Goal: Task Accomplishment & Management: Use online tool/utility

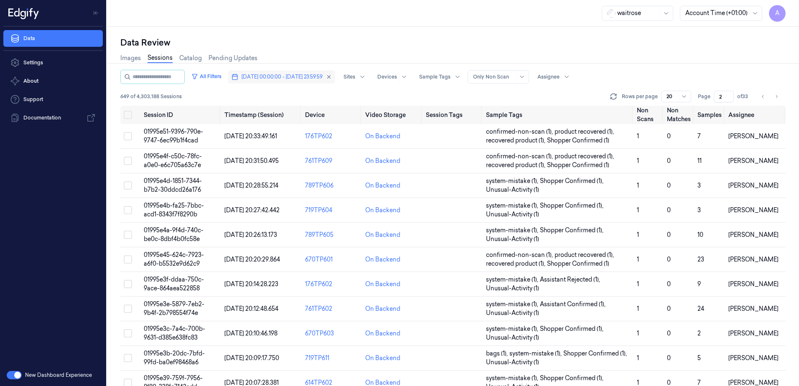
click at [270, 73] on button "18/09/2025 00:00:00 - 18/09/2025 23:59:59" at bounding box center [281, 76] width 107 height 13
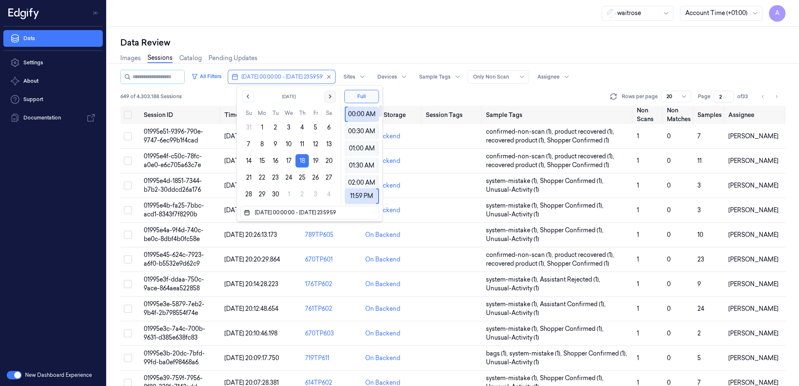
click at [332, 99] on icon "Go to the Next Month" at bounding box center [330, 96] width 7 height 7
click at [273, 145] on button "7" at bounding box center [275, 144] width 13 height 13
type input "07/10/2025 00:00:00 - 07/10/2025 23:59:59"
click at [355, 39] on div "Data Review" at bounding box center [453, 43] width 666 height 12
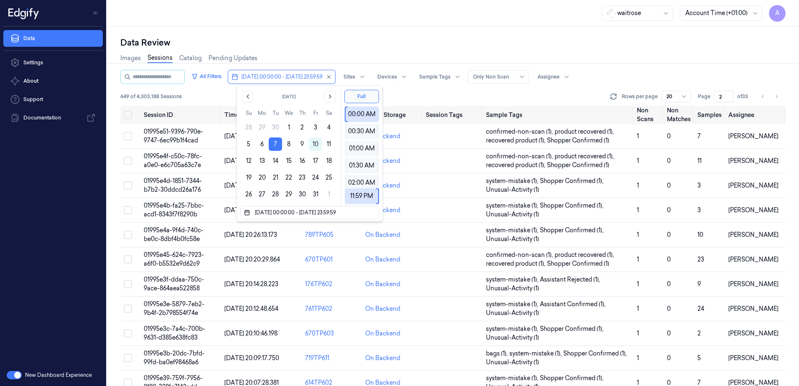
type input "1"
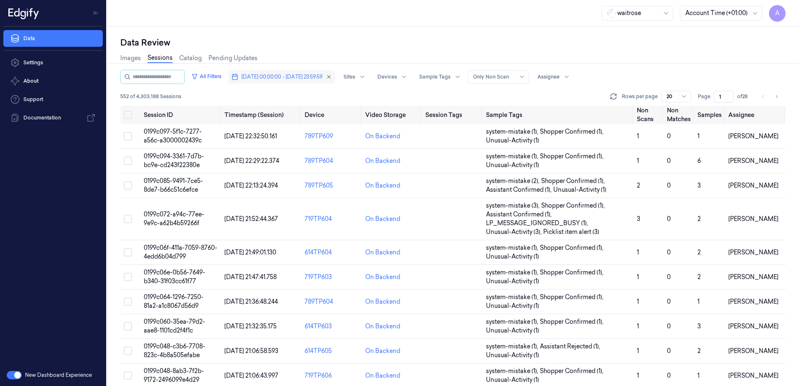
click at [297, 78] on span "07/10/2025 00:00:00 - 07/10/2025 23:59:59" at bounding box center [282, 77] width 81 height 8
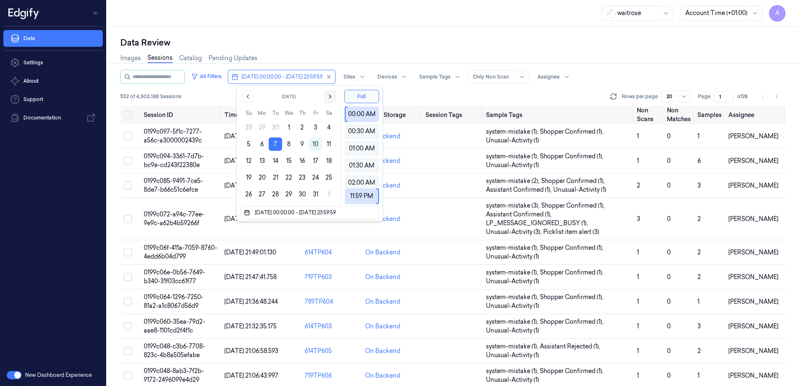
click at [329, 100] on button "Go to the Next Month" at bounding box center [330, 97] width 12 height 12
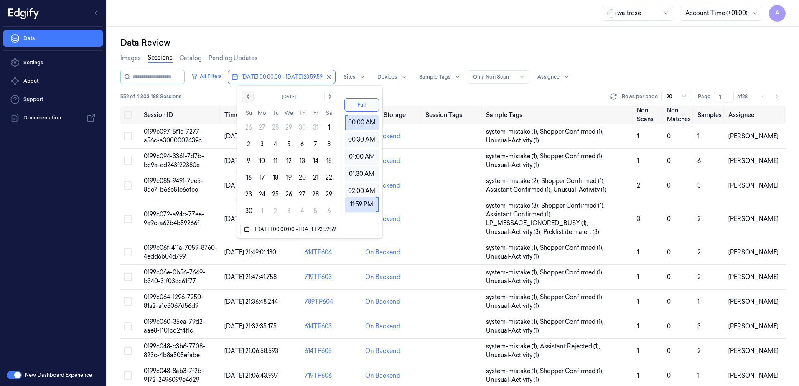
click at [243, 95] on button "Go to the Previous Month" at bounding box center [248, 97] width 12 height 12
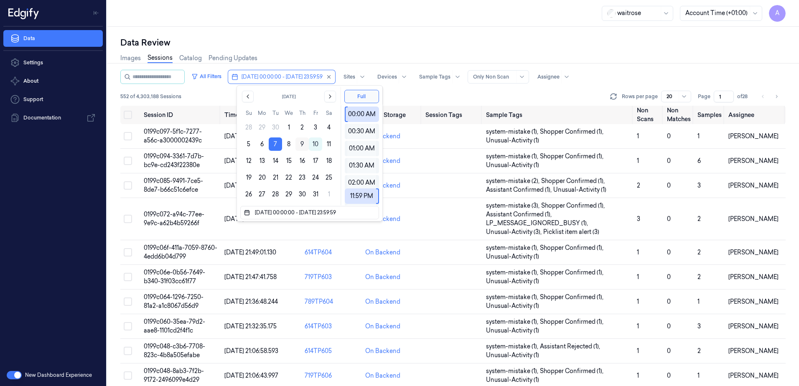
click at [299, 145] on button "9" at bounding box center [302, 144] width 13 height 13
type input "[DATE] 00:00:00 - [DATE] 23:59:59"
click at [339, 52] on div "Images Sessions Catalog Pending Updates" at bounding box center [453, 58] width 666 height 21
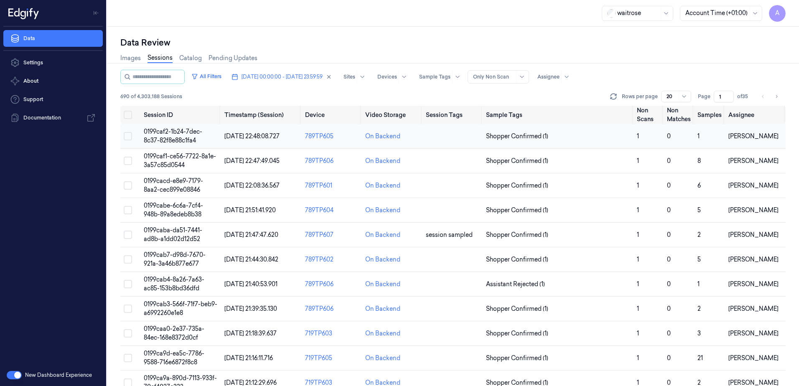
click at [174, 135] on span "0199caf2-1b24-7dec-8c37-82f8e88c1fa4" at bounding box center [173, 136] width 59 height 16
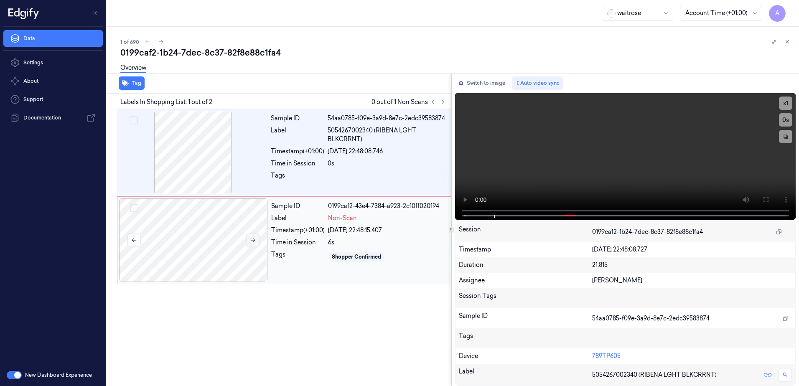
click at [249, 239] on button at bounding box center [252, 240] width 13 height 13
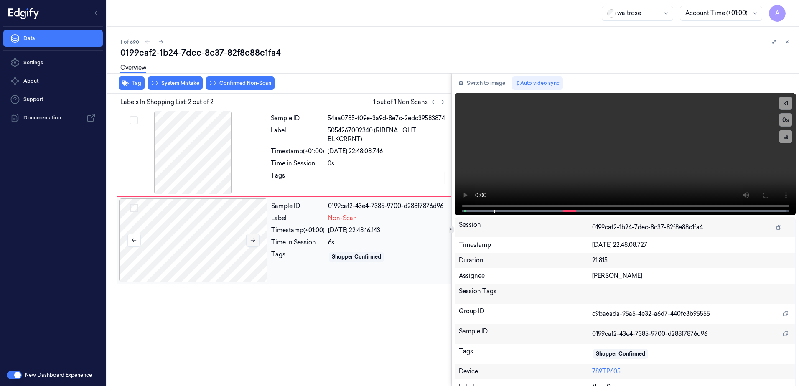
click at [249, 239] on button at bounding box center [252, 240] width 13 height 13
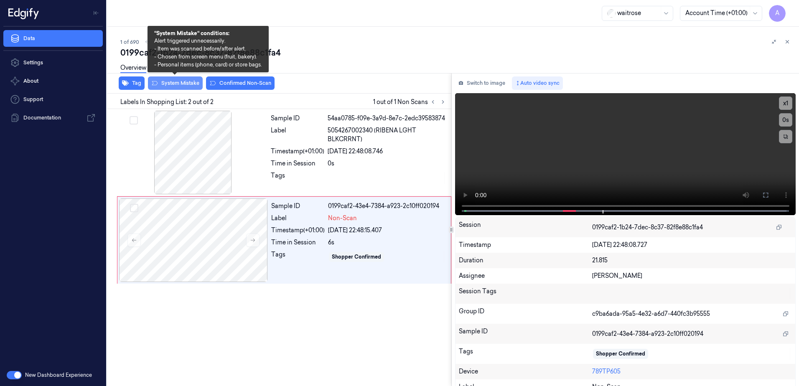
click at [170, 88] on button "System Mistake" at bounding box center [175, 83] width 55 height 13
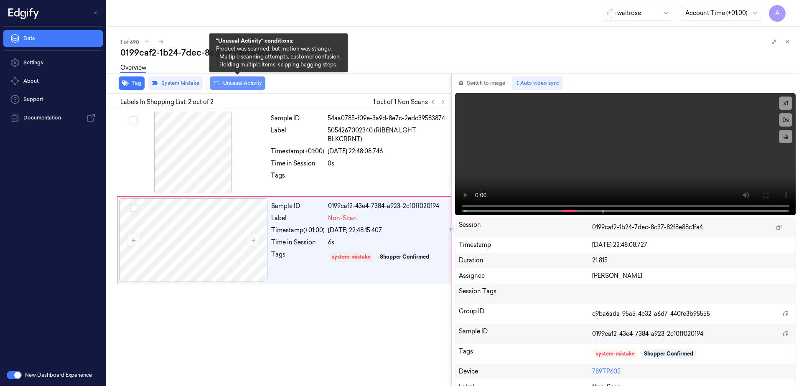
click at [228, 86] on button "Unusual Activity" at bounding box center [238, 83] width 56 height 13
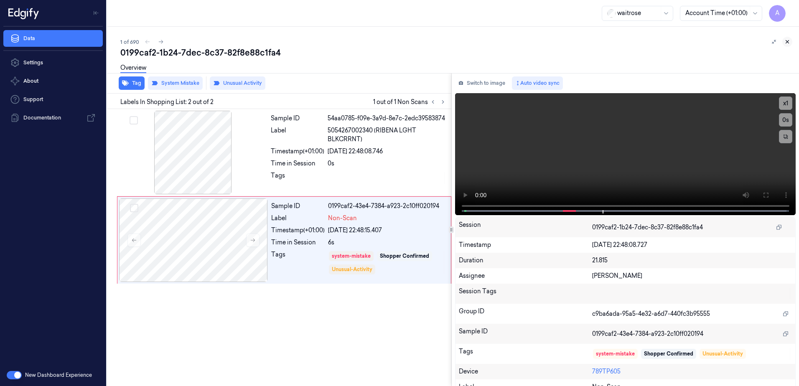
click at [789, 42] on icon at bounding box center [788, 42] width 6 height 6
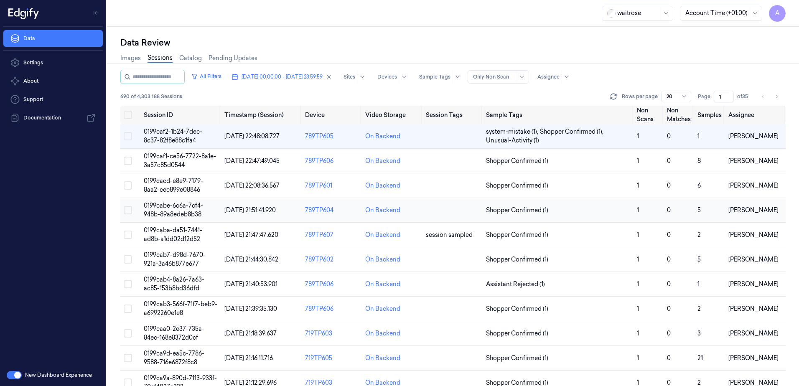
click at [169, 206] on span "0199cabe-6c6a-7cf4-948b-89a8edeb8b38" at bounding box center [173, 210] width 59 height 16
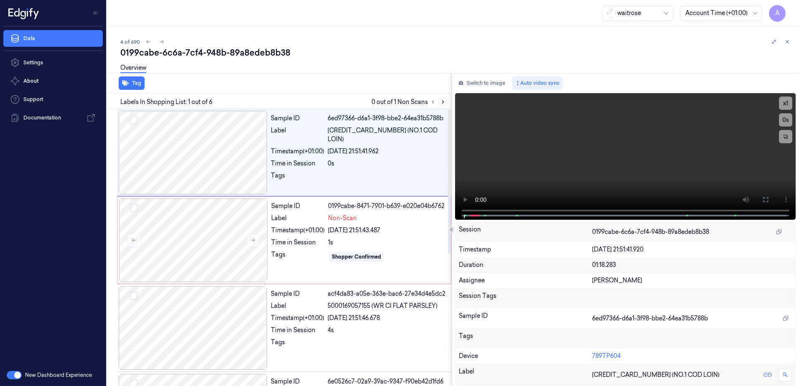
click at [442, 104] on icon at bounding box center [443, 102] width 6 height 6
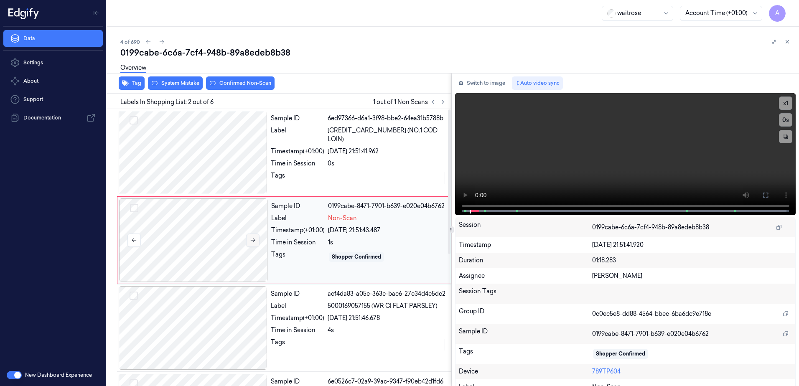
click at [251, 241] on icon at bounding box center [253, 240] width 6 height 6
click at [251, 239] on icon at bounding box center [253, 240] width 6 height 6
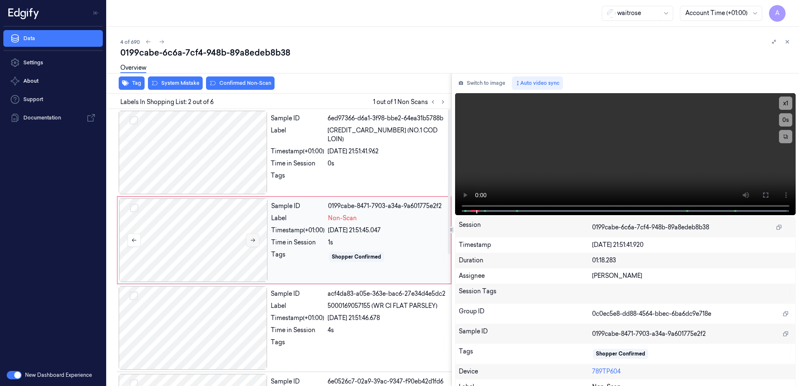
click at [252, 241] on icon at bounding box center [253, 240] width 6 height 6
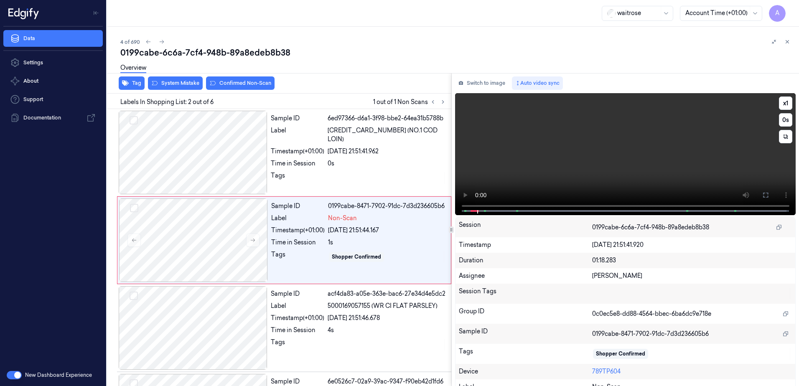
drag, startPoint x: 760, startPoint y: 193, endPoint x: 762, endPoint y: 237, distance: 43.5
click at [763, 193] on icon at bounding box center [766, 195] width 7 height 7
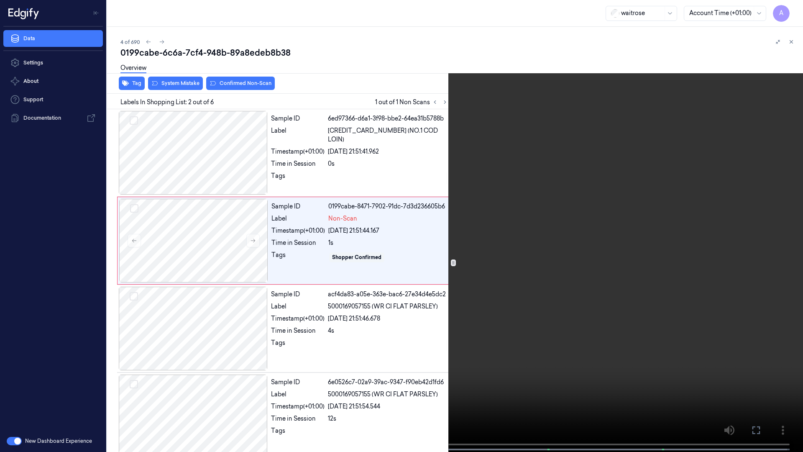
click at [554, 246] on video at bounding box center [401, 226] width 803 height 453
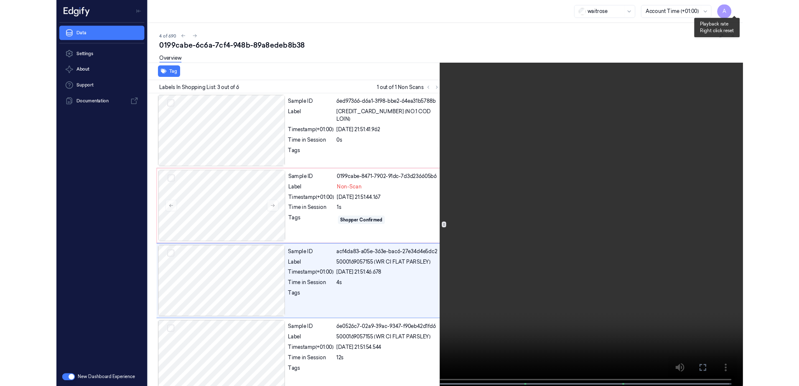
scroll to position [48, 0]
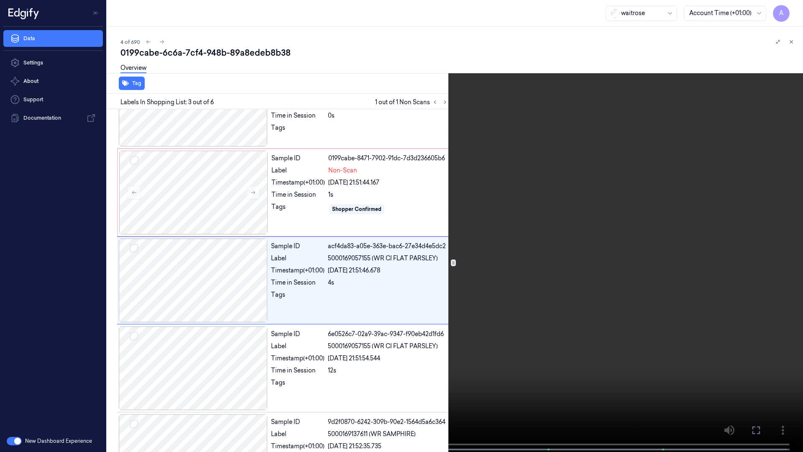
click at [0, 0] on icon at bounding box center [0, 0] width 0 height 0
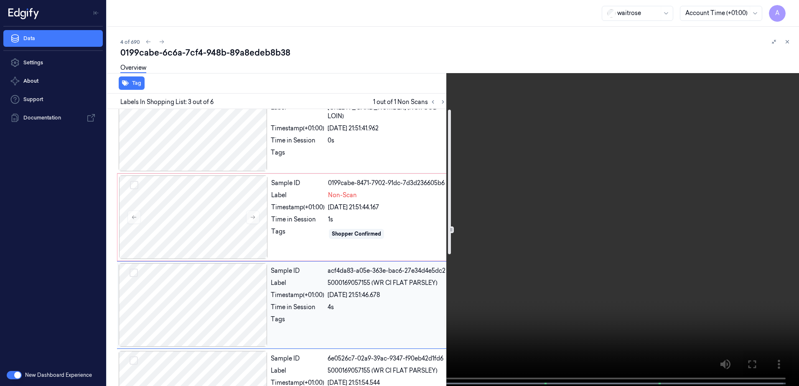
scroll to position [0, 0]
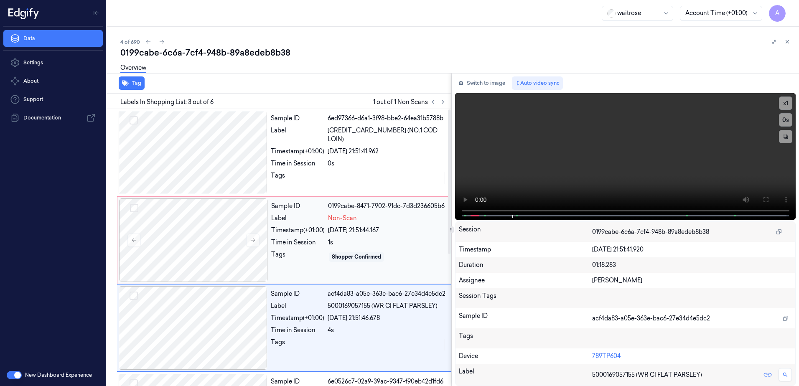
click at [296, 256] on div "Tags" at bounding box center [298, 256] width 54 height 13
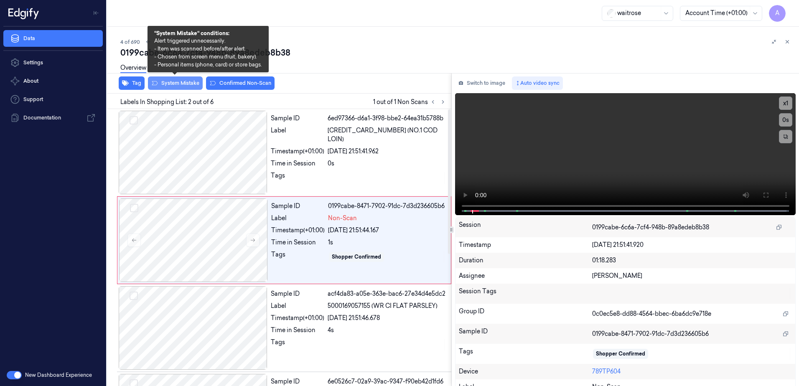
click at [171, 86] on button "System Mistake" at bounding box center [175, 83] width 55 height 13
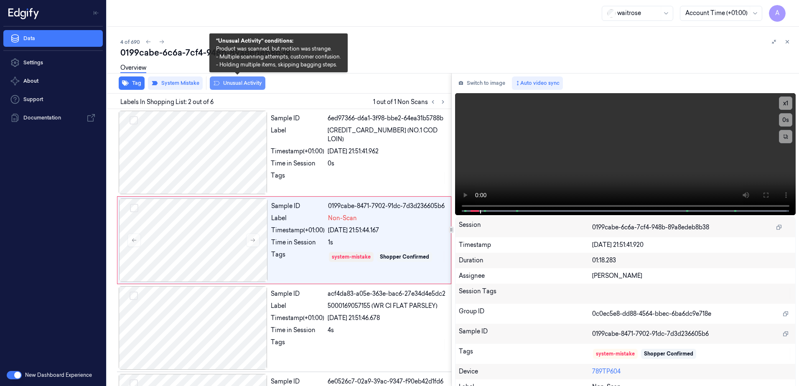
click at [232, 87] on button "Unusual Activity" at bounding box center [238, 83] width 56 height 13
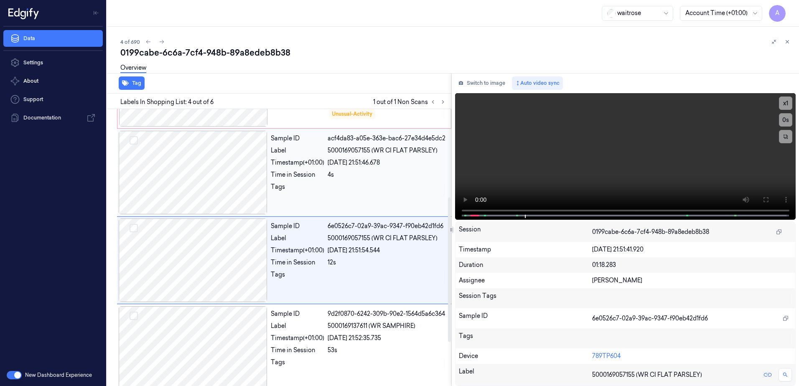
scroll to position [168, 0]
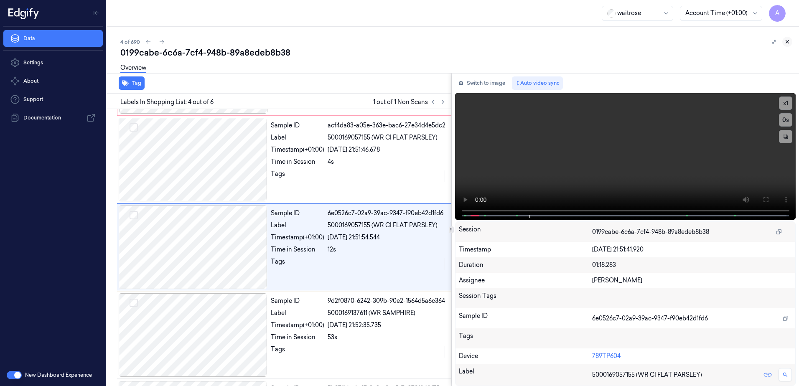
click at [791, 39] on button at bounding box center [788, 42] width 10 height 10
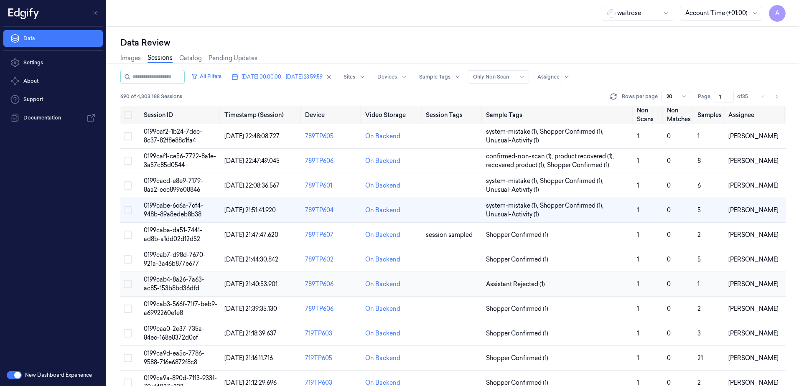
click at [165, 283] on td "0199cab4-8a26-7a63-ac85-153b8bd36dfd" at bounding box center [180, 284] width 81 height 25
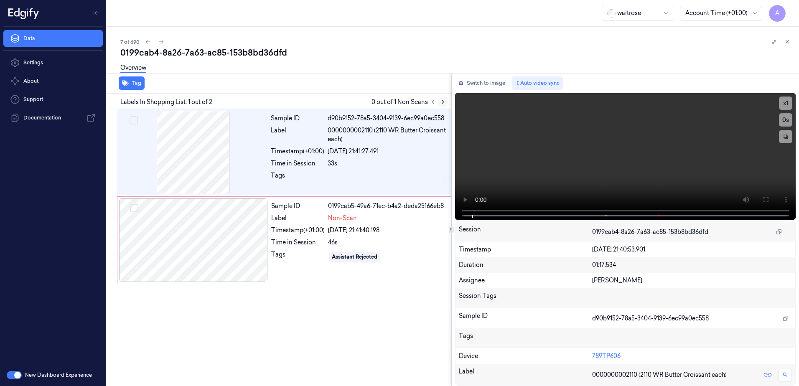
click at [445, 102] on icon at bounding box center [443, 102] width 6 height 6
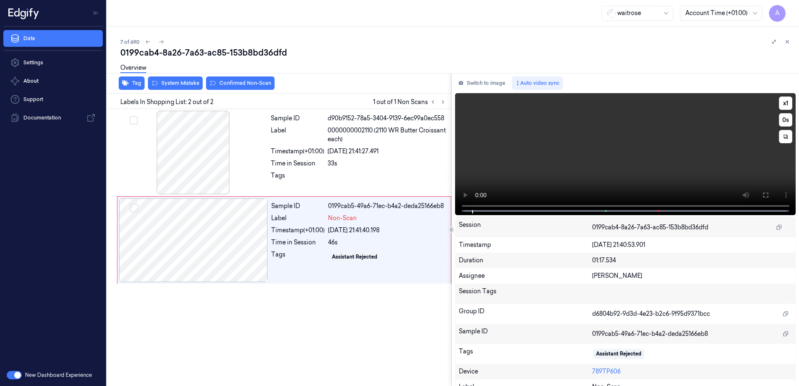
drag, startPoint x: 758, startPoint y: 198, endPoint x: 760, endPoint y: 242, distance: 43.5
click at [759, 198] on button at bounding box center [765, 195] width 13 height 13
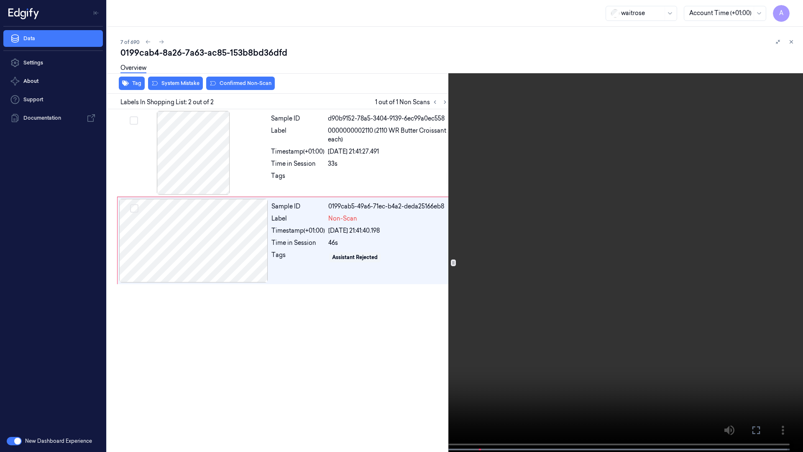
click at [501, 252] on video at bounding box center [401, 226] width 803 height 453
click at [0, 0] on icon at bounding box center [0, 0] width 0 height 0
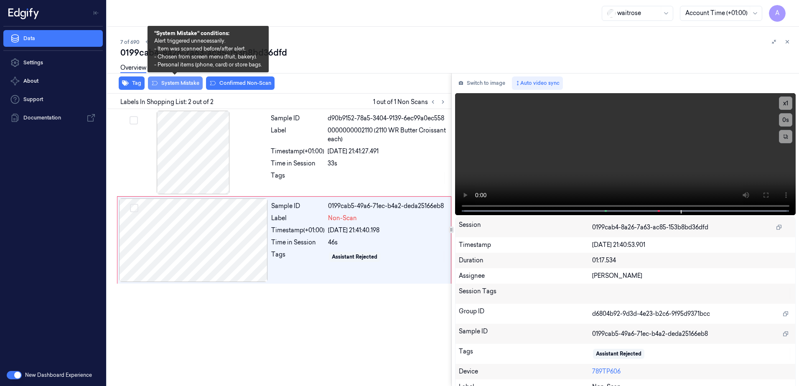
click at [173, 86] on button "System Mistake" at bounding box center [175, 83] width 55 height 13
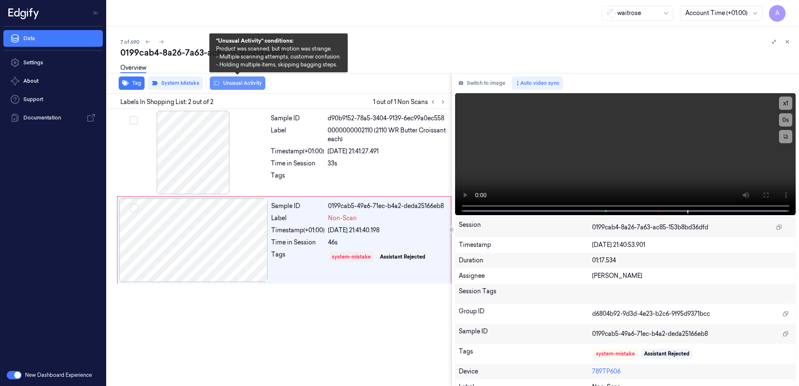
click at [232, 83] on button "Unusual Activity" at bounding box center [238, 83] width 56 height 13
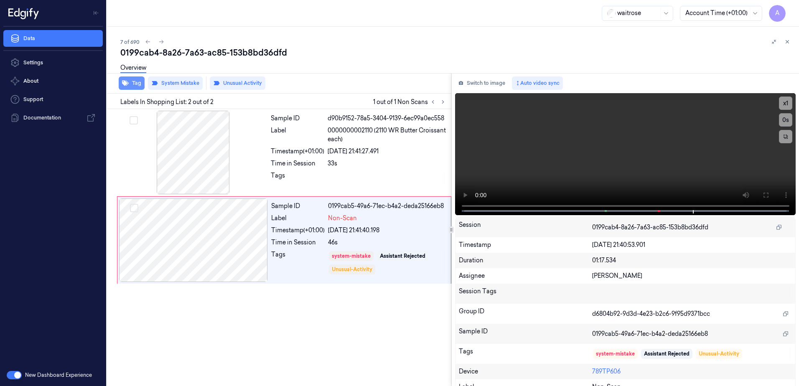
click at [131, 85] on button "Tag" at bounding box center [132, 83] width 26 height 13
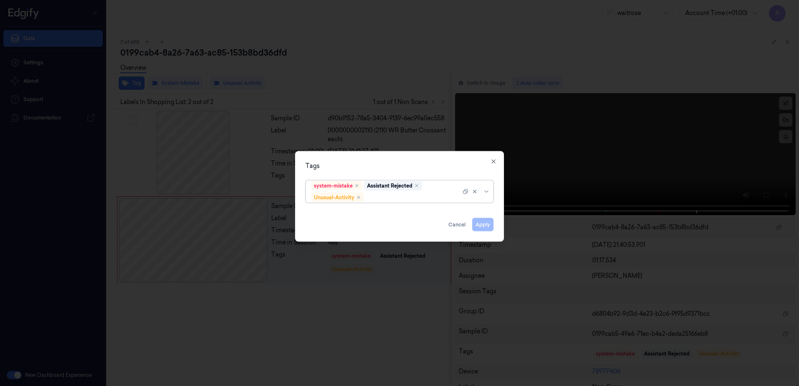
click at [383, 203] on div "options system-mistake,Assistant Rejected,Unusual-Activity, selected. Select is…" at bounding box center [400, 191] width 202 height 28
click at [388, 198] on div at bounding box center [416, 197] width 101 height 9
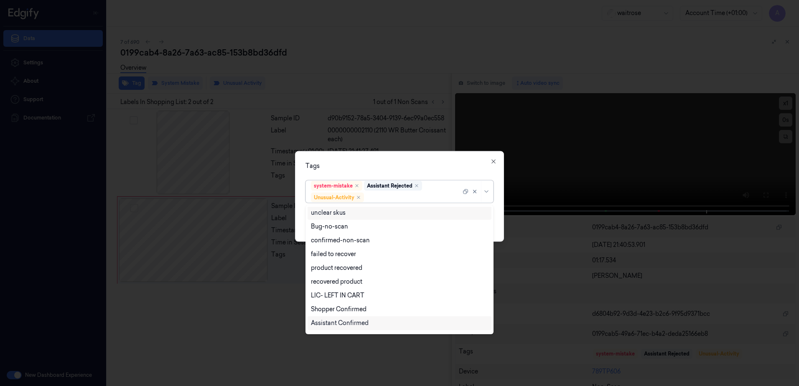
scroll to position [109, 0]
click at [359, 311] on div "Picklist item alert" at bounding box center [399, 311] width 177 height 9
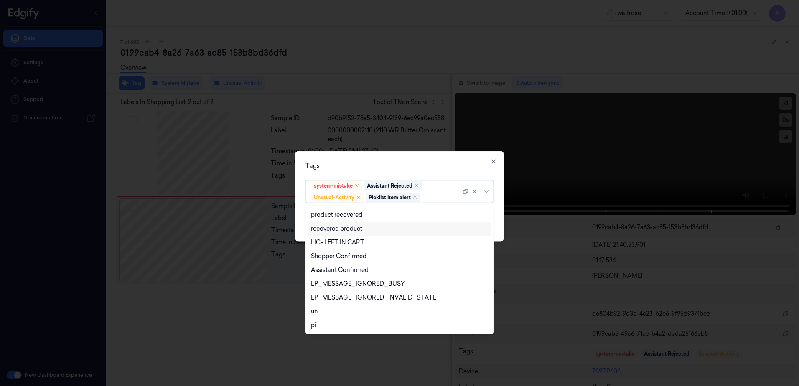
click at [416, 158] on div "Tags option Picklist item alert, selected. 20 results available. Use Up and Dow…" at bounding box center [399, 196] width 209 height 91
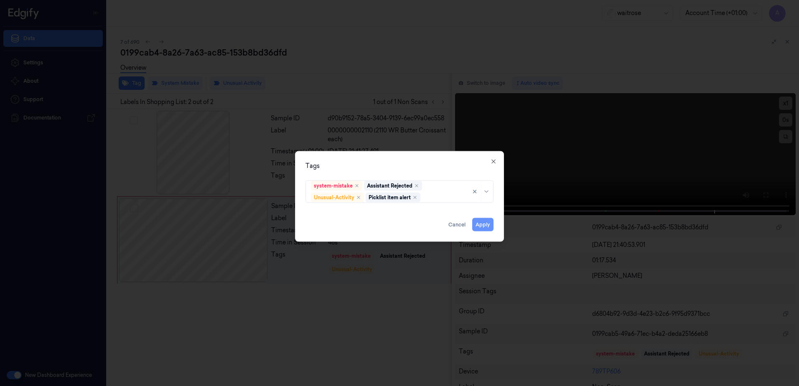
click at [483, 222] on button "Apply" at bounding box center [482, 224] width 21 height 13
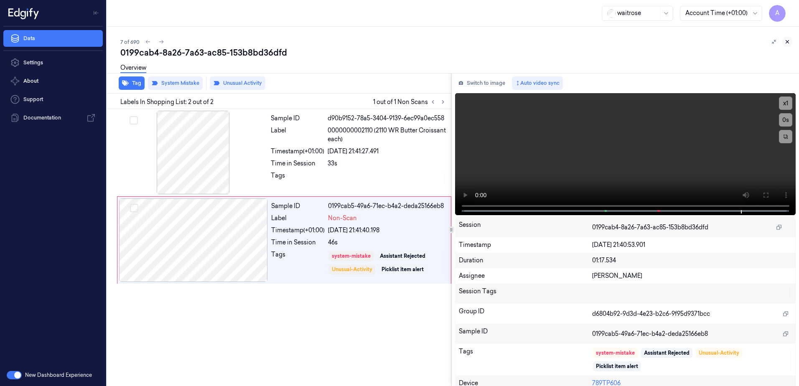
click at [788, 41] on icon at bounding box center [787, 42] width 3 height 3
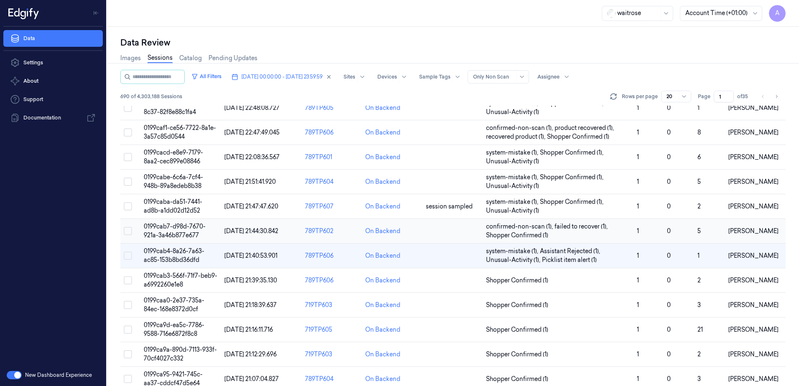
scroll to position [42, 0]
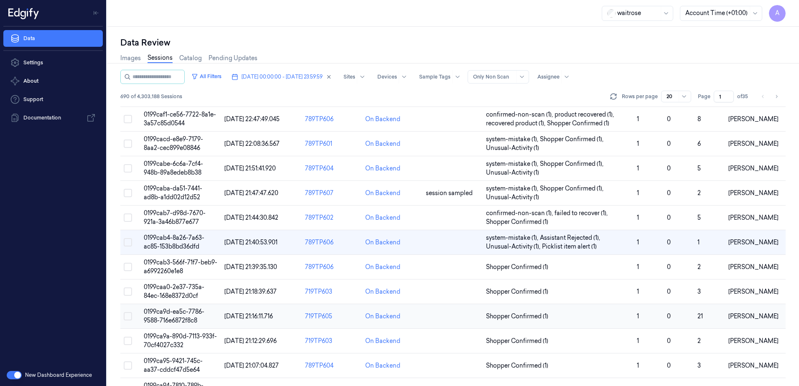
click at [164, 314] on span "0199ca9d-ea5c-7786-9588-716e6872f8c8" at bounding box center [174, 316] width 61 height 16
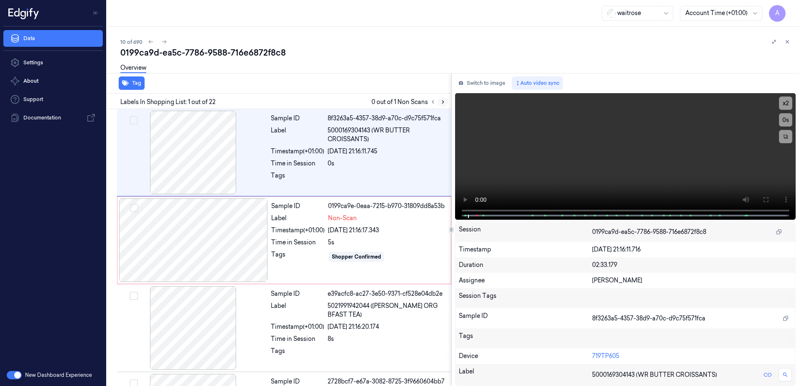
click at [443, 100] on icon at bounding box center [443, 102] width 6 height 6
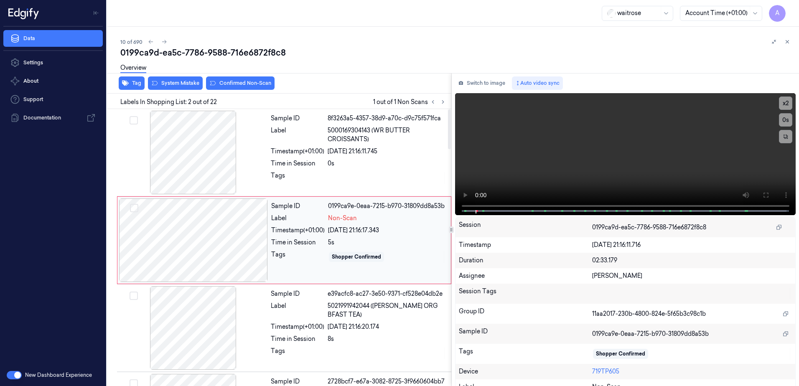
click at [250, 250] on div at bounding box center [193, 241] width 149 height 84
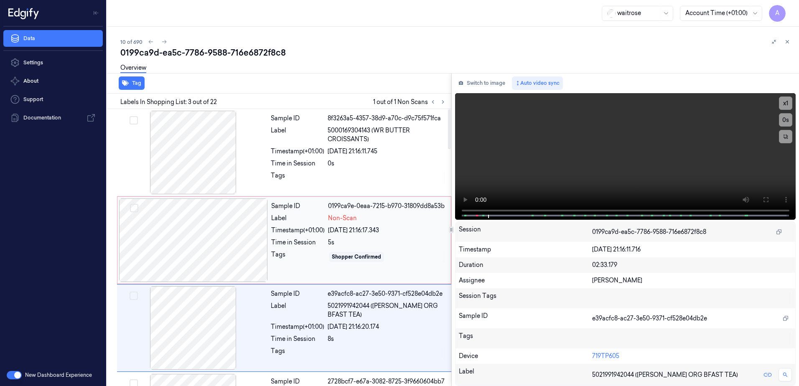
click at [301, 271] on div "Sample ID 0199ca9e-0eaa-7215-b970-31809dd8a53b Label Non-Scan Timestamp (+01:00…" at bounding box center [358, 241] width 181 height 84
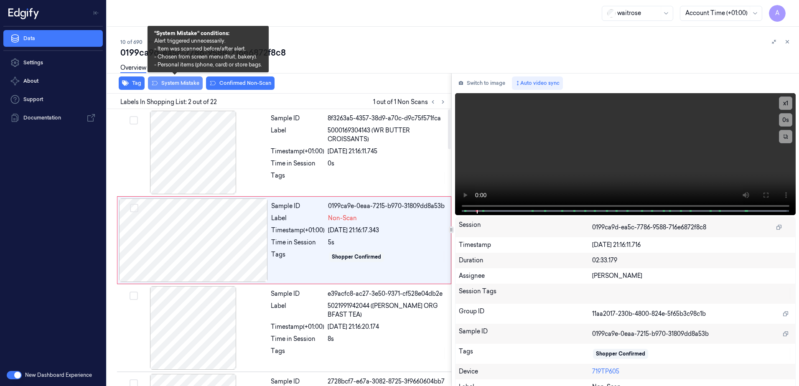
click at [179, 83] on button "System Mistake" at bounding box center [175, 83] width 55 height 13
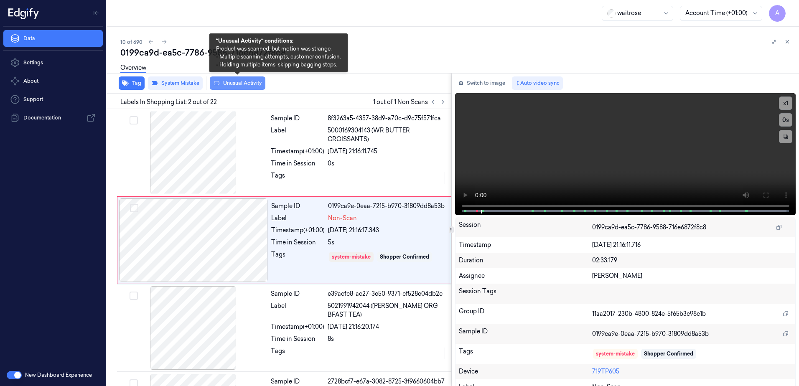
click at [241, 85] on button "Unusual Activity" at bounding box center [238, 83] width 56 height 13
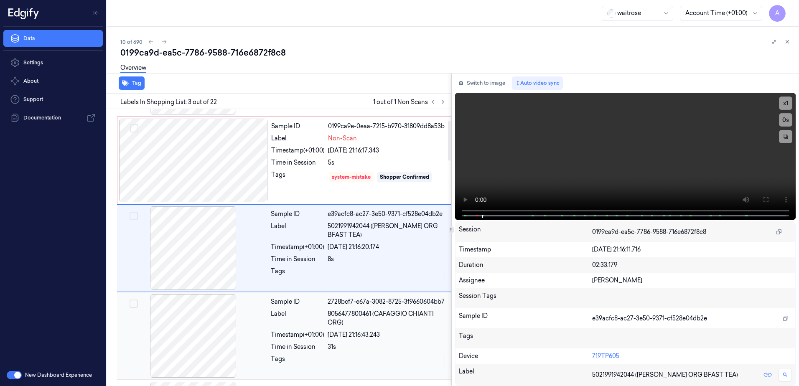
scroll to position [81, 0]
click at [788, 40] on icon at bounding box center [788, 42] width 6 height 6
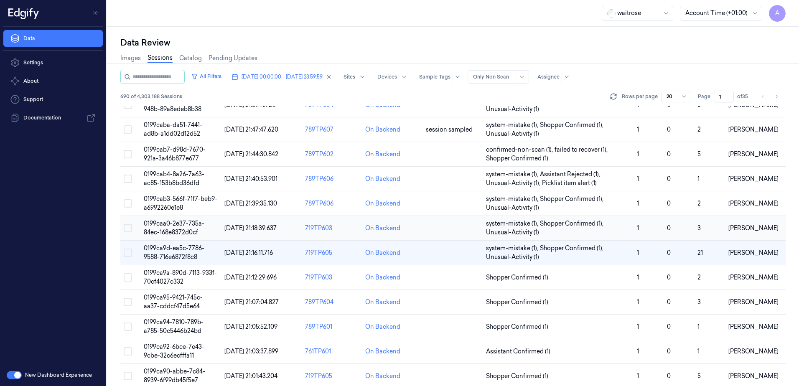
scroll to position [125, 0]
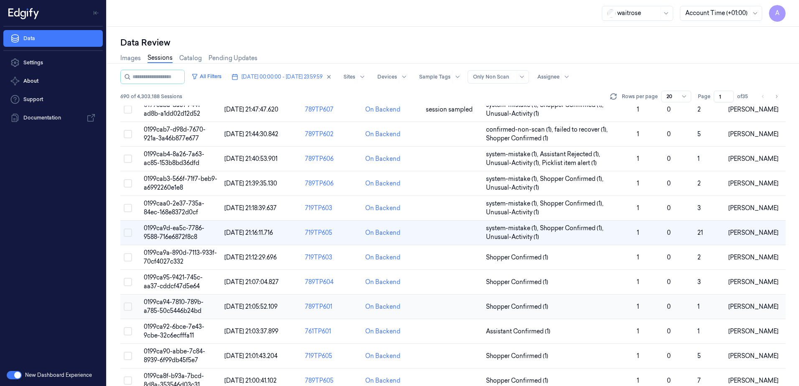
click at [170, 303] on span "0199ca94-7810-789b-a785-50c5446b24bd" at bounding box center [174, 307] width 60 height 16
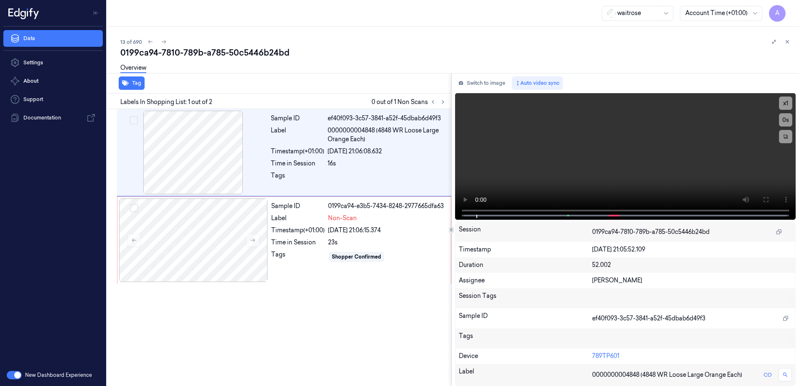
click at [447, 105] on div at bounding box center [438, 102] width 20 height 10
click at [444, 102] on icon at bounding box center [443, 102] width 2 height 3
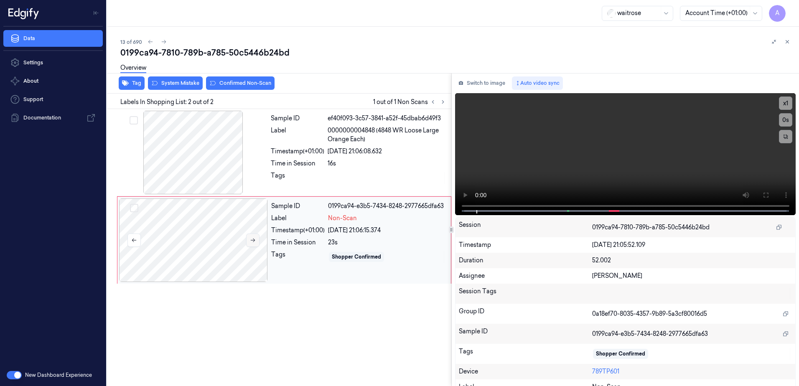
click at [248, 239] on button at bounding box center [252, 240] width 13 height 13
click at [251, 242] on icon at bounding box center [253, 240] width 6 height 6
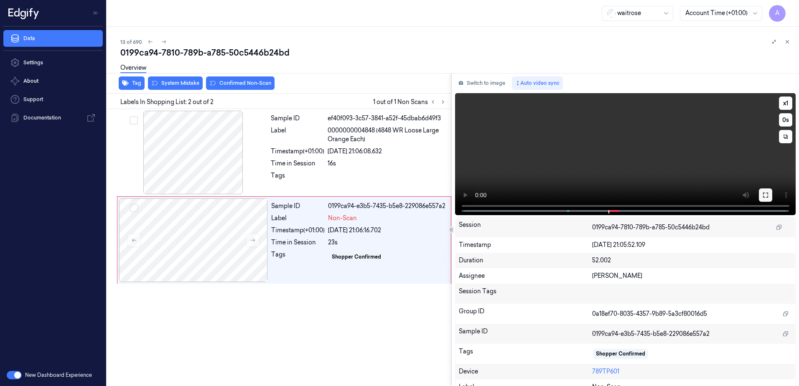
click at [766, 191] on button at bounding box center [765, 195] width 13 height 13
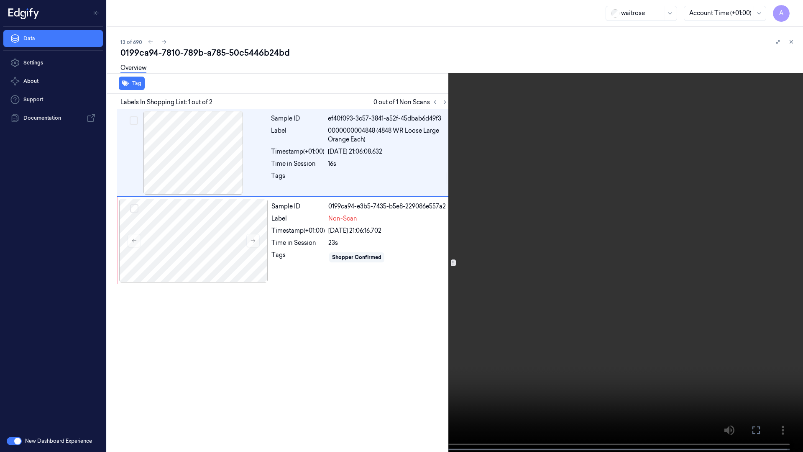
click at [0, 0] on icon at bounding box center [0, 0] width 0 height 0
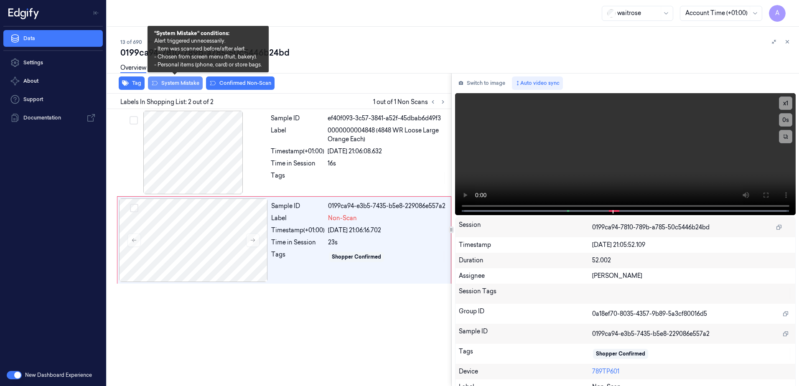
click at [170, 84] on button "System Mistake" at bounding box center [175, 83] width 55 height 13
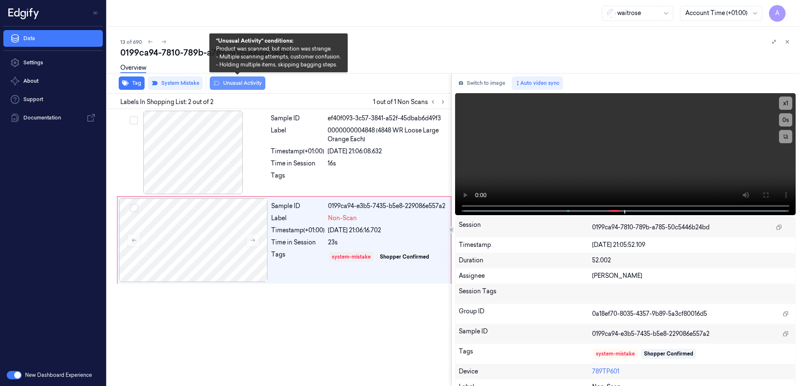
click at [251, 85] on button "Unusual Activity" at bounding box center [238, 83] width 56 height 13
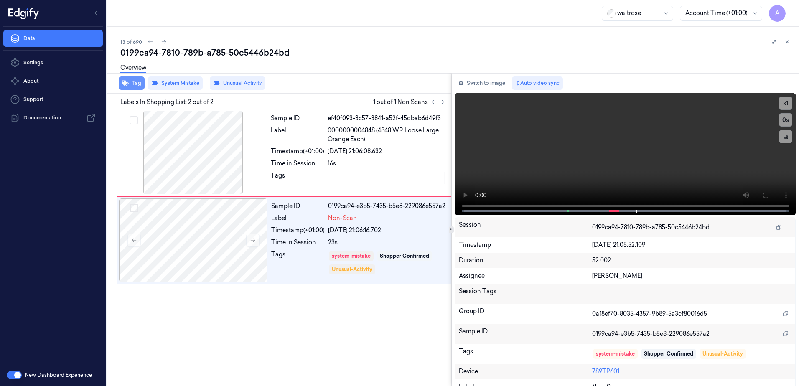
click at [128, 85] on icon "button" at bounding box center [125, 83] width 7 height 7
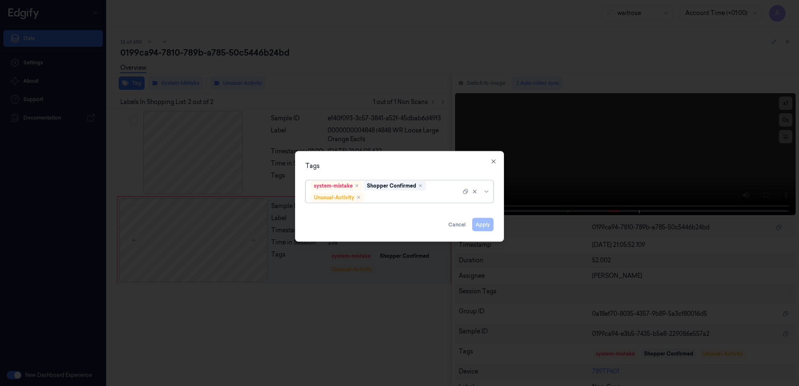
click at [389, 197] on div at bounding box center [413, 197] width 95 height 9
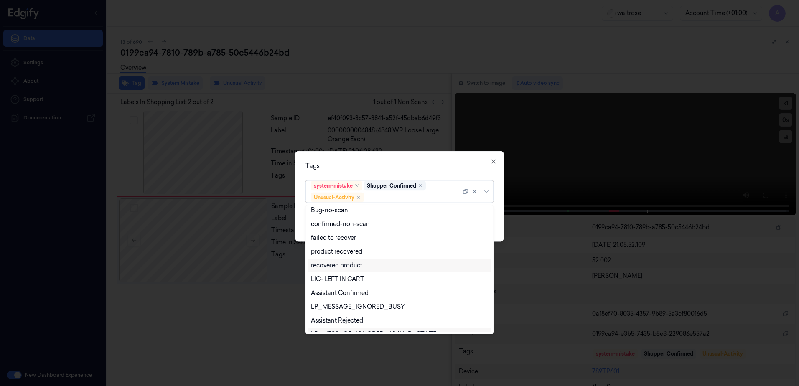
scroll to position [109, 0]
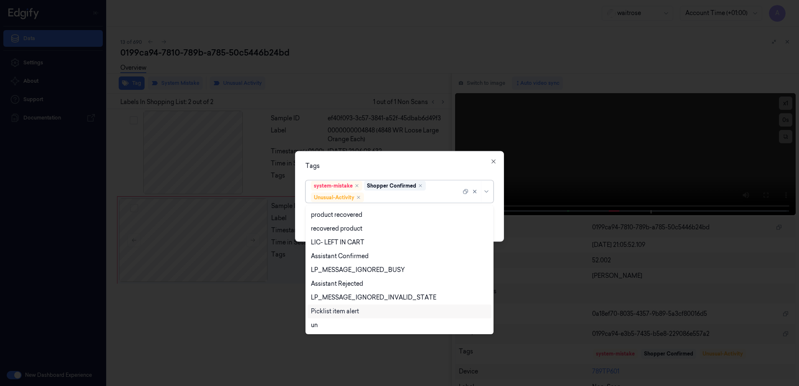
click at [356, 311] on div "Picklist item alert" at bounding box center [335, 311] width 48 height 9
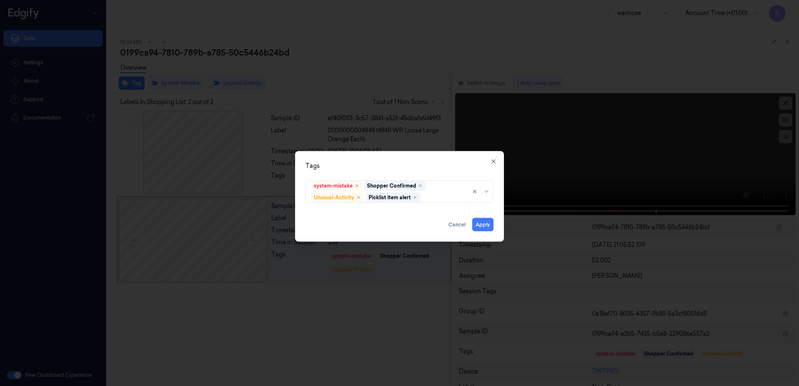
click at [436, 170] on div "Tags" at bounding box center [400, 166] width 188 height 9
click at [488, 221] on button "Apply" at bounding box center [482, 224] width 21 height 13
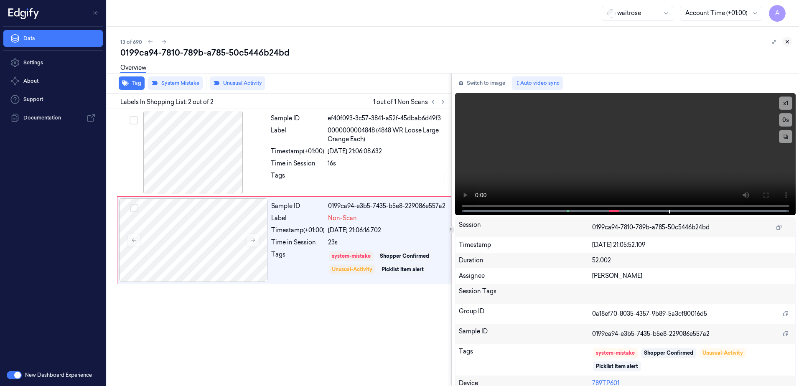
click at [789, 42] on icon at bounding box center [788, 42] width 6 height 6
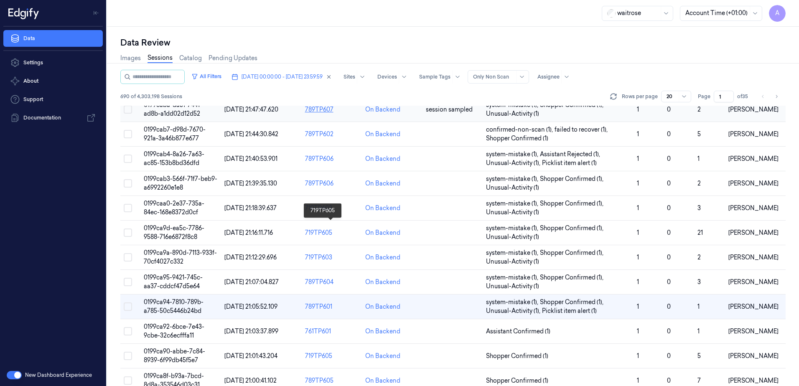
scroll to position [167, 0]
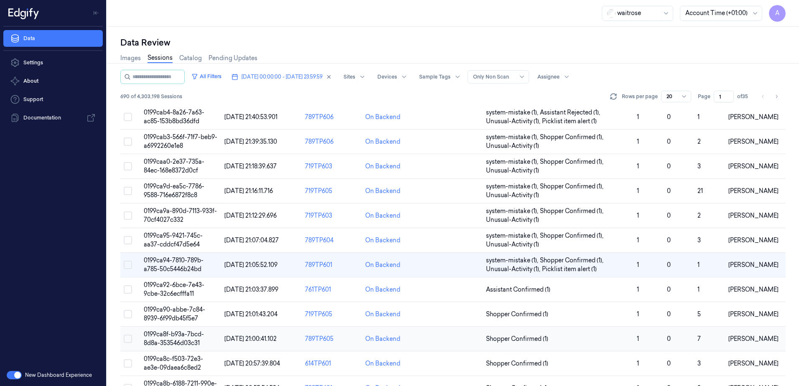
click at [171, 341] on span "0199ca8f-b93a-7bcd-8d8a-353546d03c31" at bounding box center [174, 339] width 60 height 16
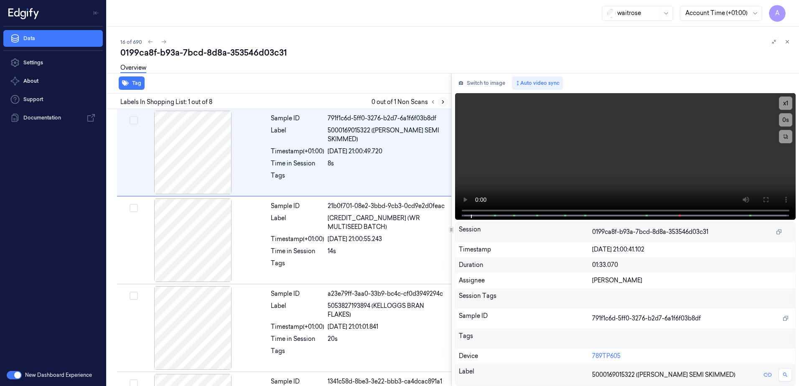
click at [444, 101] on icon at bounding box center [443, 102] width 6 height 6
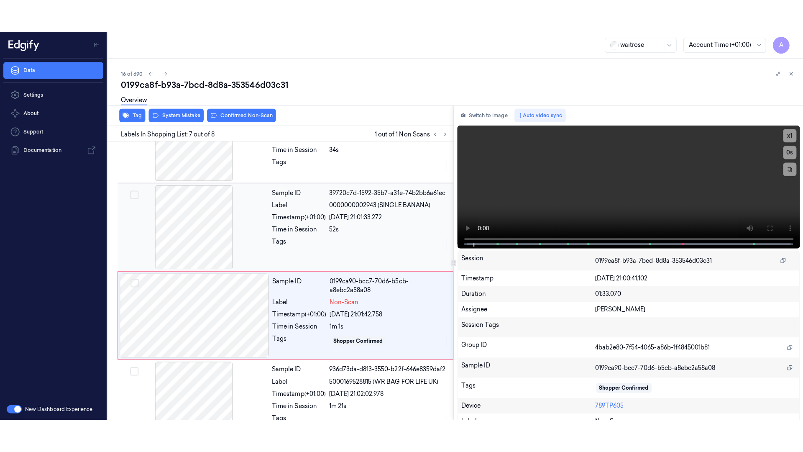
scroll to position [428, 0]
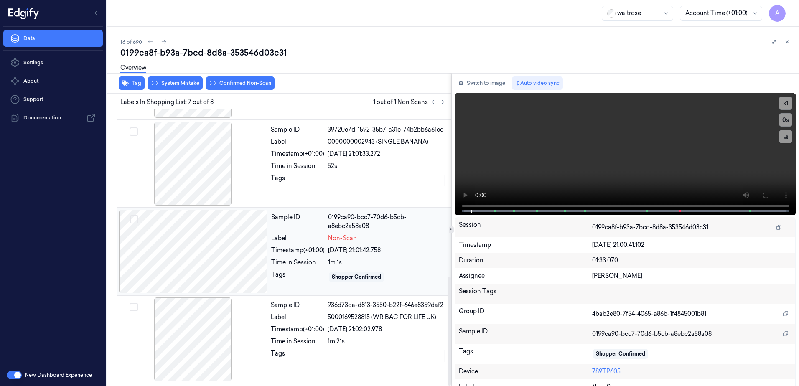
click at [253, 256] on div at bounding box center [193, 252] width 149 height 84
click at [763, 198] on icon at bounding box center [766, 195] width 7 height 7
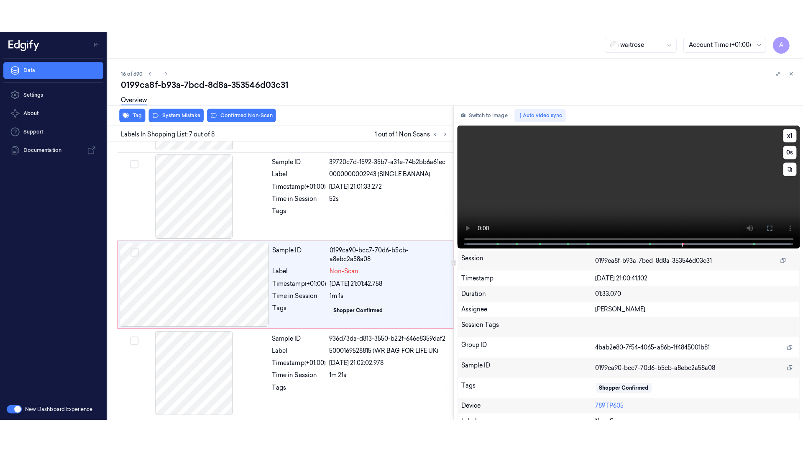
scroll to position [362, 0]
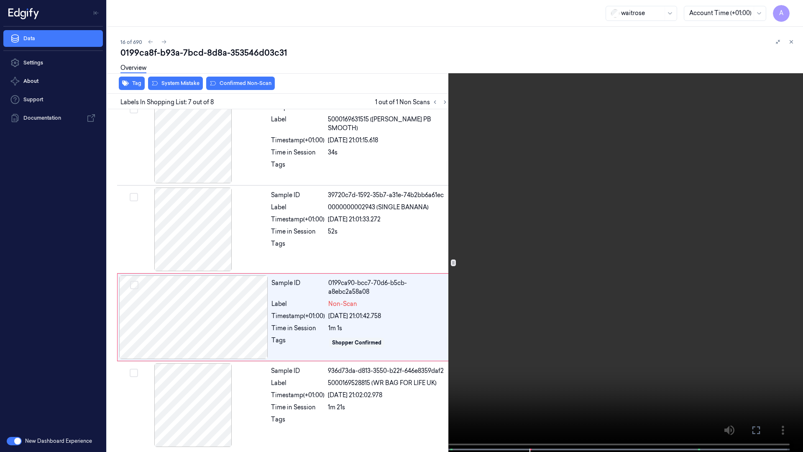
click at [531, 243] on video at bounding box center [401, 226] width 803 height 453
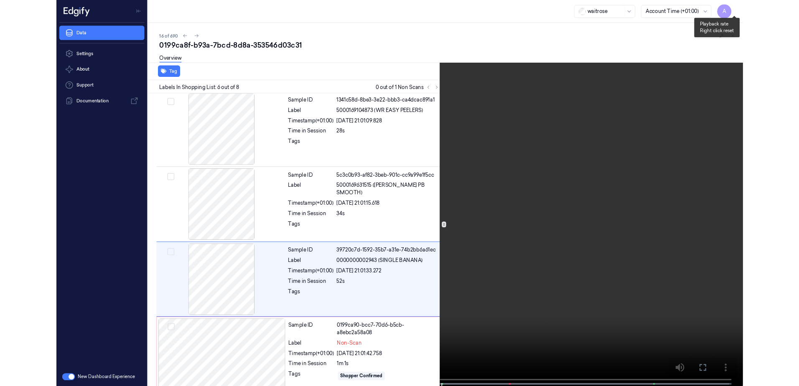
scroll to position [311, 0]
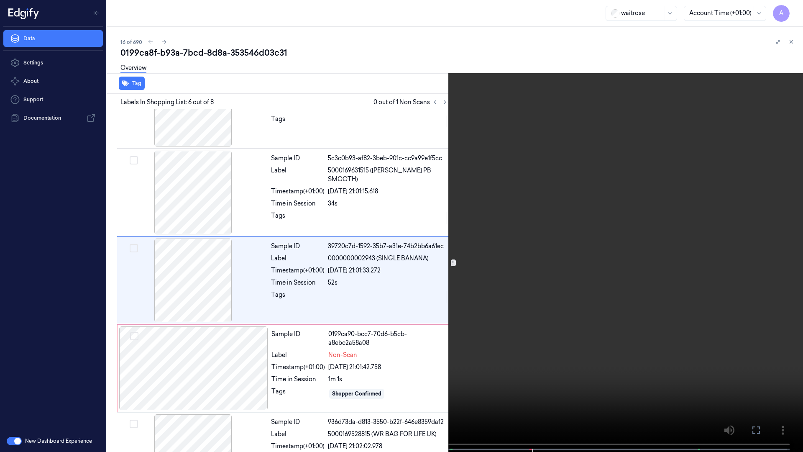
click at [0, 0] on icon at bounding box center [0, 0] width 0 height 0
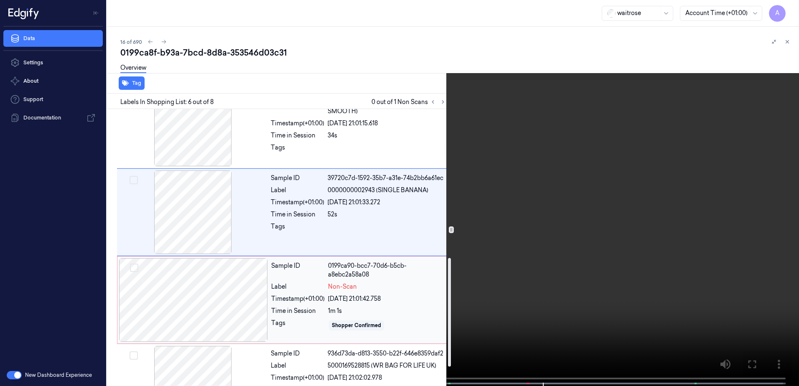
scroll to position [428, 0]
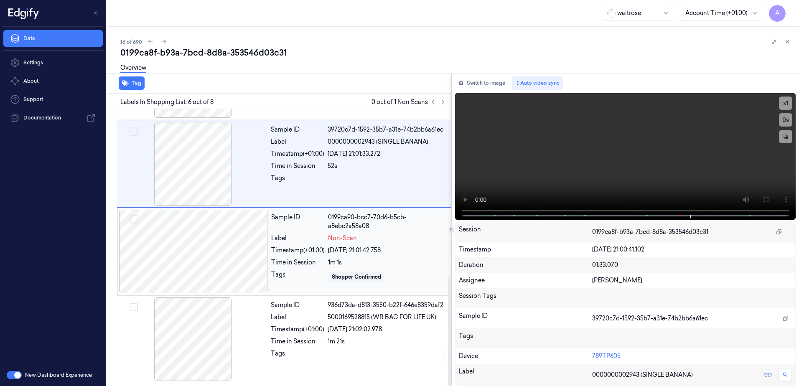
click at [396, 268] on div "Sample ID 0199ca90-bcc7-70d6-b5cb-a8ebc2a58a08 Label Non-Scan Timestamp (+01:00…" at bounding box center [358, 252] width 181 height 84
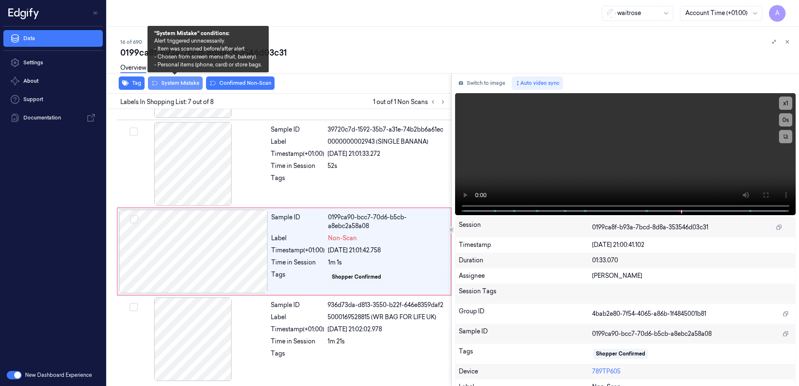
click at [181, 85] on button "System Mistake" at bounding box center [175, 83] width 55 height 13
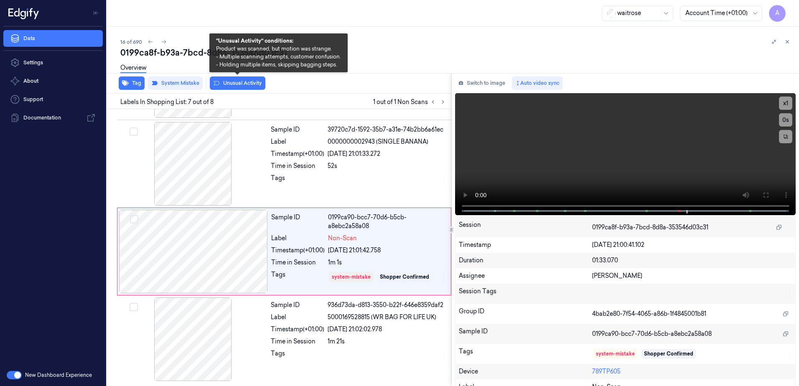
click at [232, 85] on button "Unusual Activity" at bounding box center [238, 83] width 56 height 13
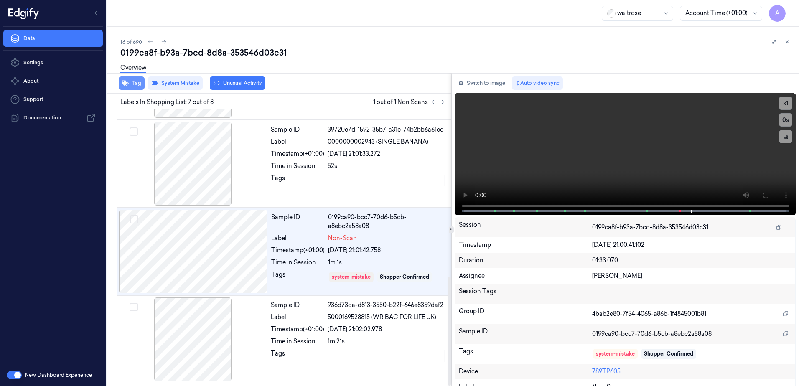
scroll to position [433, 0]
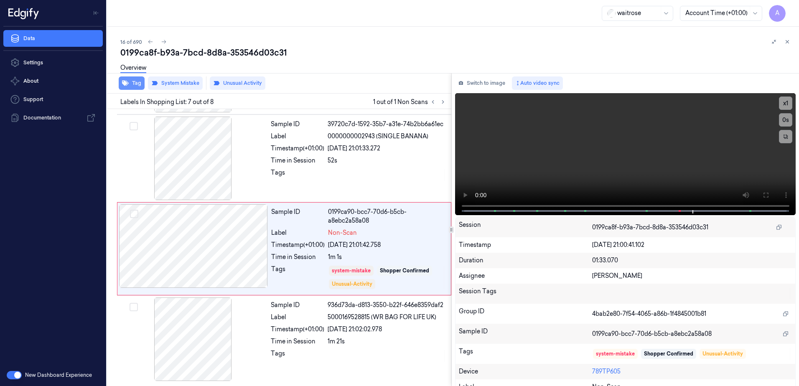
click at [136, 83] on button "Tag" at bounding box center [132, 83] width 26 height 13
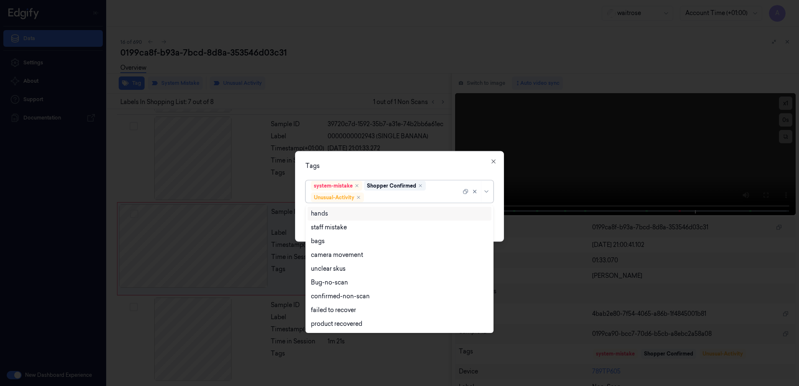
click at [373, 197] on div at bounding box center [413, 197] width 95 height 9
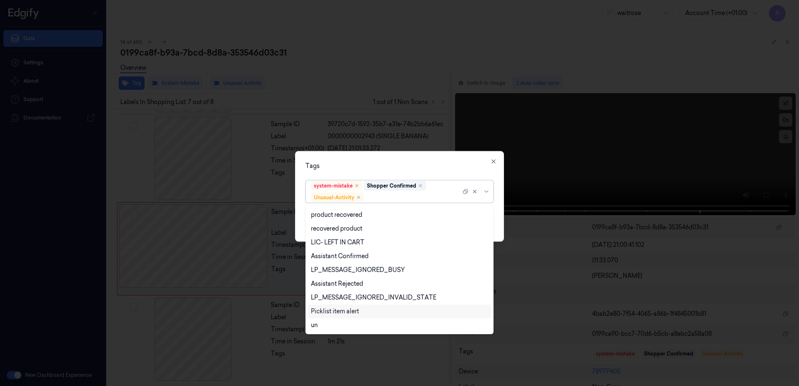
click at [342, 313] on div "Picklist item alert" at bounding box center [335, 311] width 48 height 9
click at [427, 169] on div "Tags" at bounding box center [400, 166] width 188 height 9
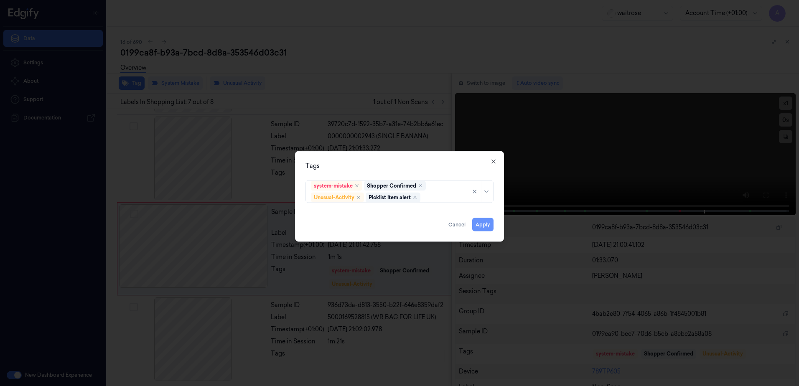
click at [479, 224] on button "Apply" at bounding box center [482, 224] width 21 height 13
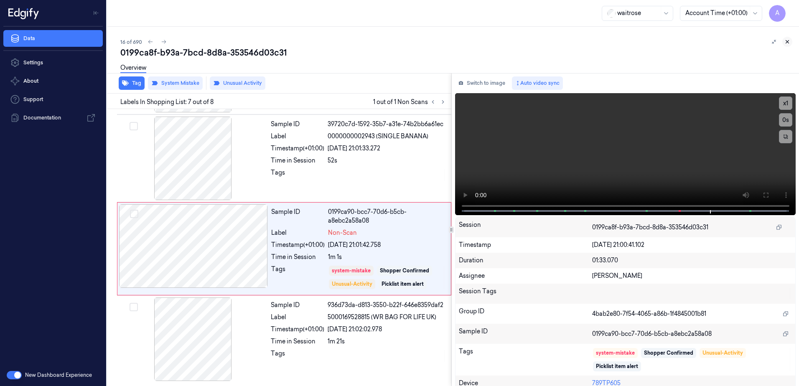
click at [790, 43] on icon at bounding box center [788, 42] width 6 height 6
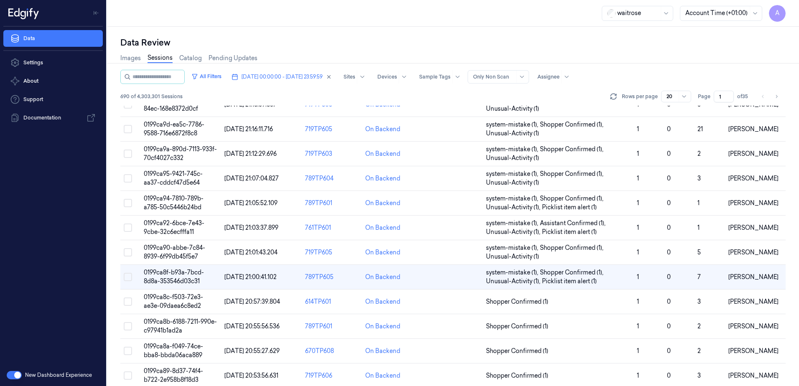
scroll to position [237, 0]
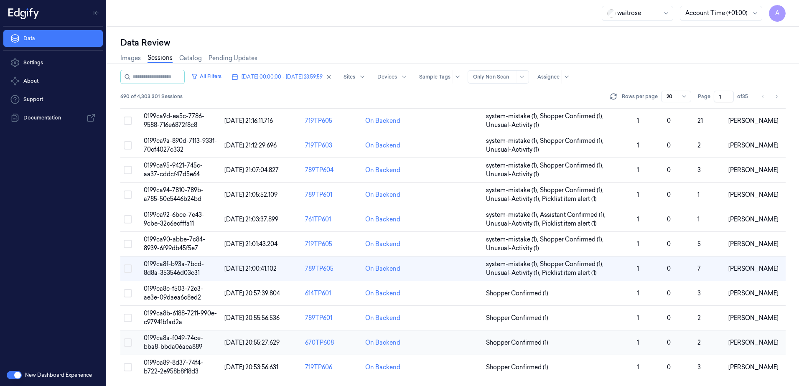
click at [180, 345] on span "0199ca8a-f049-74ce-bba8-bbda06aca889" at bounding box center [173, 342] width 59 height 16
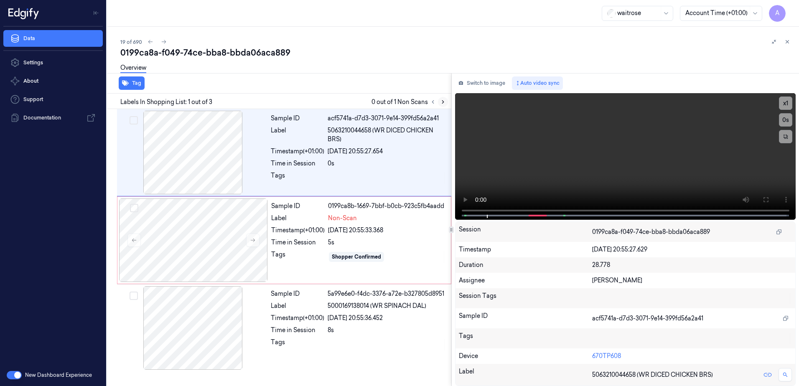
click at [440, 99] on icon at bounding box center [443, 102] width 6 height 6
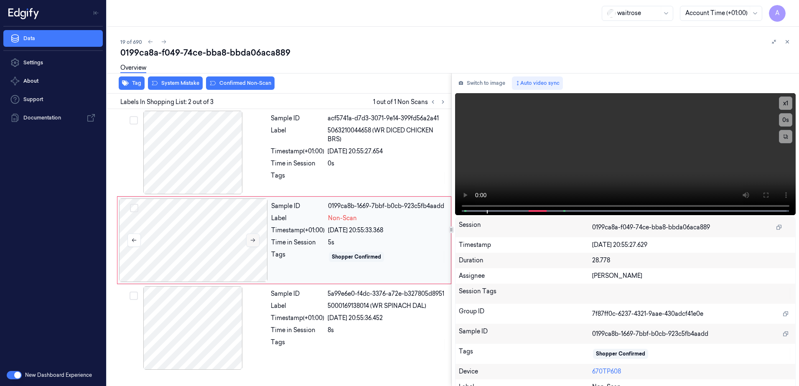
click at [254, 241] on icon at bounding box center [253, 240] width 6 height 6
click at [251, 242] on icon at bounding box center [253, 240] width 6 height 6
drag, startPoint x: 537, startPoint y: 211, endPoint x: 466, endPoint y: 211, distance: 71.1
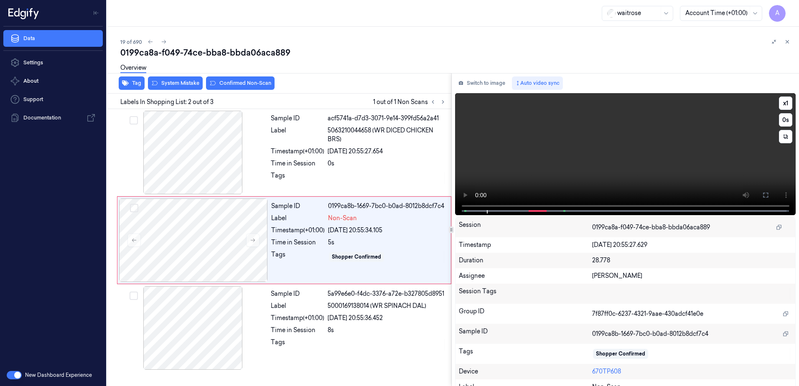
click at [466, 211] on div at bounding box center [625, 211] width 341 height 3
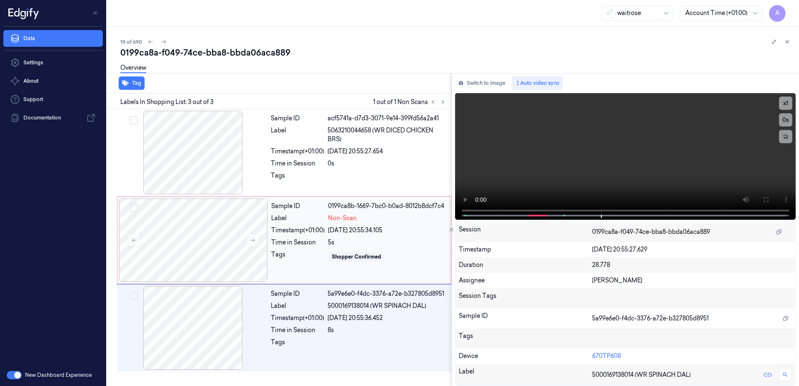
click at [302, 267] on div "Sample ID 0199ca8b-1669-7bc0-b0ad-8012b8dcf7c4 Label Non-Scan Timestamp (+01:00…" at bounding box center [358, 241] width 181 height 84
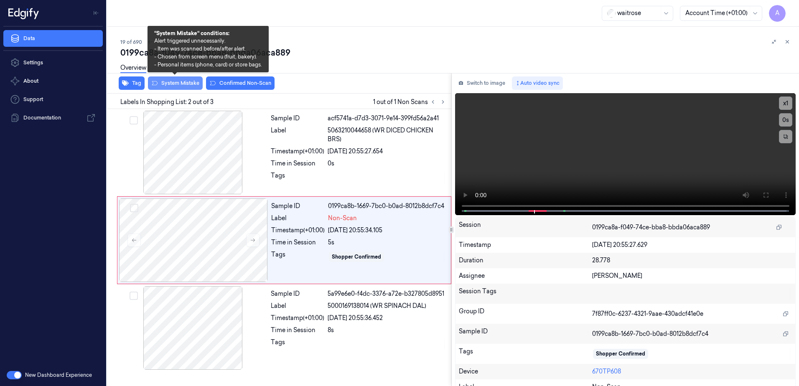
click at [170, 89] on button "System Mistake" at bounding box center [175, 83] width 55 height 13
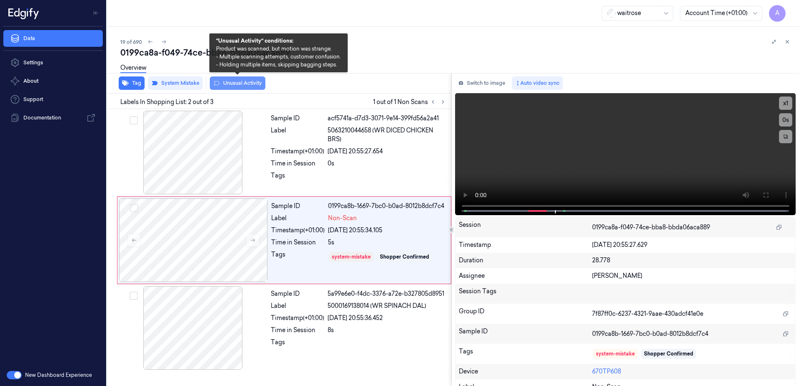
click at [244, 87] on button "Unusual Activity" at bounding box center [238, 83] width 56 height 13
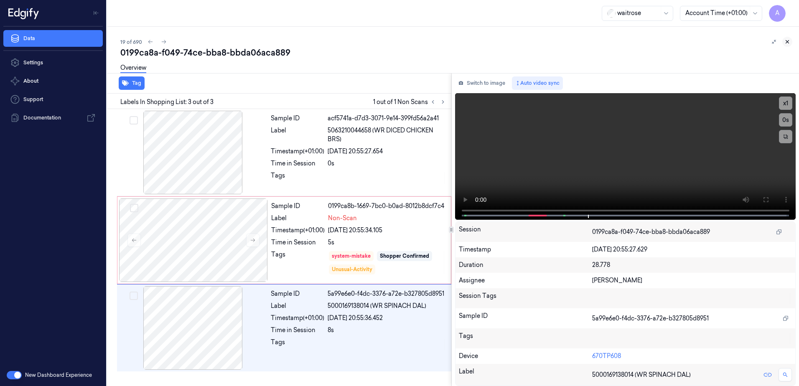
click at [786, 42] on icon at bounding box center [788, 42] width 6 height 6
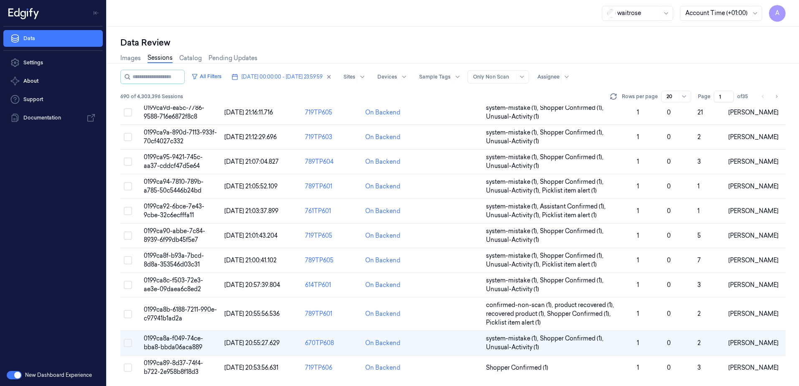
scroll to position [246, 0]
drag, startPoint x: 723, startPoint y: 95, endPoint x: 717, endPoint y: 98, distance: 7.3
click at [717, 98] on input "1" at bounding box center [724, 97] width 20 height 12
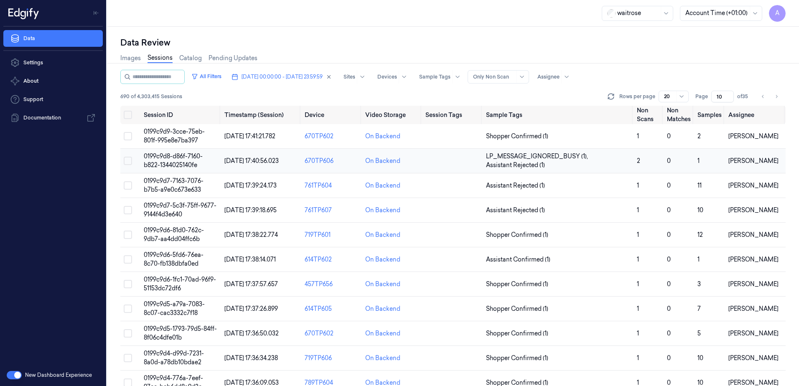
type input "10"
click at [151, 161] on td "0199c9d8-d86f-7160-b822-1344025140fe" at bounding box center [180, 161] width 81 height 25
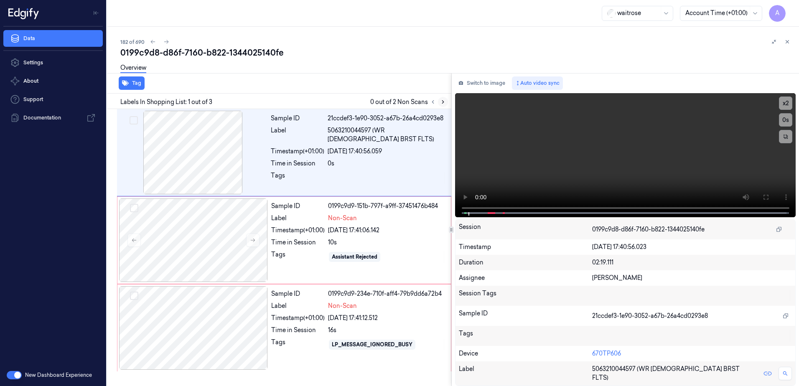
click at [445, 102] on icon at bounding box center [443, 102] width 6 height 6
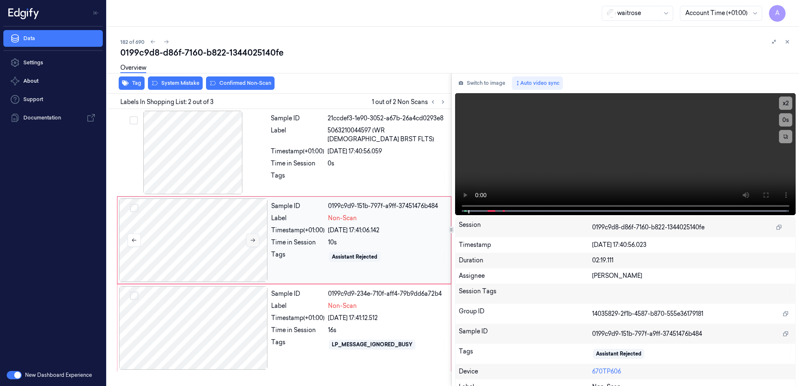
click at [252, 241] on icon at bounding box center [253, 240] width 6 height 6
click at [251, 241] on icon at bounding box center [253, 240] width 6 height 6
click at [253, 336] on div at bounding box center [193, 328] width 149 height 84
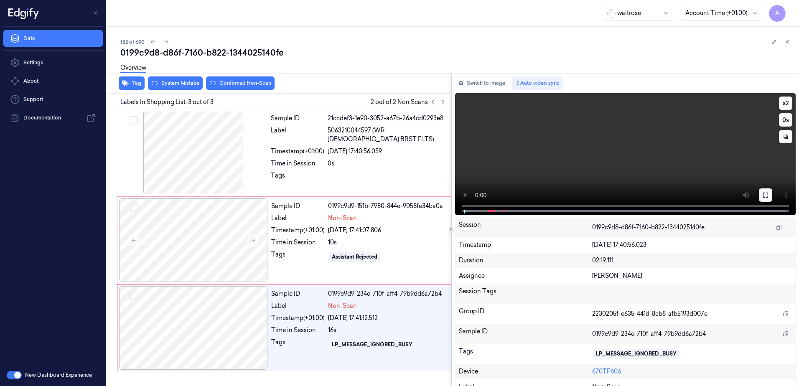
click at [759, 195] on button at bounding box center [765, 195] width 13 height 13
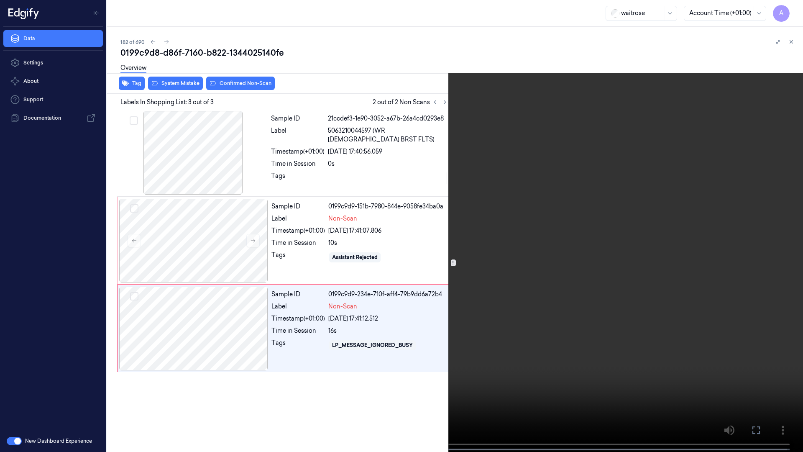
click at [533, 274] on video at bounding box center [401, 226] width 803 height 453
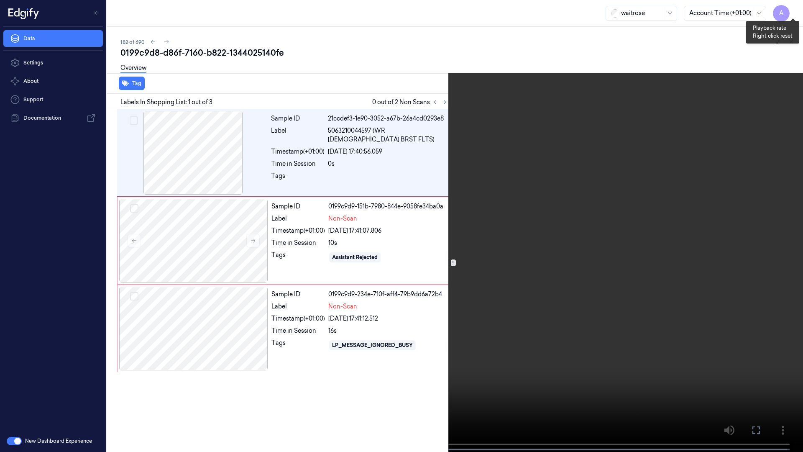
click at [794, 10] on button "x 1" at bounding box center [792, 9] width 13 height 13
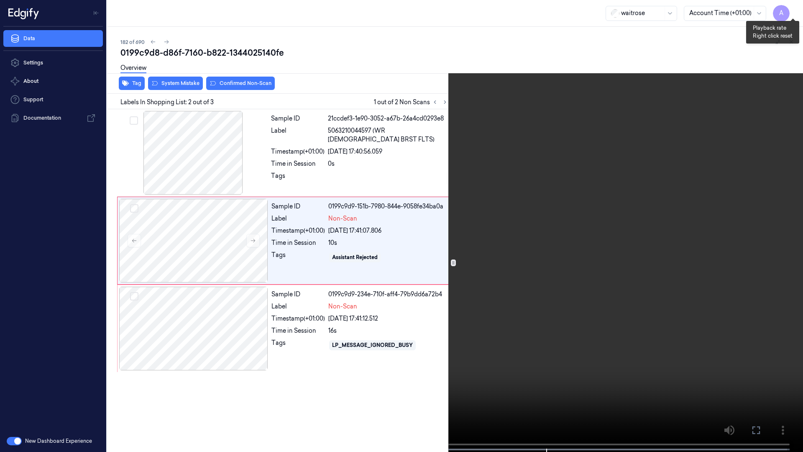
click at [792, 10] on button "x 1" at bounding box center [792, 9] width 13 height 13
click at [792, 10] on button "x 2" at bounding box center [792, 9] width 13 height 13
click at [0, 0] on button at bounding box center [0, 0] width 0 height 0
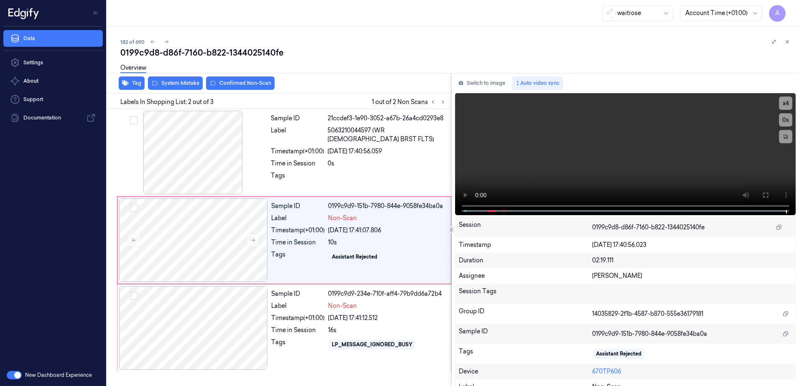
click at [176, 91] on div "Tag System Mistake Confirmed Non-Scan" at bounding box center [278, 83] width 348 height 20
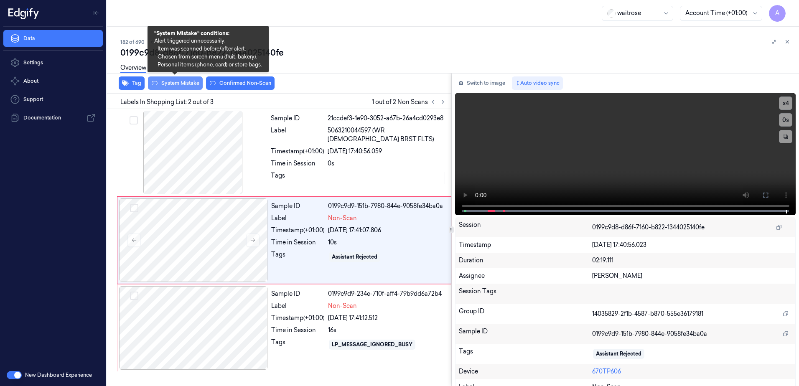
click at [176, 88] on button "System Mistake" at bounding box center [175, 83] width 55 height 13
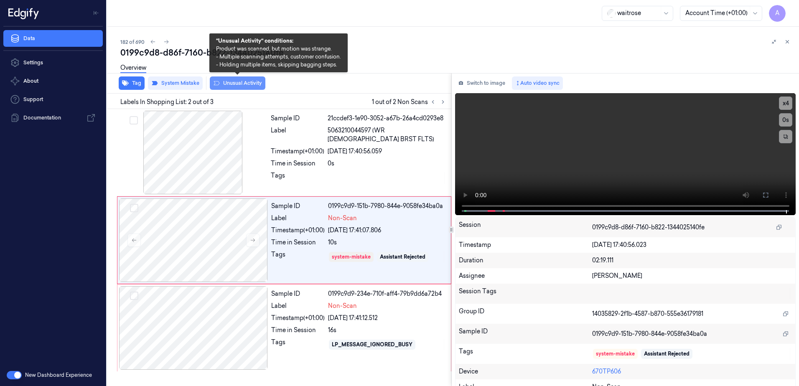
click at [229, 85] on button "Unusual Activity" at bounding box center [238, 83] width 56 height 13
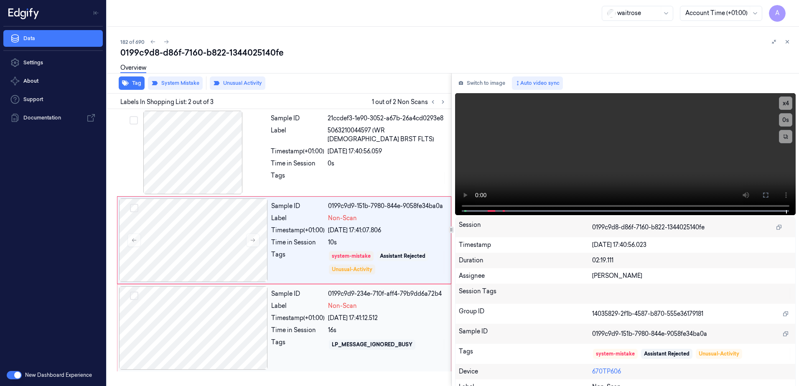
click at [306, 350] on div "Tags" at bounding box center [298, 344] width 54 height 13
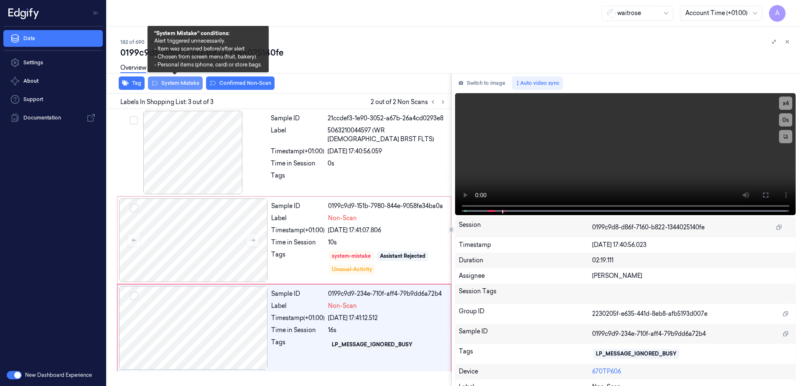
click at [179, 87] on button "System Mistake" at bounding box center [175, 83] width 55 height 13
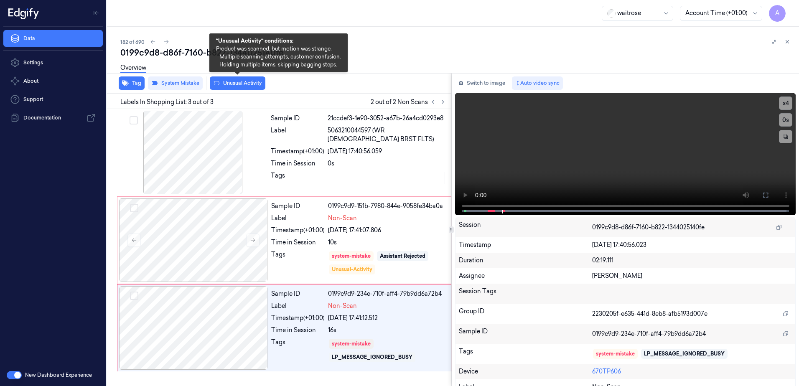
click at [244, 87] on button "Unusual Activity" at bounding box center [238, 83] width 56 height 13
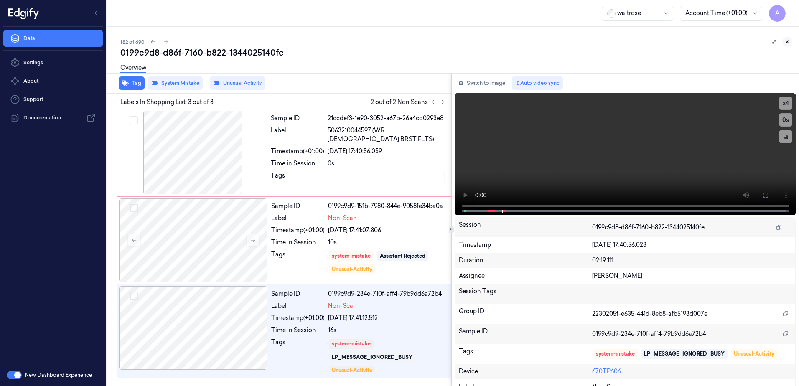
click at [789, 40] on icon at bounding box center [788, 42] width 6 height 6
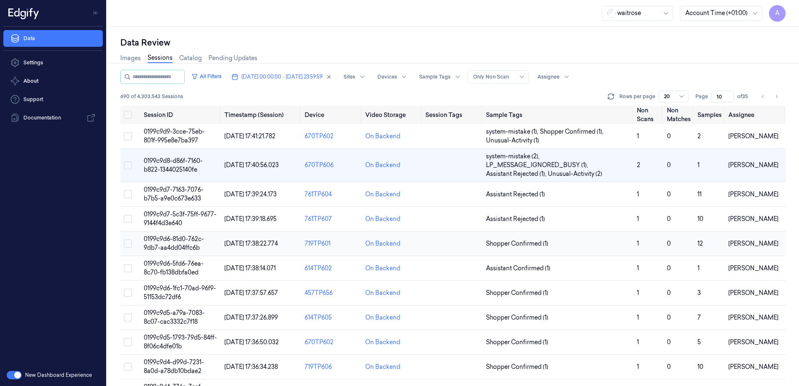
click at [169, 245] on span "0199c9d6-81d0-762c-9db7-aa4dd04ffc6b" at bounding box center [174, 243] width 60 height 16
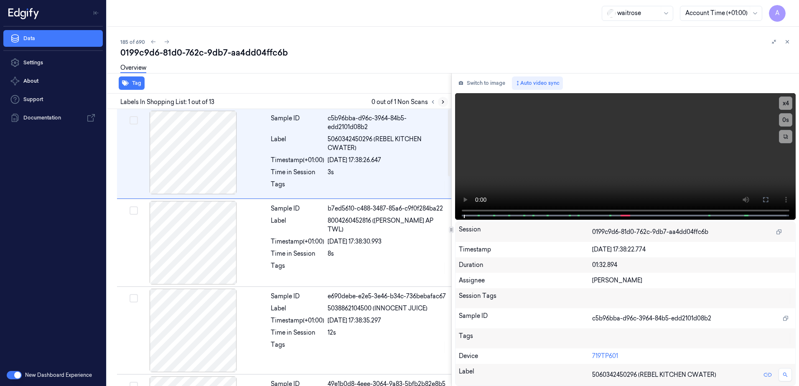
click at [445, 103] on icon at bounding box center [443, 102] width 6 height 6
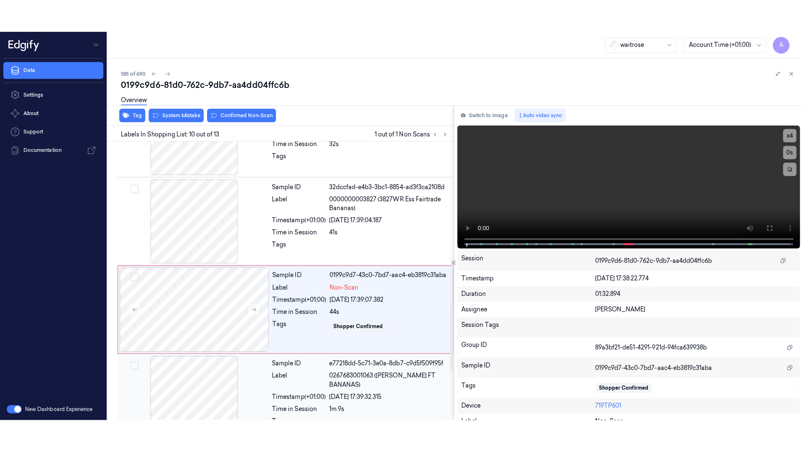
scroll to position [698, 0]
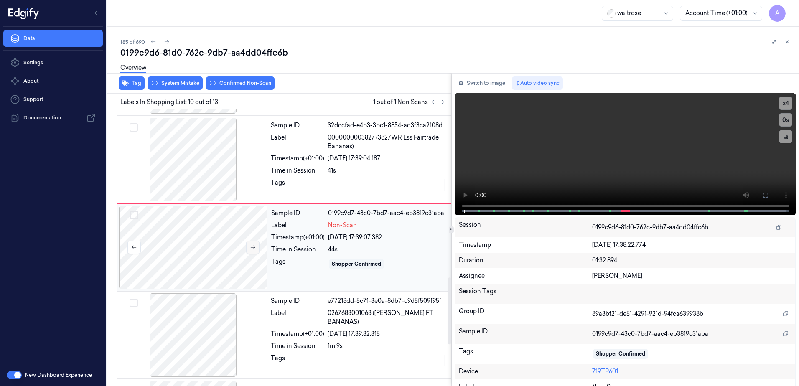
click at [253, 252] on button at bounding box center [252, 247] width 13 height 13
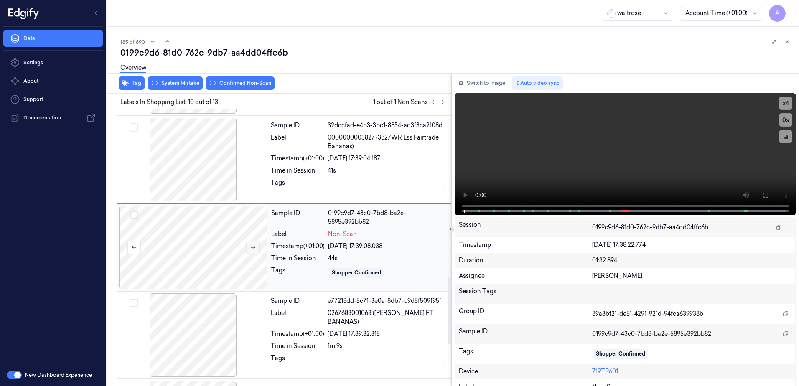
click at [252, 247] on icon at bounding box center [253, 248] width 6 height 6
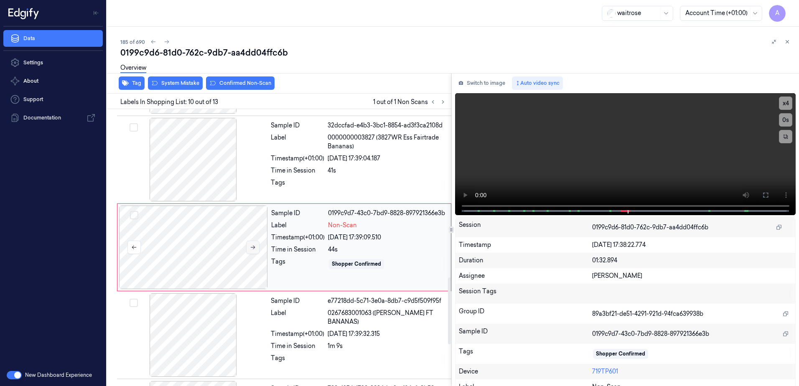
click at [252, 247] on icon at bounding box center [253, 248] width 6 height 6
click at [766, 193] on icon at bounding box center [766, 195] width 7 height 7
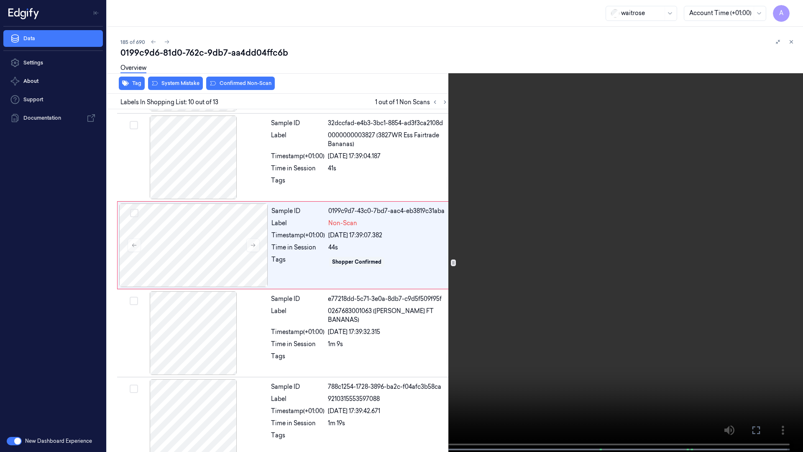
click at [448, 237] on video at bounding box center [401, 226] width 803 height 453
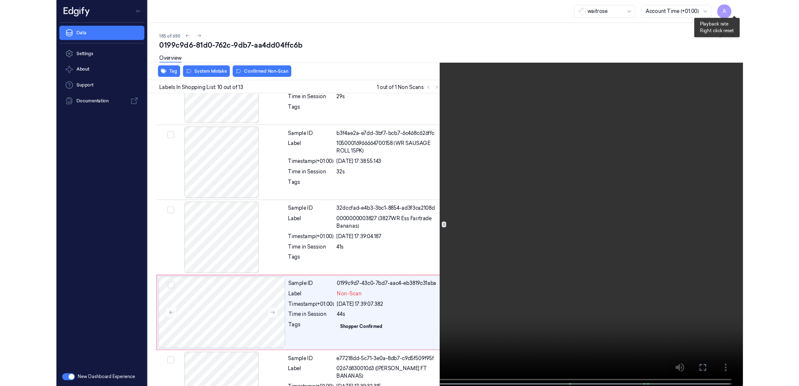
scroll to position [665, 0]
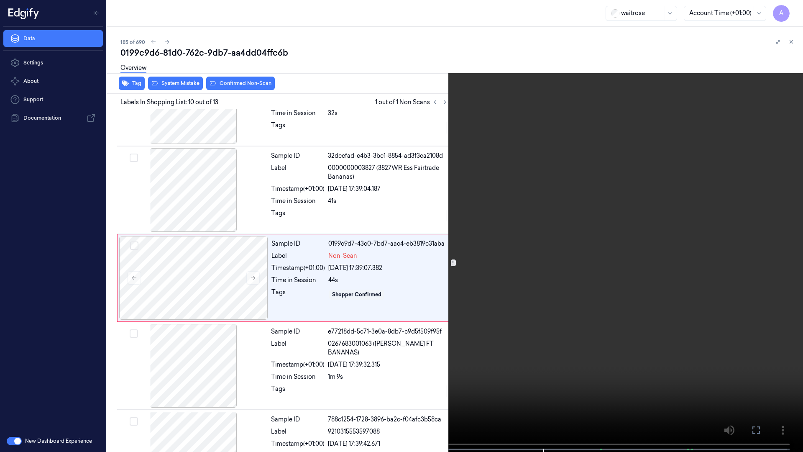
click at [0, 0] on icon at bounding box center [0, 0] width 0 height 0
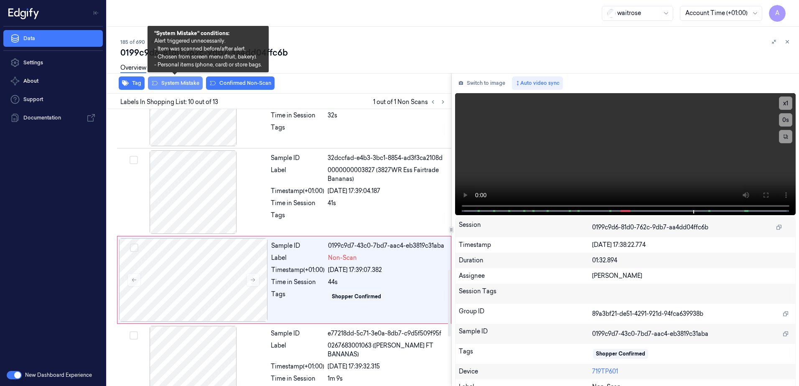
click at [185, 86] on button "System Mistake" at bounding box center [175, 83] width 55 height 13
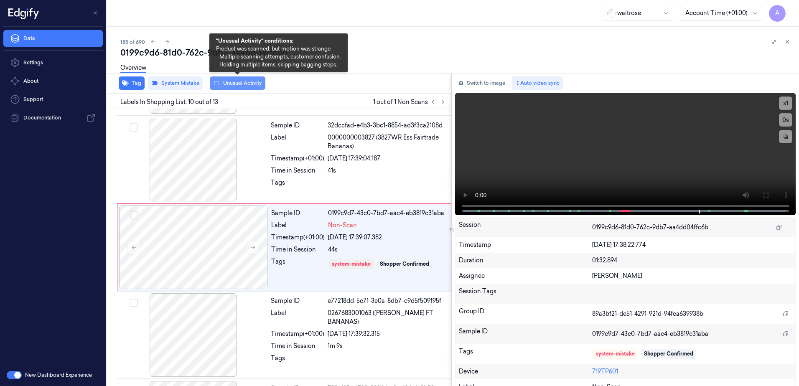
click at [232, 87] on button "Unusual Activity" at bounding box center [238, 83] width 56 height 13
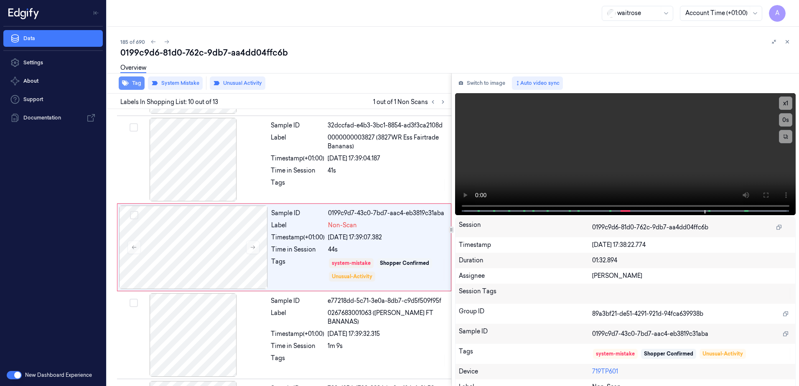
click at [133, 87] on button "Tag" at bounding box center [132, 83] width 26 height 13
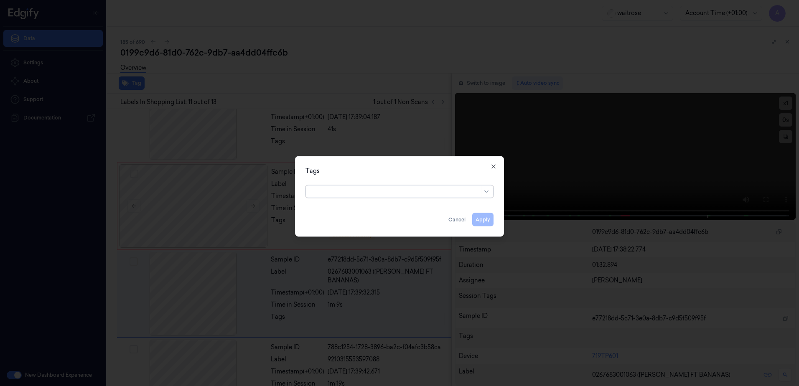
scroll to position [786, 0]
click at [490, 166] on icon "button" at bounding box center [493, 166] width 7 height 7
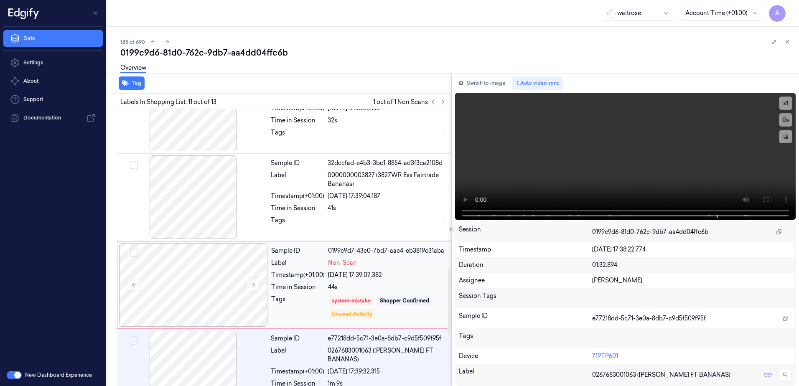
click at [293, 278] on div "Timestamp (+01:00)" at bounding box center [298, 275] width 54 height 9
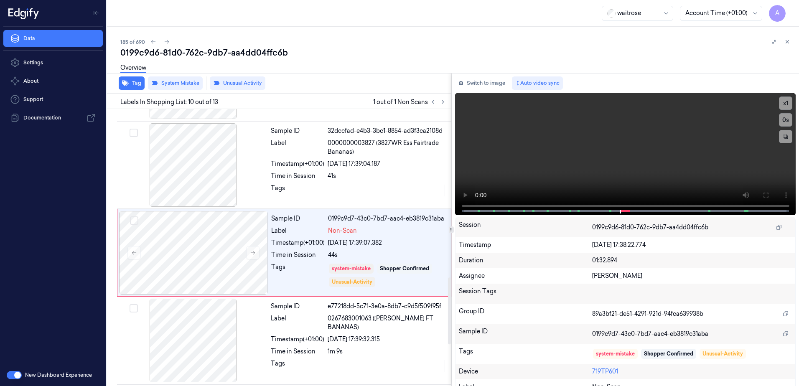
scroll to position [698, 0]
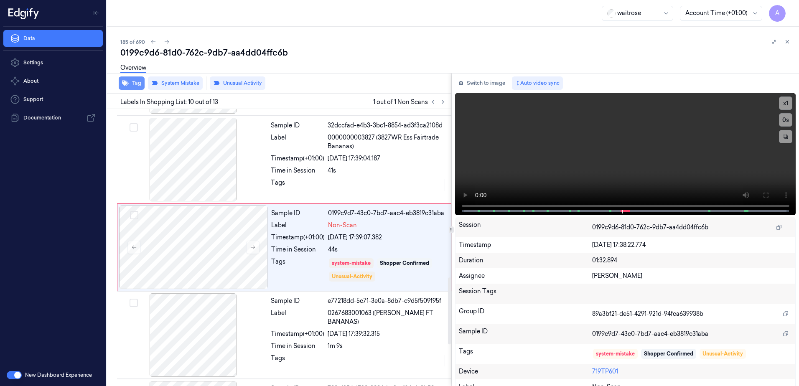
click at [133, 85] on button "Tag" at bounding box center [132, 83] width 26 height 13
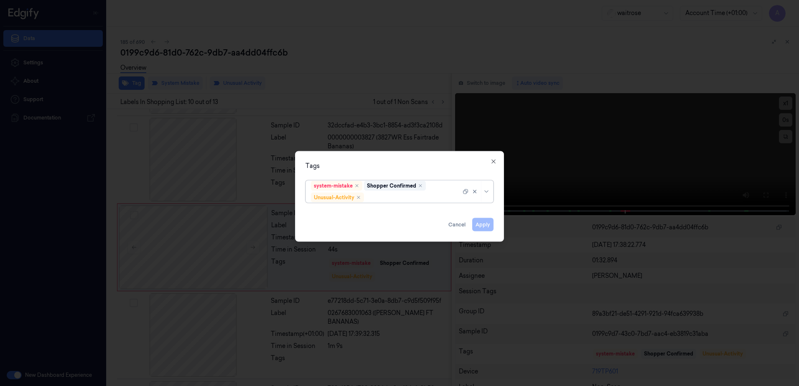
click at [377, 199] on div at bounding box center [413, 197] width 95 height 9
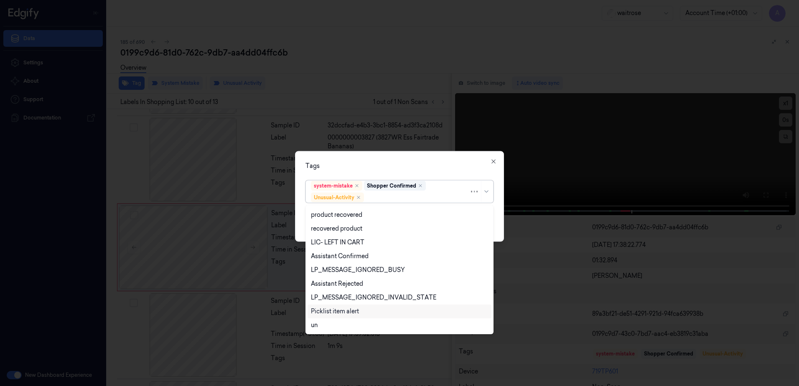
click at [352, 313] on div "Picklist item alert" at bounding box center [335, 311] width 48 height 9
click at [436, 155] on div "Tags option Picklist item alert, selected. 20 results available. Use Up and Dow…" at bounding box center [399, 196] width 209 height 91
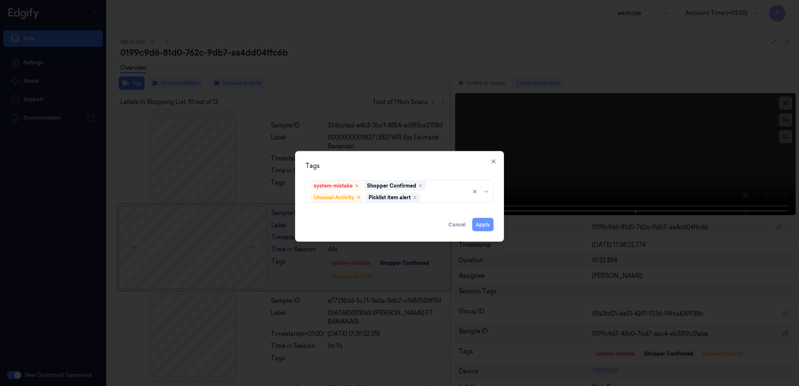
click at [487, 223] on button "Apply" at bounding box center [482, 224] width 21 height 13
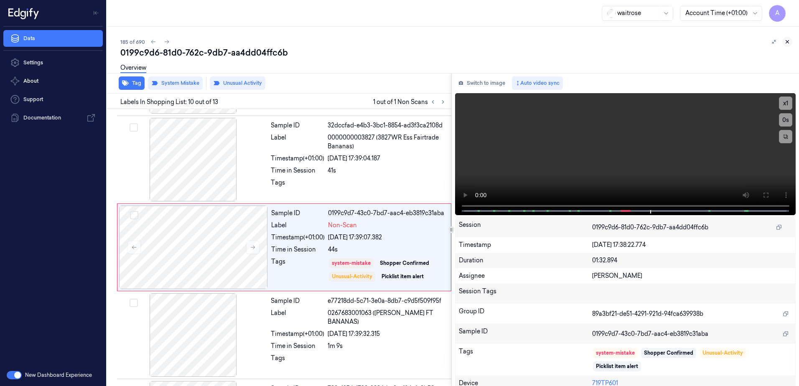
click at [788, 44] on icon at bounding box center [788, 42] width 6 height 6
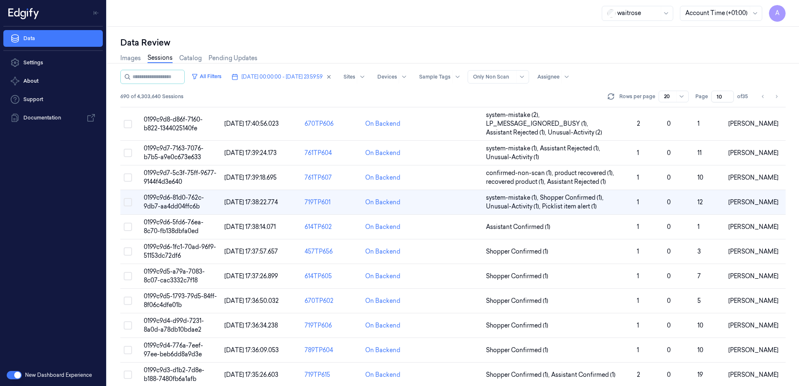
scroll to position [7, 0]
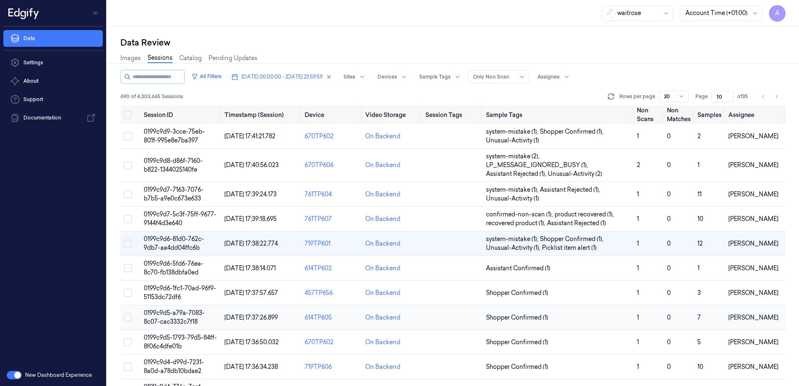
click at [166, 317] on td "0199c9d5-a79a-7083-8c07-cac3332c7f18" at bounding box center [180, 318] width 81 height 25
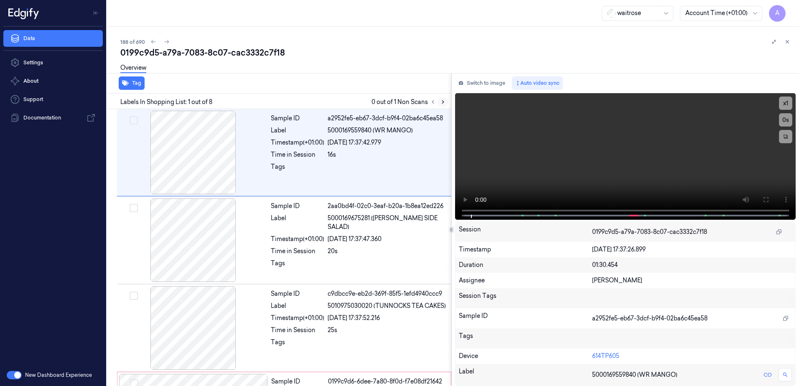
click at [442, 102] on icon at bounding box center [443, 102] width 6 height 6
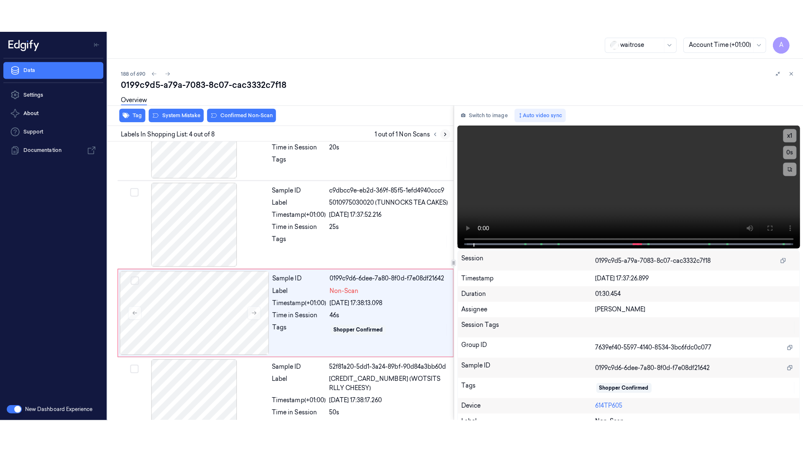
scroll to position [168, 0]
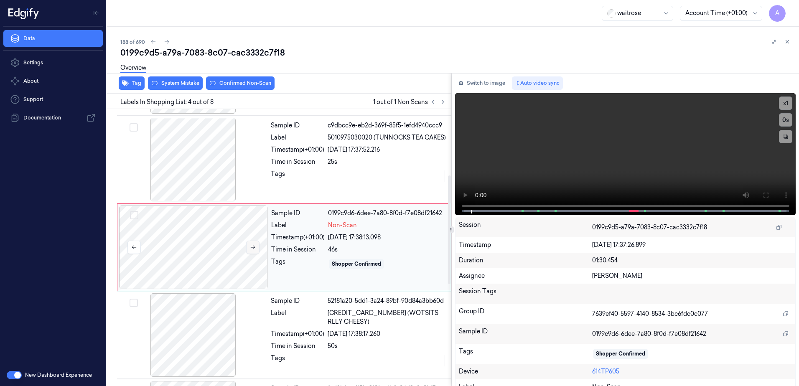
click at [252, 249] on icon at bounding box center [253, 248] width 6 height 6
click at [249, 248] on button at bounding box center [252, 247] width 13 height 13
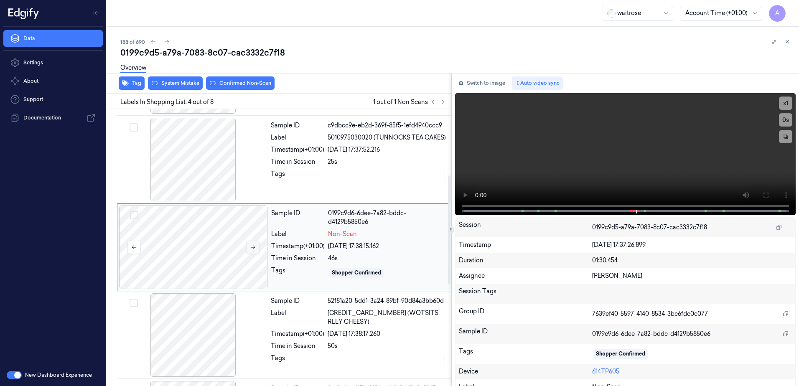
click at [252, 248] on icon at bounding box center [253, 248] width 6 height 6
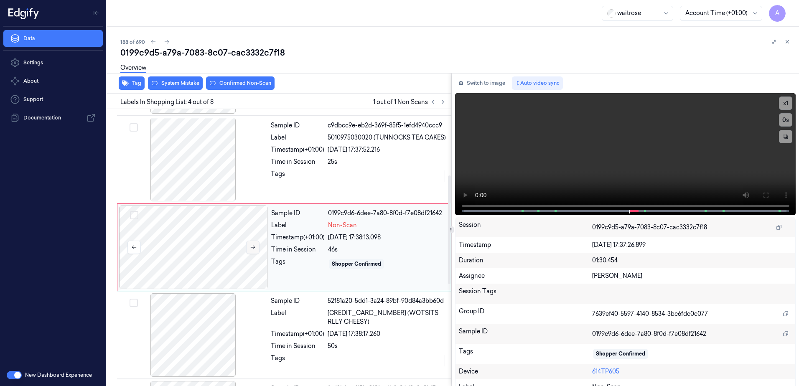
click at [252, 248] on icon at bounding box center [253, 248] width 6 height 6
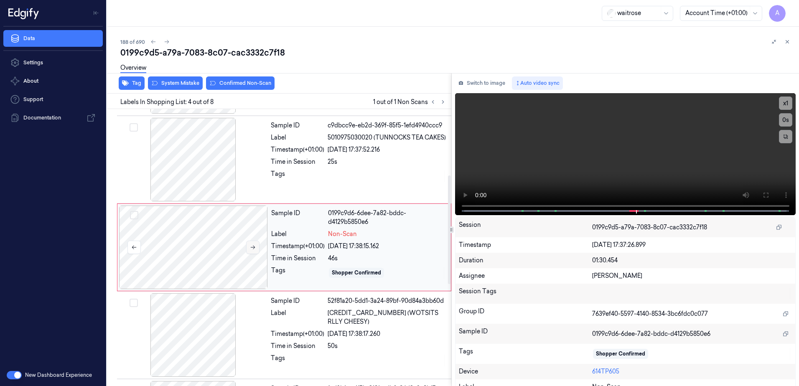
click at [252, 248] on icon at bounding box center [253, 248] width 6 height 6
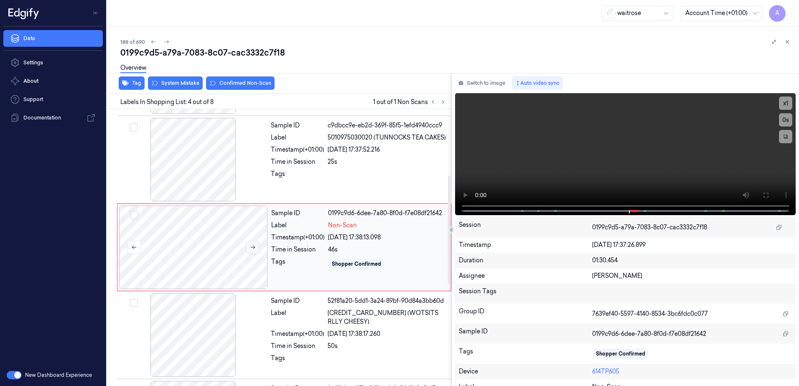
click at [252, 248] on icon at bounding box center [253, 248] width 6 height 6
click at [255, 250] on icon at bounding box center [253, 248] width 6 height 6
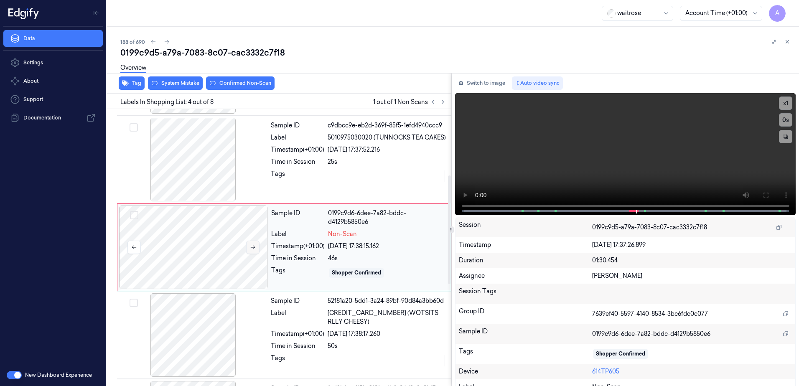
click at [255, 250] on icon at bounding box center [253, 248] width 6 height 6
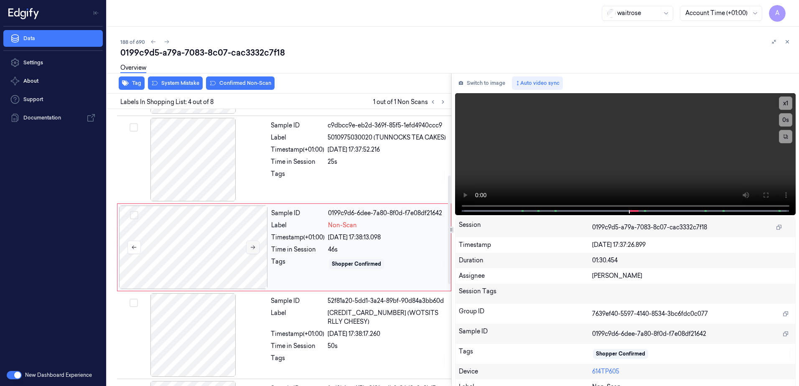
click at [255, 250] on icon at bounding box center [253, 248] width 6 height 6
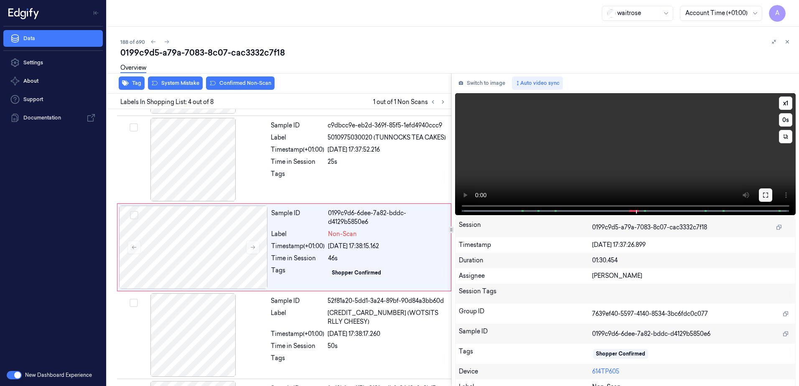
click at [763, 193] on icon at bounding box center [765, 195] width 5 height 5
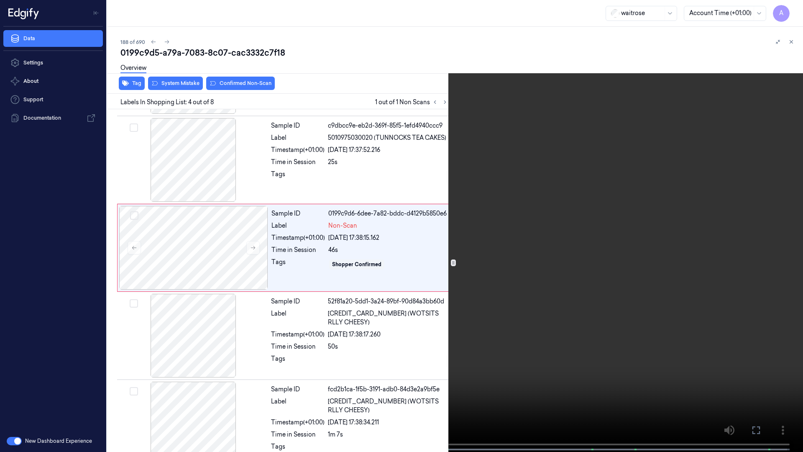
click at [584, 255] on video at bounding box center [401, 226] width 803 height 453
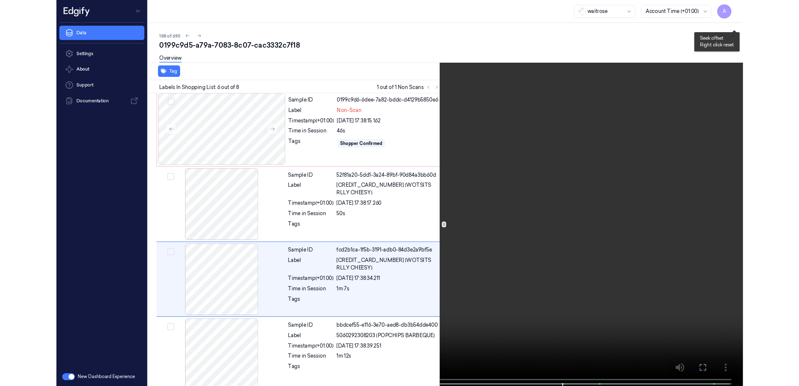
scroll to position [311, 0]
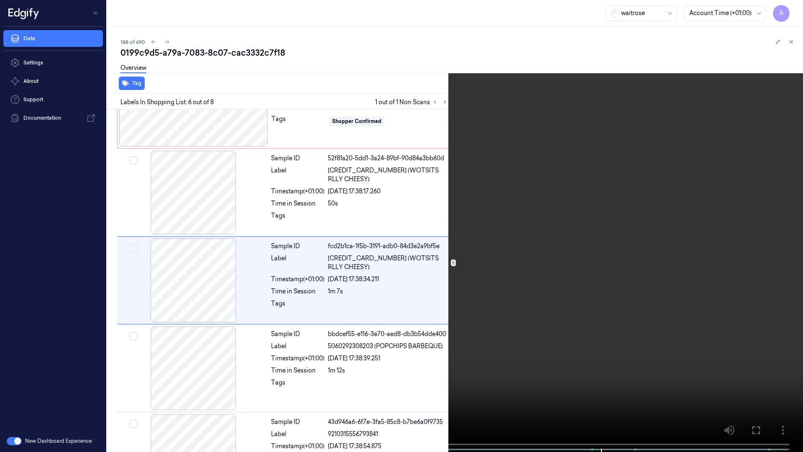
click at [0, 0] on icon at bounding box center [0, 0] width 0 height 0
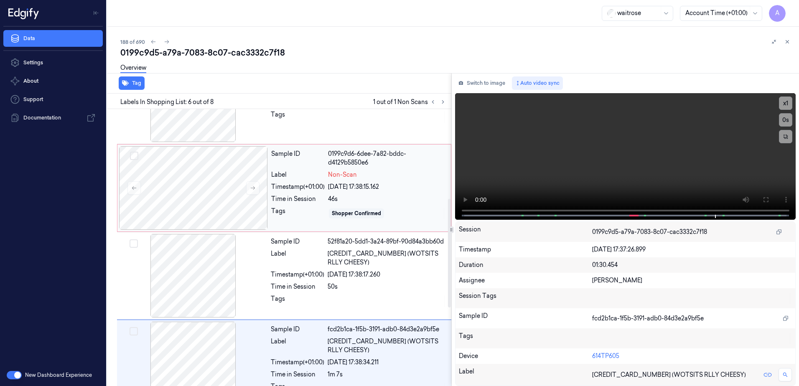
click at [298, 221] on div "Sample ID 0199c9d6-6dee-7a82-bddc-d4129b5850e6 Label Non-Scan Timestamp (+01:00…" at bounding box center [358, 188] width 181 height 84
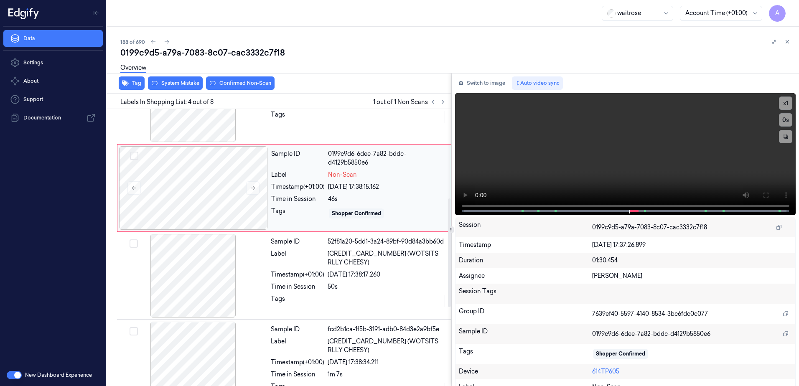
scroll to position [168, 0]
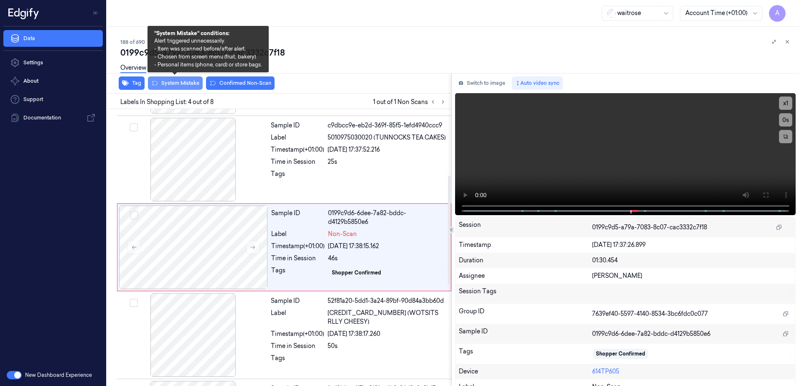
click at [176, 84] on button "System Mistake" at bounding box center [175, 83] width 55 height 13
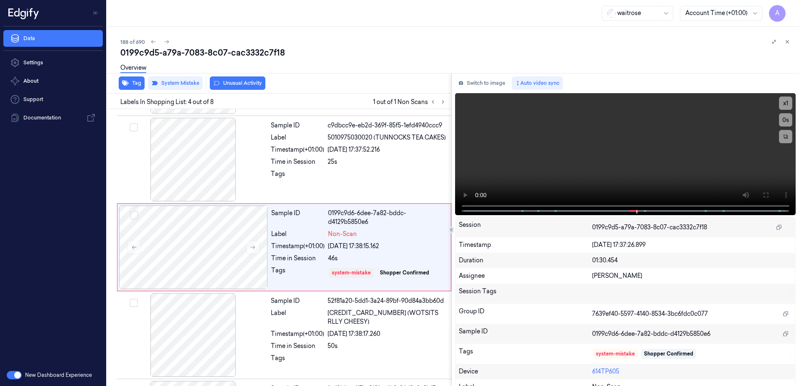
click at [242, 84] on button "Unusual Activity" at bounding box center [238, 83] width 56 height 13
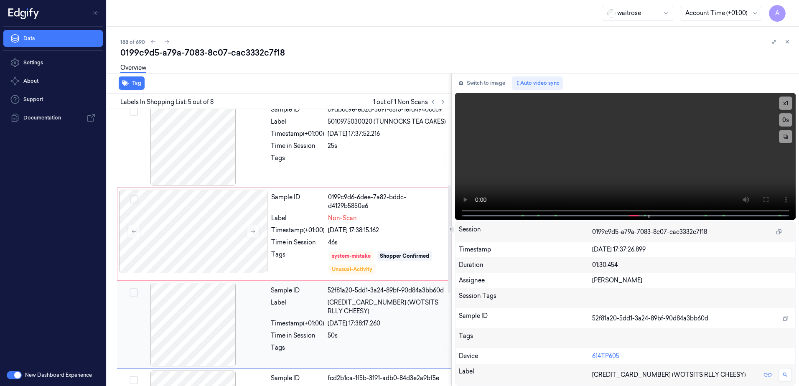
scroll to position [178, 0]
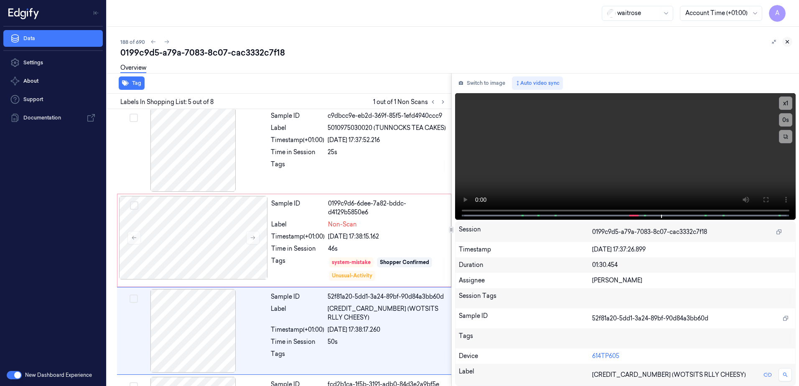
click at [786, 42] on icon at bounding box center [788, 42] width 6 height 6
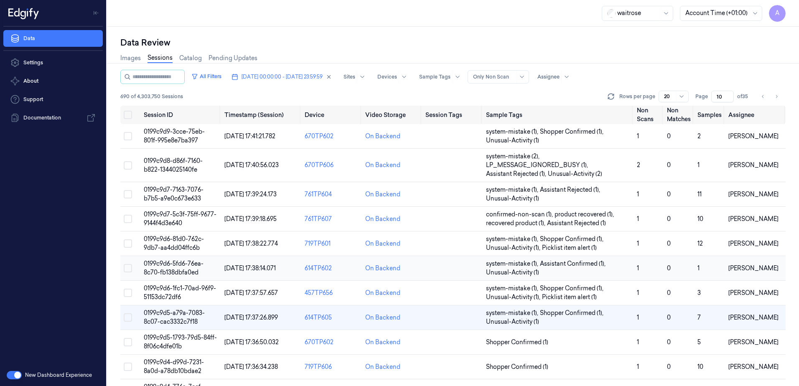
scroll to position [84, 0]
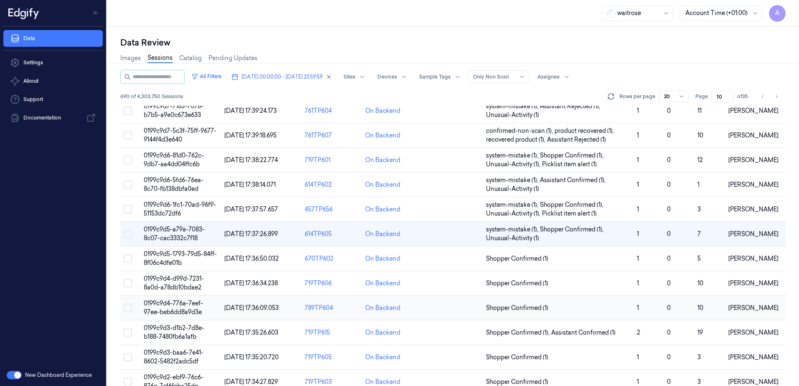
click at [171, 307] on span "0199c9d4-776a-7eef-97ee-beb6dd8a9d3e" at bounding box center [173, 308] width 59 height 16
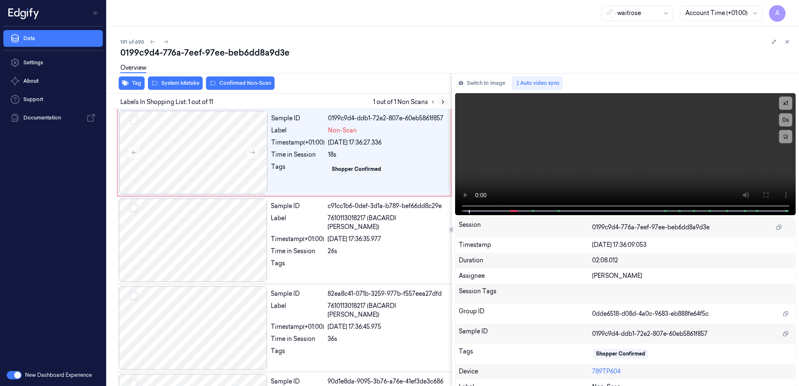
click at [441, 103] on icon at bounding box center [443, 102] width 6 height 6
click at [250, 157] on button at bounding box center [252, 152] width 13 height 13
click at [258, 154] on button at bounding box center [252, 152] width 13 height 13
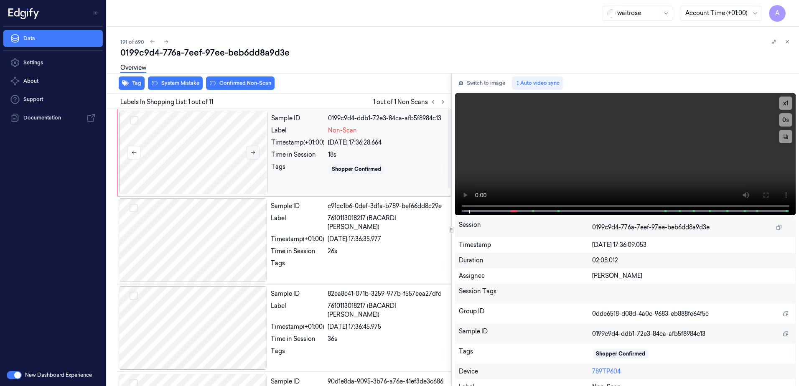
click at [258, 154] on button at bounding box center [252, 152] width 13 height 13
click at [648, 163] on video at bounding box center [625, 154] width 341 height 122
click at [759, 197] on button at bounding box center [765, 195] width 13 height 13
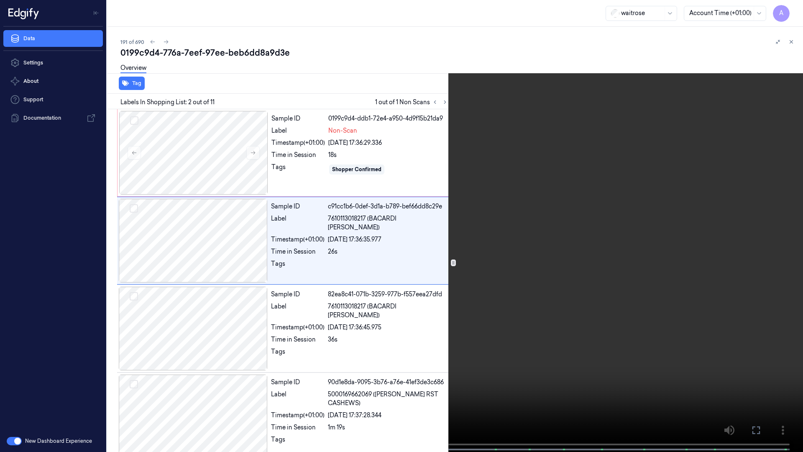
click at [0, 0] on icon at bounding box center [0, 0] width 0 height 0
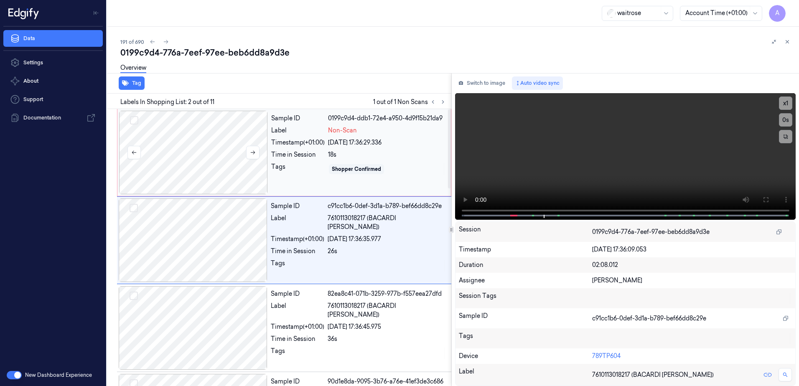
click at [193, 174] on div at bounding box center [193, 153] width 149 height 84
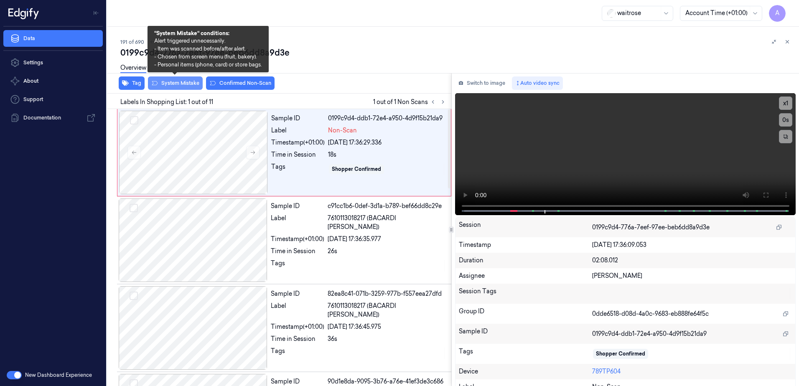
click at [176, 83] on button "System Mistake" at bounding box center [175, 83] width 55 height 13
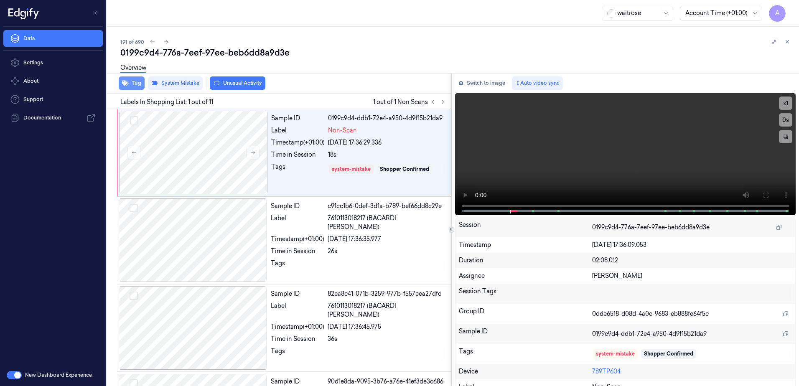
click at [135, 84] on button "Tag" at bounding box center [132, 83] width 26 height 13
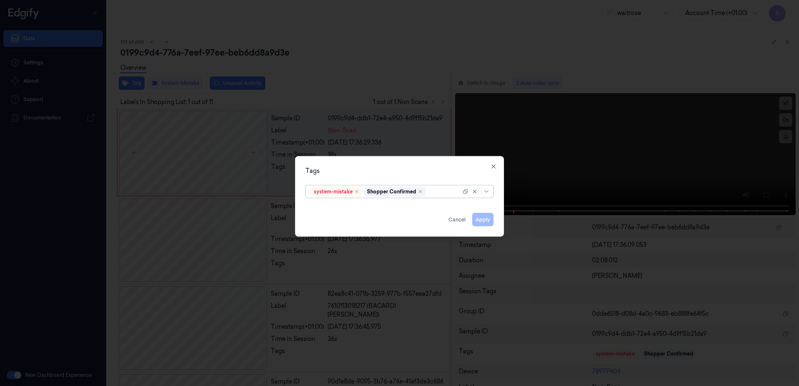
click at [438, 192] on div at bounding box center [444, 191] width 33 height 9
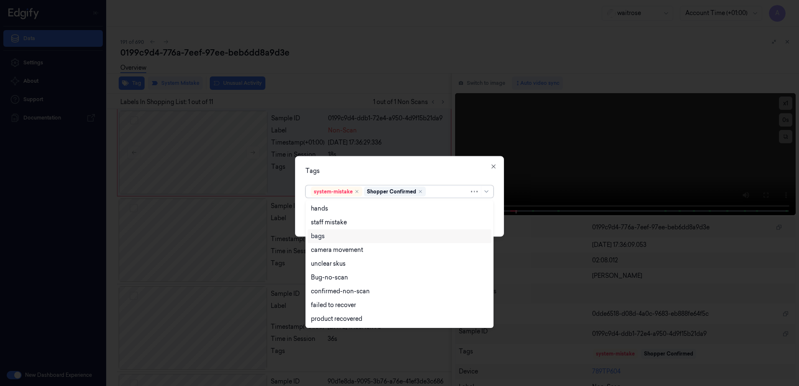
click at [352, 236] on div "bags" at bounding box center [399, 236] width 177 height 9
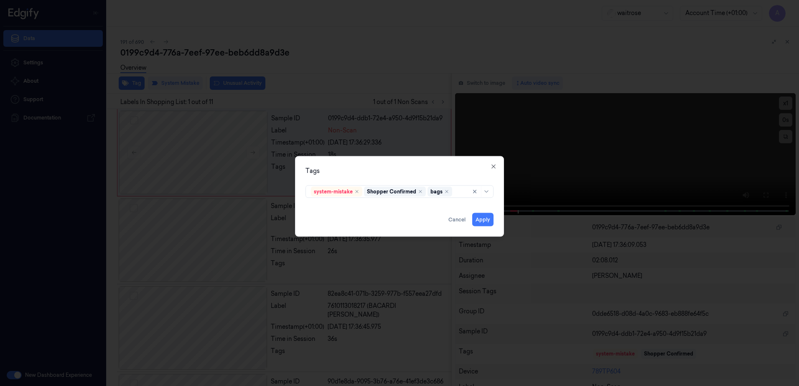
click at [420, 172] on div "Tags" at bounding box center [400, 171] width 188 height 9
click at [484, 226] on button "Apply" at bounding box center [482, 219] width 21 height 13
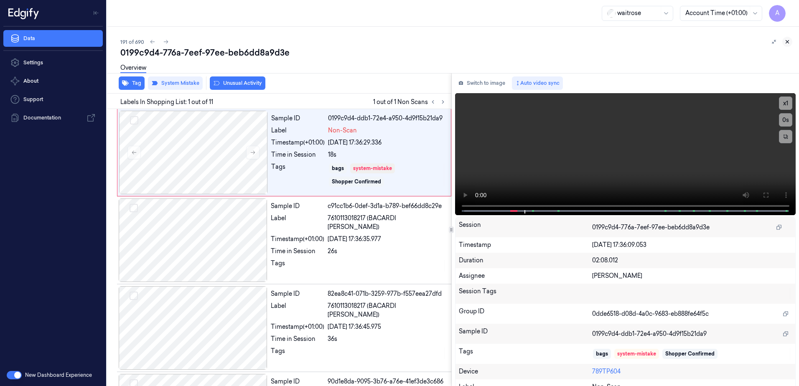
click at [787, 41] on icon at bounding box center [788, 42] width 6 height 6
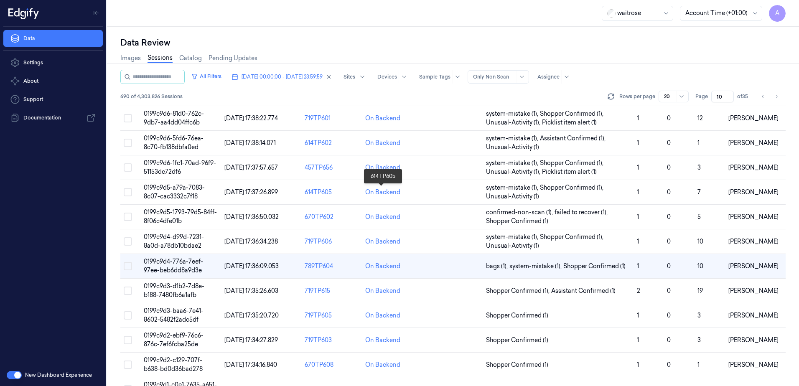
scroll to position [167, 0]
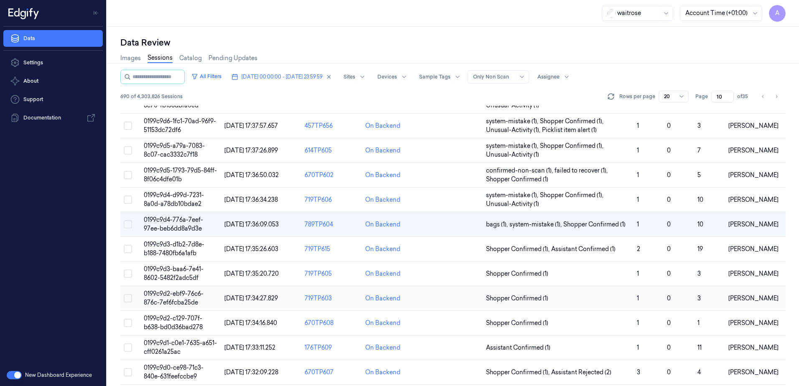
click at [175, 296] on span "0199c9d2-ebf9-76c6-876c-7ef6fcba25de" at bounding box center [174, 298] width 60 height 16
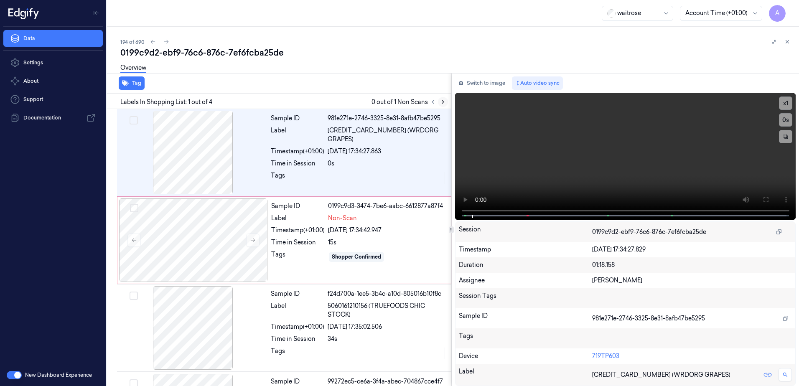
click at [445, 103] on icon at bounding box center [443, 102] width 6 height 6
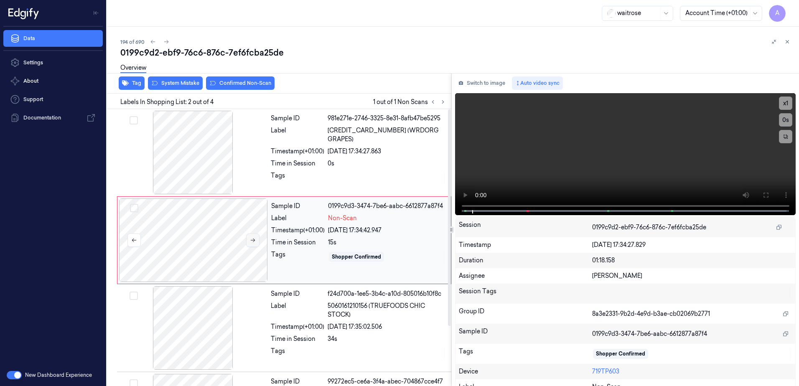
click at [255, 241] on icon at bounding box center [253, 240] width 6 height 6
click at [252, 240] on icon at bounding box center [253, 241] width 5 height 4
click at [759, 195] on button at bounding box center [765, 195] width 13 height 13
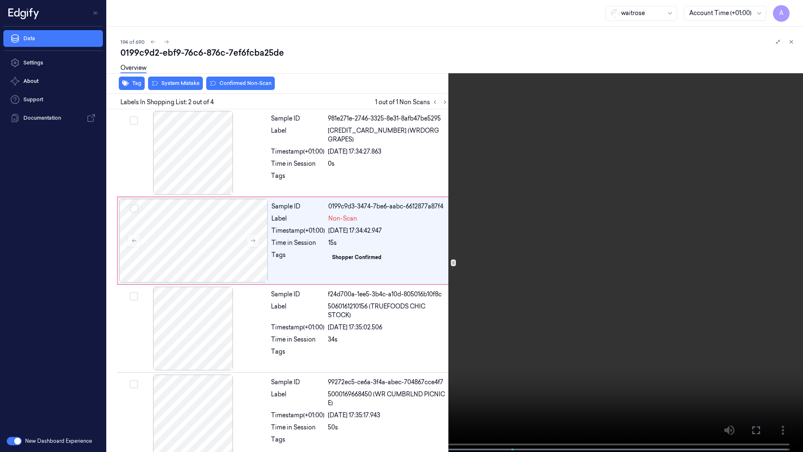
click at [575, 294] on video at bounding box center [401, 226] width 803 height 453
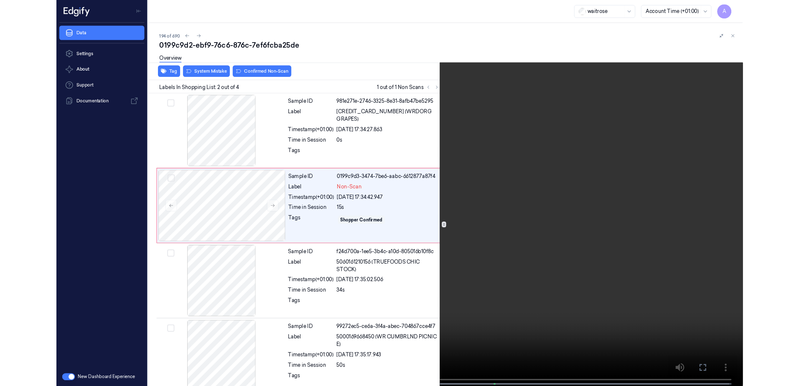
scroll to position [11, 0]
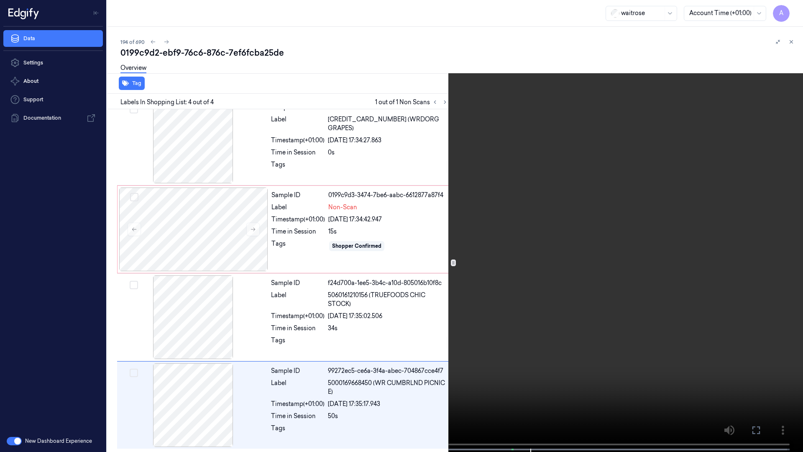
click at [0, 0] on icon at bounding box center [0, 0] width 0 height 0
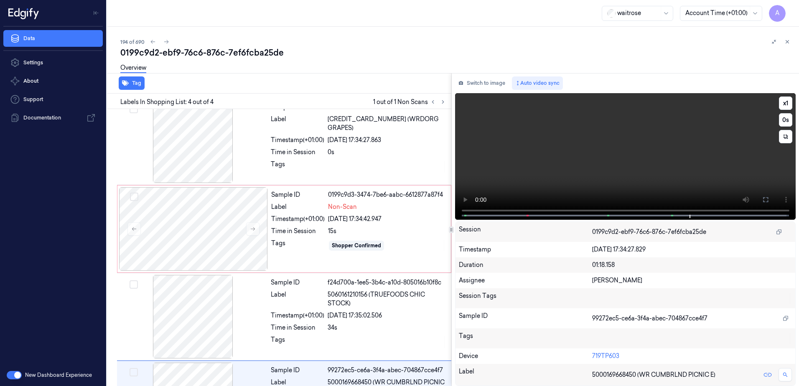
scroll to position [77, 0]
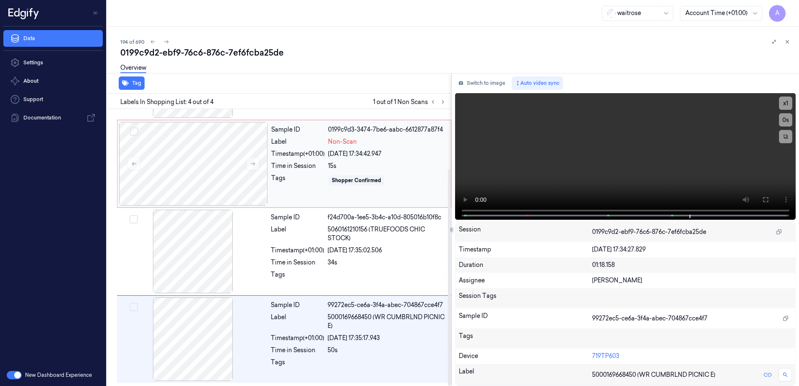
click at [288, 191] on div "Sample ID 0199c9d3-3474-7be6-aabc-6612877a87f4 Label Non-Scan Timestamp (+01:00…" at bounding box center [358, 164] width 181 height 84
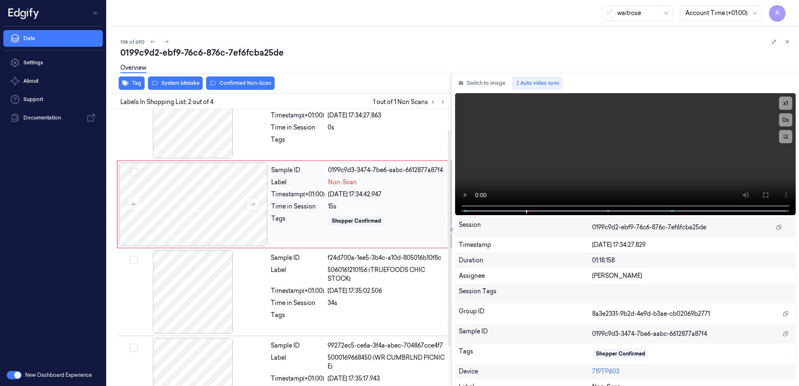
scroll to position [0, 0]
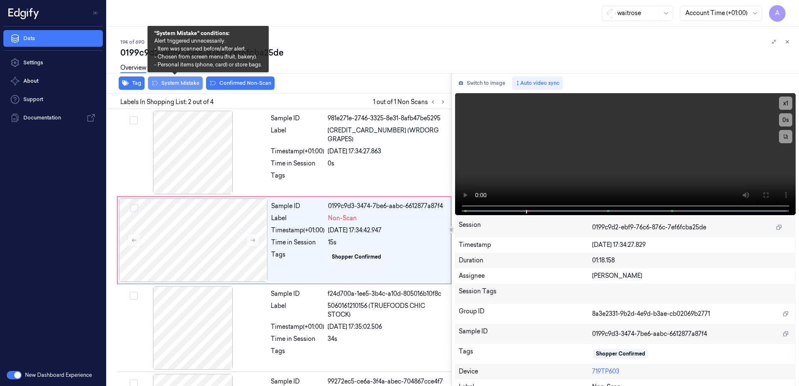
click at [173, 87] on button "System Mistake" at bounding box center [175, 83] width 55 height 13
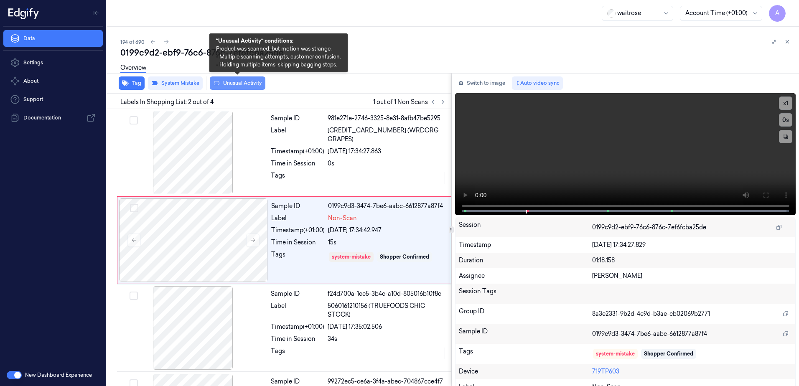
click at [232, 84] on button "Unusual Activity" at bounding box center [238, 83] width 56 height 13
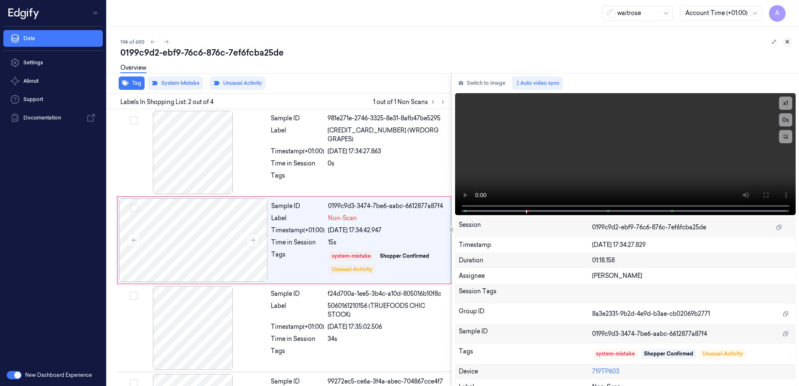
click at [787, 42] on icon at bounding box center [788, 42] width 6 height 6
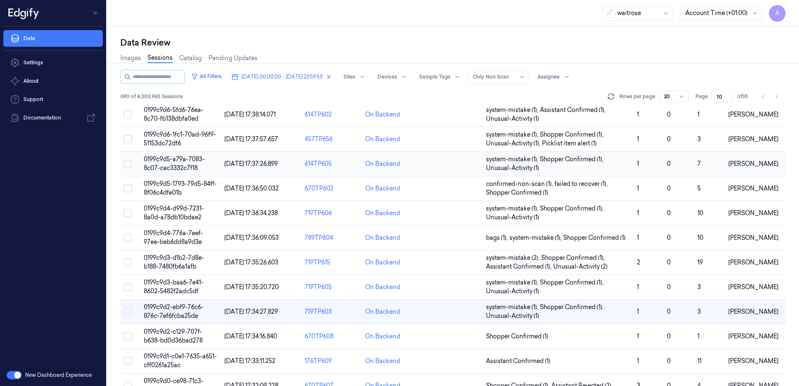
scroll to position [209, 0]
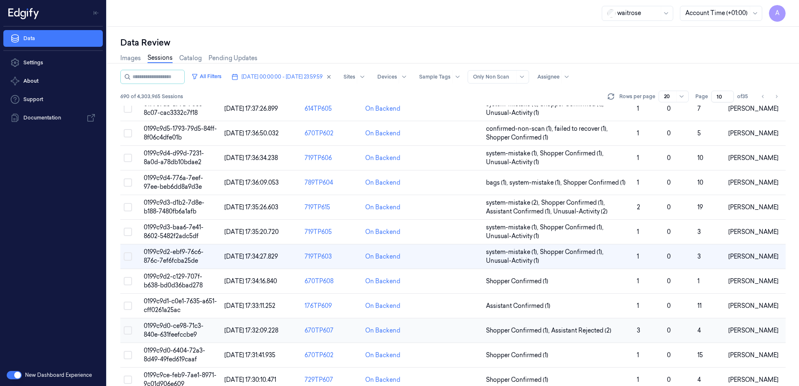
click at [184, 330] on td "0199c9d0-ce98-71c3-840e-631feefccbe9" at bounding box center [180, 331] width 81 height 25
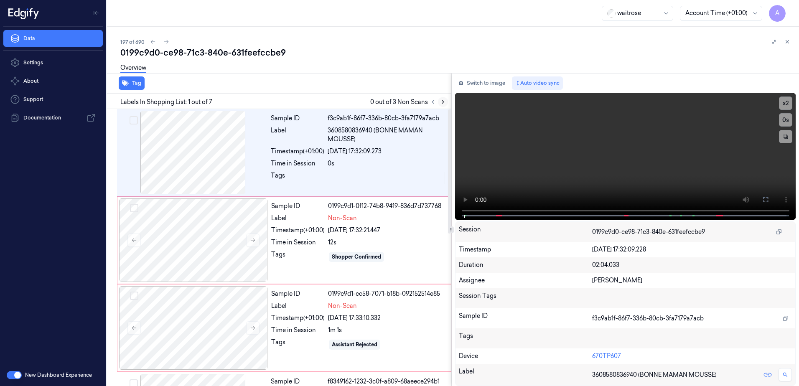
click at [444, 106] on button at bounding box center [443, 102] width 10 height 10
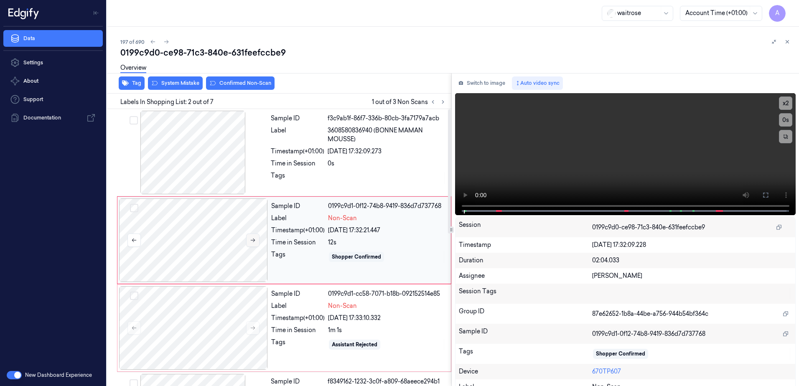
click at [253, 241] on icon at bounding box center [253, 240] width 6 height 6
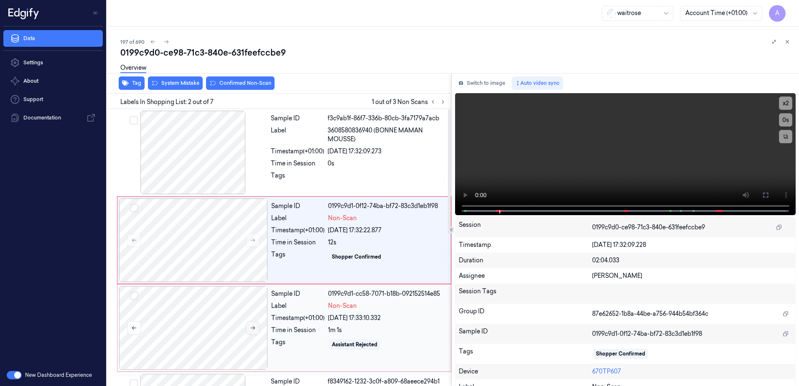
click at [255, 331] on button at bounding box center [252, 328] width 13 height 13
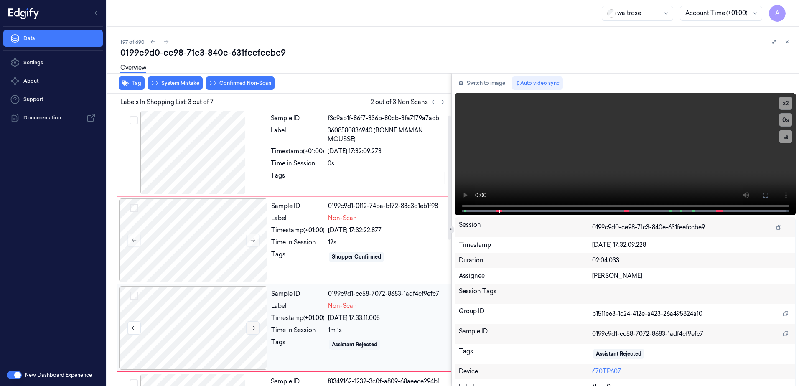
scroll to position [81, 0]
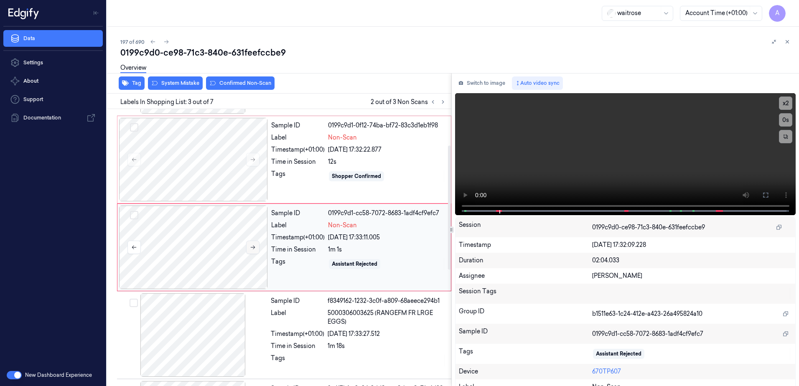
click at [251, 248] on icon at bounding box center [253, 248] width 6 height 6
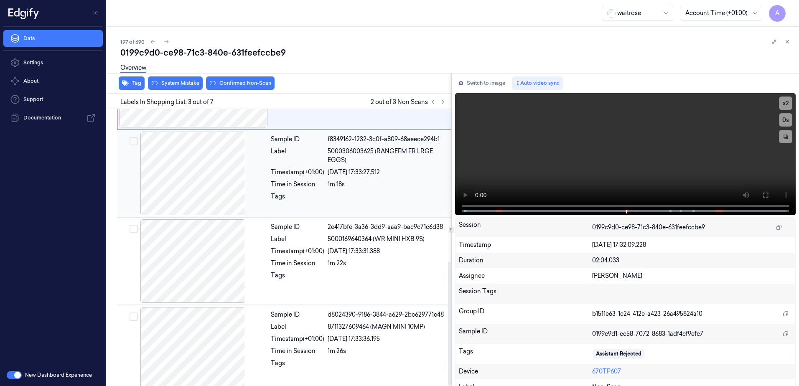
scroll to position [340, 0]
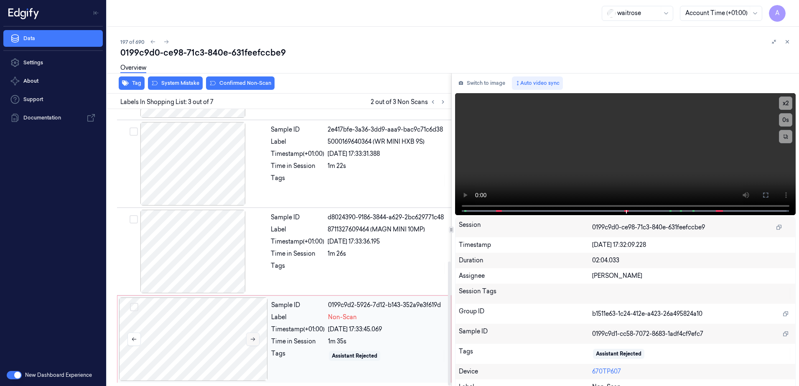
click at [256, 340] on button at bounding box center [252, 339] width 13 height 13
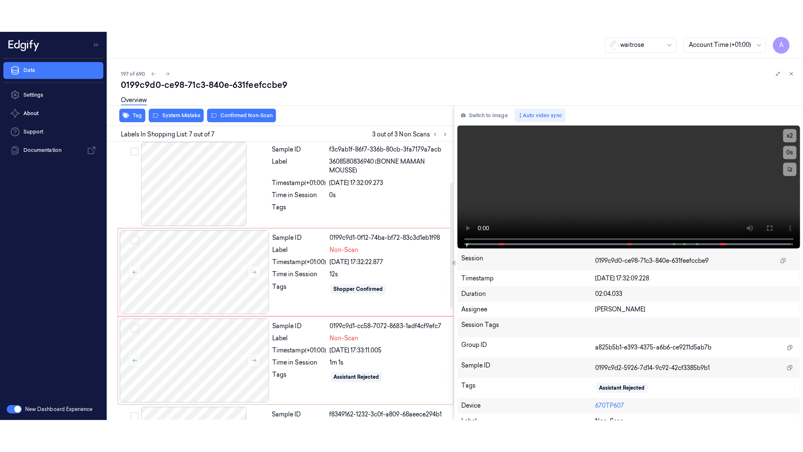
scroll to position [0, 0]
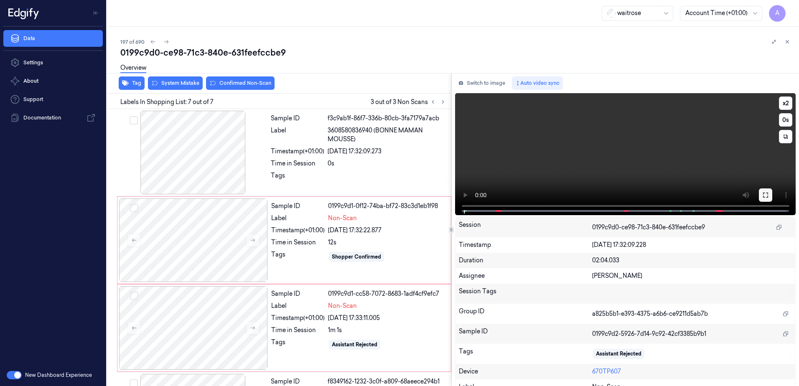
click at [767, 195] on button at bounding box center [765, 195] width 13 height 13
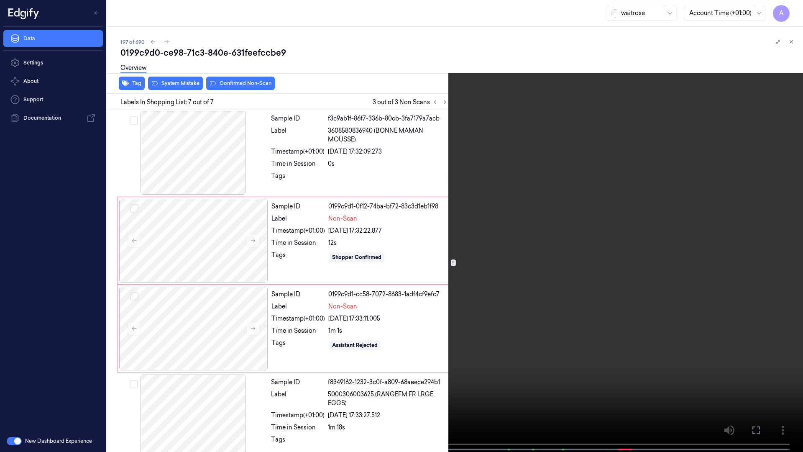
click at [467, 298] on video at bounding box center [401, 226] width 803 height 453
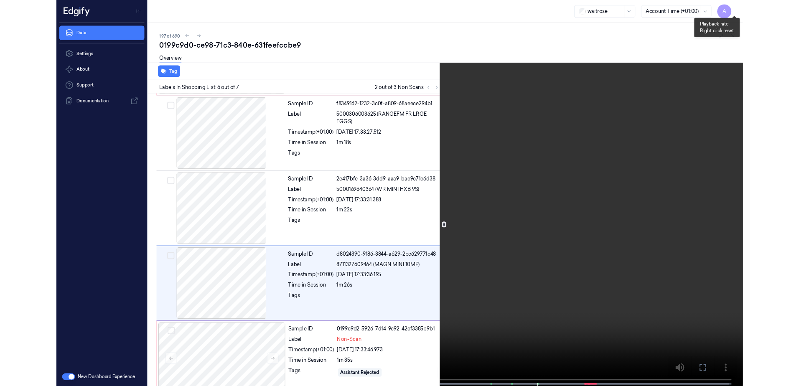
scroll to position [275, 0]
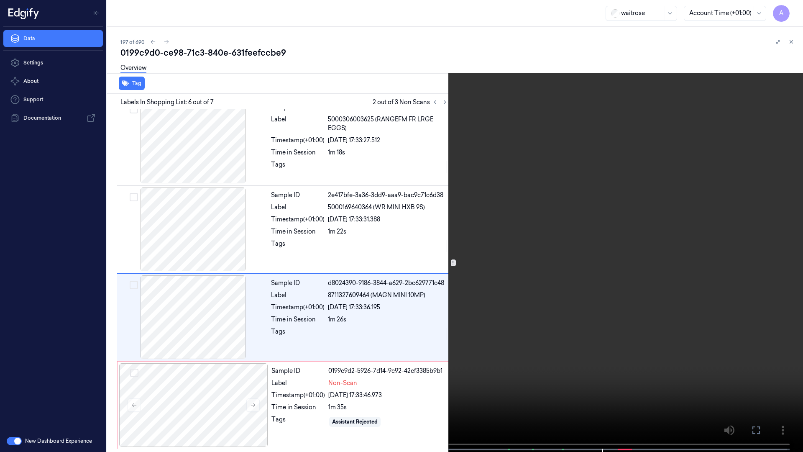
click at [0, 0] on icon at bounding box center [0, 0] width 0 height 0
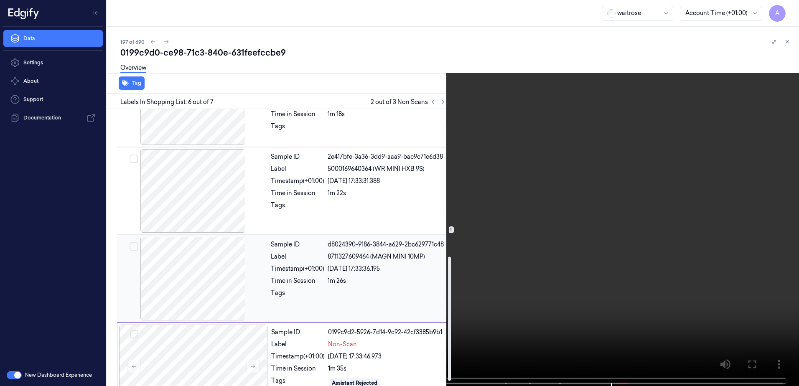
scroll to position [340, 0]
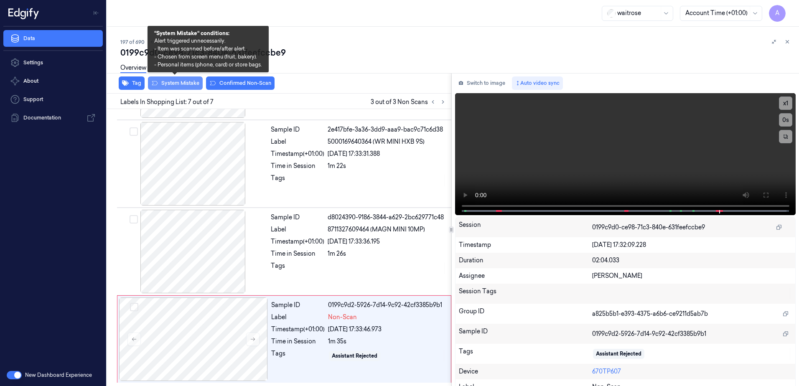
click at [172, 84] on button "System Mistake" at bounding box center [175, 83] width 55 height 13
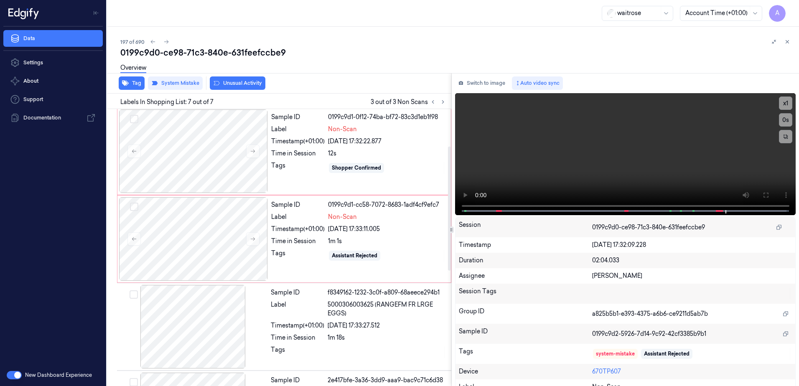
scroll to position [5, 0]
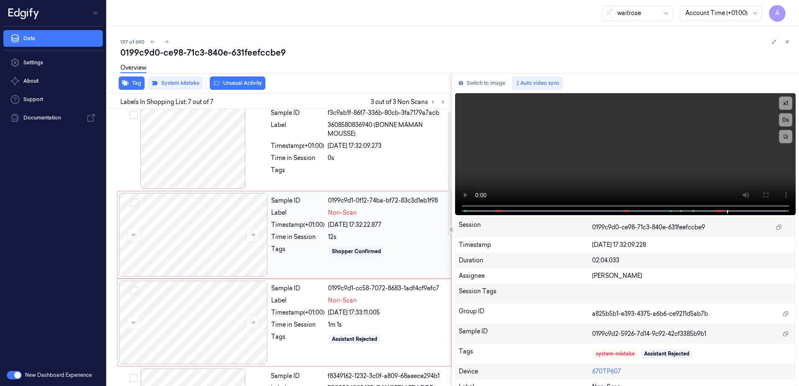
click at [300, 241] on div "Time in Session" at bounding box center [298, 237] width 54 height 9
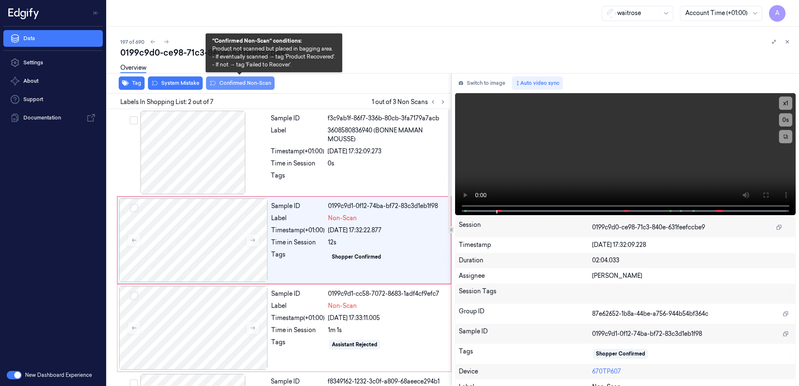
click at [225, 84] on button "Confirmed Non-Scan" at bounding box center [240, 83] width 69 height 13
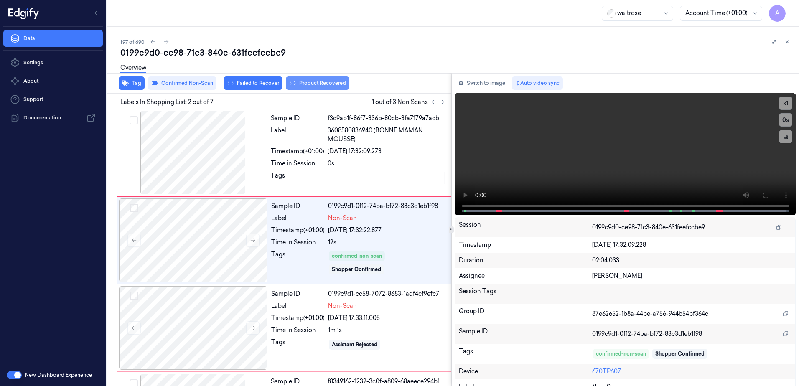
click at [311, 85] on button "Product Recovered" at bounding box center [318, 83] width 64 height 13
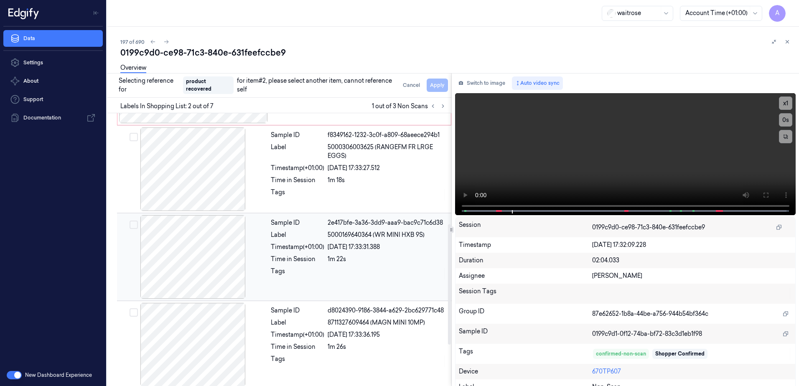
click at [339, 276] on div at bounding box center [387, 273] width 119 height 13
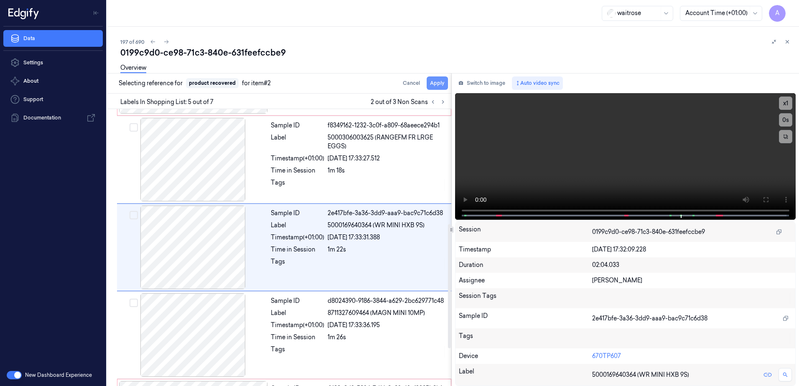
click at [440, 84] on button "Apply" at bounding box center [437, 83] width 21 height 13
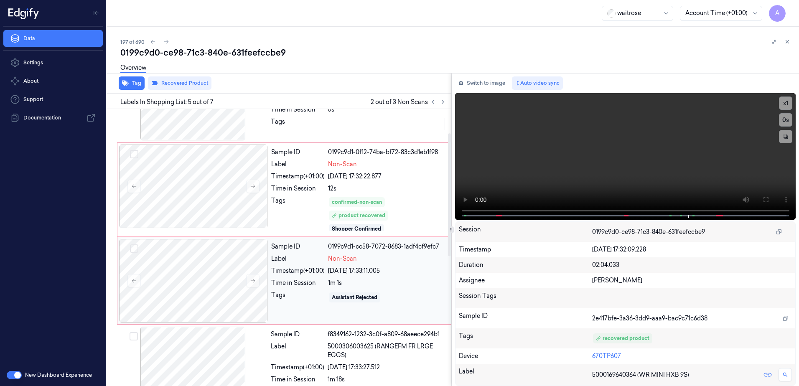
click at [307, 298] on div "Tags" at bounding box center [298, 297] width 54 height 13
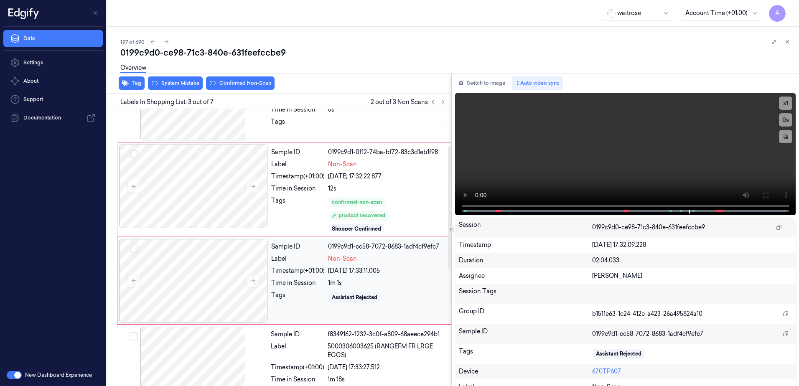
scroll to position [87, 0]
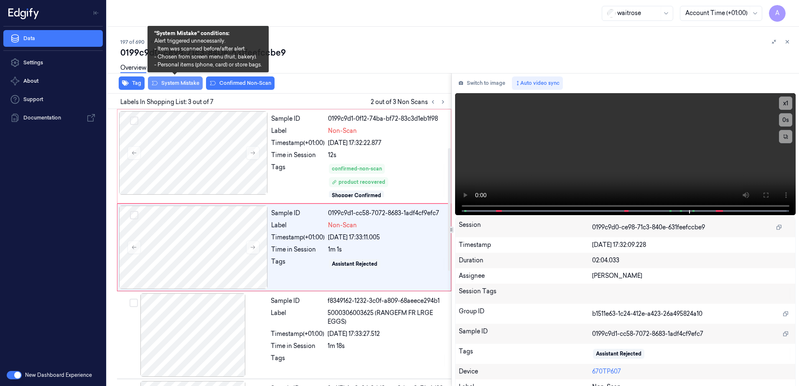
click at [176, 85] on button "System Mistake" at bounding box center [175, 83] width 55 height 13
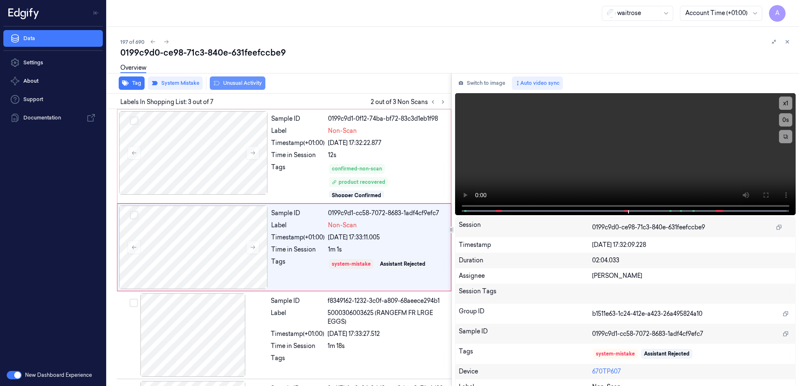
click at [235, 87] on button "Unusual Activity" at bounding box center [238, 83] width 56 height 13
click at [787, 44] on icon at bounding box center [788, 42] width 6 height 6
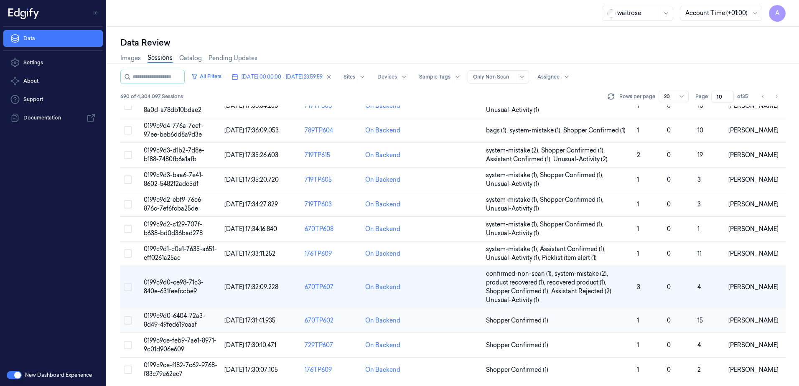
scroll to position [264, 0]
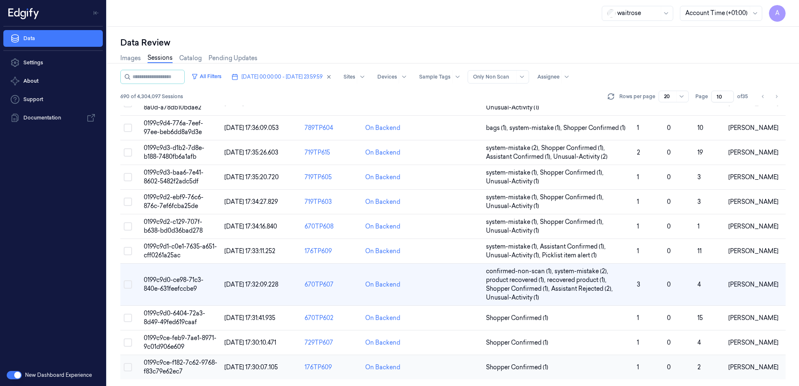
click at [170, 366] on span "0199c9ce-f182-7c62-9768-f83c79e62ec7" at bounding box center [181, 367] width 74 height 16
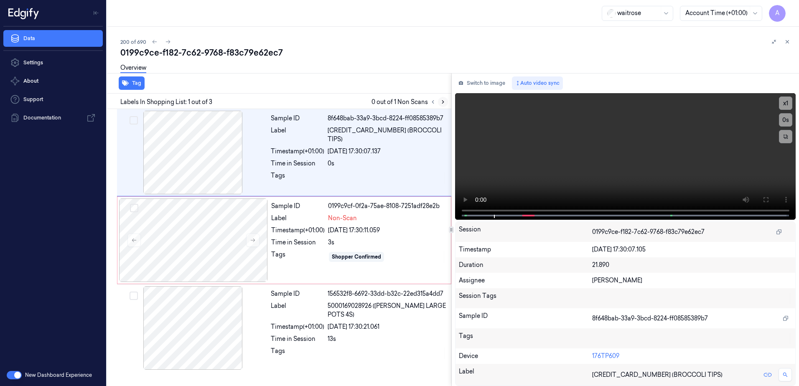
click at [443, 102] on icon at bounding box center [443, 102] width 2 height 3
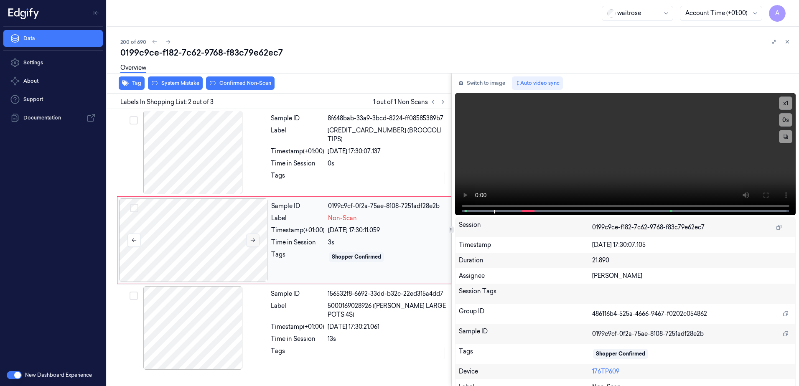
click at [256, 243] on button at bounding box center [252, 240] width 13 height 13
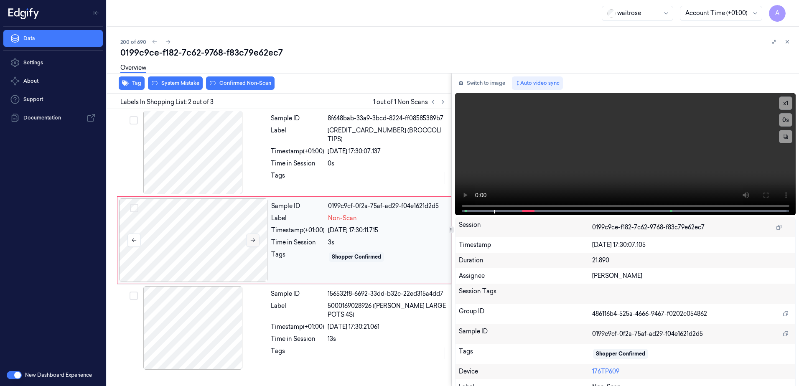
click at [256, 243] on button at bounding box center [252, 240] width 13 height 13
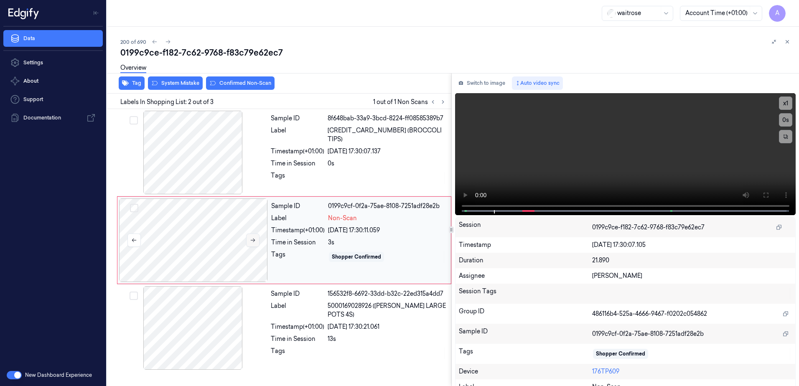
click at [256, 243] on button at bounding box center [252, 240] width 13 height 13
click at [763, 198] on icon at bounding box center [766, 195] width 7 height 7
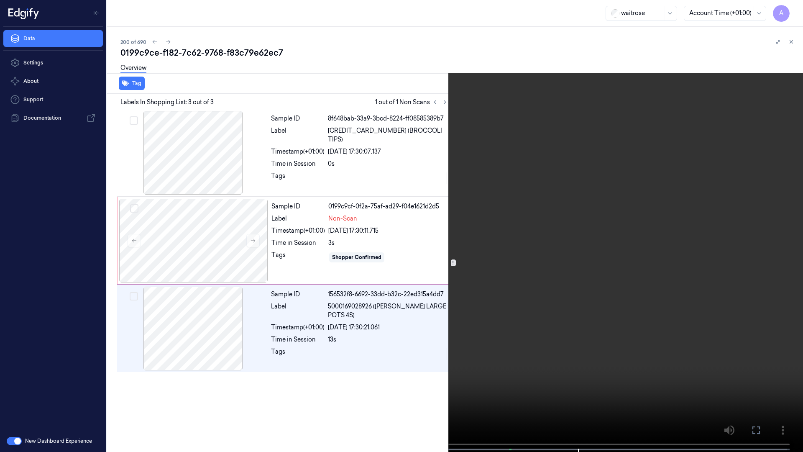
click at [0, 0] on icon at bounding box center [0, 0] width 0 height 0
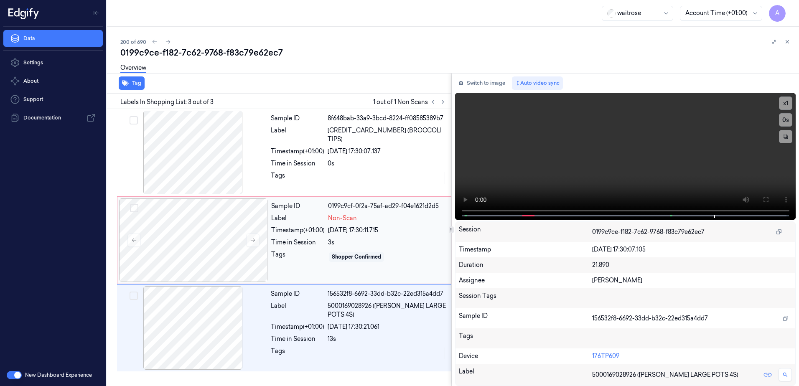
click at [301, 266] on div "Sample ID 0199c9cf-0f2a-75af-ad29-f04e1621d2d5 Label Non-Scan Timestamp (+01:00…" at bounding box center [358, 241] width 181 height 84
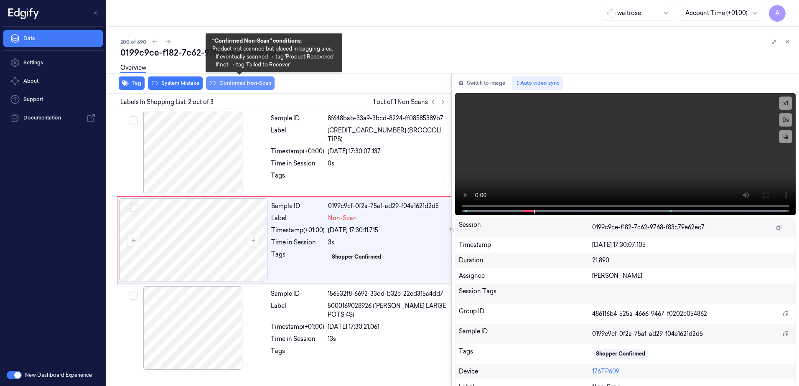
click at [227, 85] on button "Confirmed Non-Scan" at bounding box center [240, 83] width 69 height 13
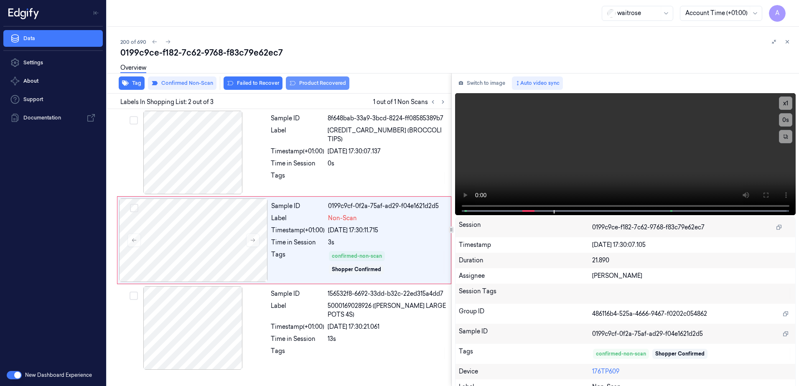
click at [302, 88] on button "Product Recovered" at bounding box center [318, 83] width 64 height 13
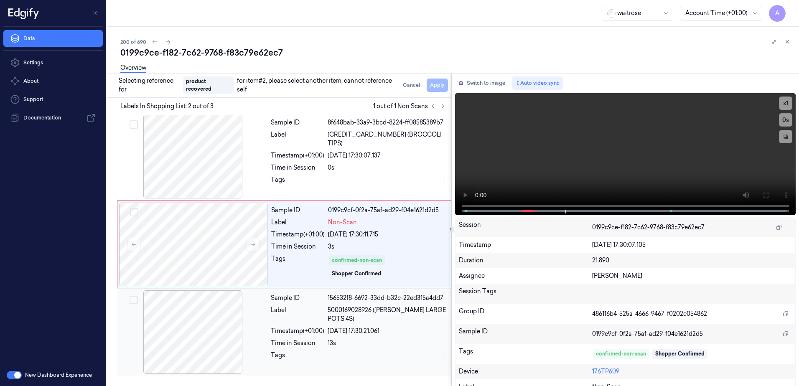
click at [399, 355] on div at bounding box center [387, 357] width 119 height 13
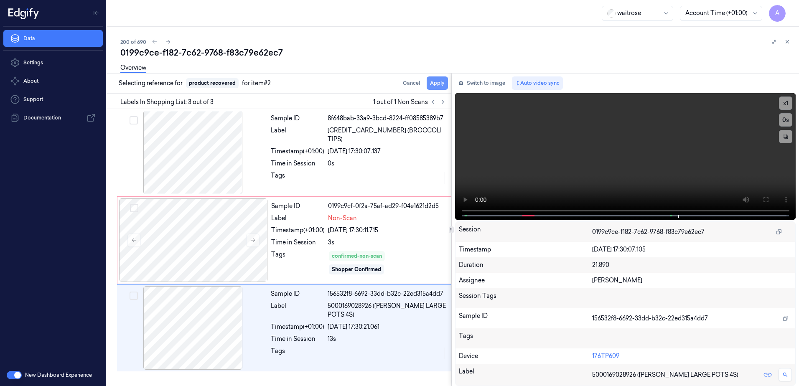
click at [438, 80] on button "Apply" at bounding box center [437, 83] width 21 height 13
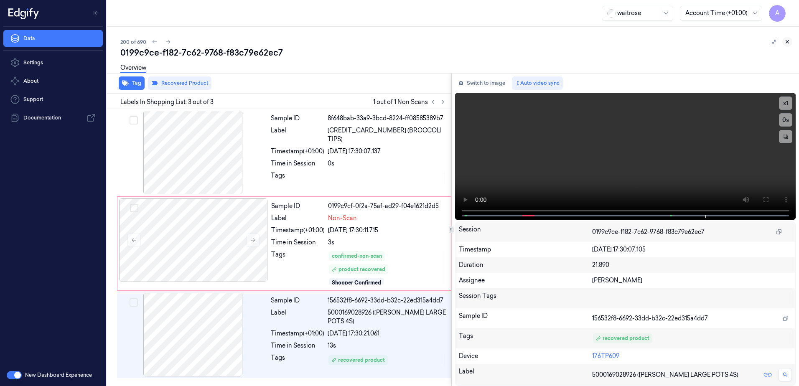
click at [788, 45] on button at bounding box center [788, 42] width 10 height 10
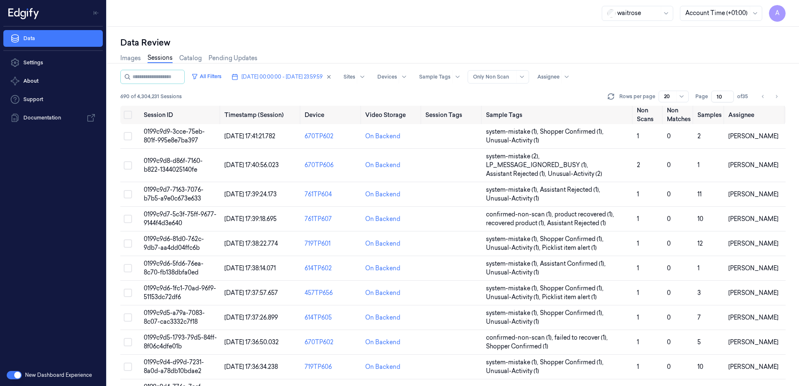
drag, startPoint x: 722, startPoint y: 95, endPoint x: 713, endPoint y: 99, distance: 9.9
click at [713, 99] on input "10" at bounding box center [723, 97] width 23 height 12
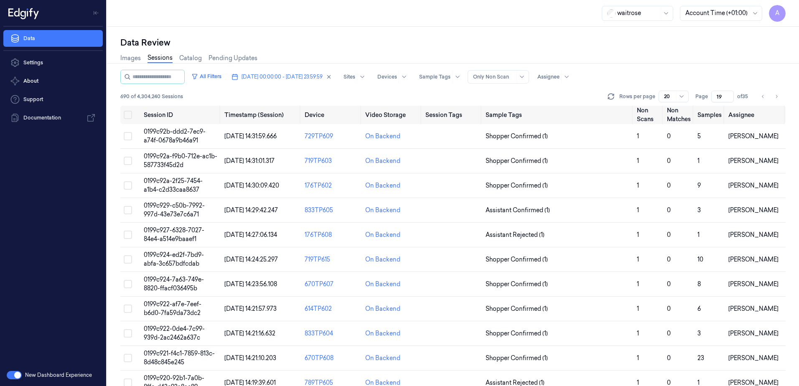
type input "19"
click at [166, 189] on span "0199c92a-2f25-7454-a1b4-c2d33caa8637" at bounding box center [173, 185] width 59 height 16
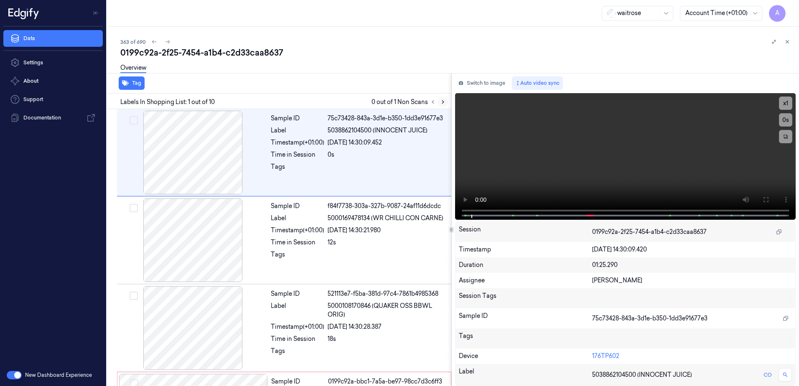
click at [442, 102] on icon at bounding box center [443, 102] width 6 height 6
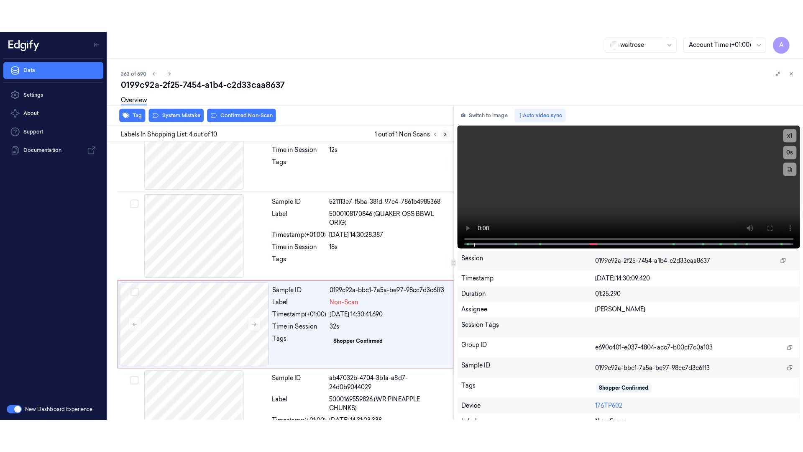
scroll to position [168, 0]
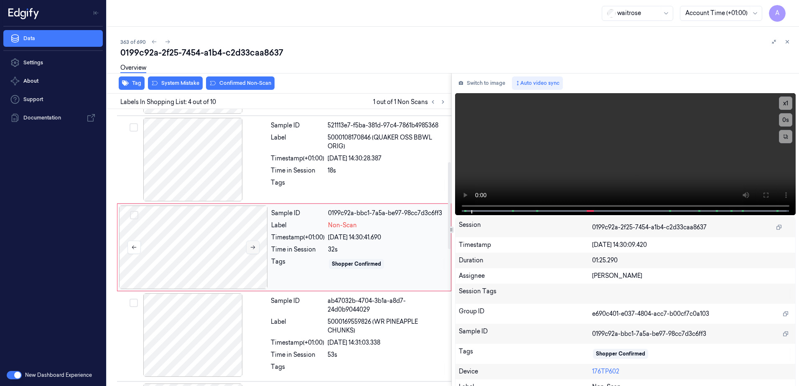
click at [256, 249] on button at bounding box center [252, 247] width 13 height 13
click at [252, 246] on icon at bounding box center [253, 248] width 6 height 6
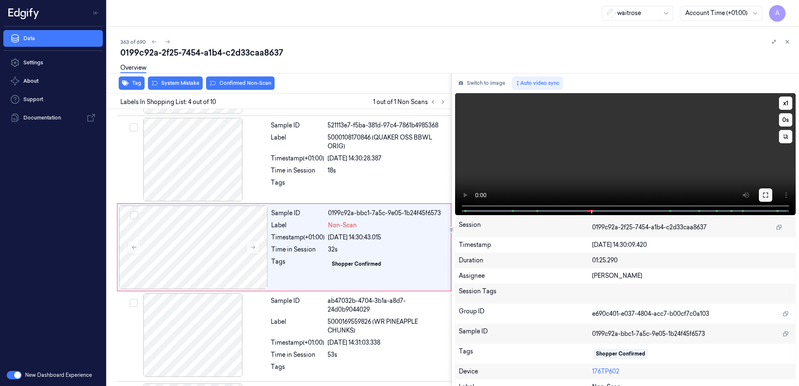
click at [765, 194] on icon at bounding box center [765, 195] width 5 height 5
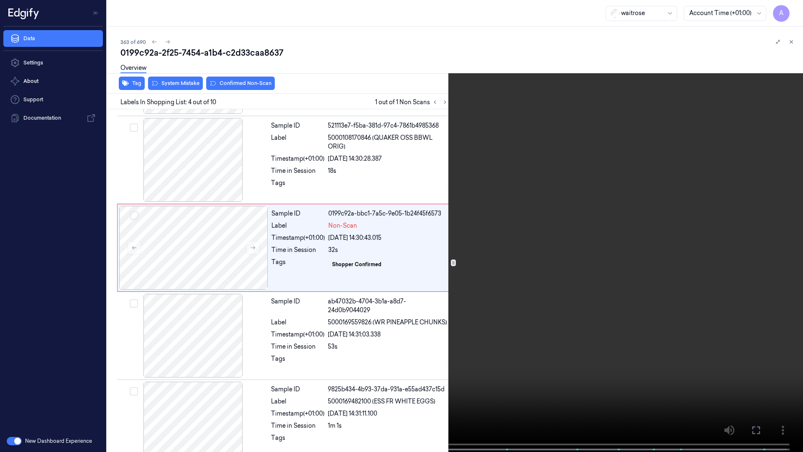
click at [494, 258] on video at bounding box center [401, 226] width 803 height 453
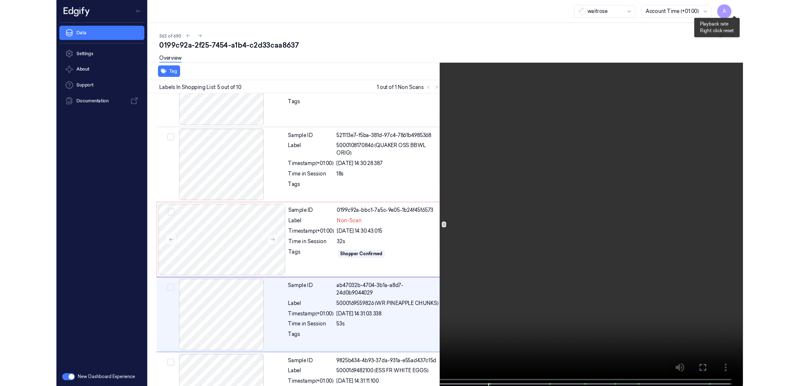
scroll to position [224, 0]
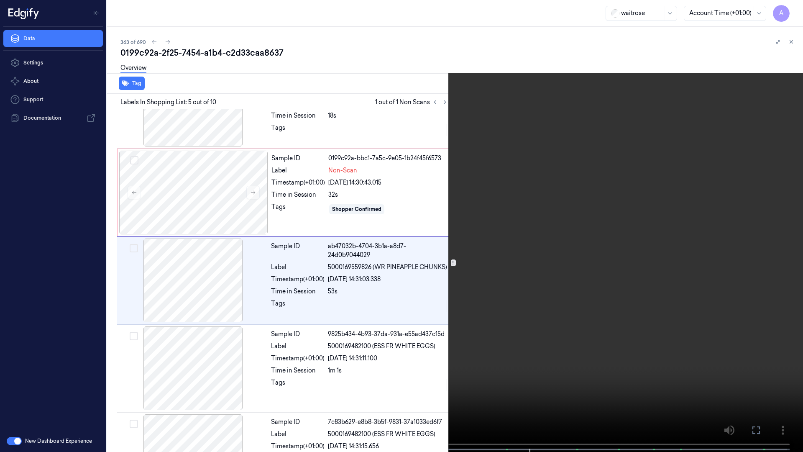
click at [0, 0] on icon at bounding box center [0, 0] width 0 height 0
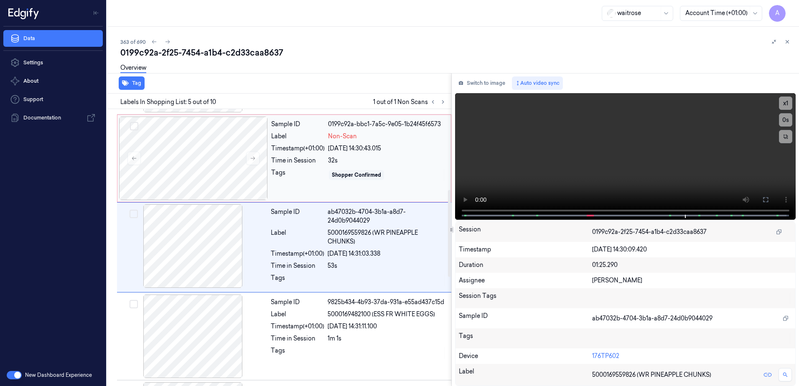
click at [408, 174] on div "Shopper Confirmed" at bounding box center [387, 174] width 118 height 13
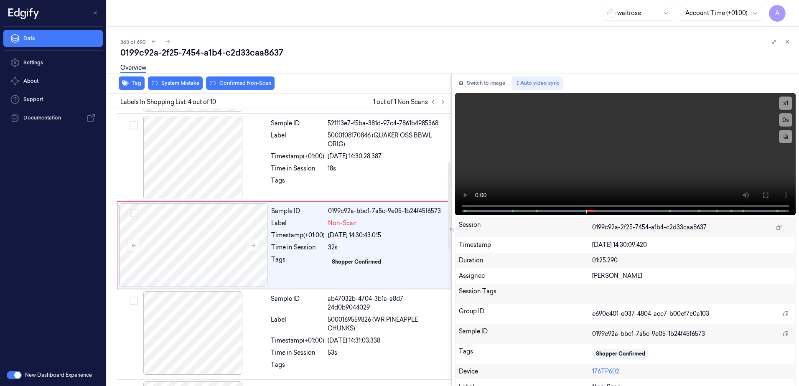
scroll to position [168, 0]
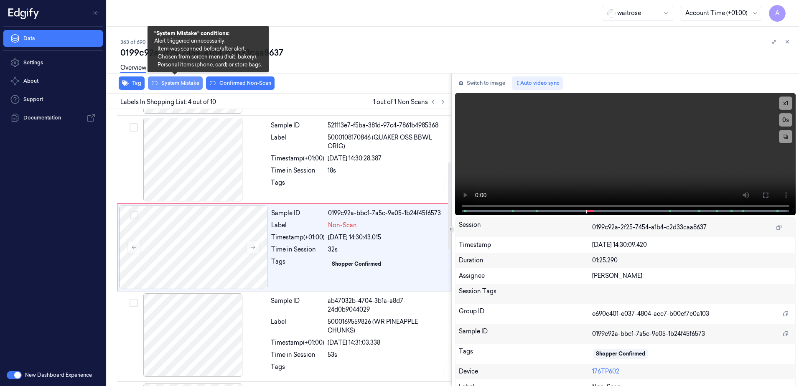
click at [175, 84] on button "System Mistake" at bounding box center [175, 83] width 55 height 13
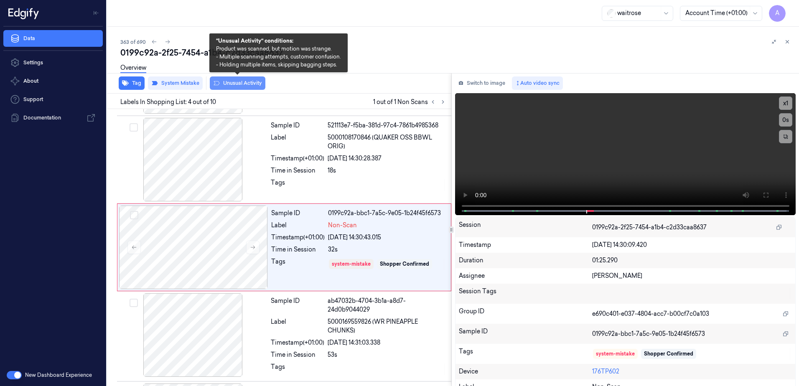
click at [245, 87] on button "Unusual Activity" at bounding box center [238, 83] width 56 height 13
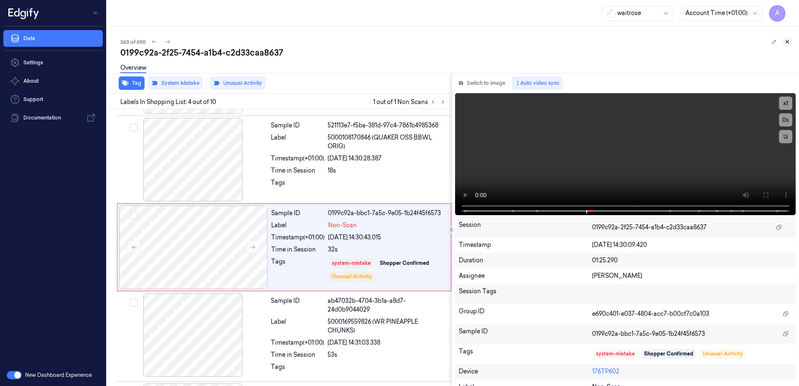
click at [791, 42] on button at bounding box center [788, 42] width 10 height 10
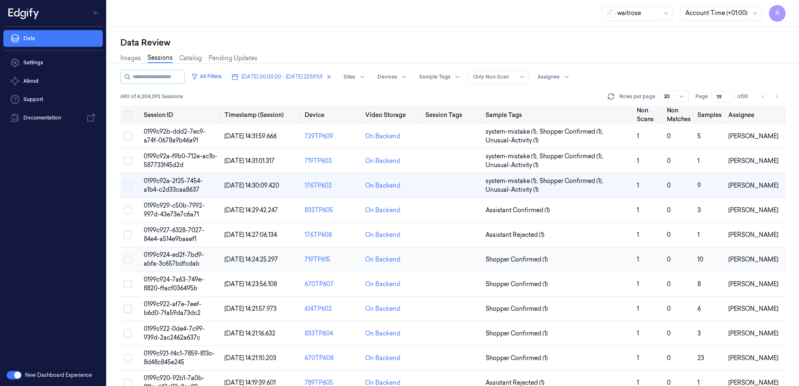
click at [158, 260] on td "0199c924-ed2f-7bd9-abfa-3c657bdfcdab" at bounding box center [180, 260] width 81 height 25
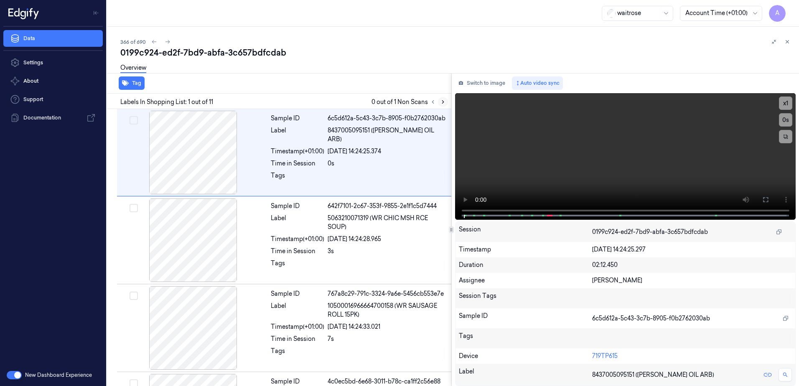
click at [440, 100] on icon at bounding box center [443, 102] width 6 height 6
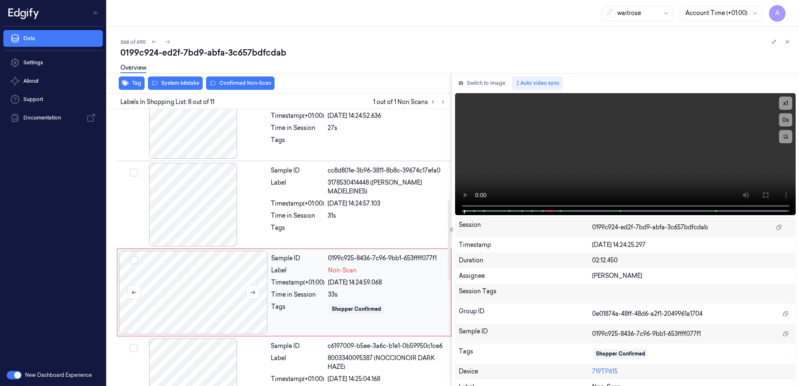
scroll to position [520, 0]
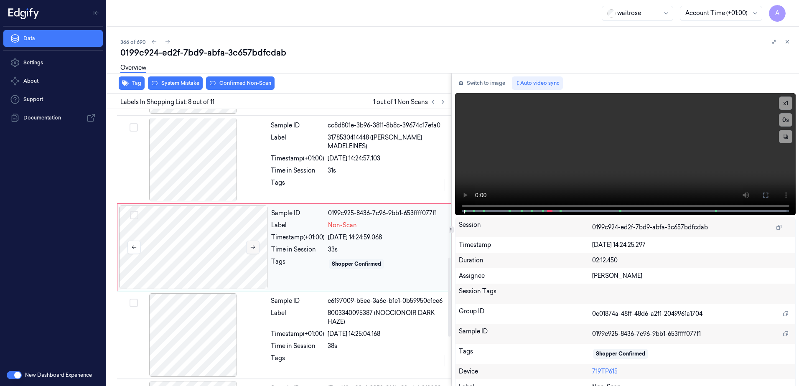
click at [251, 250] on button at bounding box center [252, 247] width 13 height 13
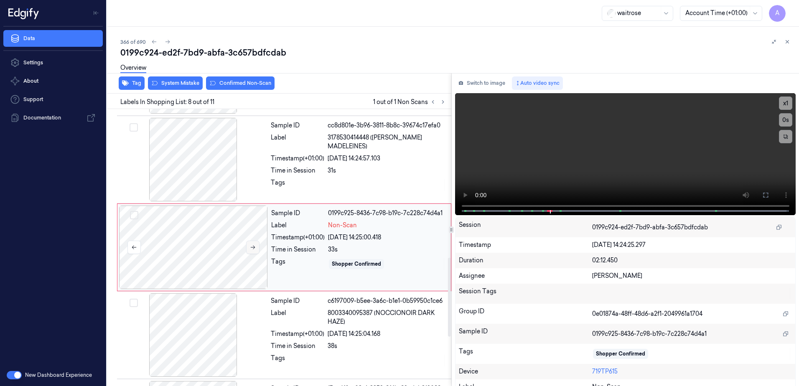
click at [251, 250] on button at bounding box center [252, 247] width 13 height 13
click at [255, 248] on icon at bounding box center [253, 248] width 5 height 4
click at [763, 194] on icon at bounding box center [765, 195] width 5 height 5
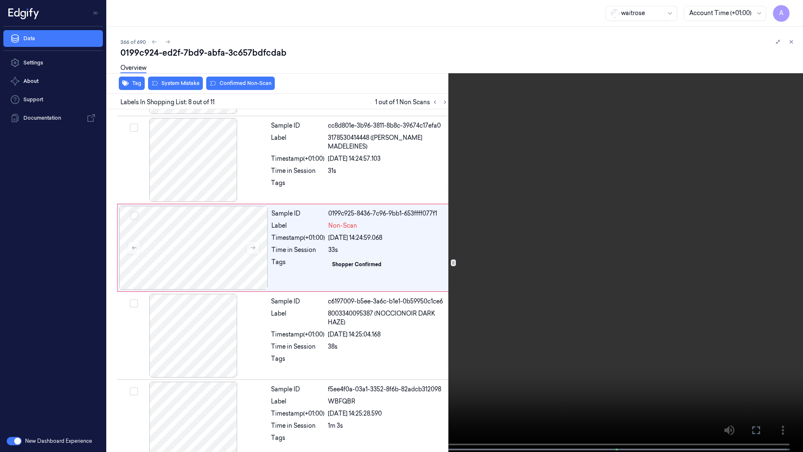
click at [574, 266] on video at bounding box center [401, 226] width 803 height 453
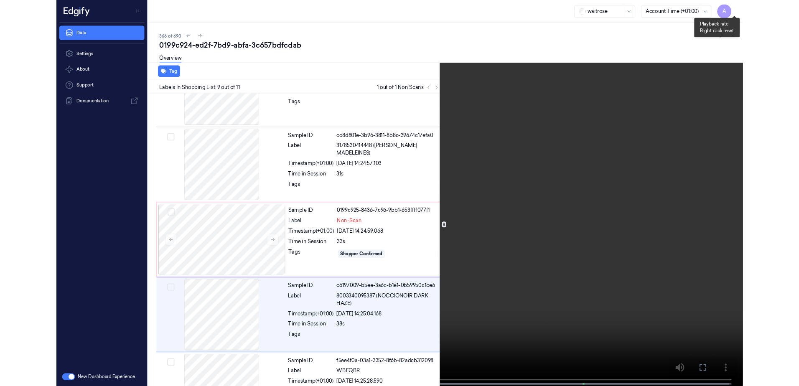
scroll to position [575, 0]
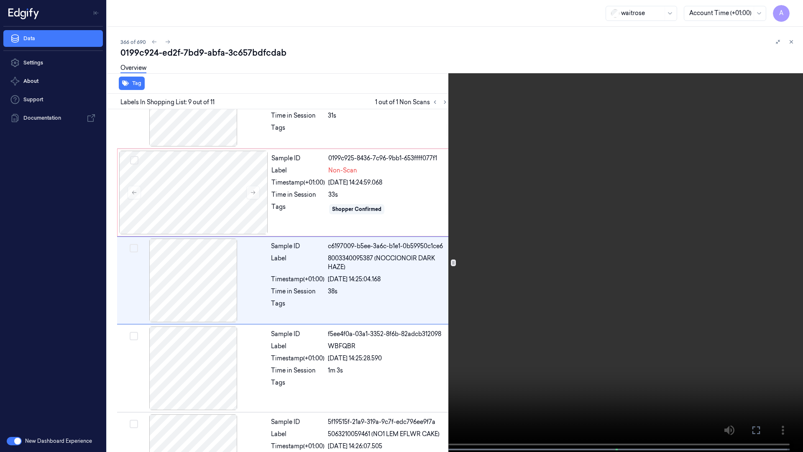
click at [0, 0] on icon at bounding box center [0, 0] width 0 height 0
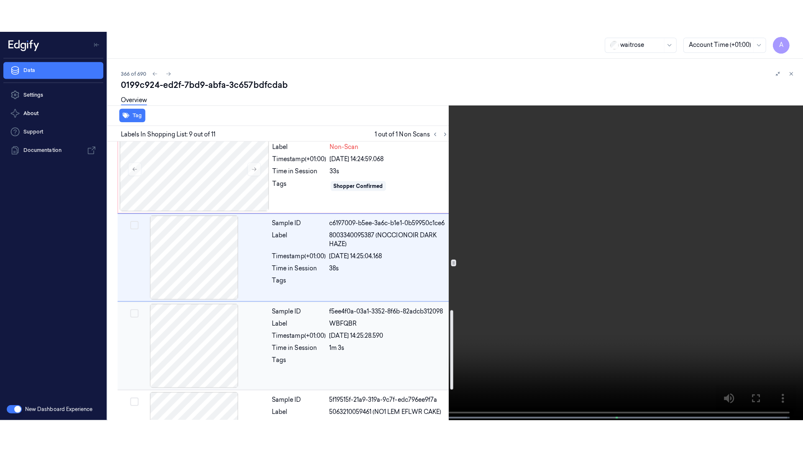
scroll to position [691, 0]
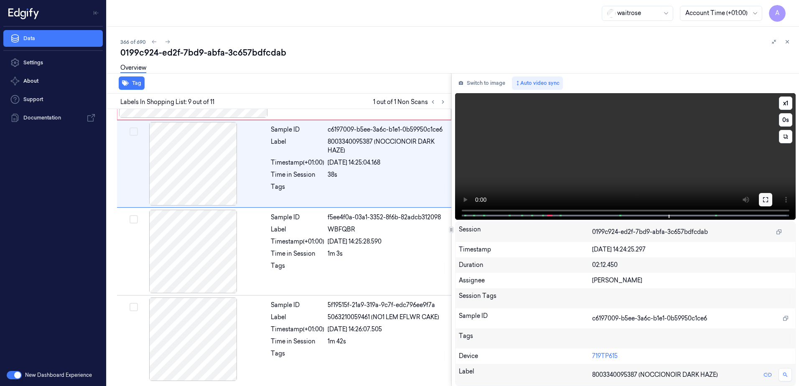
click at [766, 201] on icon at bounding box center [766, 200] width 7 height 7
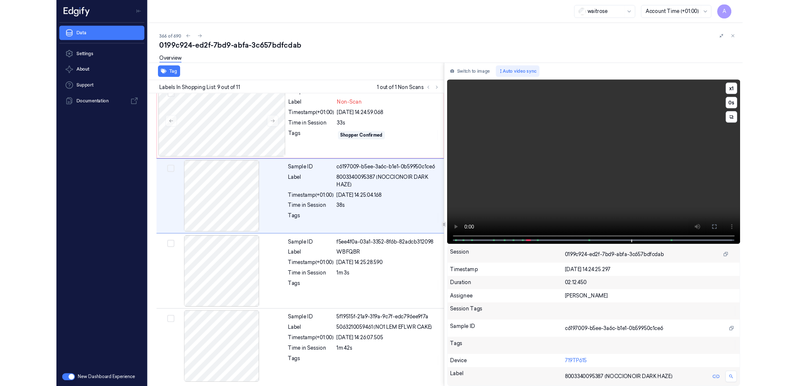
scroll to position [626, 0]
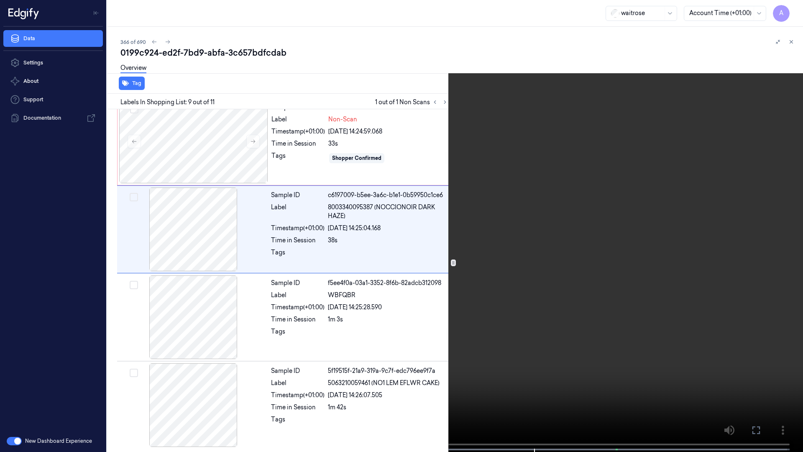
drag, startPoint x: 754, startPoint y: 426, endPoint x: 752, endPoint y: 382, distance: 43.5
click at [0, 0] on icon at bounding box center [0, 0] width 0 height 0
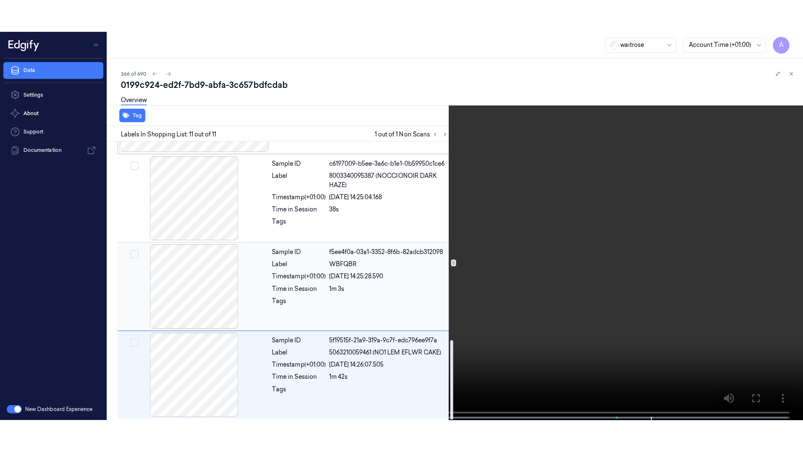
scroll to position [691, 0]
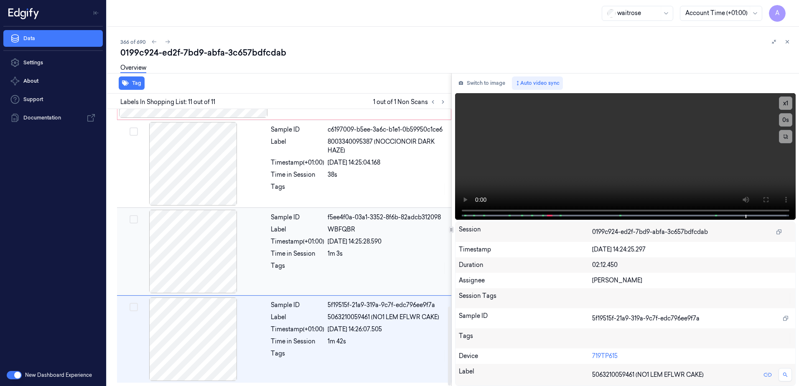
click at [385, 258] on div "1m 3s" at bounding box center [387, 254] width 119 height 9
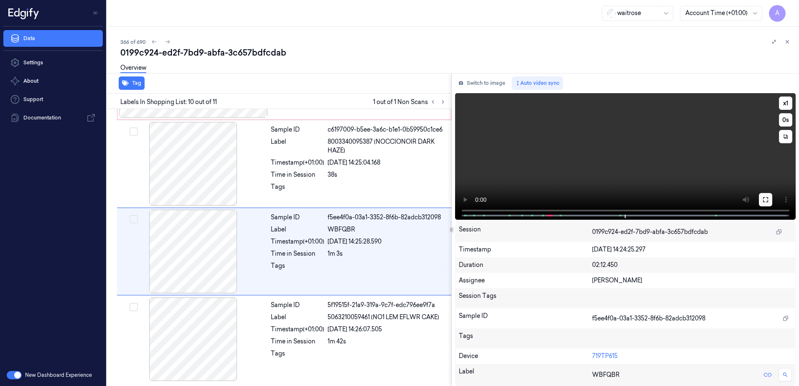
click at [764, 202] on icon at bounding box center [765, 199] width 5 height 5
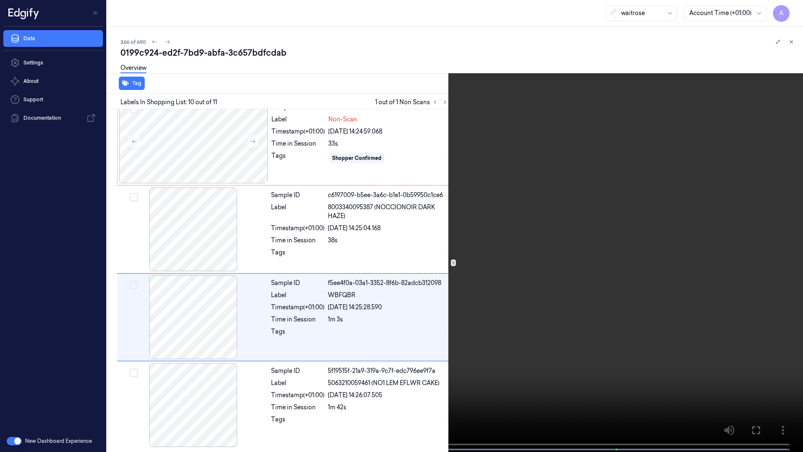
drag, startPoint x: 751, startPoint y: 430, endPoint x: 749, endPoint y: 386, distance: 44.3
click at [0, 0] on icon at bounding box center [0, 0] width 0 height 0
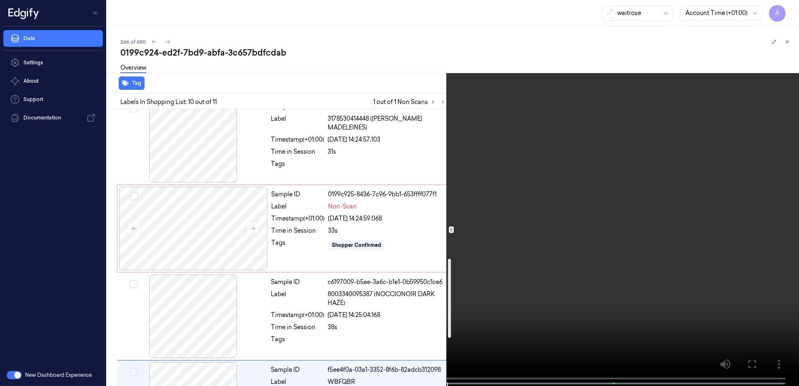
scroll to position [524, 0]
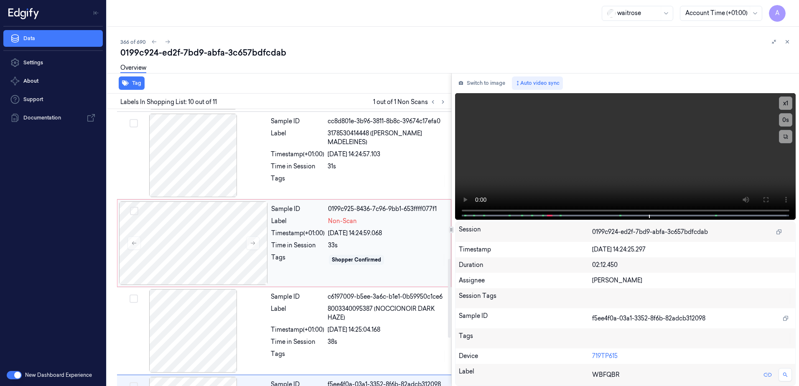
click at [298, 258] on div "Tags" at bounding box center [298, 259] width 54 height 13
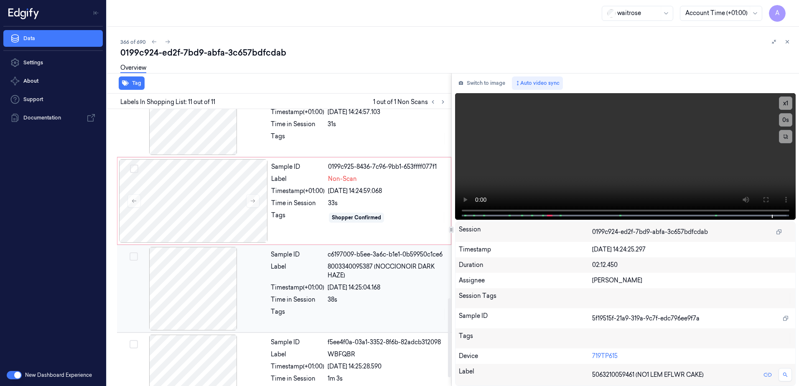
scroll to position [566, 0]
click at [308, 228] on div "Sample ID 0199c925-8436-7c96-9bb1-653ffff077f1 Label Non-Scan Timestamp (+01:00…" at bounding box center [358, 202] width 181 height 84
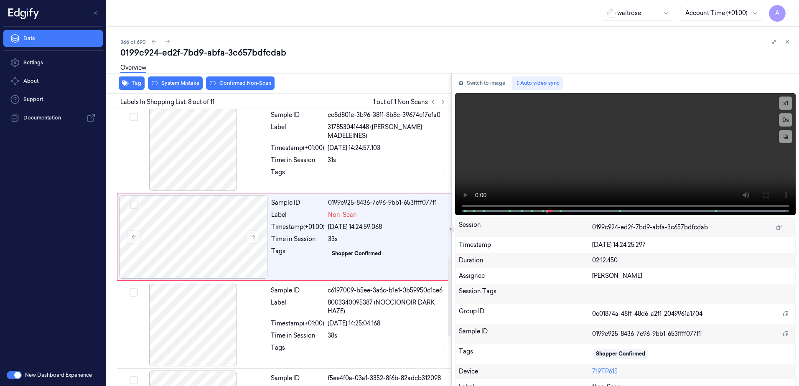
scroll to position [520, 0]
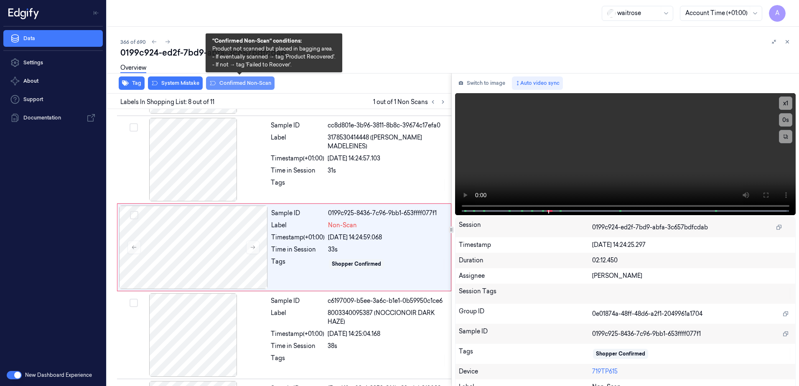
click at [233, 88] on button "Confirmed Non-Scan" at bounding box center [240, 83] width 69 height 13
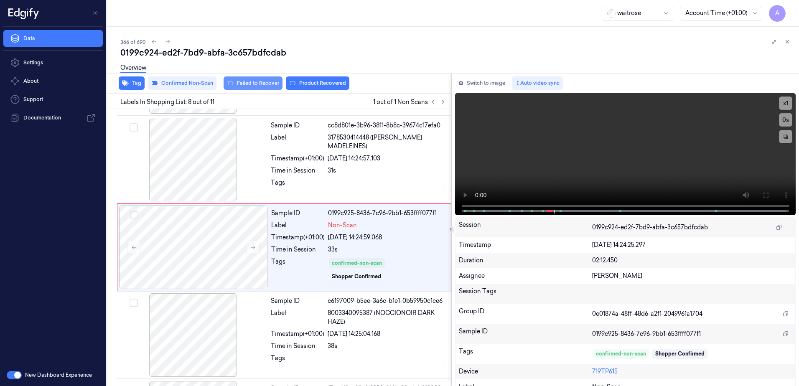
click at [259, 87] on button "Failed to Recover" at bounding box center [253, 83] width 59 height 13
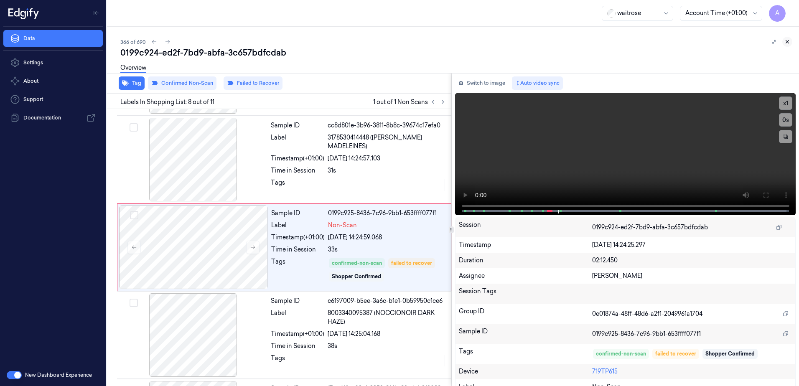
click at [789, 41] on icon at bounding box center [788, 42] width 6 height 6
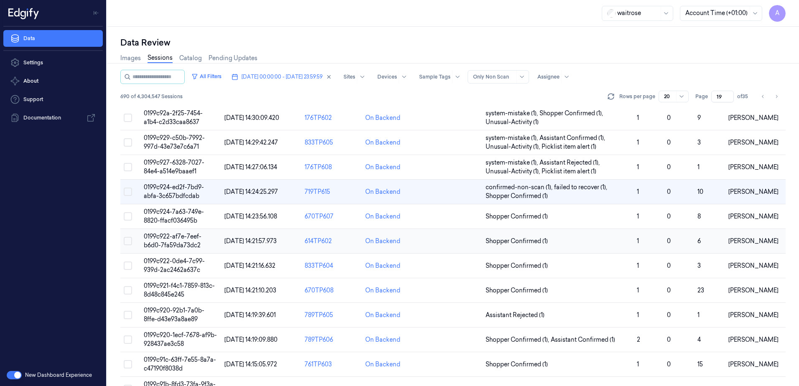
scroll to position [84, 0]
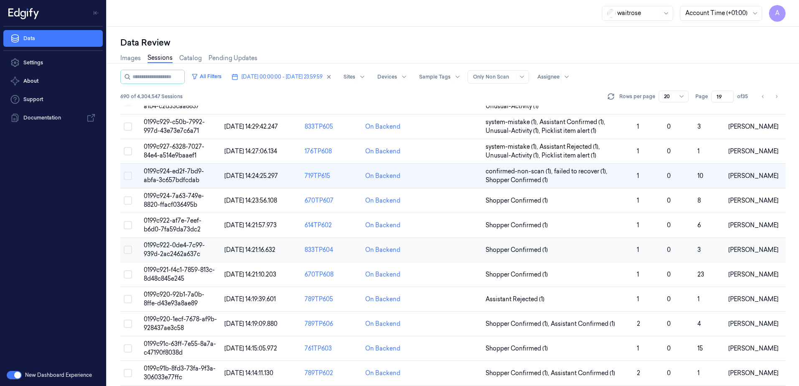
click at [170, 246] on span "0199c922-0de4-7c99-939d-2ac2462a637c" at bounding box center [174, 250] width 61 height 16
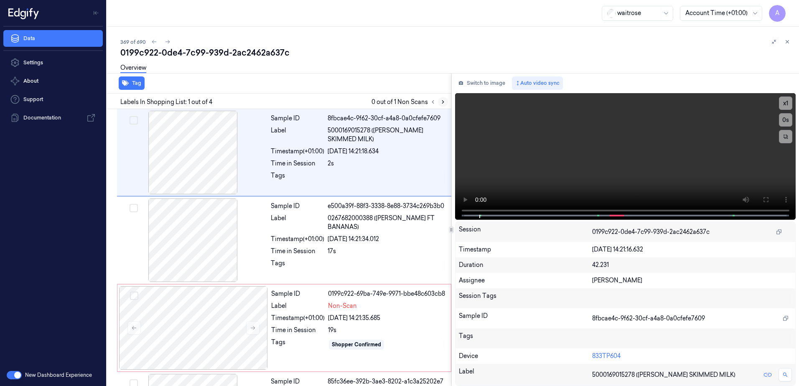
click at [443, 103] on icon at bounding box center [443, 102] width 6 height 6
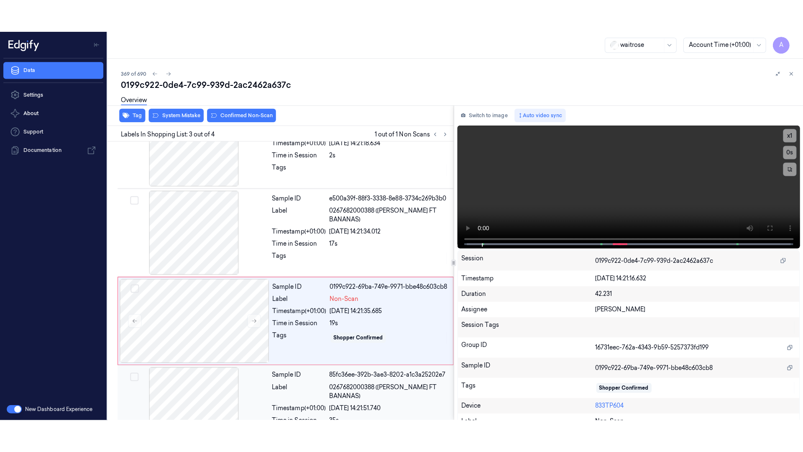
scroll to position [77, 0]
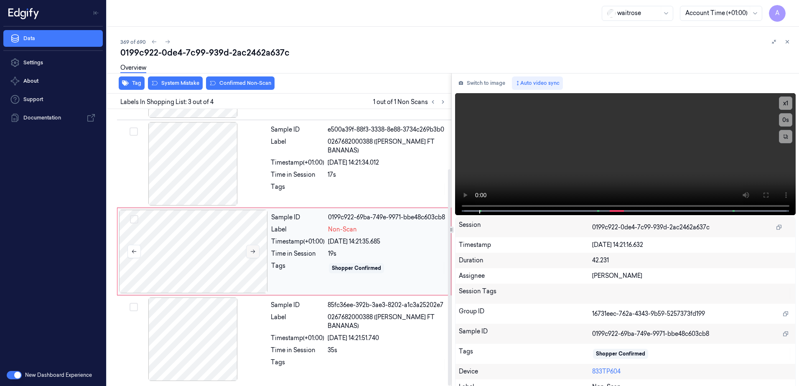
click at [253, 251] on icon at bounding box center [253, 252] width 6 height 6
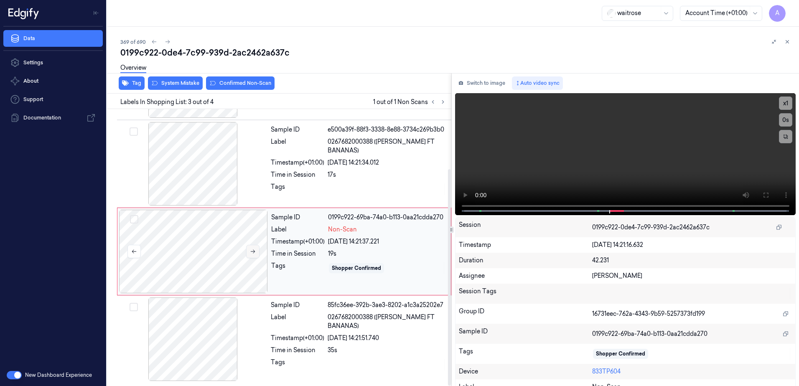
click at [253, 251] on icon at bounding box center [253, 252] width 6 height 6
click at [248, 254] on button at bounding box center [252, 251] width 13 height 13
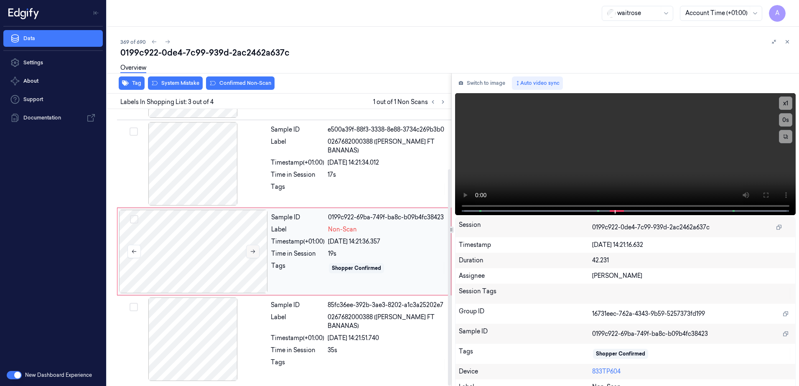
click at [248, 254] on button at bounding box center [252, 251] width 13 height 13
drag, startPoint x: 761, startPoint y: 194, endPoint x: 769, endPoint y: 210, distance: 18.1
click at [763, 194] on icon at bounding box center [766, 195] width 7 height 7
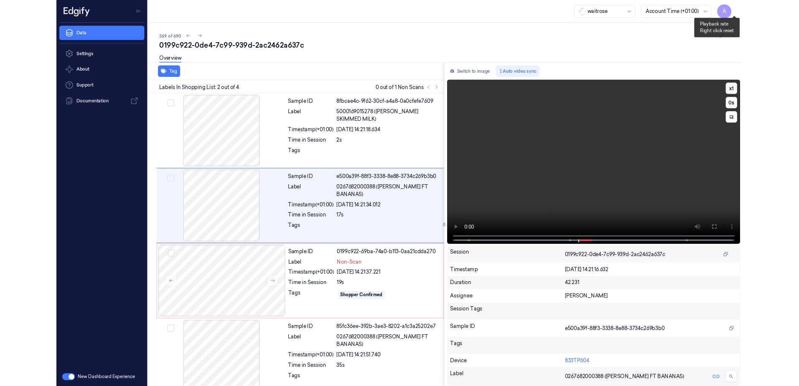
scroll to position [11, 0]
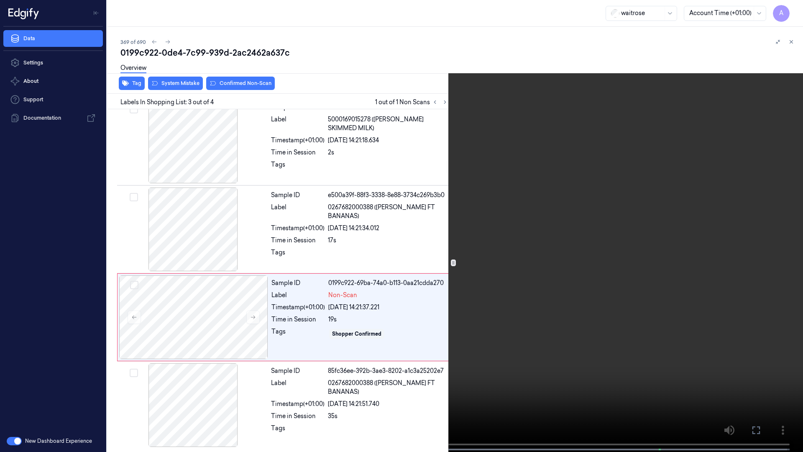
drag, startPoint x: 761, startPoint y: 435, endPoint x: 757, endPoint y: 383, distance: 52.0
click at [0, 0] on button at bounding box center [0, 0] width 0 height 0
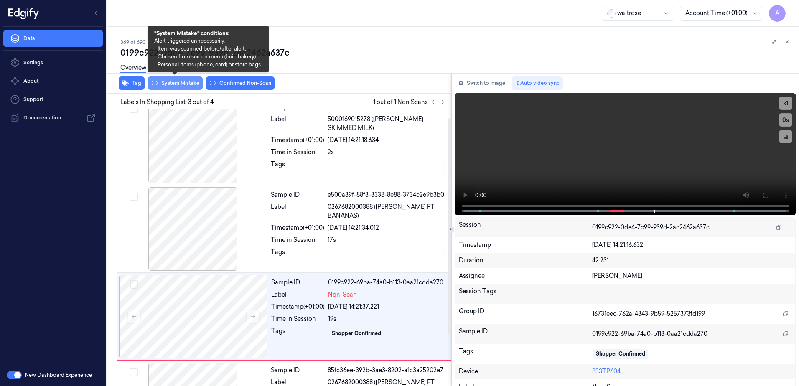
click at [176, 87] on button "System Mistake" at bounding box center [175, 83] width 55 height 13
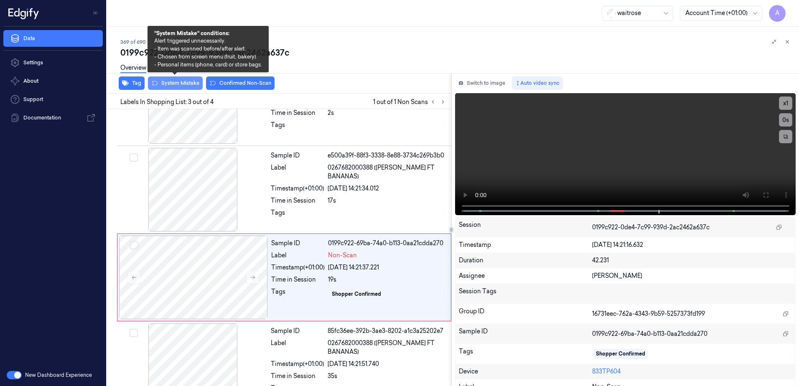
scroll to position [77, 0]
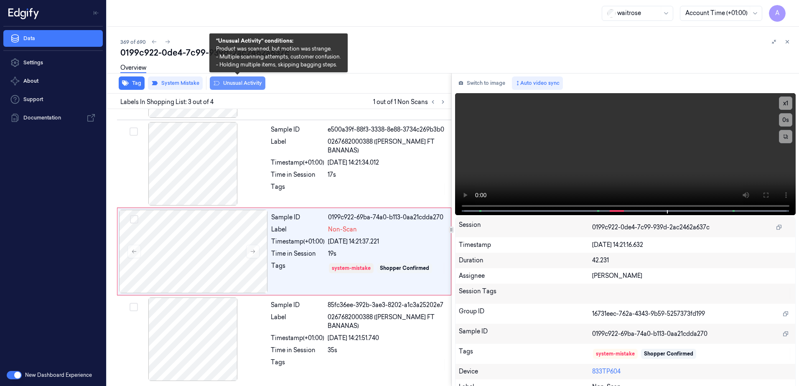
click at [224, 89] on button "Unusual Activity" at bounding box center [238, 83] width 56 height 13
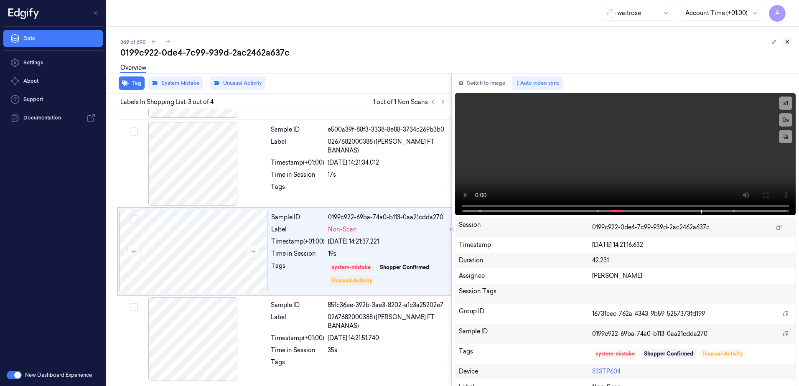
click at [789, 41] on icon at bounding box center [788, 42] width 6 height 6
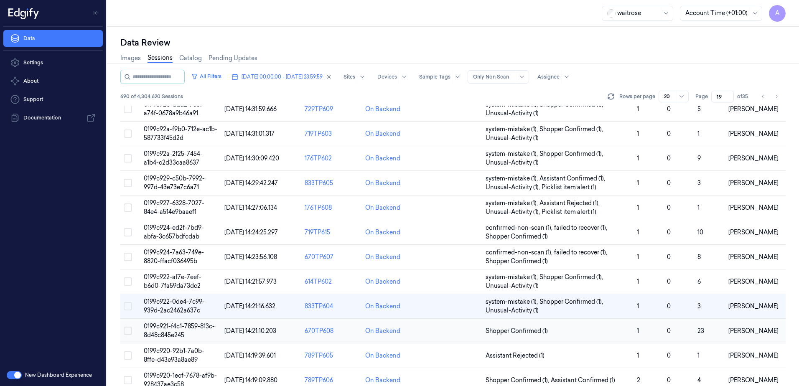
scroll to position [42, 0]
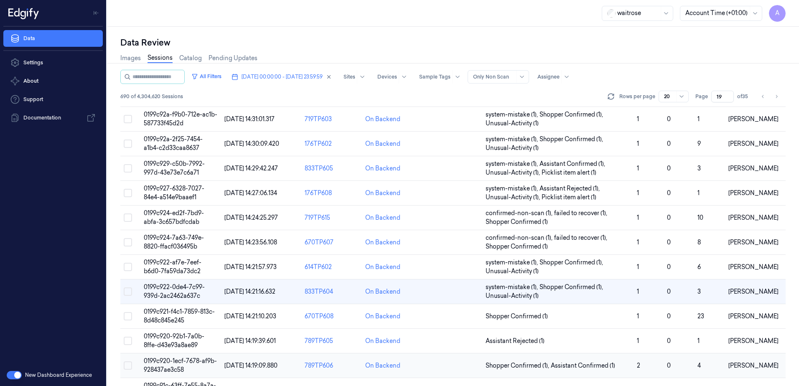
click at [175, 365] on td "0199c920-1ecf-7678-af9b-928437ae3c58" at bounding box center [180, 366] width 81 height 25
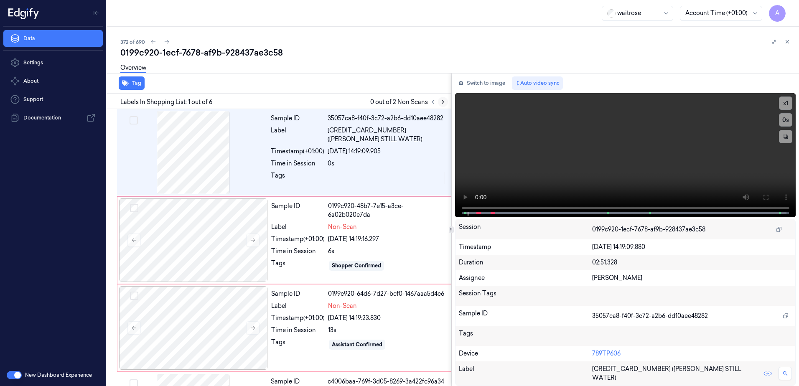
click at [446, 102] on icon at bounding box center [443, 102] width 6 height 6
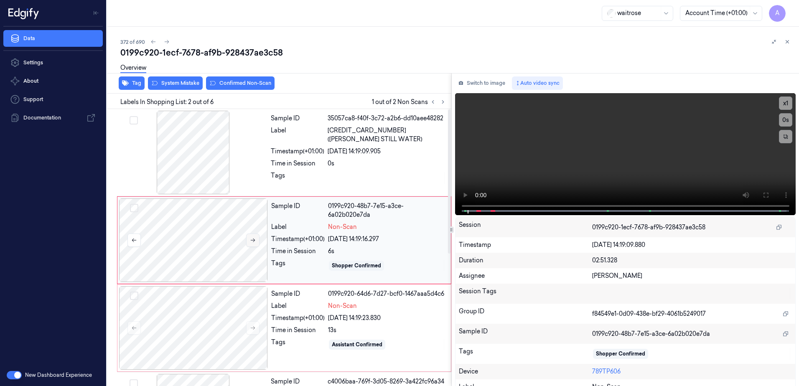
click at [255, 241] on icon at bounding box center [253, 240] width 6 height 6
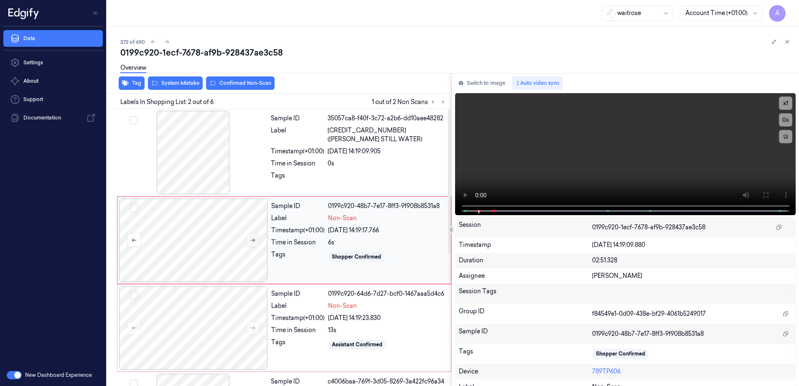
click at [255, 241] on icon at bounding box center [253, 240] width 6 height 6
click at [251, 325] on button at bounding box center [252, 328] width 13 height 13
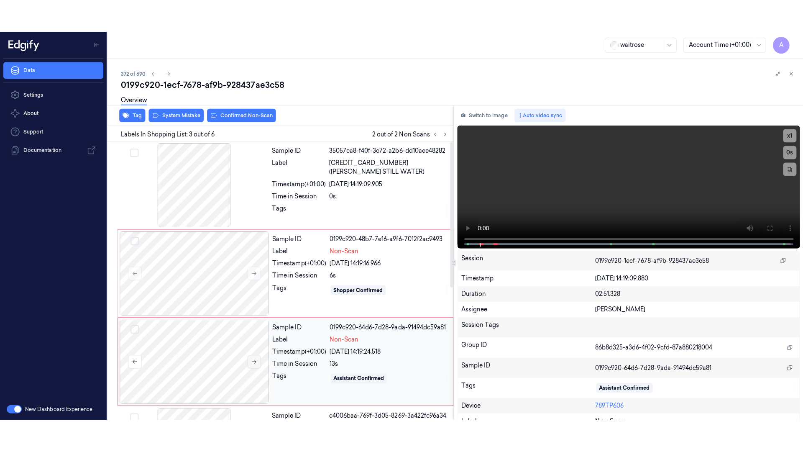
scroll to position [81, 0]
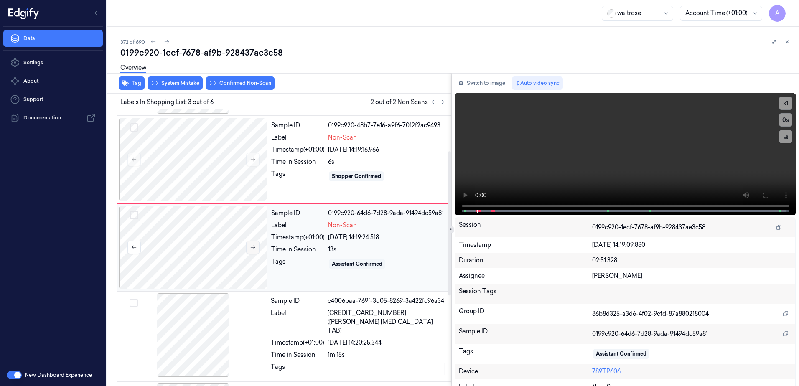
click at [256, 248] on button at bounding box center [252, 247] width 13 height 13
drag, startPoint x: 764, startPoint y: 196, endPoint x: 679, endPoint y: 233, distance: 93.4
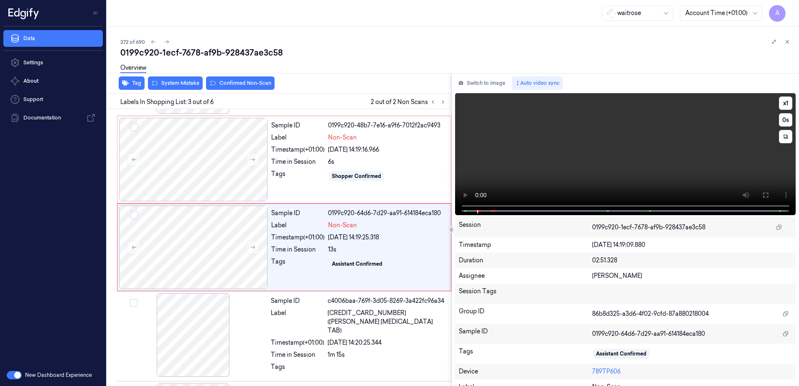
click at [764, 196] on icon at bounding box center [766, 195] width 7 height 7
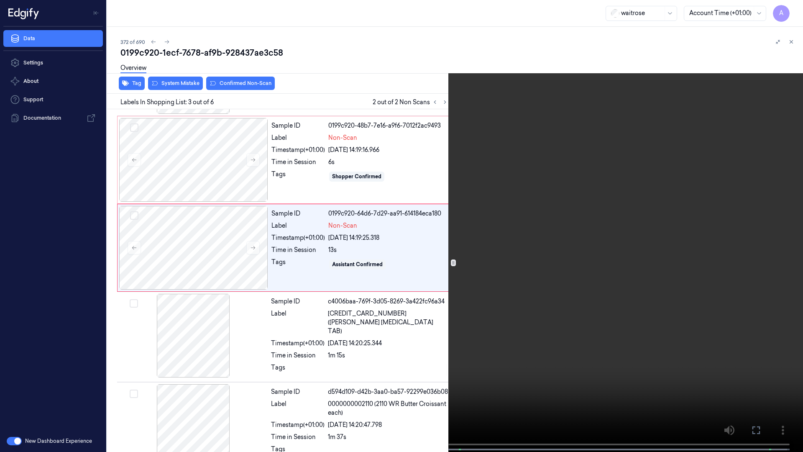
click at [521, 232] on video at bounding box center [401, 226] width 803 height 453
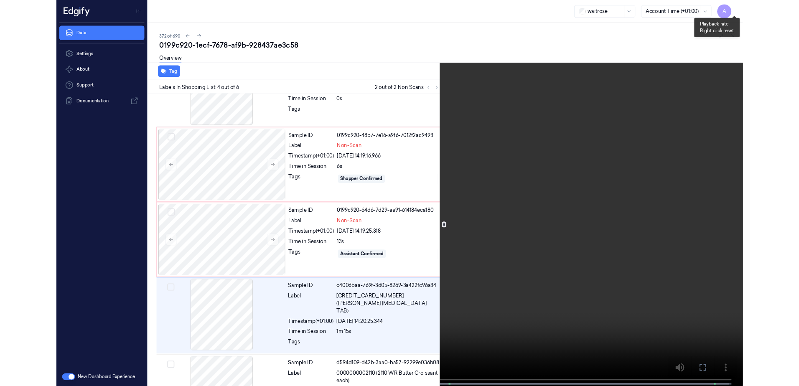
scroll to position [136, 0]
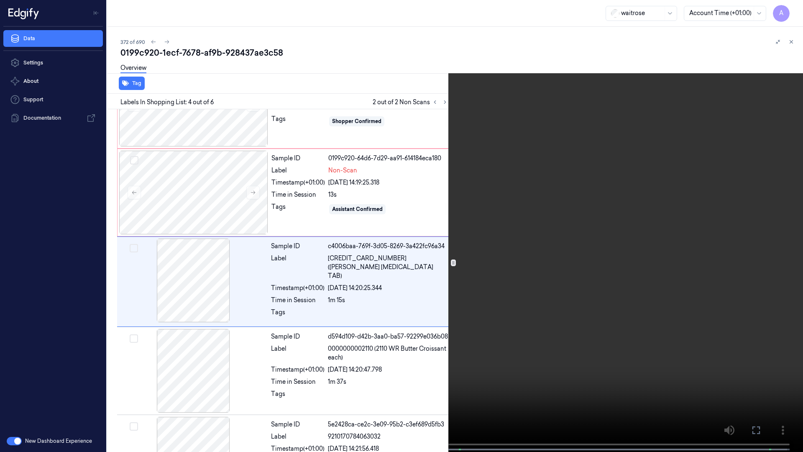
click at [0, 0] on icon at bounding box center [0, 0] width 0 height 0
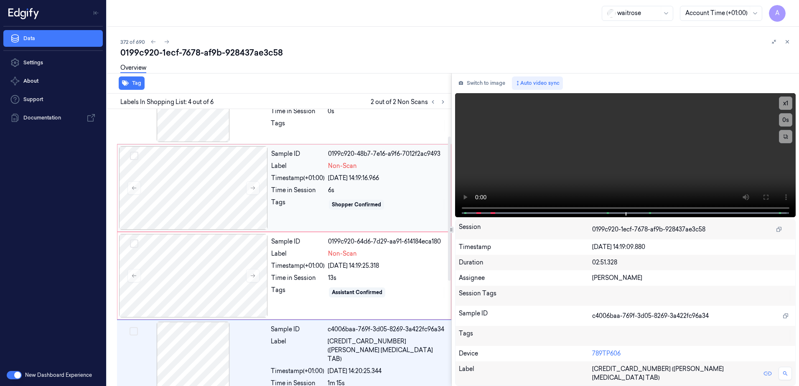
click at [310, 218] on div "Sample ID 0199c920-48b7-7e16-a9f6-7012f2ac9493 Label Non-Scan Timestamp (+01:00…" at bounding box center [358, 188] width 181 height 84
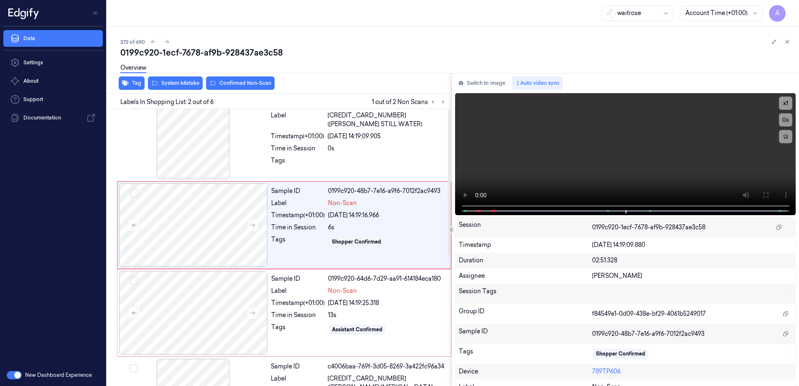
scroll to position [0, 0]
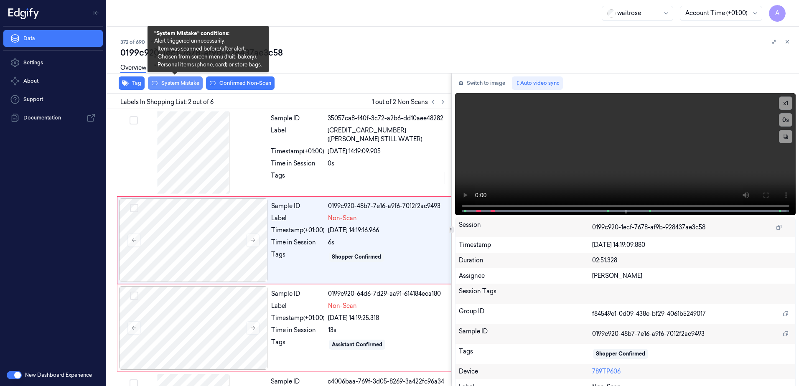
click at [179, 85] on button "System Mistake" at bounding box center [175, 83] width 55 height 13
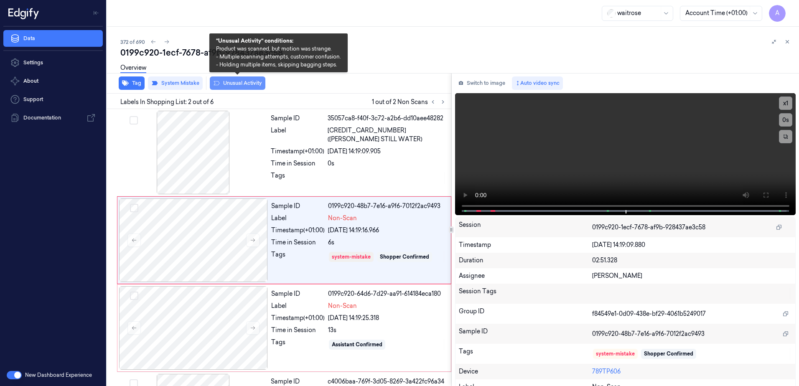
click at [227, 86] on button "Unusual Activity" at bounding box center [238, 83] width 56 height 13
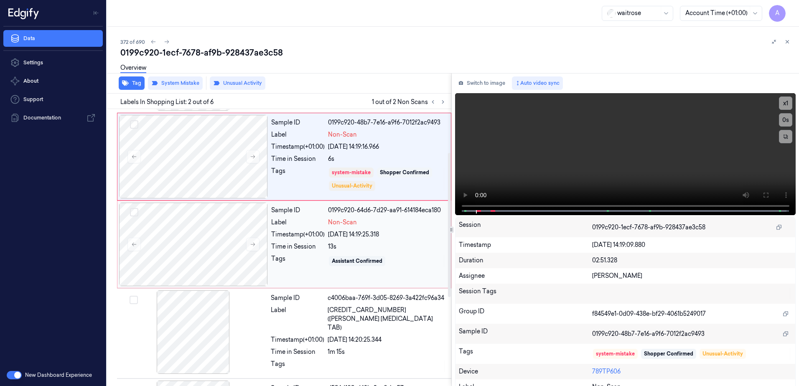
click at [318, 263] on div "Tags" at bounding box center [298, 261] width 54 height 13
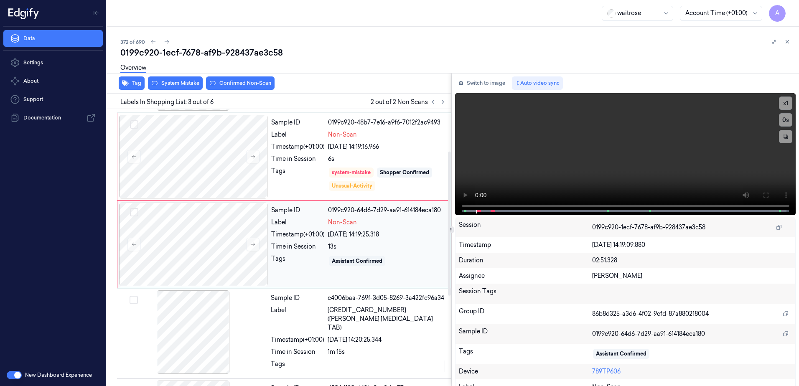
scroll to position [81, 0]
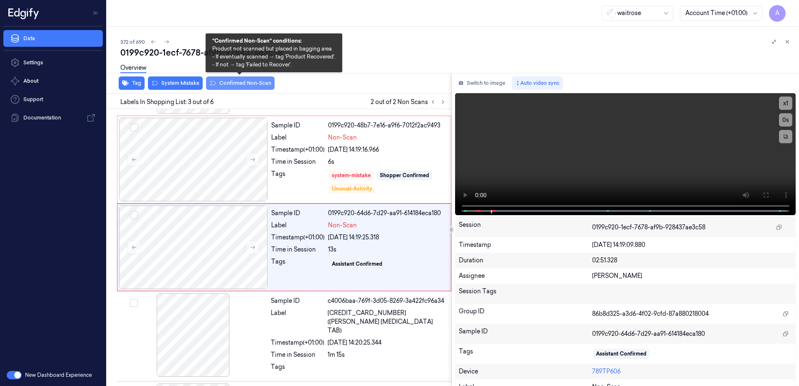
click at [240, 88] on button "Confirmed Non-Scan" at bounding box center [240, 83] width 69 height 13
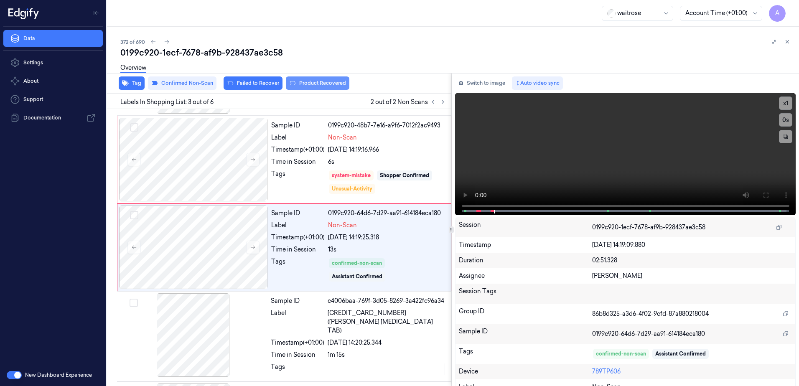
click at [311, 87] on button "Product Recovered" at bounding box center [318, 83] width 64 height 13
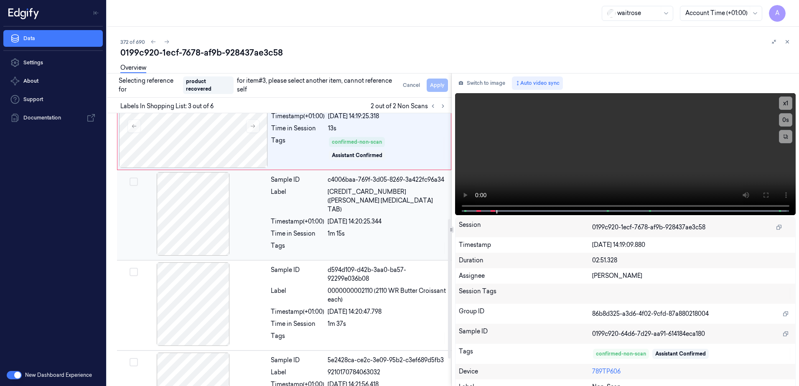
click at [357, 242] on div at bounding box center [387, 248] width 119 height 13
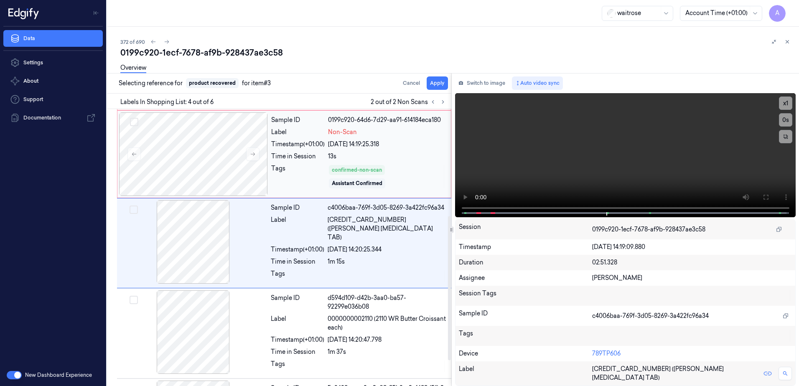
scroll to position [168, 0]
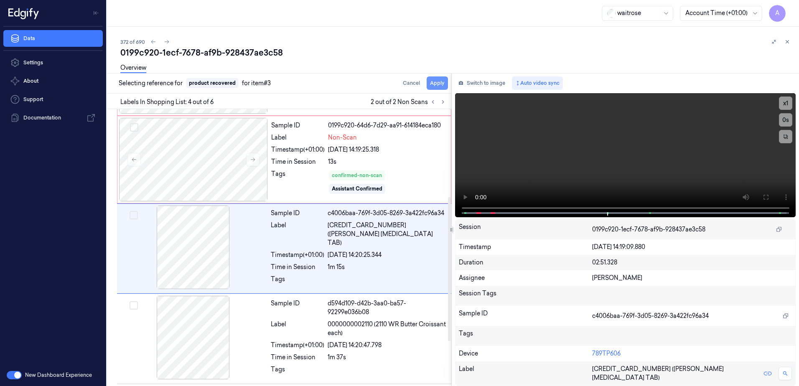
click at [434, 86] on button "Apply" at bounding box center [437, 83] width 21 height 13
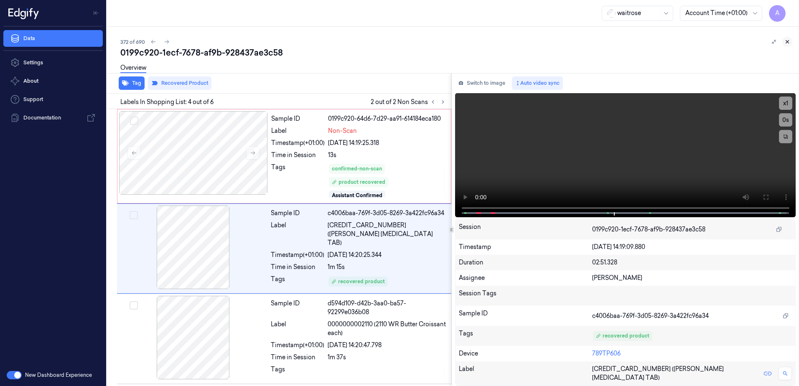
click at [789, 42] on icon at bounding box center [788, 42] width 6 height 6
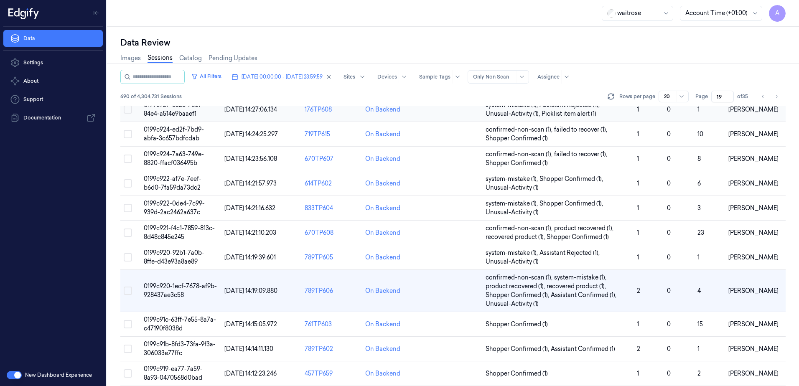
scroll to position [209, 0]
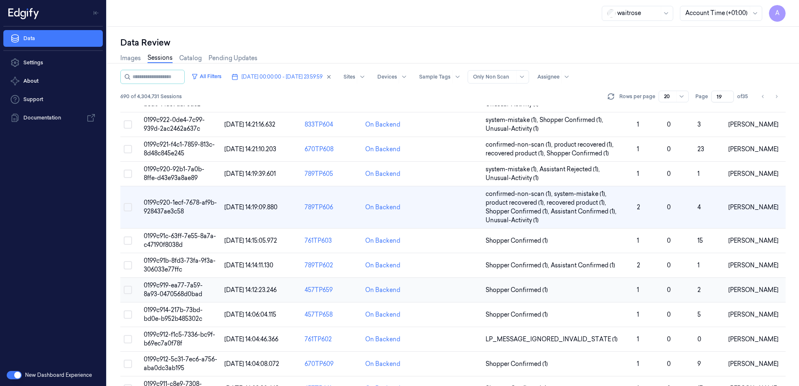
click at [173, 287] on span "0199c919-ea77-7a59-8a93-0470568d0bad" at bounding box center [173, 290] width 59 height 16
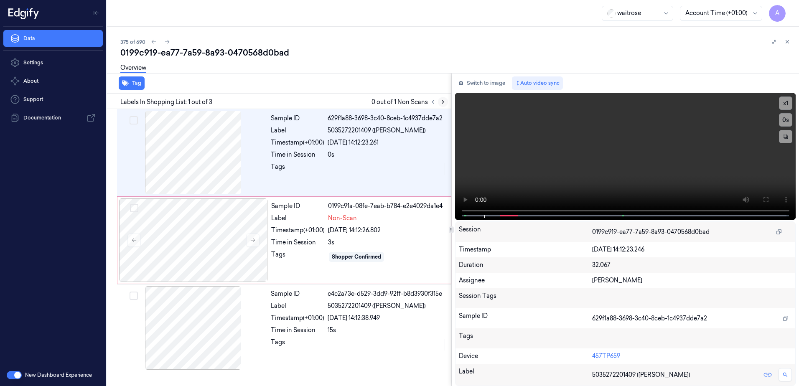
click at [444, 98] on button at bounding box center [443, 102] width 10 height 10
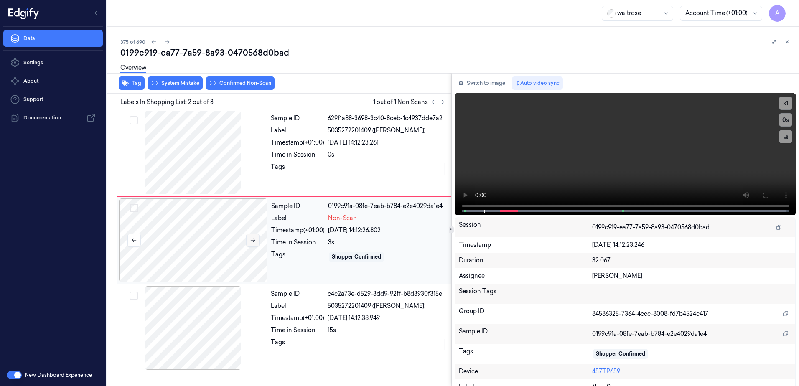
click at [251, 243] on icon at bounding box center [253, 240] width 6 height 6
click at [253, 245] on button at bounding box center [252, 240] width 13 height 13
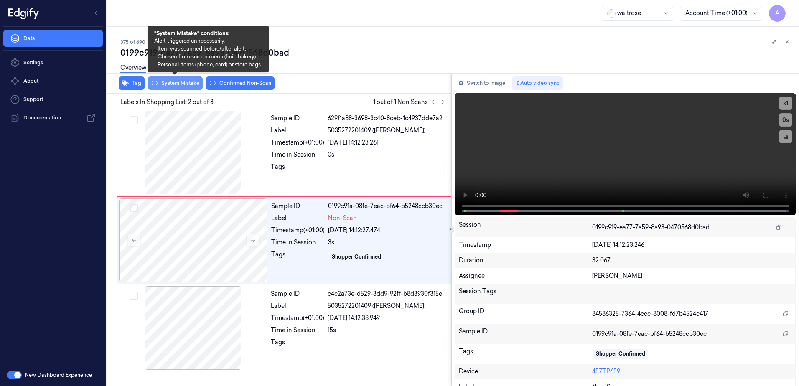
click at [179, 88] on button "System Mistake" at bounding box center [175, 83] width 55 height 13
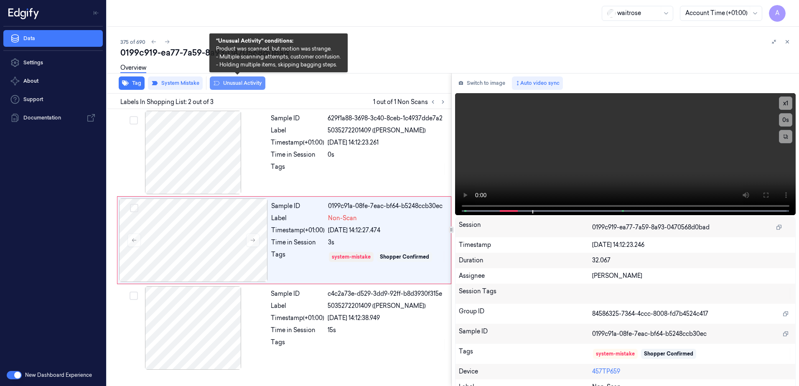
click at [242, 88] on button "Unusual Activity" at bounding box center [238, 83] width 56 height 13
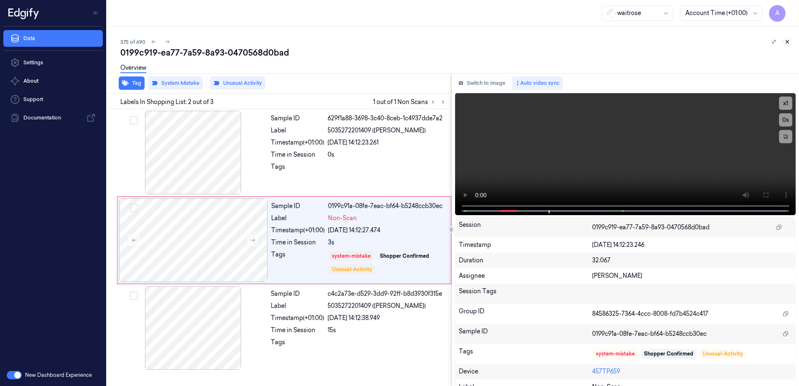
click at [788, 40] on icon at bounding box center [788, 42] width 6 height 6
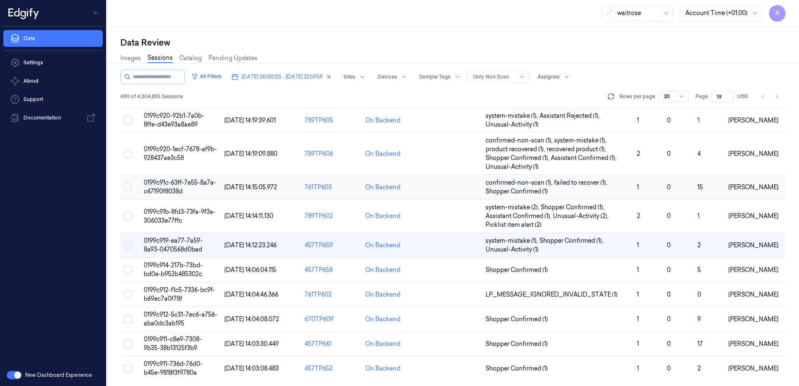
scroll to position [264, 0]
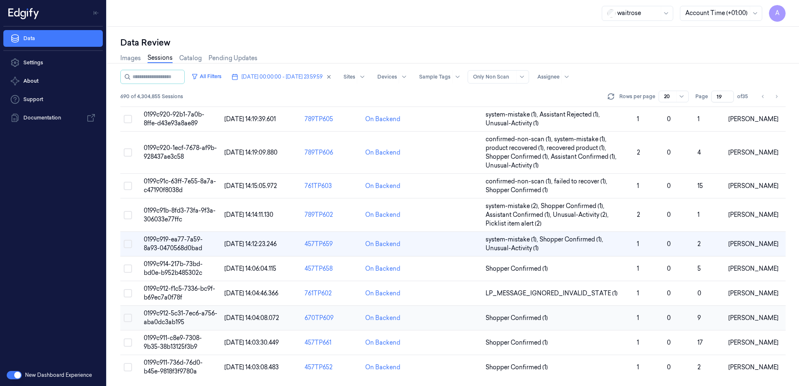
click at [165, 315] on span "0199c912-5c31-7ec6-a756-aba0dc3ab195" at bounding box center [181, 318] width 74 height 16
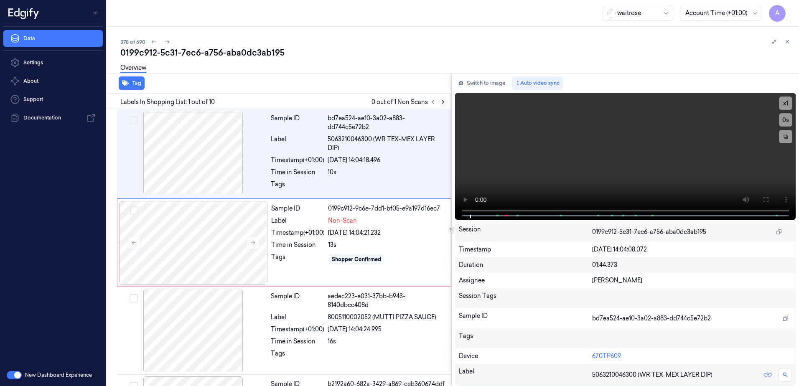
click at [445, 104] on icon at bounding box center [443, 102] width 6 height 6
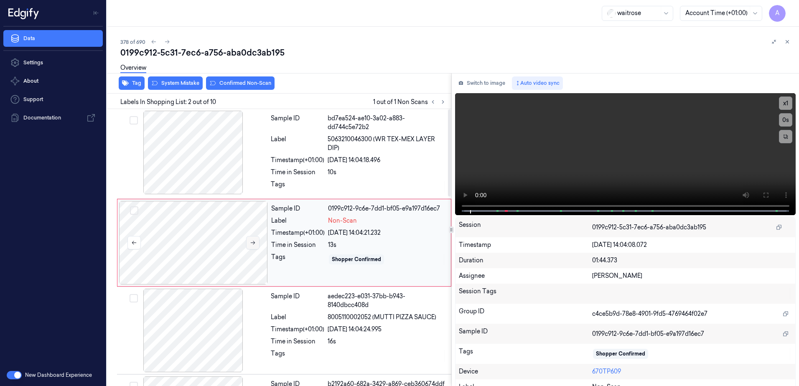
click at [254, 241] on icon at bounding box center [253, 243] width 5 height 4
click at [251, 242] on icon at bounding box center [253, 243] width 6 height 6
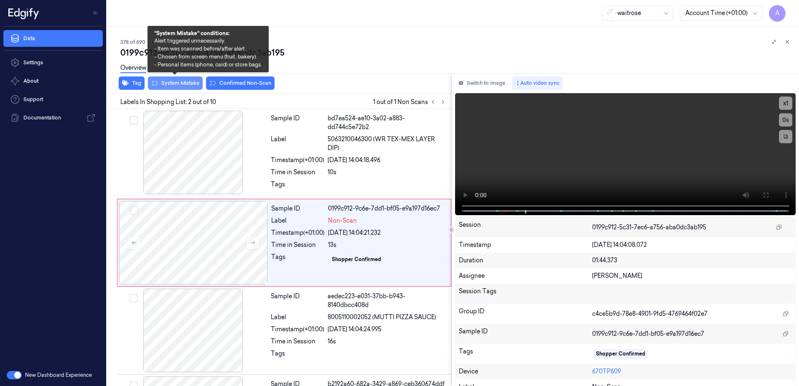
click at [168, 83] on button "System Mistake" at bounding box center [175, 83] width 55 height 13
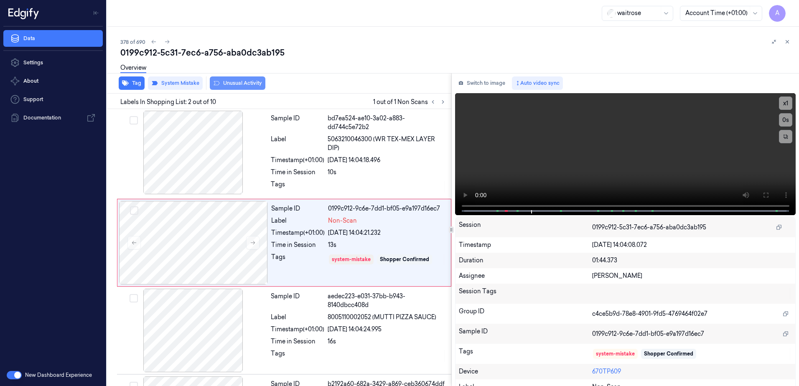
click at [240, 85] on button "Unusual Activity" at bounding box center [238, 83] width 56 height 13
click at [789, 42] on icon at bounding box center [788, 42] width 6 height 6
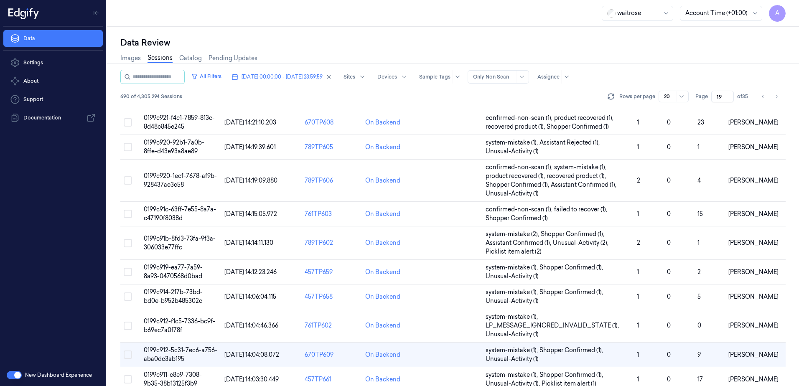
scroll to position [273, 0]
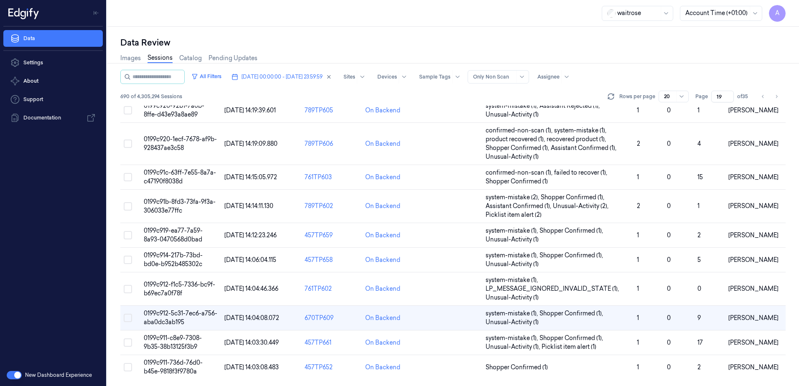
drag, startPoint x: 722, startPoint y: 95, endPoint x: 709, endPoint y: 100, distance: 13.8
click at [709, 100] on div "Page 19 of 35" at bounding box center [723, 97] width 55 height 12
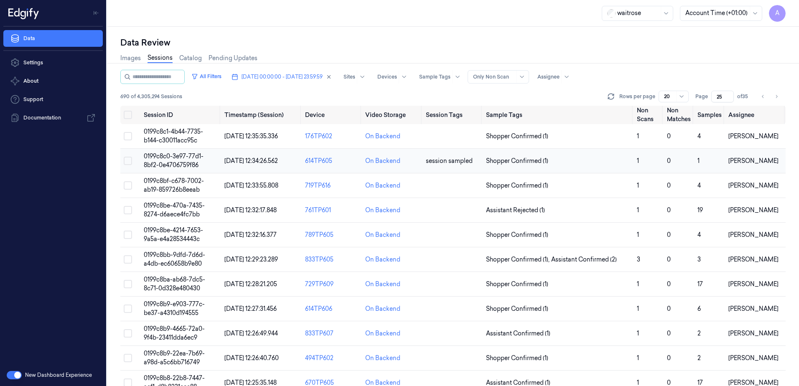
type input "25"
click at [159, 156] on span "0199c8c0-3e97-77d1-8bf2-0e4706759f86" at bounding box center [174, 161] width 60 height 16
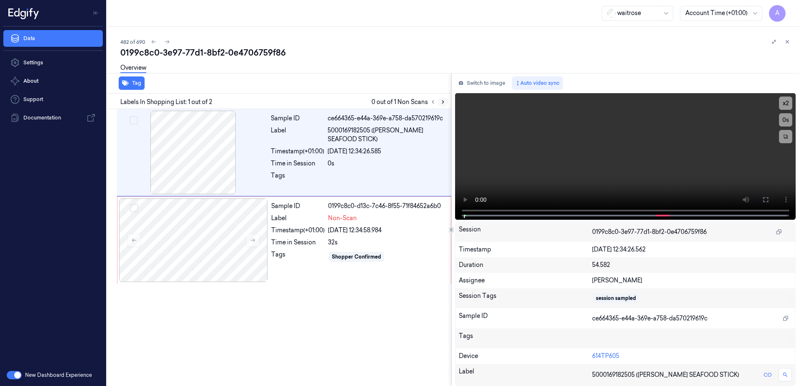
click at [442, 100] on icon at bounding box center [443, 102] width 6 height 6
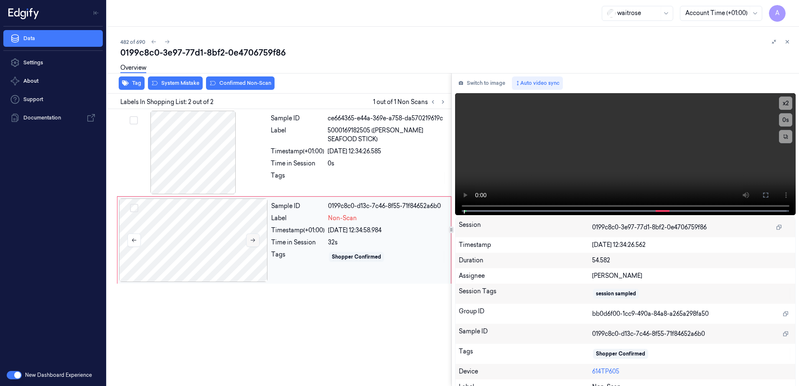
click at [255, 243] on icon at bounding box center [253, 240] width 6 height 6
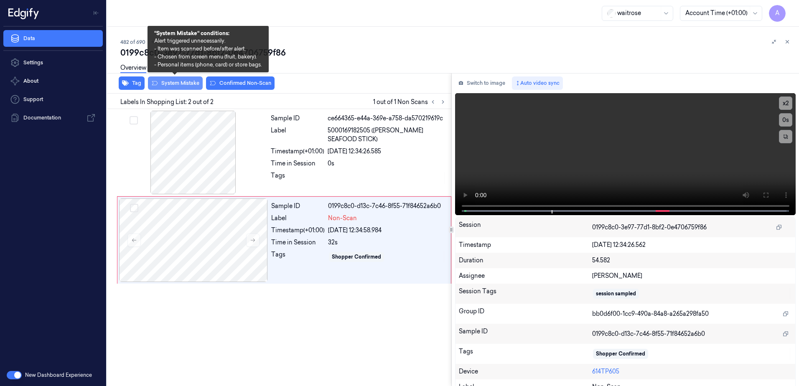
click at [174, 87] on button "System Mistake" at bounding box center [175, 83] width 55 height 13
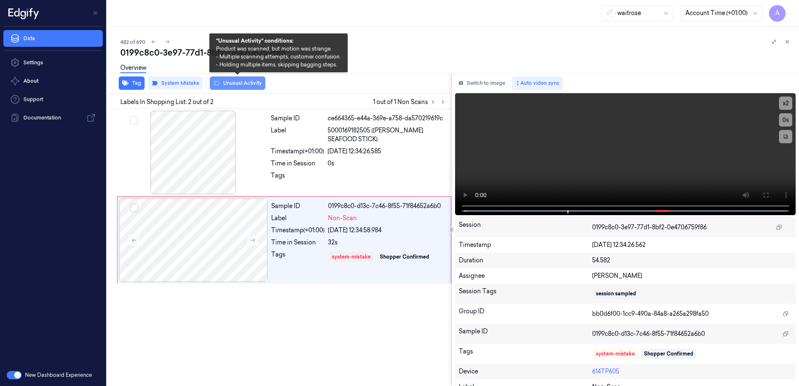
click at [233, 85] on button "Unusual Activity" at bounding box center [238, 83] width 56 height 13
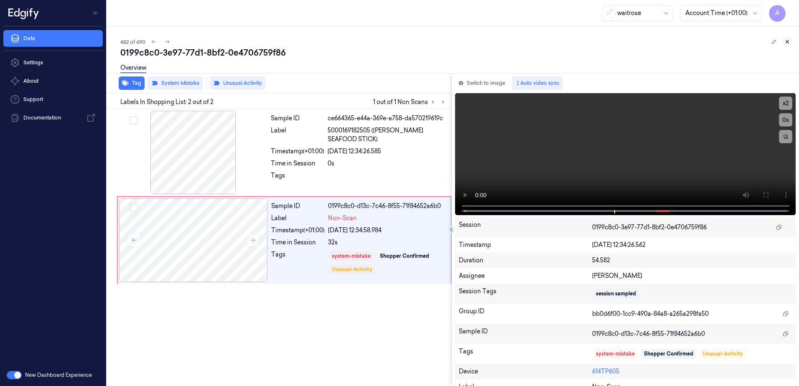
click at [789, 41] on icon at bounding box center [788, 42] width 6 height 6
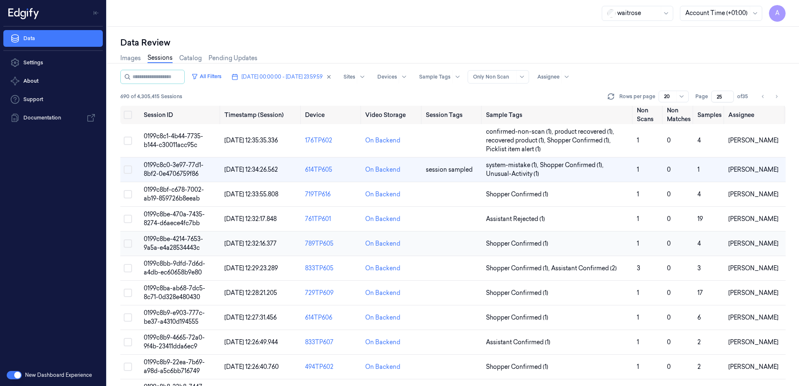
click at [171, 243] on td "0199c8be-4214-7653-9a5a-e4a28534443c" at bounding box center [180, 244] width 81 height 25
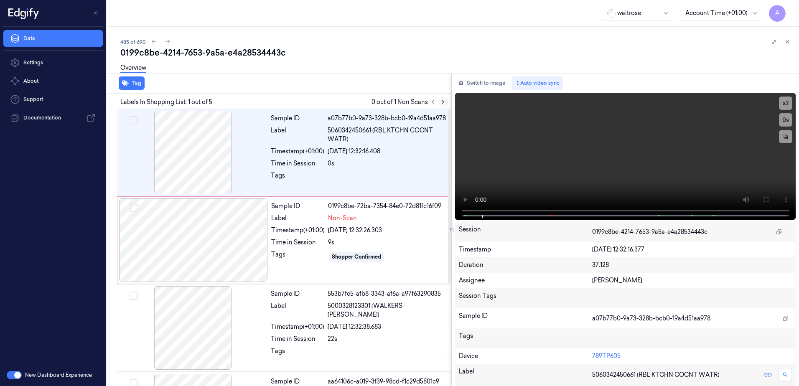
click at [440, 100] on icon at bounding box center [443, 102] width 6 height 6
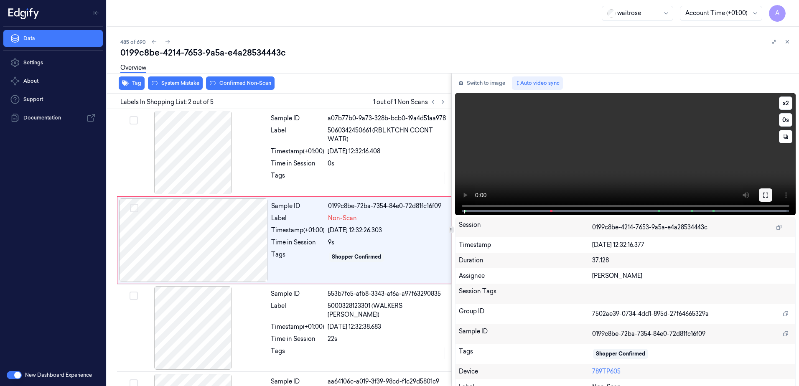
click at [763, 192] on icon at bounding box center [766, 195] width 7 height 7
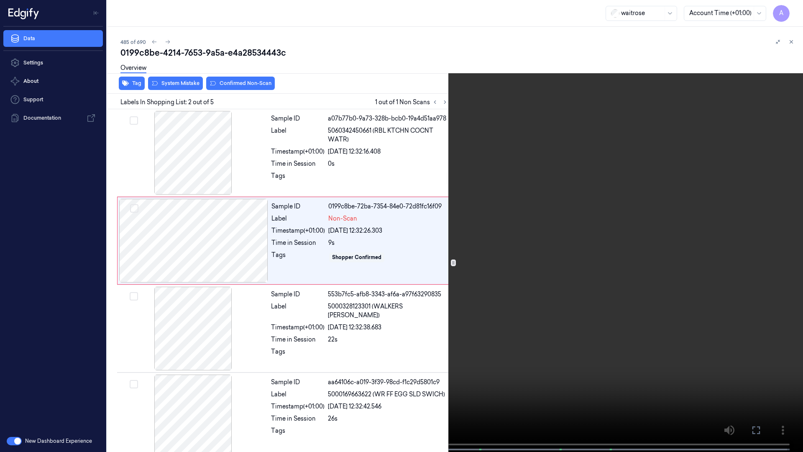
click at [588, 255] on video at bounding box center [401, 226] width 803 height 453
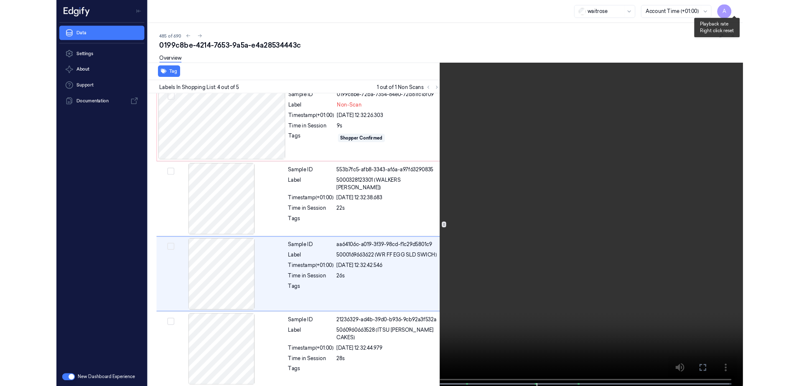
scroll to position [99, 0]
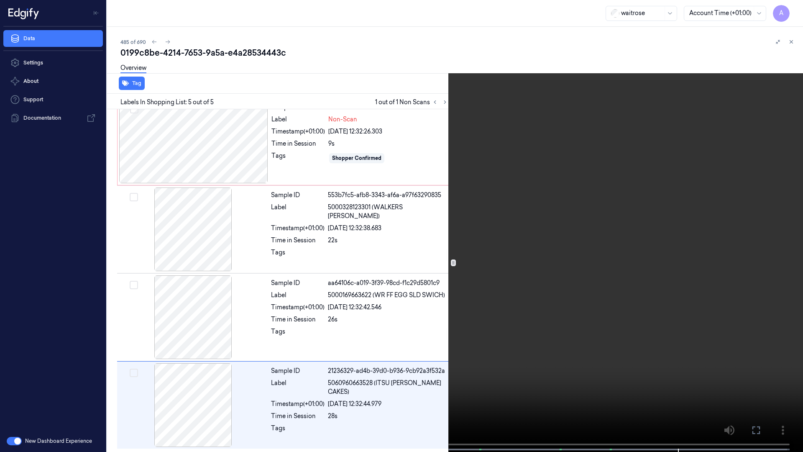
click at [0, 0] on icon at bounding box center [0, 0] width 0 height 0
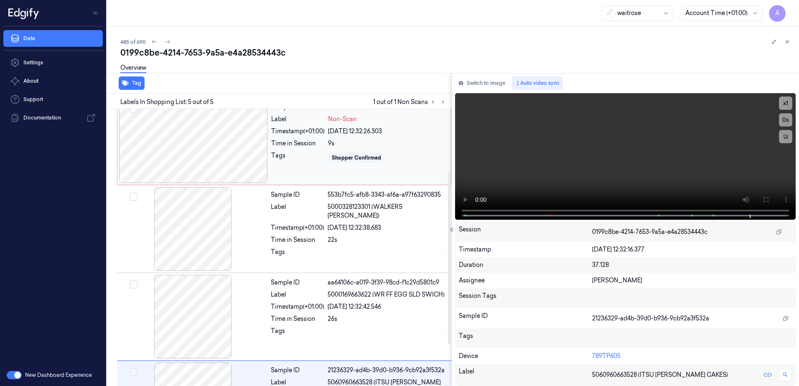
click at [300, 173] on div "Sample ID 0199c8be-72ba-7354-84e0-72d81fc16f09 Label Non-Scan Timestamp (+01:00…" at bounding box center [358, 142] width 181 height 84
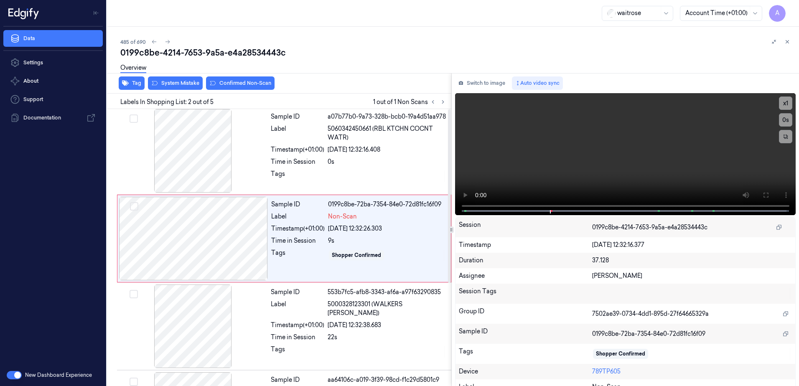
scroll to position [0, 0]
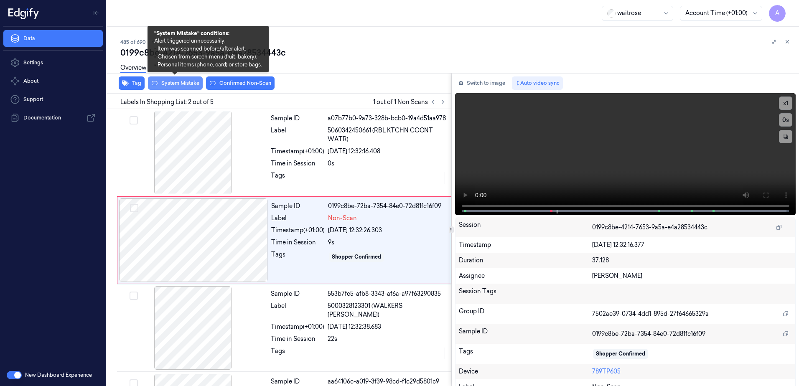
click at [173, 86] on button "System Mistake" at bounding box center [175, 83] width 55 height 13
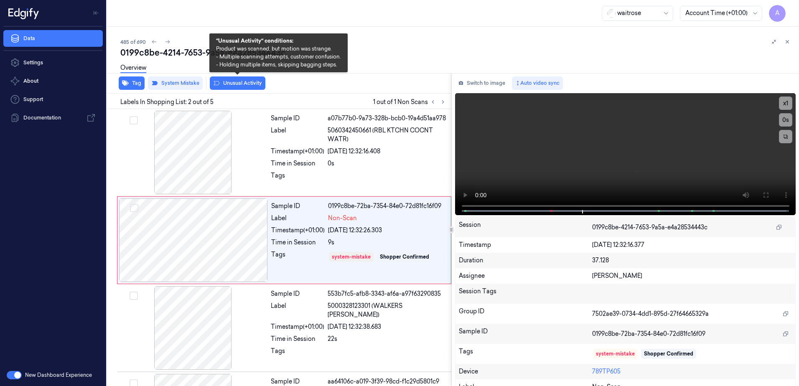
click at [236, 87] on button "Unusual Activity" at bounding box center [238, 83] width 56 height 13
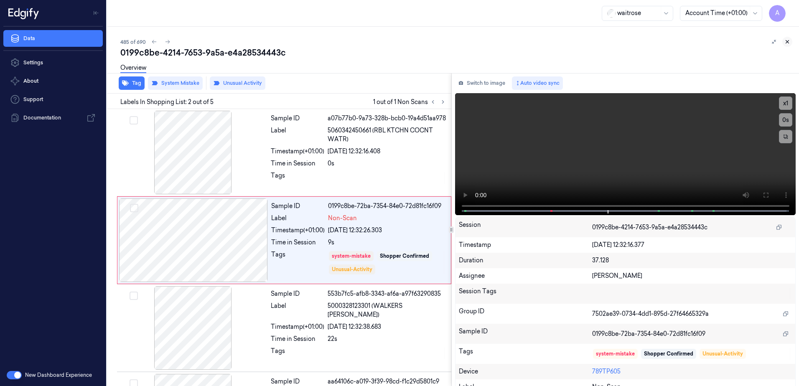
click at [789, 44] on icon at bounding box center [788, 42] width 6 height 6
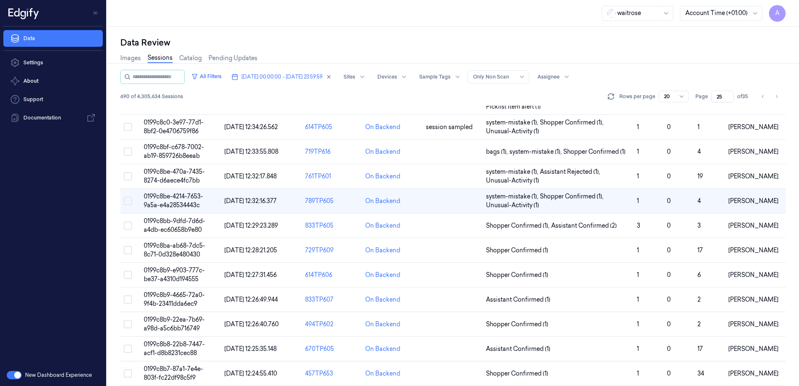
scroll to position [7, 0]
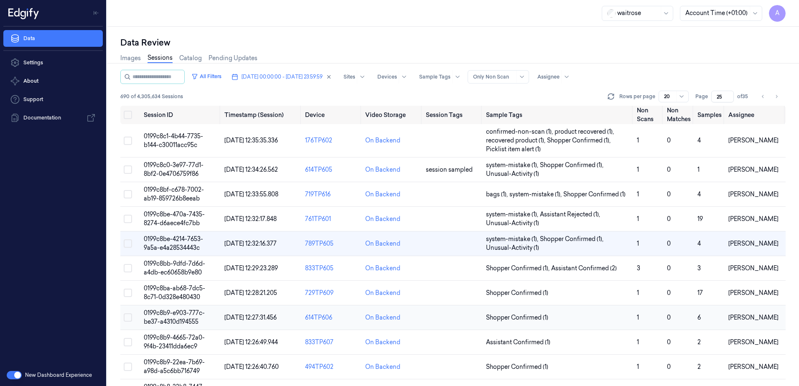
click at [170, 315] on span "0199c8b9-e903-777c-be37-a4310d194555" at bounding box center [174, 317] width 61 height 16
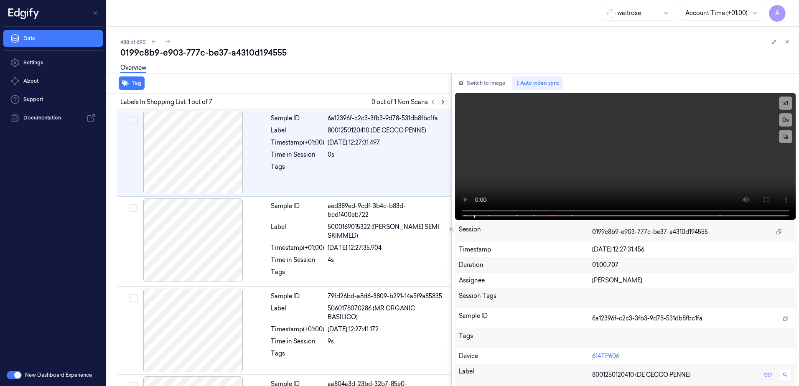
click at [443, 103] on icon at bounding box center [443, 102] width 2 height 3
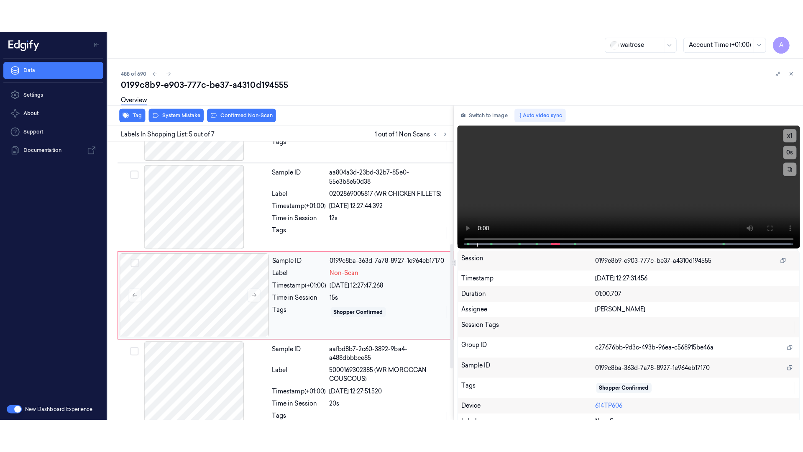
scroll to position [256, 0]
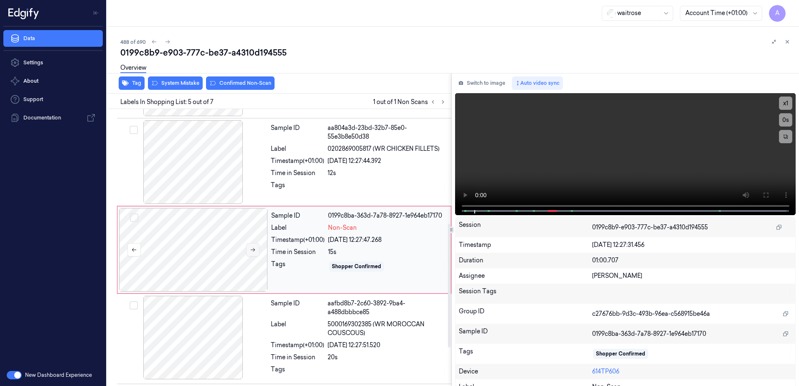
click at [253, 253] on button at bounding box center [252, 249] width 13 height 13
click at [254, 250] on icon at bounding box center [253, 250] width 6 height 6
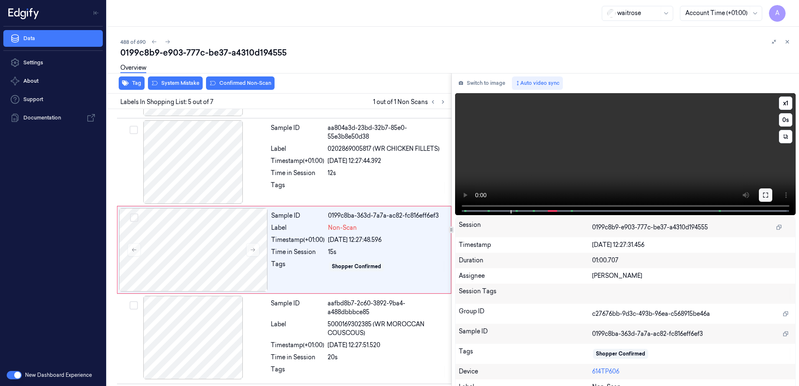
click at [766, 198] on icon at bounding box center [766, 195] width 7 height 7
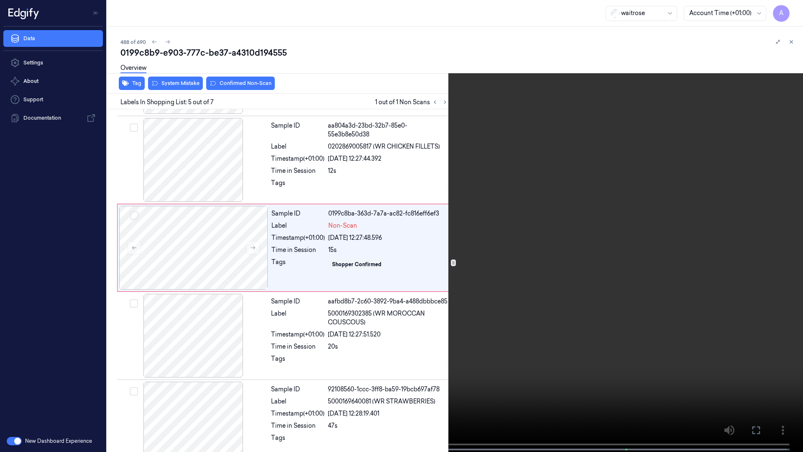
click at [516, 291] on video at bounding box center [401, 226] width 803 height 453
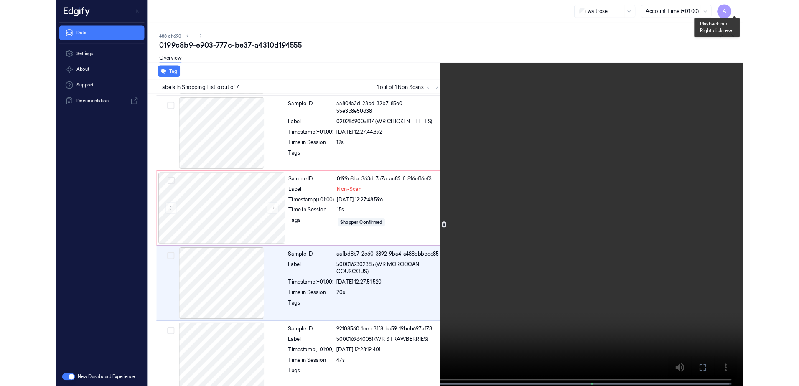
scroll to position [275, 0]
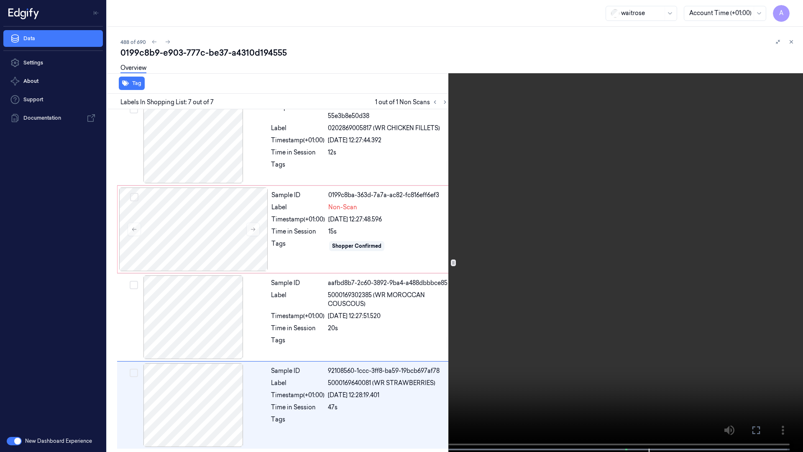
click at [0, 0] on icon at bounding box center [0, 0] width 0 height 0
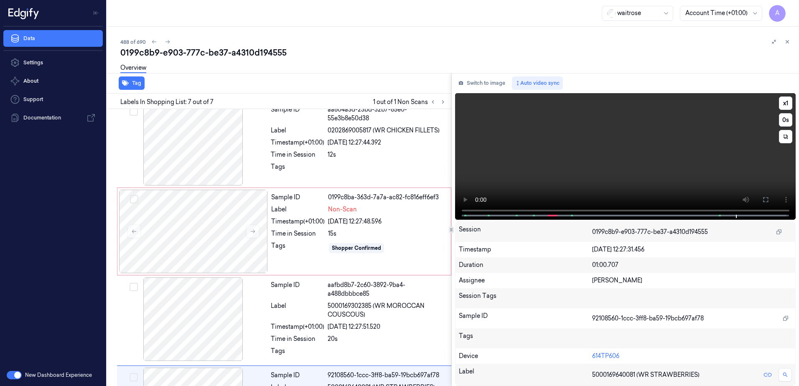
scroll to position [342, 0]
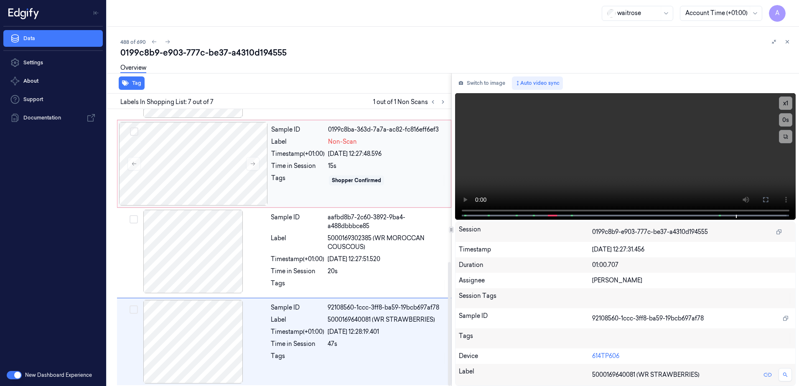
click at [412, 174] on div "Shopper Confirmed" at bounding box center [387, 180] width 118 height 13
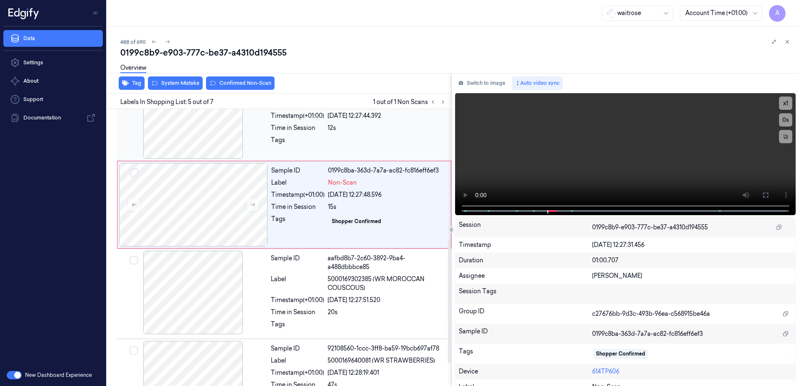
scroll to position [256, 0]
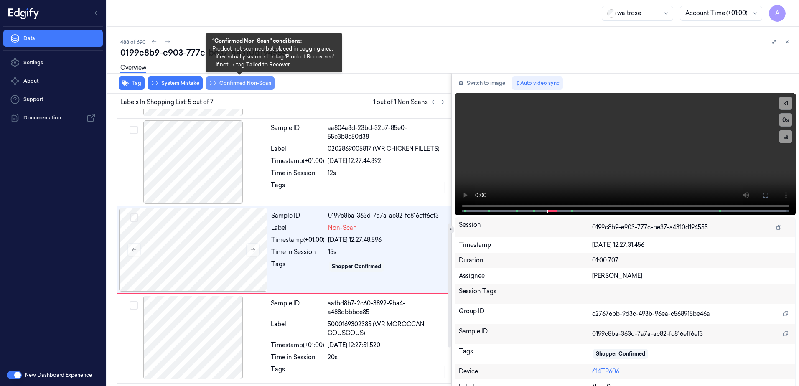
click at [238, 84] on button "Confirmed Non-Scan" at bounding box center [240, 83] width 69 height 13
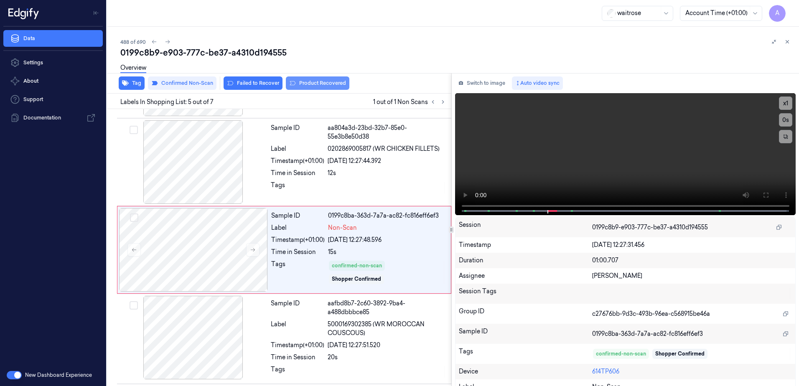
click at [324, 82] on button "Product Recovered" at bounding box center [318, 83] width 64 height 13
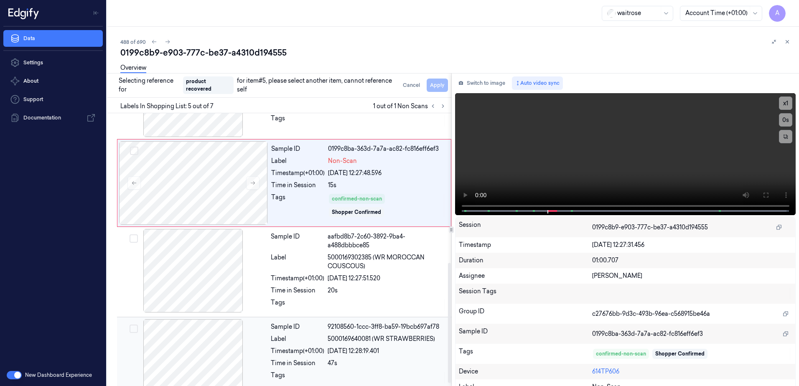
scroll to position [340, 0]
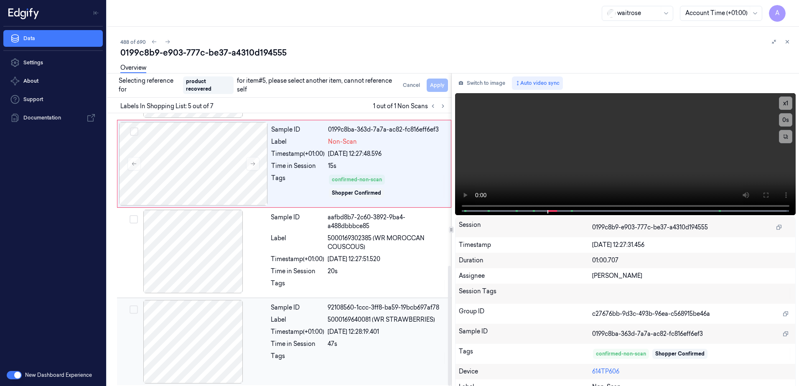
click at [394, 349] on div "Sample ID 92108560-1ccc-3ff8-ba59-19bcb697af78 Label 5000169640081 (WR STRAWBER…" at bounding box center [359, 342] width 182 height 84
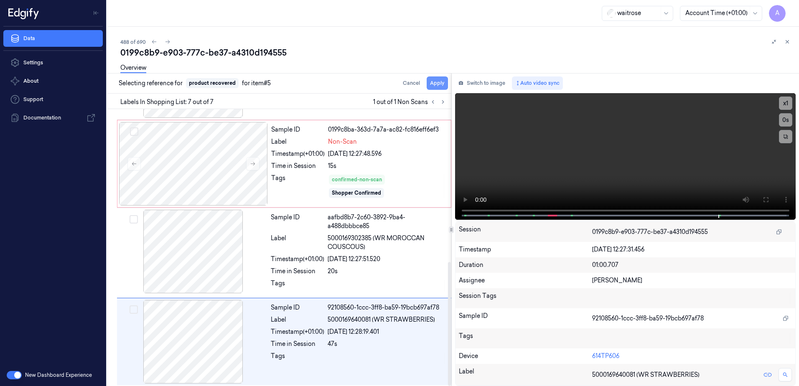
click at [440, 81] on button "Apply" at bounding box center [437, 83] width 21 height 13
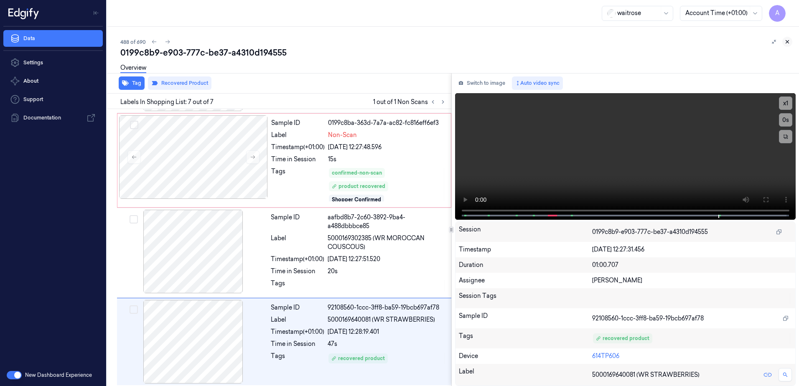
click at [788, 42] on icon at bounding box center [787, 42] width 3 height 3
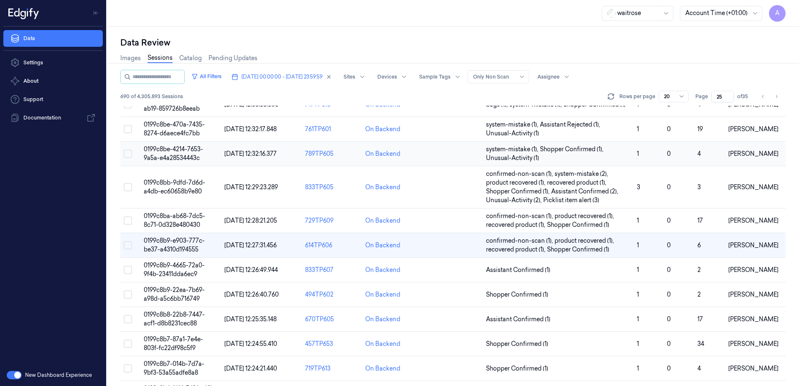
scroll to position [125, 0]
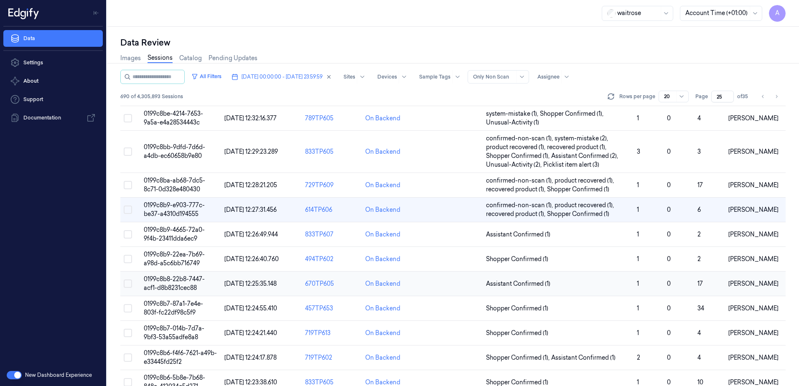
click at [175, 278] on span "0199c8b8-22b8-7447-acf1-d8b8231cec88" at bounding box center [174, 284] width 61 height 16
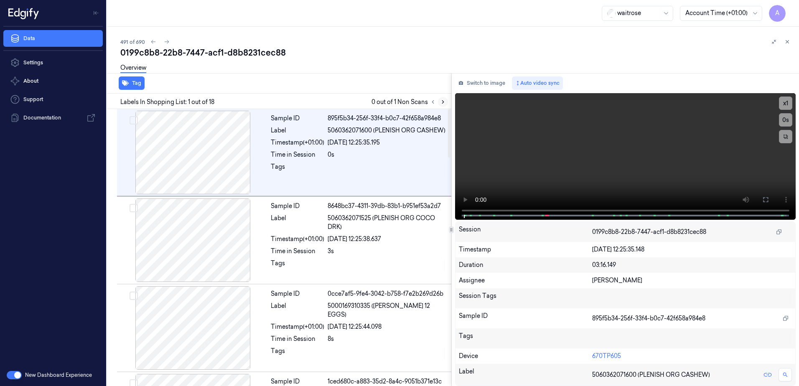
click at [445, 104] on icon at bounding box center [443, 102] width 6 height 6
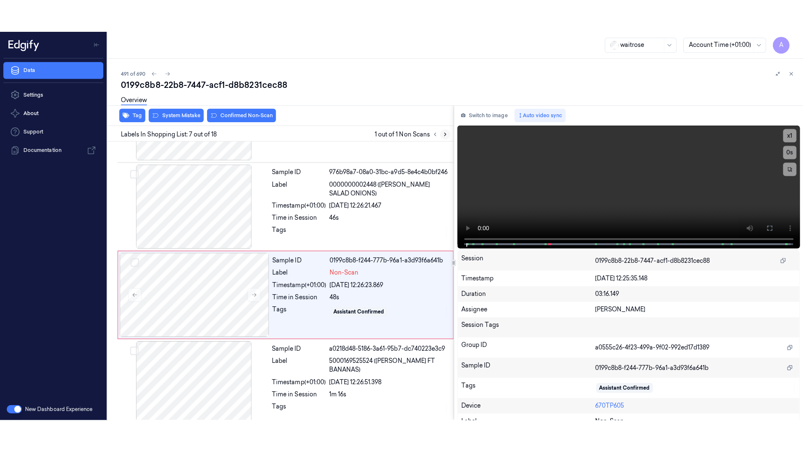
scroll to position [432, 0]
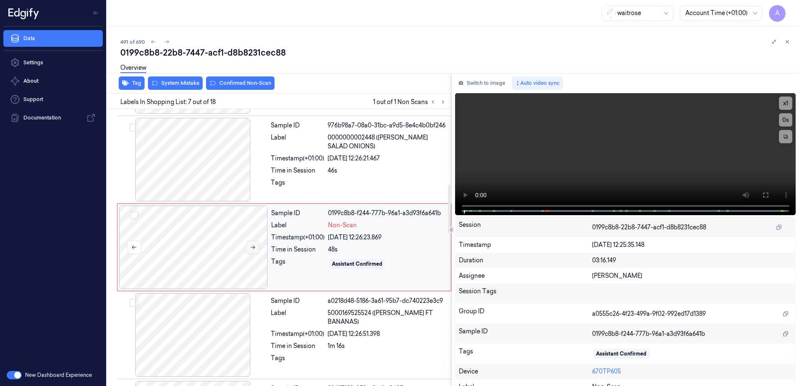
click at [249, 245] on button at bounding box center [252, 247] width 13 height 13
click at [253, 250] on button at bounding box center [252, 247] width 13 height 13
click at [766, 192] on icon at bounding box center [766, 195] width 7 height 7
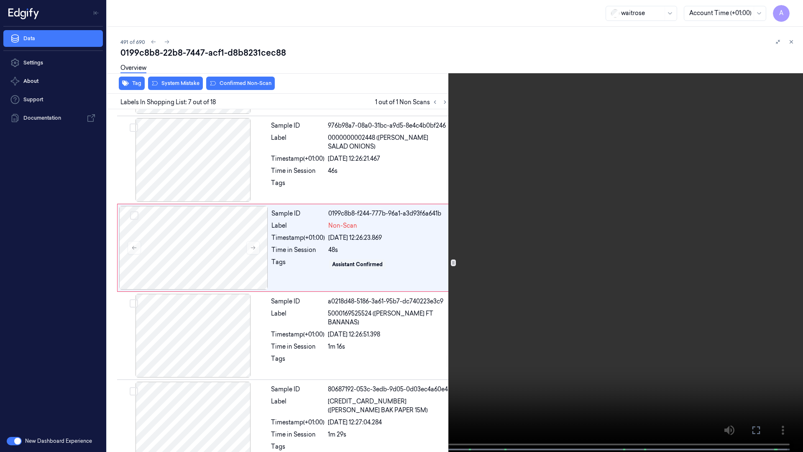
click at [536, 231] on video at bounding box center [401, 226] width 803 height 453
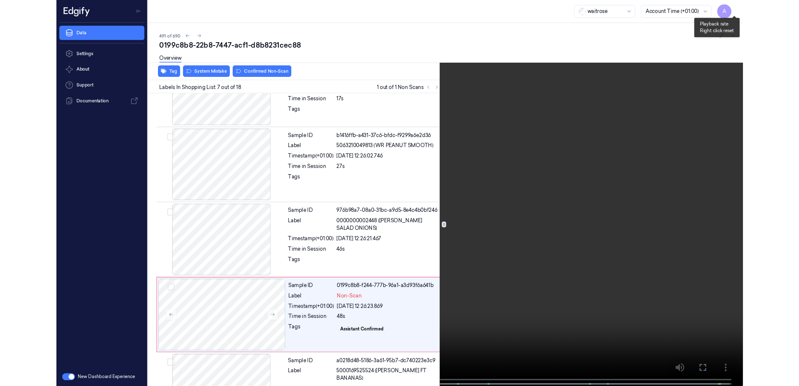
scroll to position [399, 0]
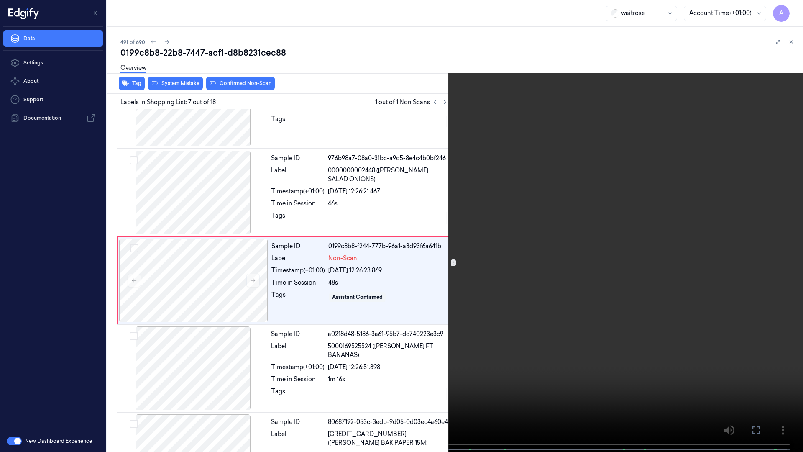
click at [0, 0] on icon at bounding box center [0, 0] width 0 height 0
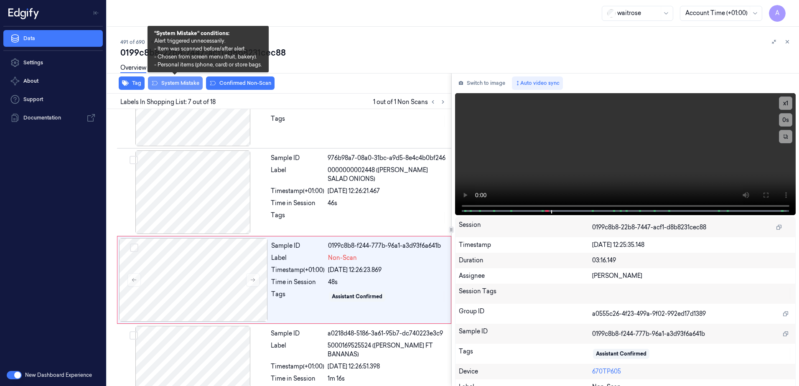
click at [175, 86] on button "System Mistake" at bounding box center [175, 83] width 55 height 13
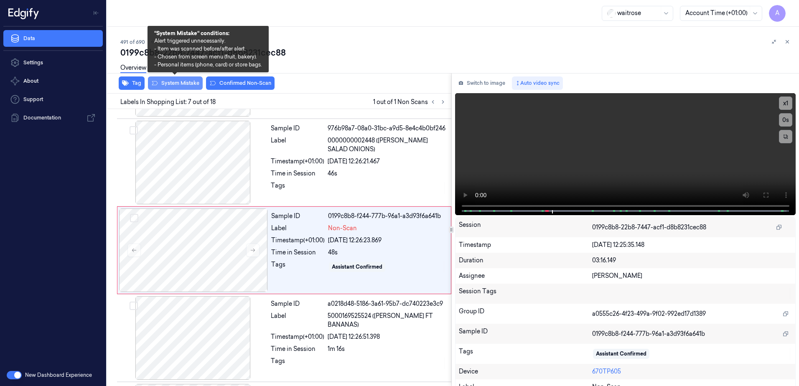
scroll to position [432, 0]
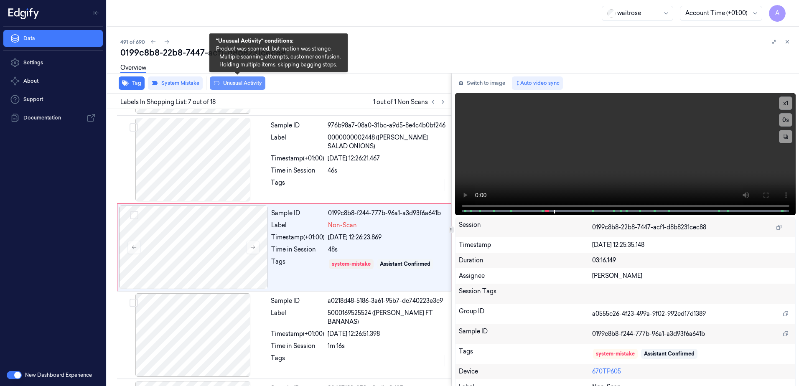
click at [236, 87] on button "Unusual Activity" at bounding box center [238, 83] width 56 height 13
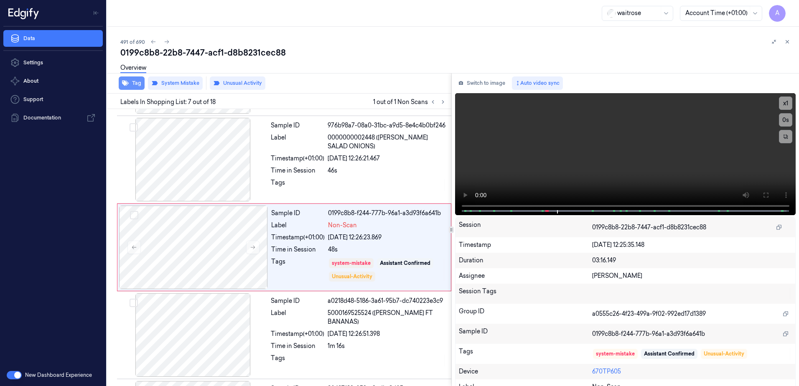
click at [126, 86] on icon "button" at bounding box center [125, 83] width 7 height 5
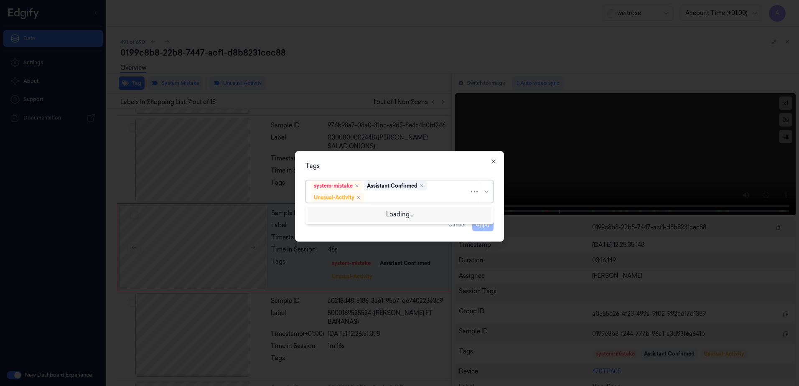
click at [385, 196] on div at bounding box center [418, 197] width 104 height 9
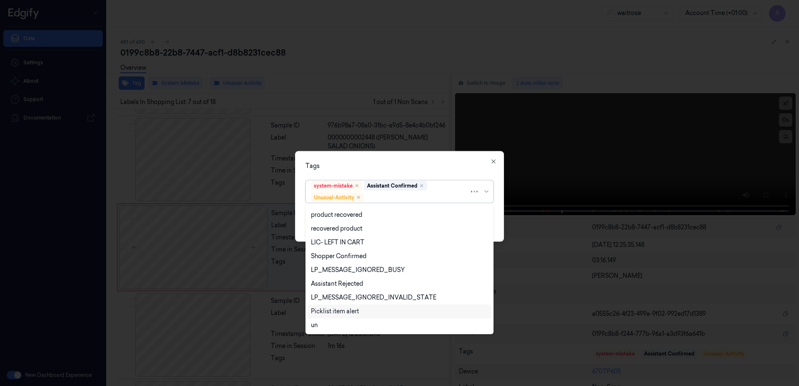
click at [352, 309] on div "Picklist item alert" at bounding box center [335, 311] width 48 height 9
click at [417, 163] on div "Tags" at bounding box center [400, 166] width 188 height 9
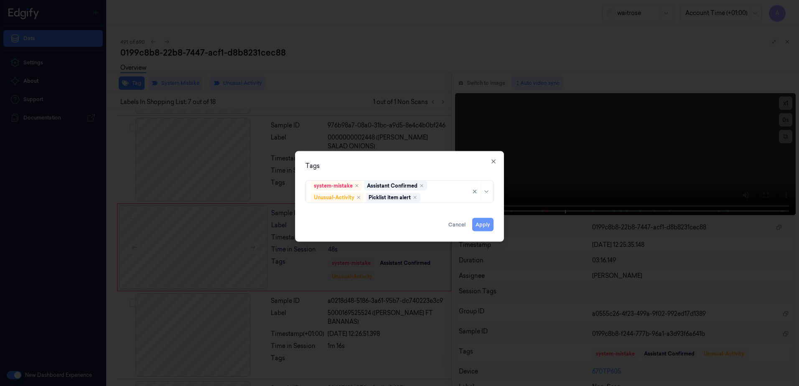
click at [480, 230] on button "Apply" at bounding box center [482, 224] width 21 height 13
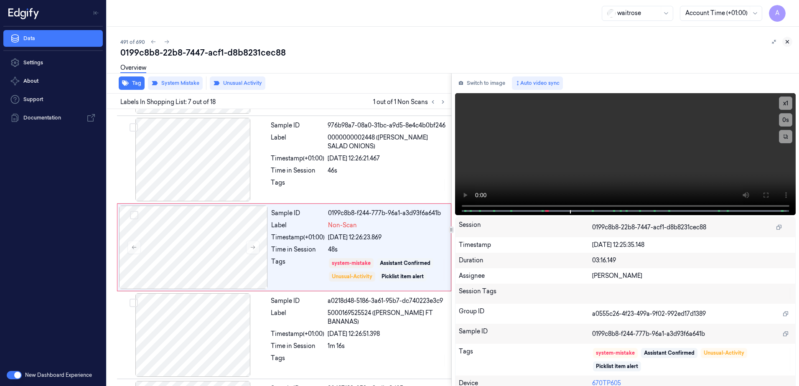
click at [789, 41] on icon at bounding box center [788, 42] width 6 height 6
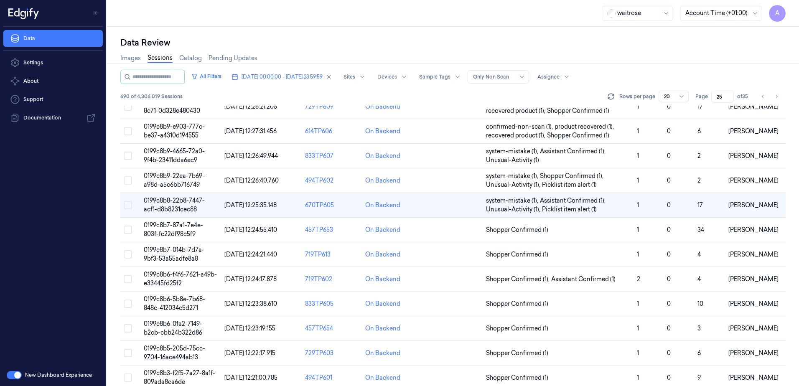
scroll to position [209, 0]
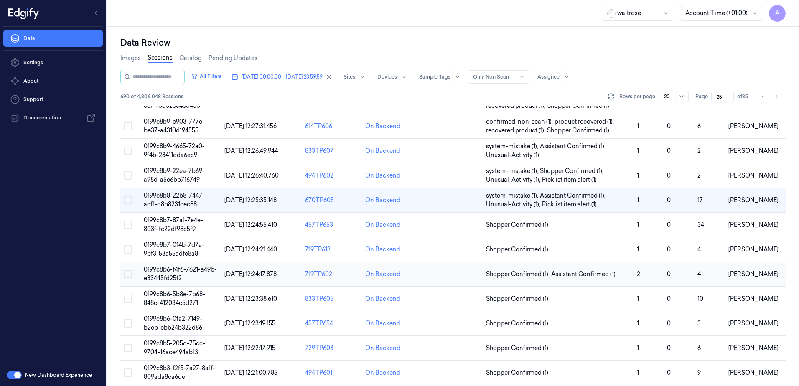
click at [176, 276] on span "0199c8b6-f4f6-7621-a49b-e33445fd25f2" at bounding box center [180, 274] width 73 height 16
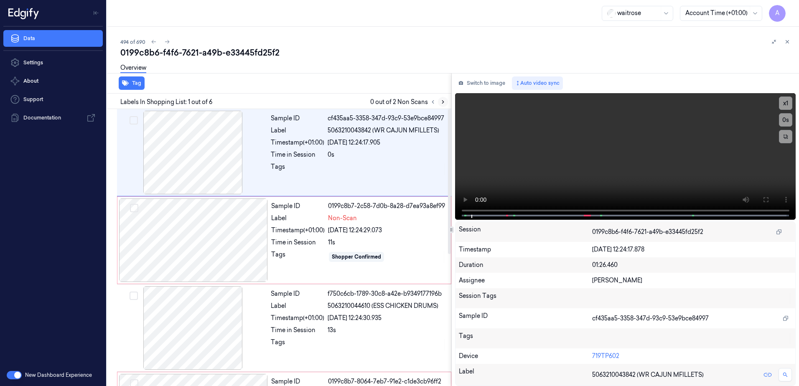
click at [445, 105] on button at bounding box center [443, 102] width 10 height 10
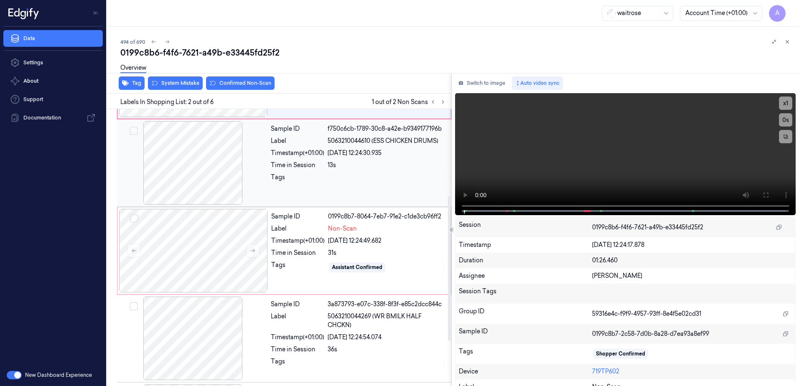
scroll to position [167, 0]
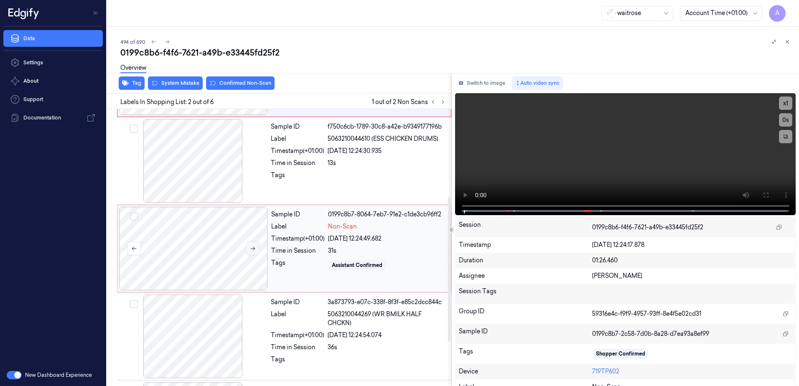
click at [252, 248] on icon at bounding box center [253, 249] width 6 height 6
click at [251, 252] on button at bounding box center [252, 247] width 13 height 13
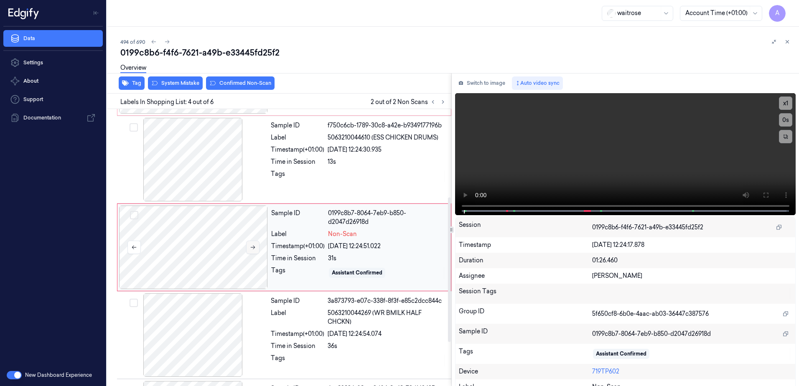
click at [251, 252] on button at bounding box center [252, 247] width 13 height 13
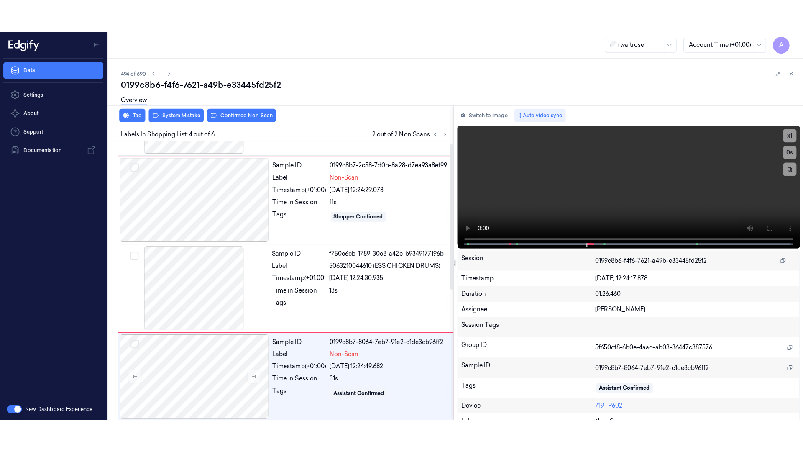
scroll to position [0, 0]
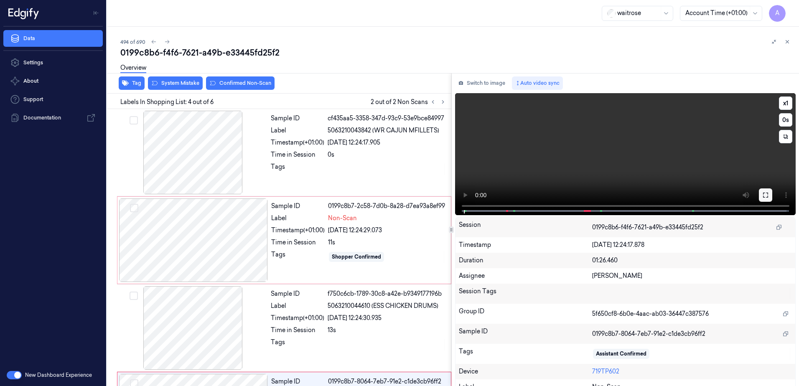
click at [763, 197] on icon at bounding box center [765, 195] width 5 height 5
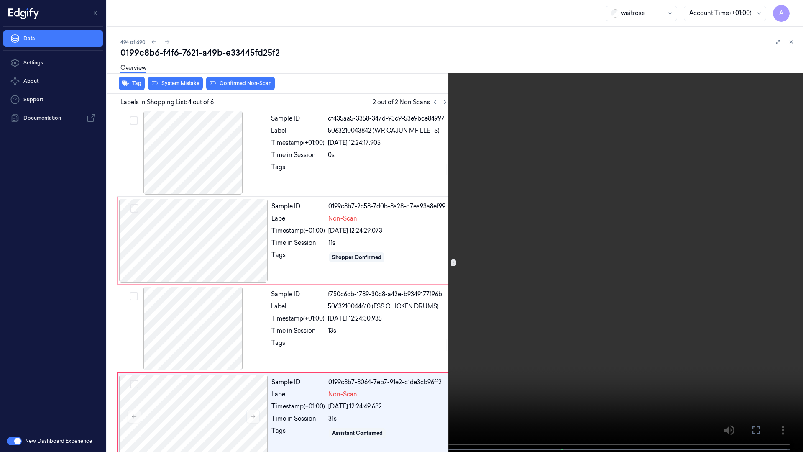
click at [531, 281] on video at bounding box center [401, 226] width 803 height 453
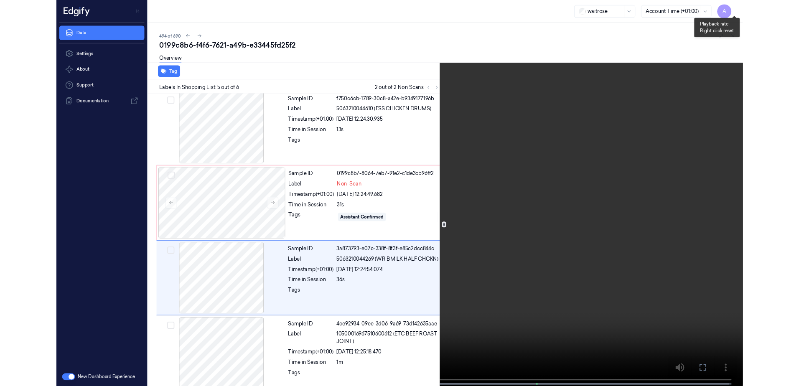
scroll to position [187, 0]
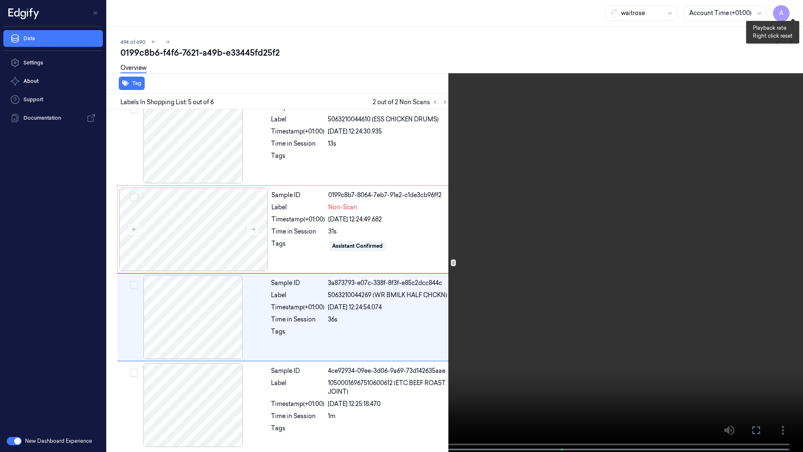
click at [792, 6] on button "x 1" at bounding box center [792, 9] width 13 height 13
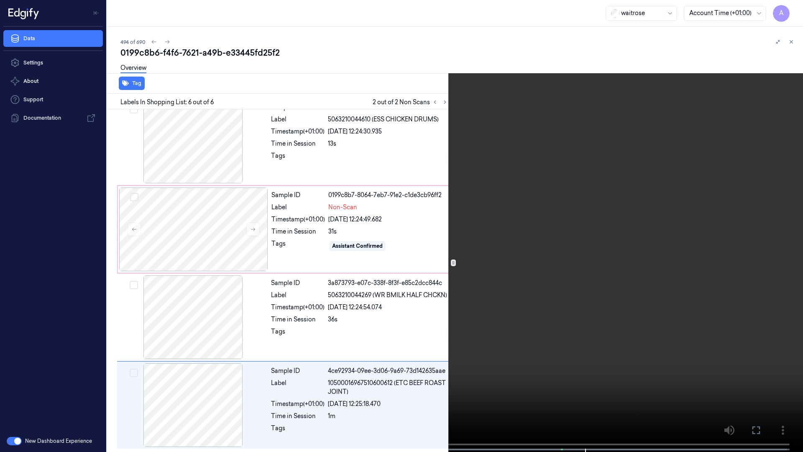
click at [0, 0] on icon at bounding box center [0, 0] width 0 height 0
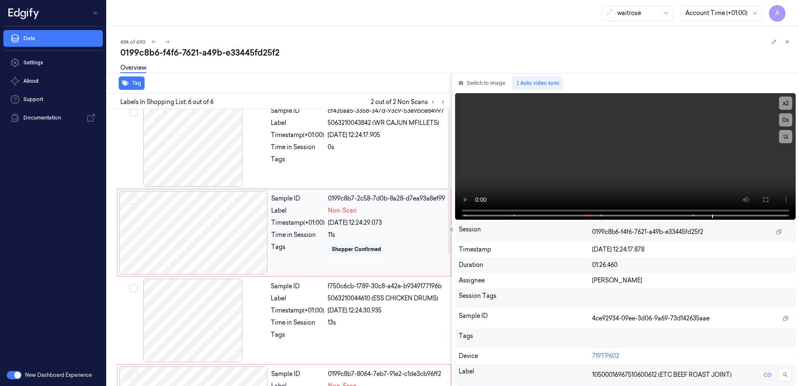
scroll to position [0, 0]
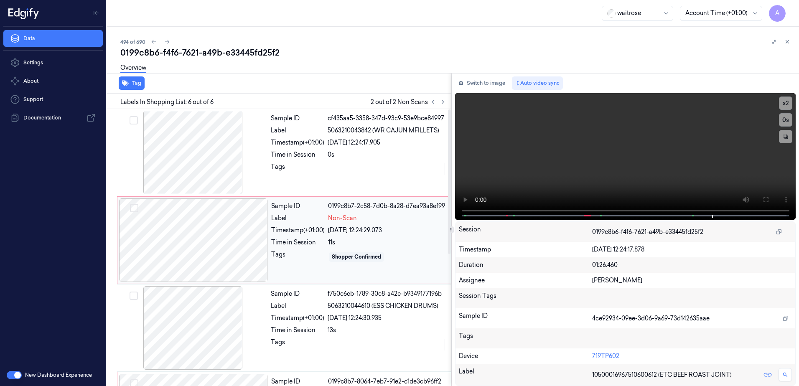
click at [300, 262] on div "Tags" at bounding box center [298, 256] width 54 height 13
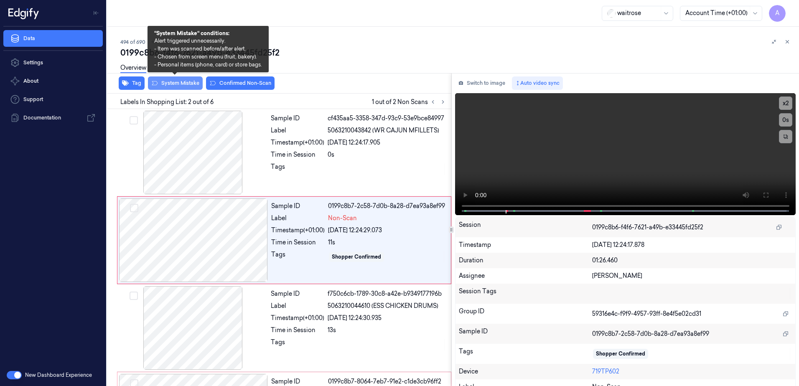
click at [169, 83] on button "System Mistake" at bounding box center [175, 83] width 55 height 13
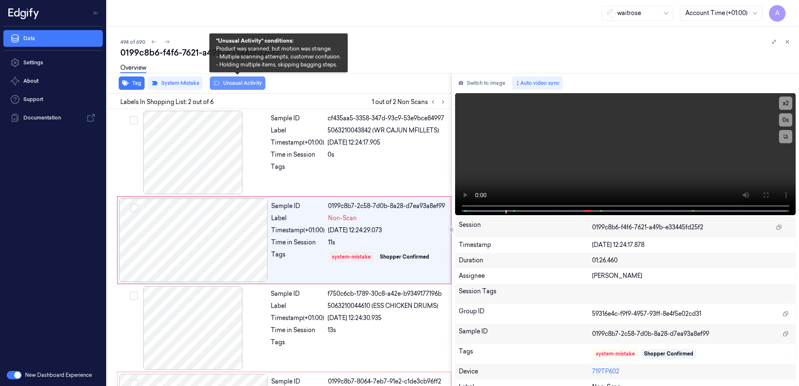
click at [235, 86] on button "Unusual Activity" at bounding box center [238, 83] width 56 height 13
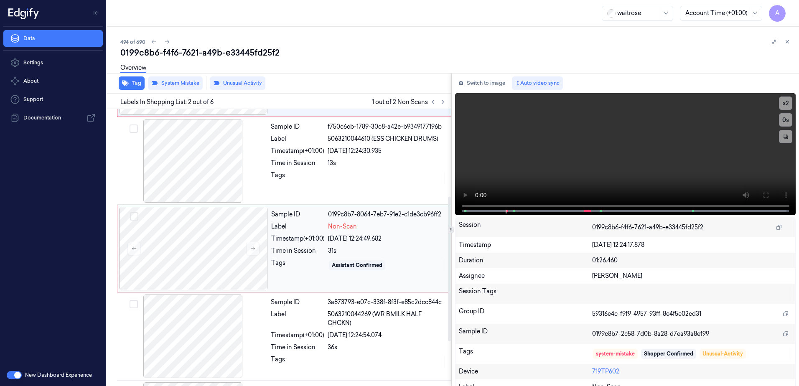
click at [310, 283] on div "Sample ID 0199c8b7-8064-7eb7-91e2-c1de3cb96ff2 Label Non-Scan Timestamp (+01:00…" at bounding box center [358, 249] width 181 height 84
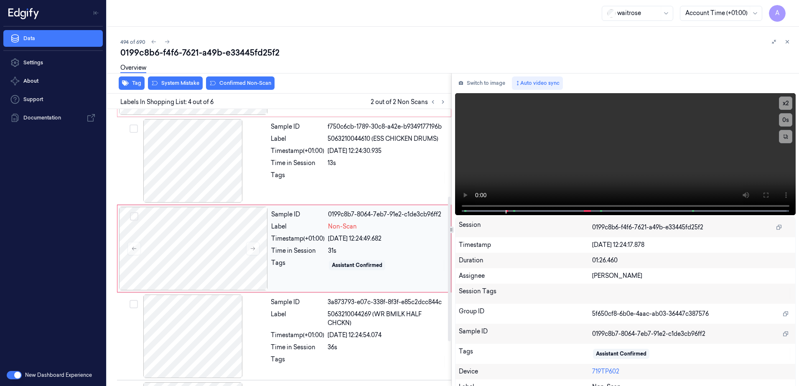
scroll to position [168, 0]
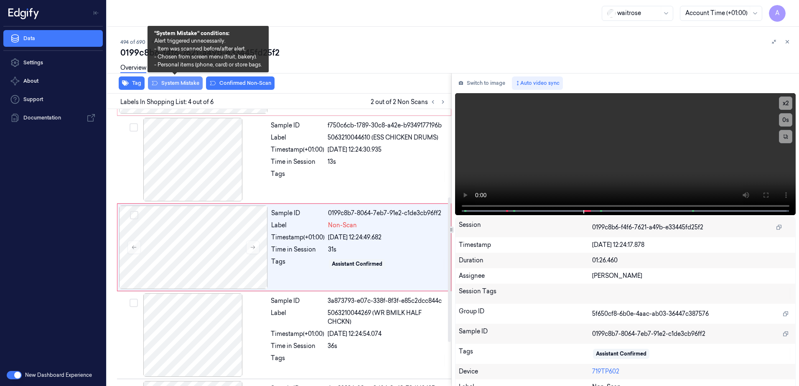
click at [161, 81] on button "System Mistake" at bounding box center [175, 83] width 55 height 13
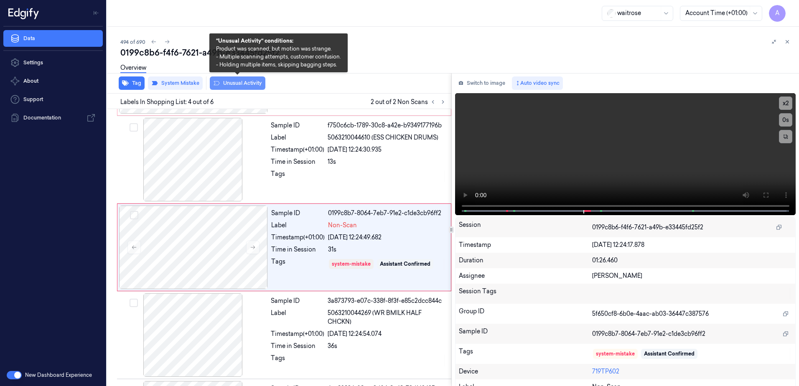
click at [237, 87] on button "Unusual Activity" at bounding box center [238, 83] width 56 height 13
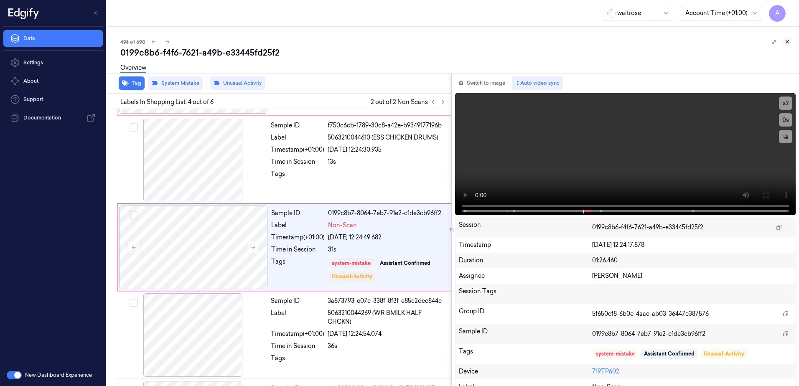
click at [788, 43] on icon at bounding box center [788, 42] width 6 height 6
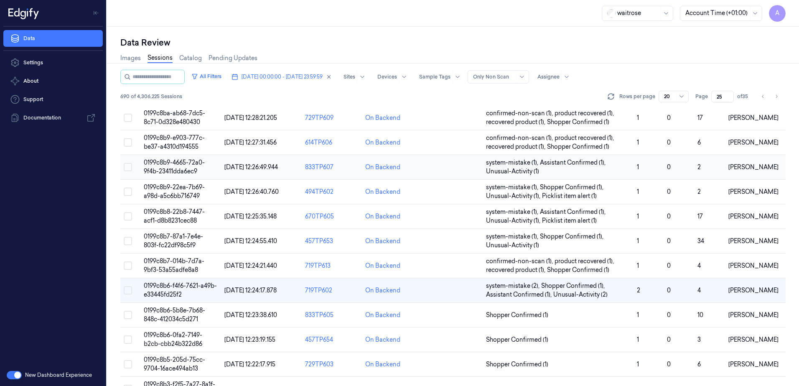
scroll to position [251, 0]
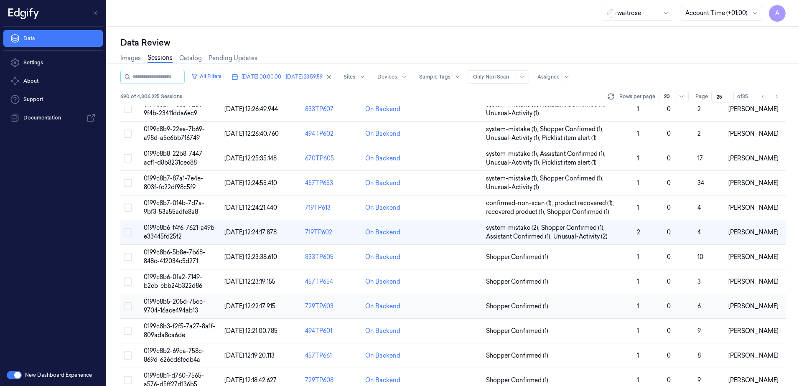
click at [171, 304] on span "0199c8b5-205d-75cc-9704-16ace494ab13" at bounding box center [174, 306] width 61 height 16
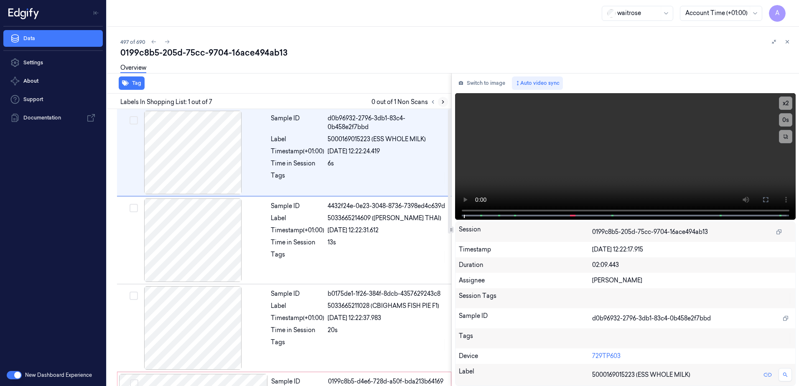
click at [444, 97] on button at bounding box center [443, 102] width 10 height 10
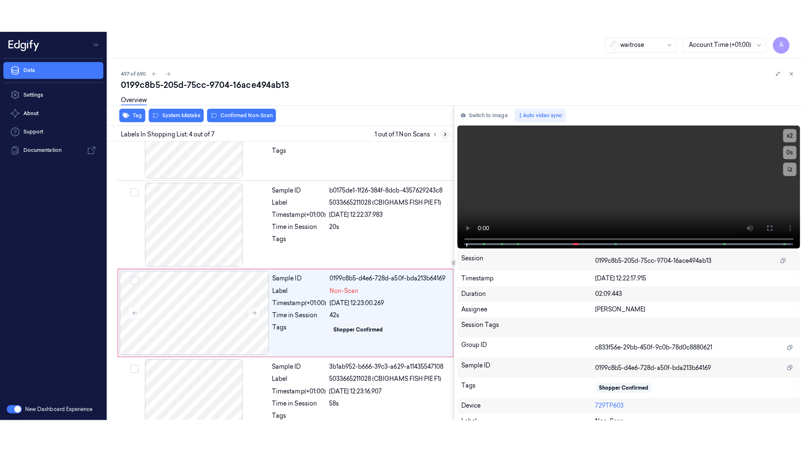
scroll to position [168, 0]
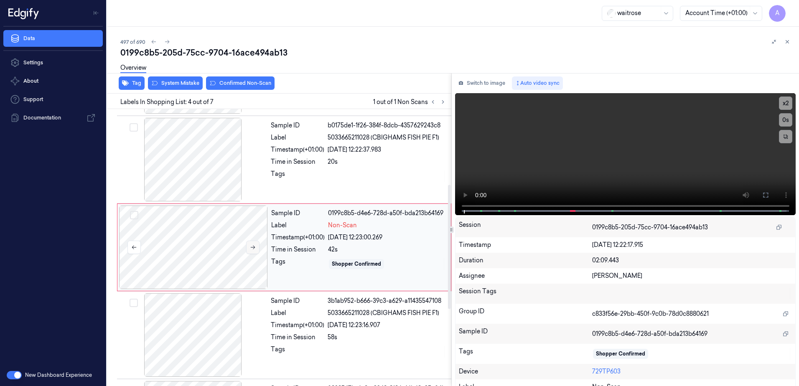
click at [247, 250] on button at bounding box center [252, 247] width 13 height 13
click at [254, 248] on icon at bounding box center [253, 248] width 6 height 6
click at [765, 194] on icon at bounding box center [765, 195] width 5 height 5
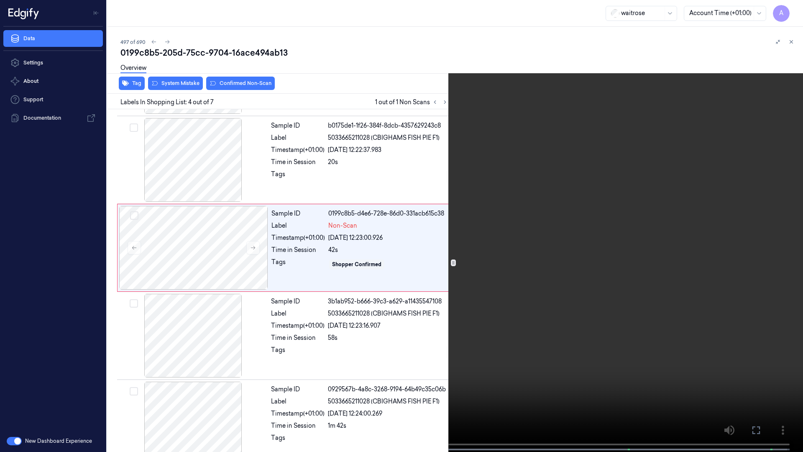
click at [578, 230] on video at bounding box center [401, 226] width 803 height 453
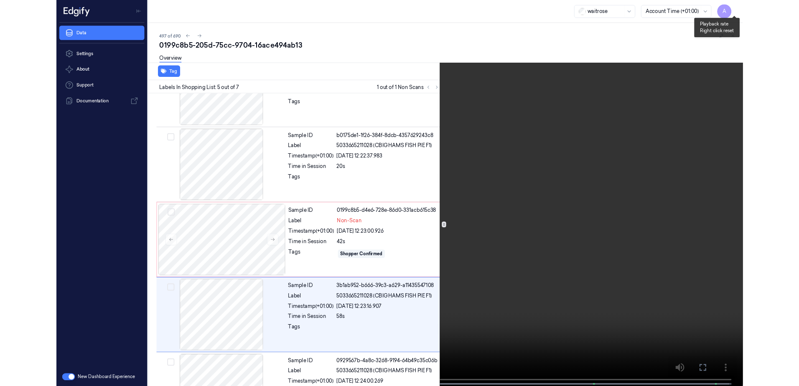
scroll to position [224, 0]
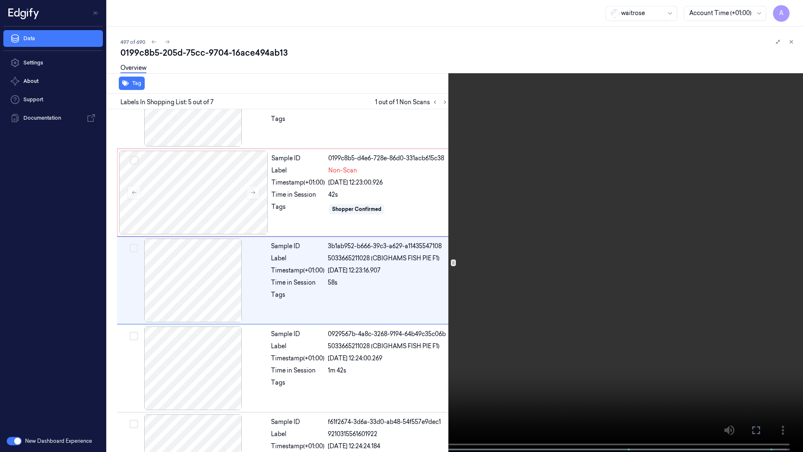
click at [0, 0] on icon at bounding box center [0, 0] width 0 height 0
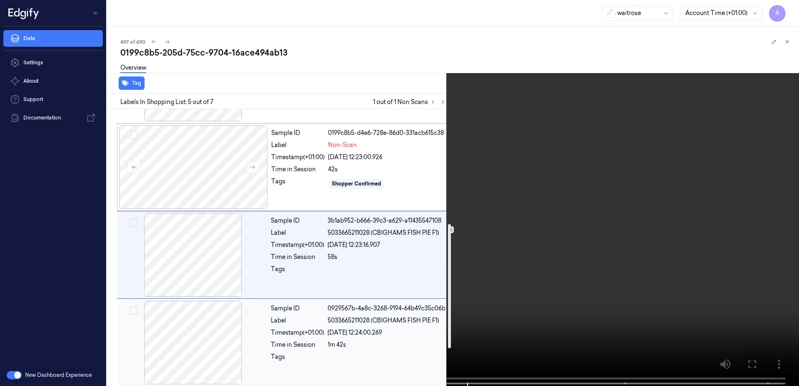
scroll to position [256, 0]
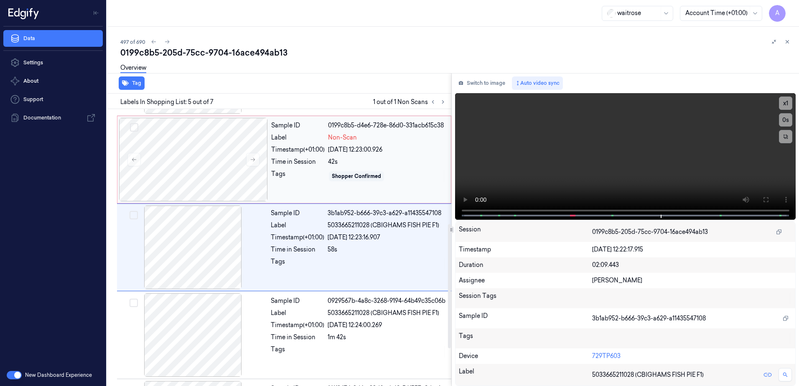
click at [305, 184] on div "Sample ID 0199c8b5-d4e6-728e-86d0-331acb615c38 Label Non-Scan Timestamp (+01:00…" at bounding box center [358, 160] width 181 height 84
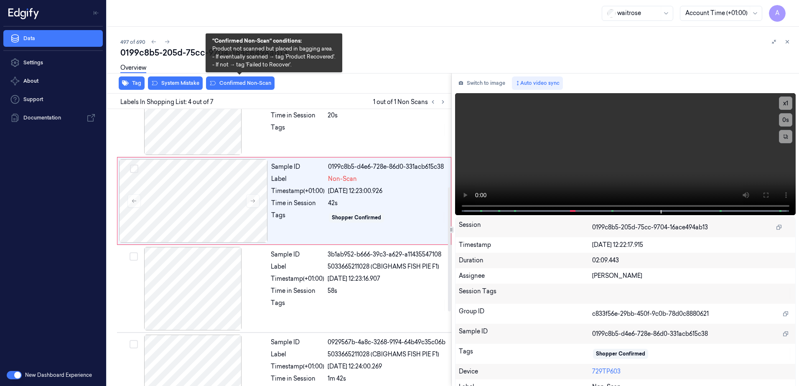
scroll to position [168, 0]
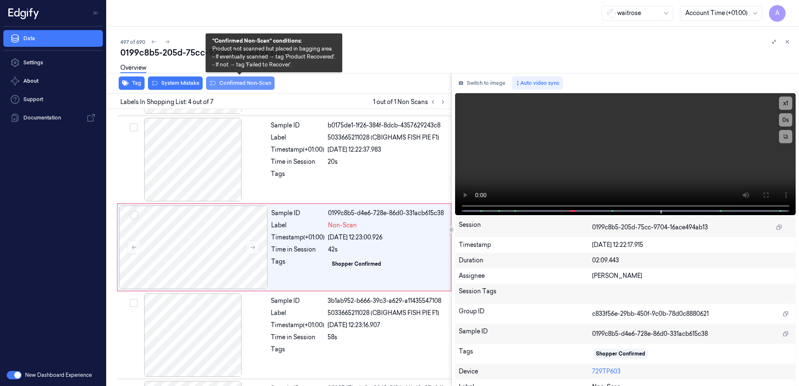
click at [238, 85] on button "Confirmed Non-Scan" at bounding box center [240, 83] width 69 height 13
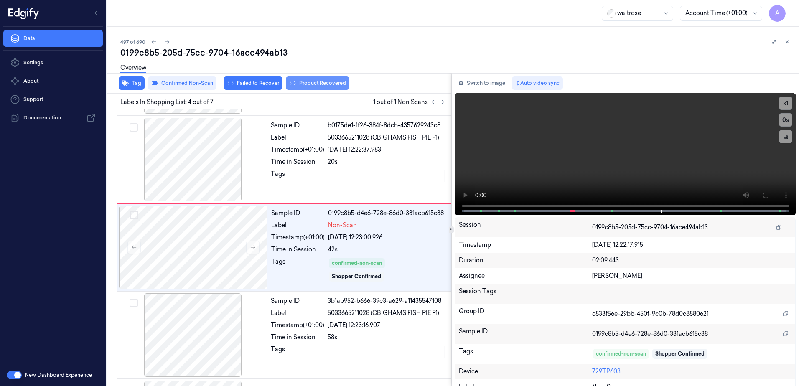
click at [307, 87] on button "Product Recovered" at bounding box center [318, 83] width 64 height 13
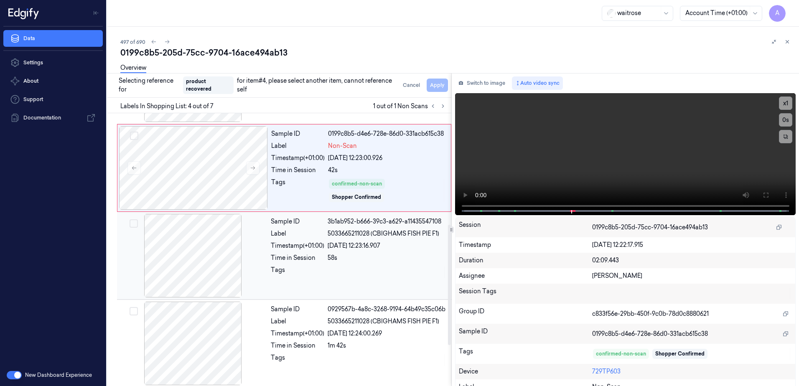
click at [381, 281] on div "Sample ID 3b1ab952-b666-39c3-a629-a11435547108 Label 5033665211028 (CBIGHAMS FI…" at bounding box center [359, 256] width 182 height 84
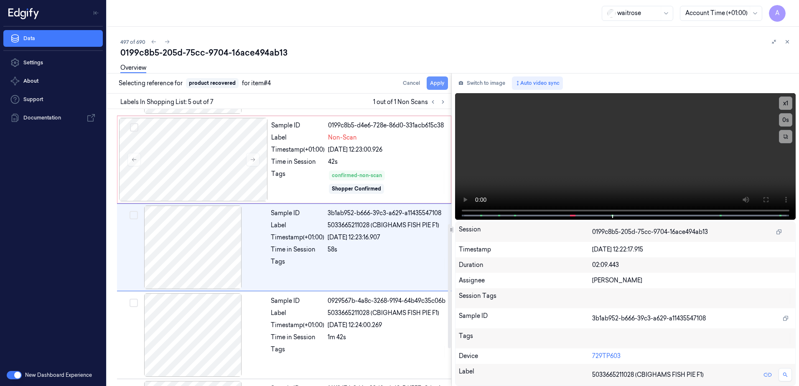
click at [434, 86] on button "Apply" at bounding box center [437, 83] width 21 height 13
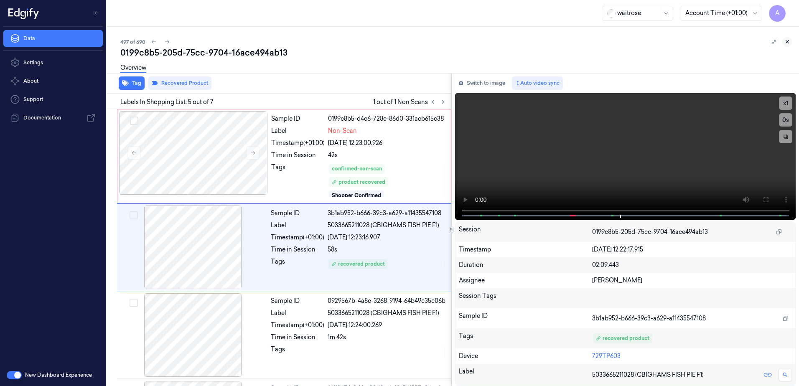
click at [786, 43] on icon at bounding box center [788, 42] width 6 height 6
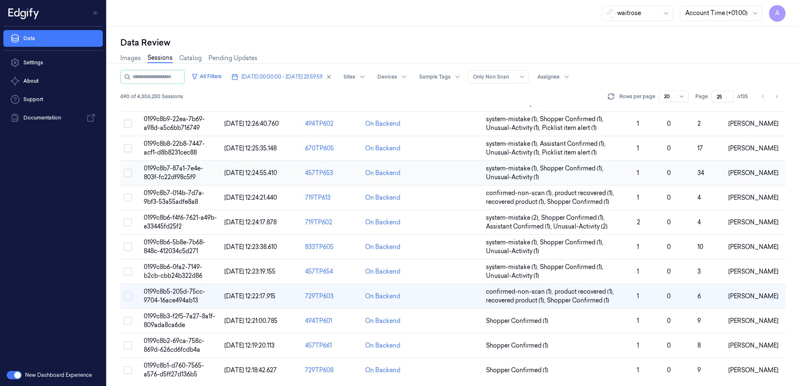
scroll to position [264, 0]
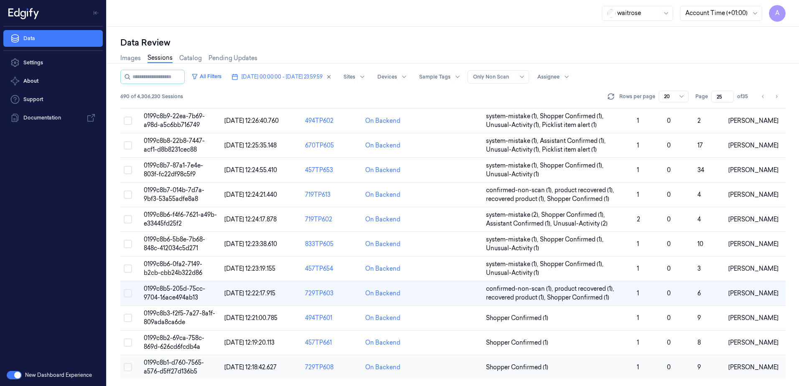
click at [166, 365] on span "0199c8b1-d760-7565-a576-d5ff27d136b5" at bounding box center [174, 367] width 60 height 16
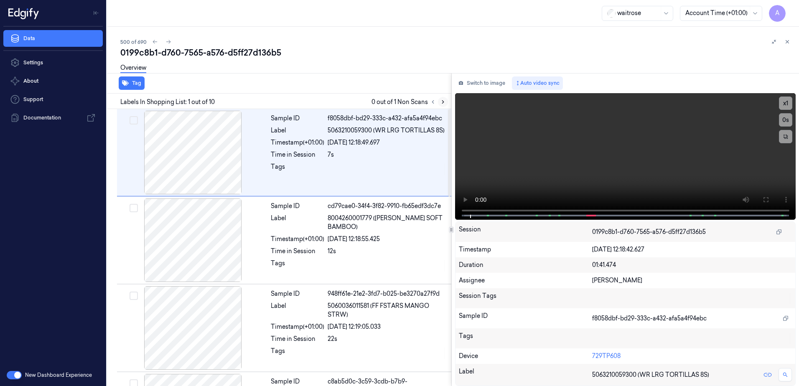
click at [444, 103] on icon at bounding box center [443, 102] width 6 height 6
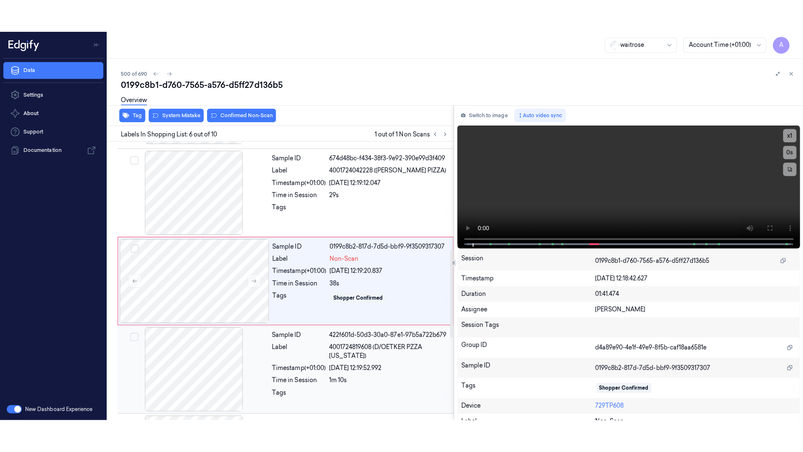
scroll to position [347, 0]
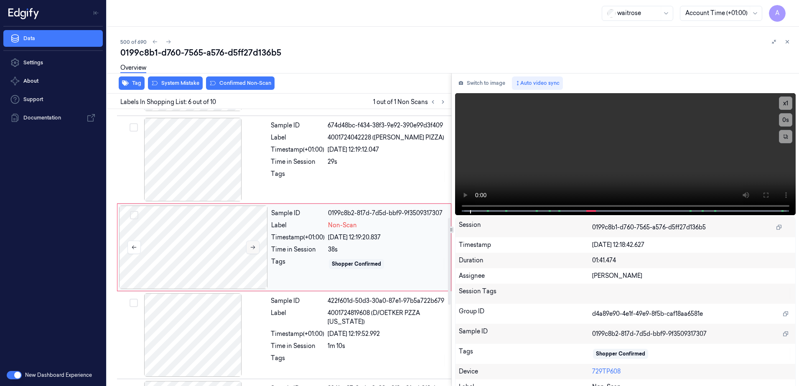
click at [252, 251] on button at bounding box center [252, 247] width 13 height 13
click at [252, 250] on icon at bounding box center [253, 248] width 6 height 6
click at [441, 105] on button at bounding box center [443, 102] width 10 height 10
click at [252, 250] on icon at bounding box center [253, 248] width 6 height 6
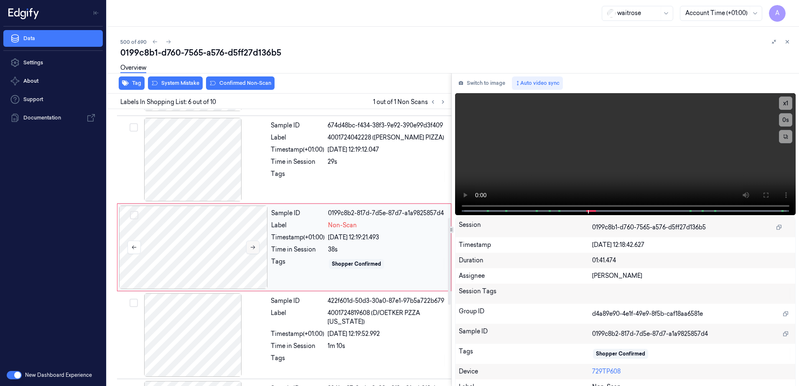
click at [252, 250] on icon at bounding box center [253, 248] width 6 height 6
click at [255, 247] on icon at bounding box center [253, 248] width 6 height 6
click at [249, 250] on button at bounding box center [252, 247] width 13 height 13
click at [763, 193] on icon at bounding box center [765, 195] width 5 height 5
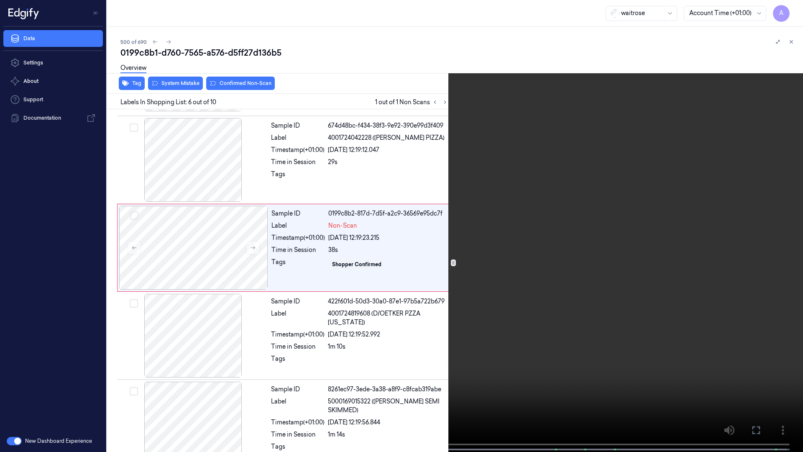
click at [537, 303] on video at bounding box center [401, 226] width 803 height 453
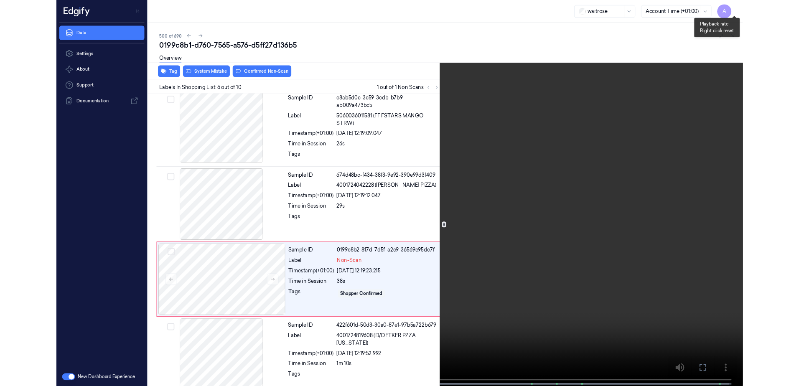
scroll to position [314, 0]
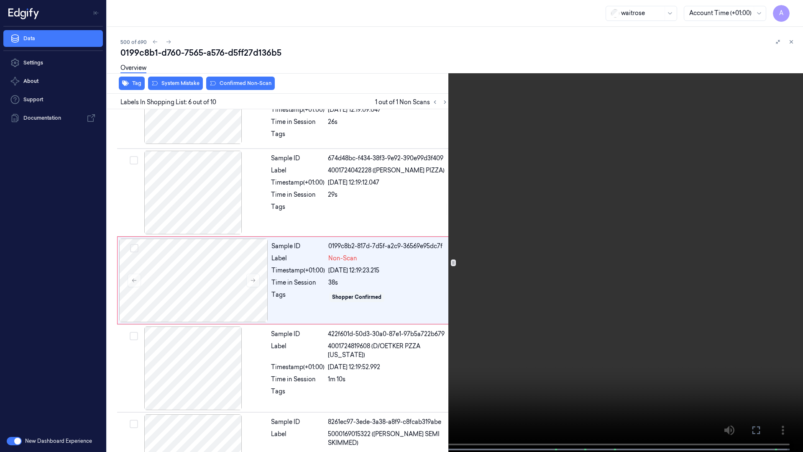
click at [499, 316] on video at bounding box center [401, 226] width 803 height 453
click at [0, 0] on icon at bounding box center [0, 0] width 0 height 0
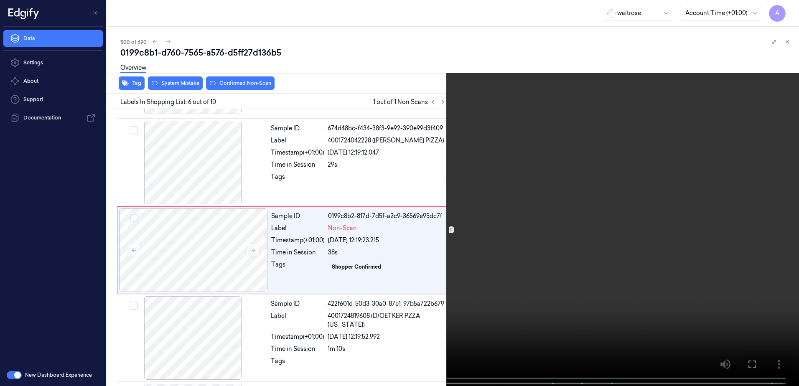
scroll to position [347, 0]
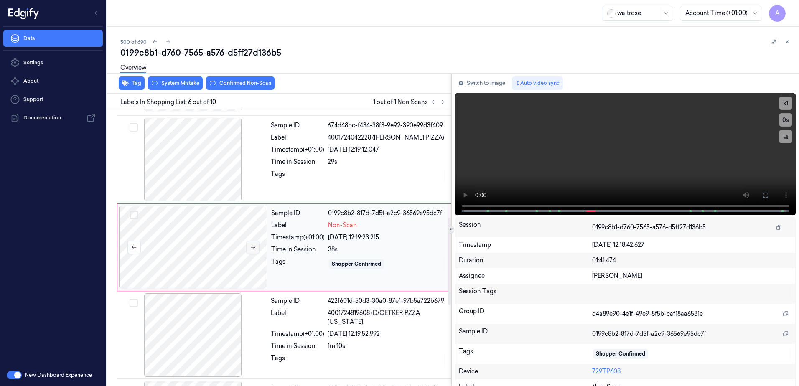
click at [251, 244] on button at bounding box center [252, 247] width 13 height 13
drag, startPoint x: 596, startPoint y: 171, endPoint x: 670, endPoint y: 159, distance: 75.0
click at [596, 171] on video at bounding box center [625, 154] width 341 height 122
click at [766, 196] on icon at bounding box center [765, 195] width 5 height 5
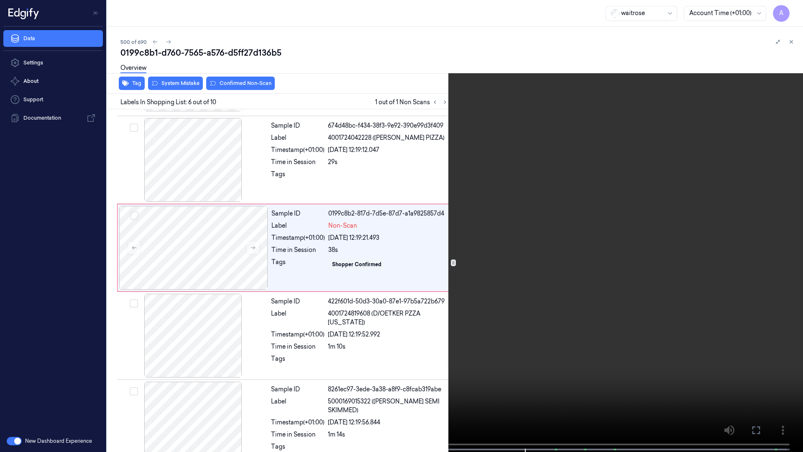
click at [0, 0] on icon at bounding box center [0, 0] width 0 height 0
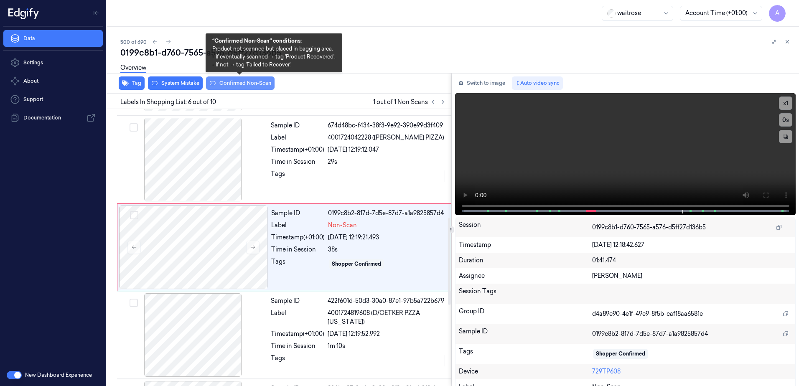
click at [230, 88] on button "Confirmed Non-Scan" at bounding box center [240, 83] width 69 height 13
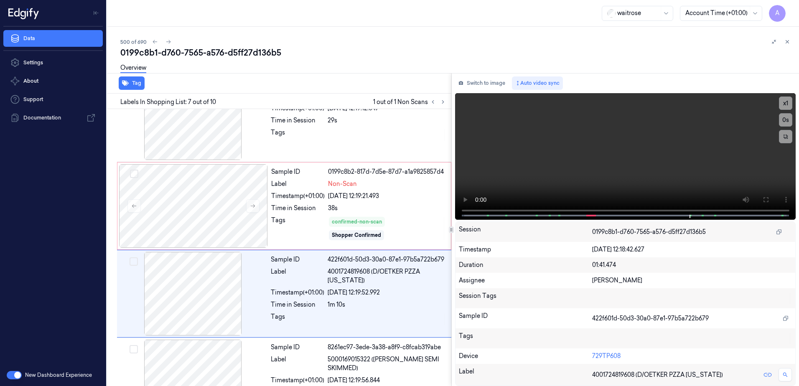
scroll to position [434, 0]
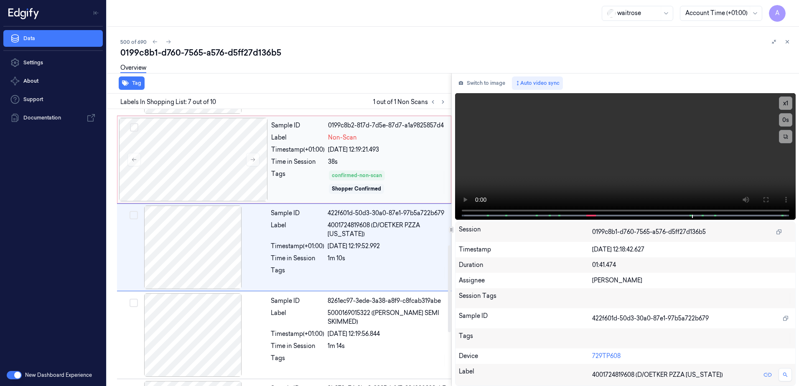
click at [308, 172] on div "Tags" at bounding box center [298, 182] width 54 height 25
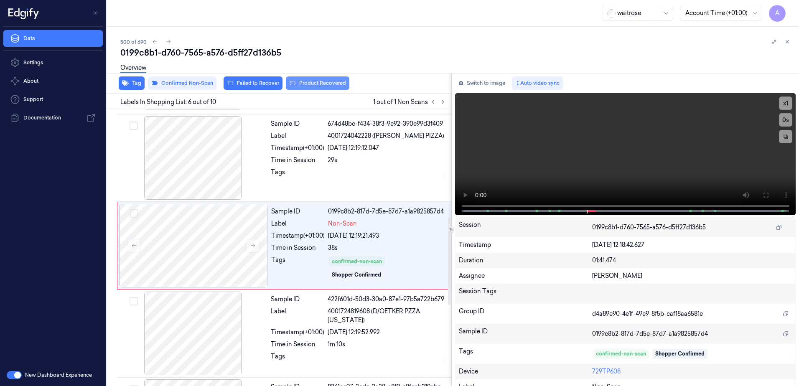
scroll to position [347, 0]
click at [314, 79] on div "Overview" at bounding box center [456, 69] width 672 height 21
click at [318, 81] on button "Product Recovered" at bounding box center [318, 83] width 64 height 13
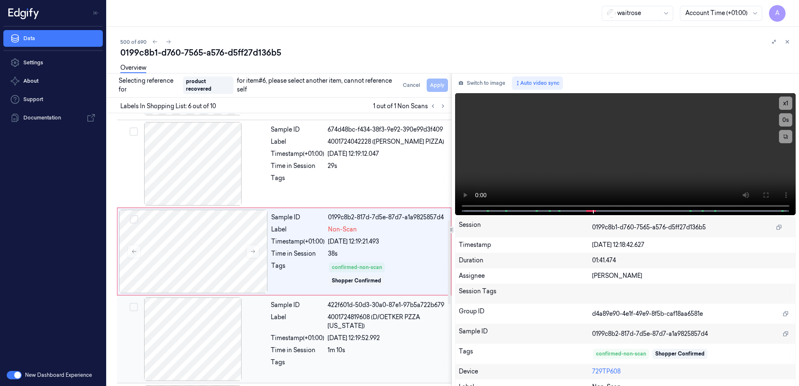
click at [408, 336] on div "09/10/2025 12:19:52.992" at bounding box center [387, 338] width 119 height 9
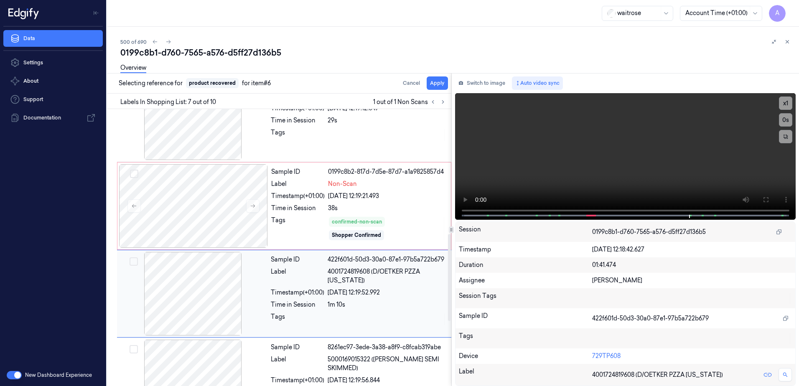
scroll to position [434, 0]
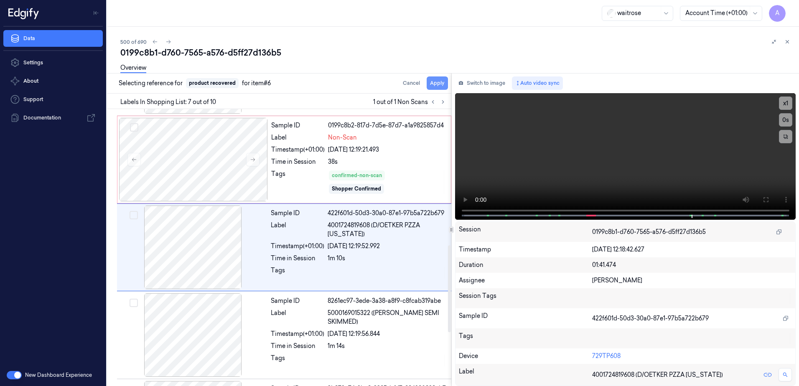
click at [434, 83] on button "Apply" at bounding box center [437, 83] width 21 height 13
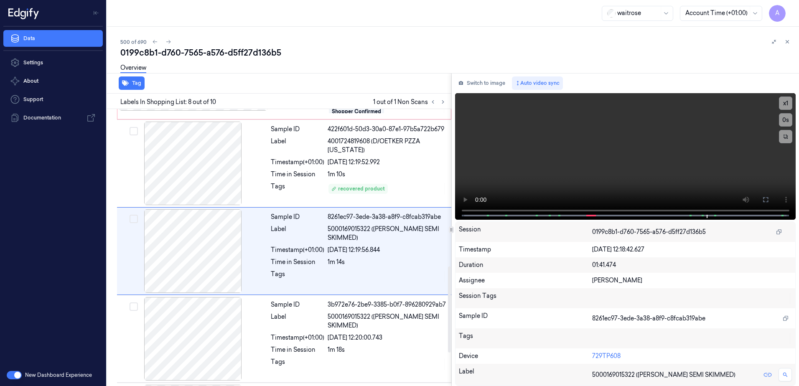
scroll to position [529, 0]
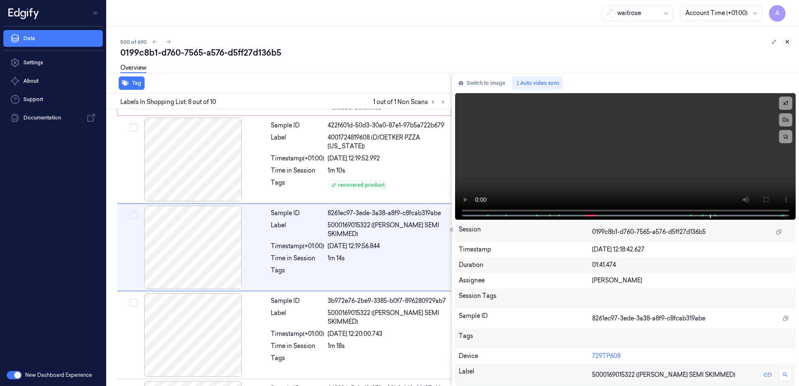
click at [787, 43] on icon at bounding box center [788, 42] width 6 height 6
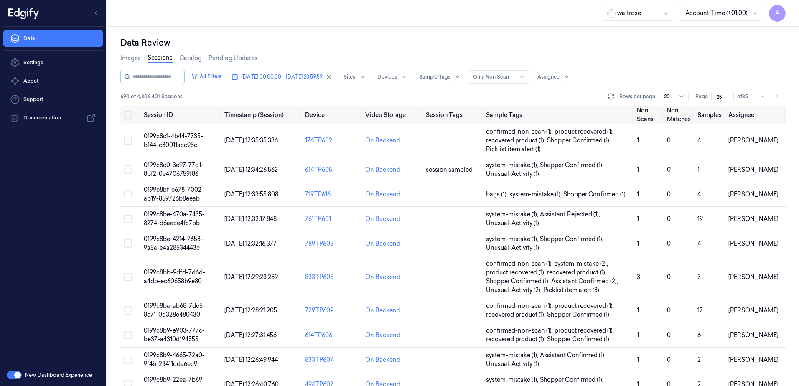
drag, startPoint x: 723, startPoint y: 97, endPoint x: 715, endPoint y: 99, distance: 9.1
click at [715, 99] on input "25" at bounding box center [723, 97] width 23 height 12
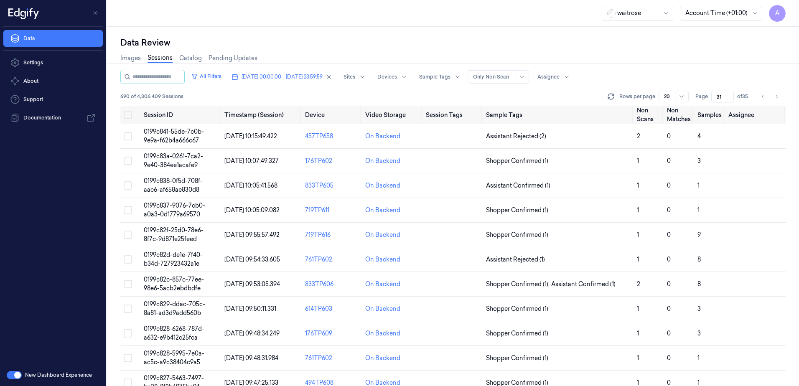
drag, startPoint x: 722, startPoint y: 96, endPoint x: 715, endPoint y: 99, distance: 8.1
click at [715, 99] on input "31" at bounding box center [723, 97] width 23 height 12
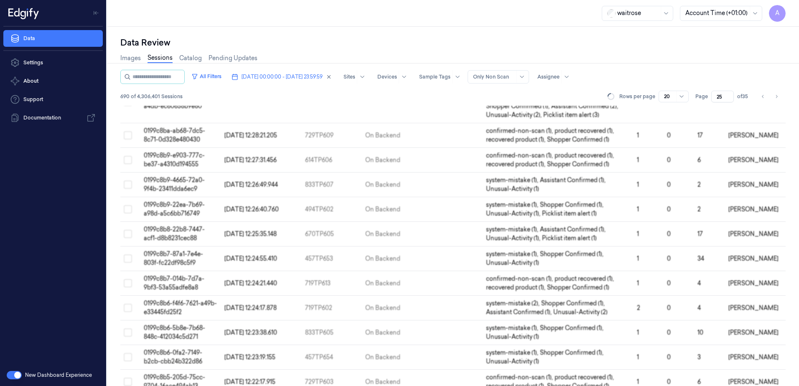
scroll to position [264, 0]
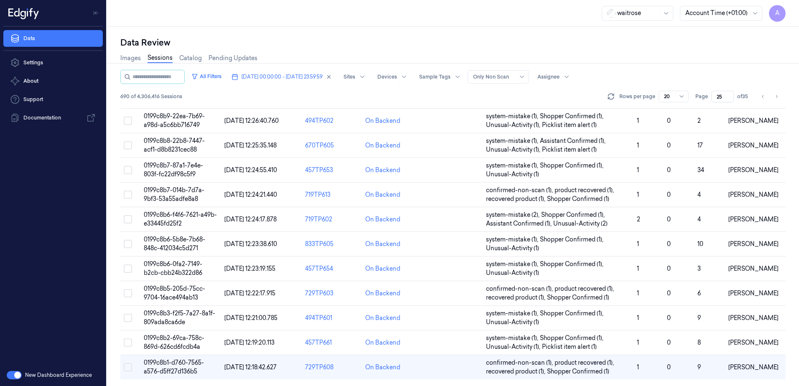
drag, startPoint x: 723, startPoint y: 94, endPoint x: 716, endPoint y: 99, distance: 7.9
click at [716, 99] on input "25" at bounding box center [723, 97] width 23 height 12
type input "31"
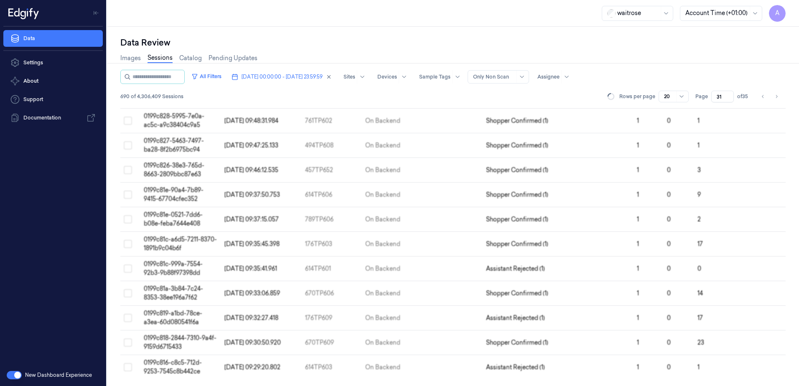
scroll to position [237, 0]
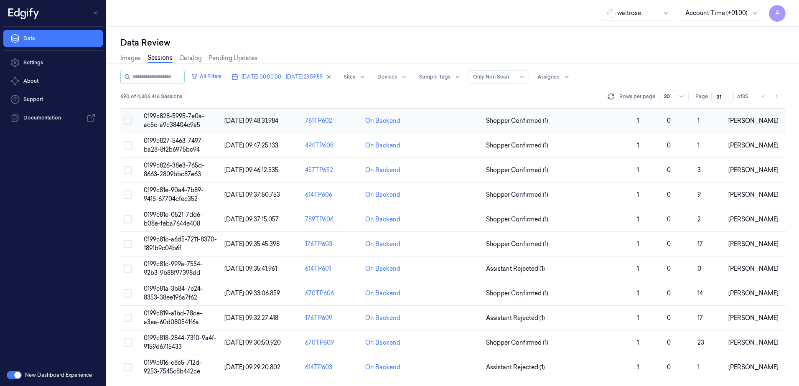
click at [173, 119] on span "0199c828-5995-7e0a-ac5c-a9c38404c9a5" at bounding box center [174, 120] width 61 height 16
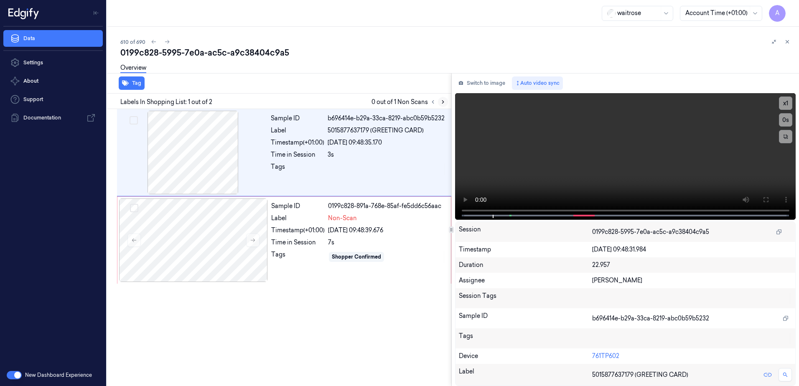
click at [443, 103] on icon at bounding box center [443, 102] width 2 height 3
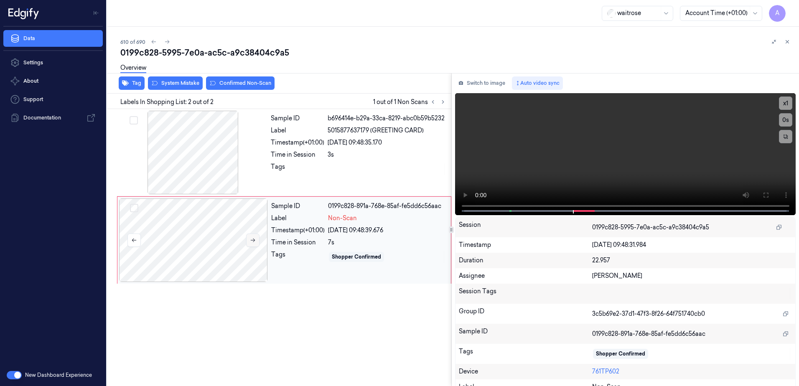
click at [253, 236] on button at bounding box center [252, 240] width 13 height 13
click at [255, 240] on icon at bounding box center [253, 240] width 6 height 6
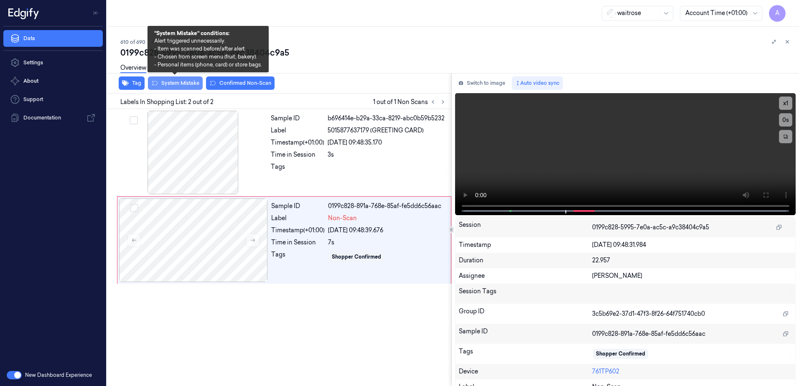
click at [182, 88] on button "System Mistake" at bounding box center [175, 83] width 55 height 13
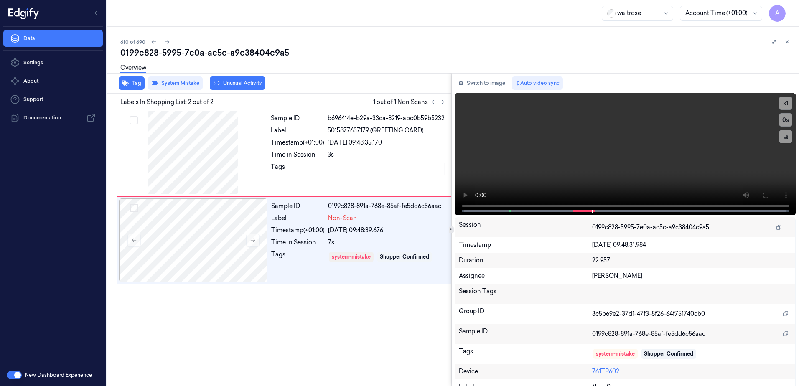
click at [238, 92] on div "Tag System Mistake Unusual Activity" at bounding box center [278, 83] width 348 height 20
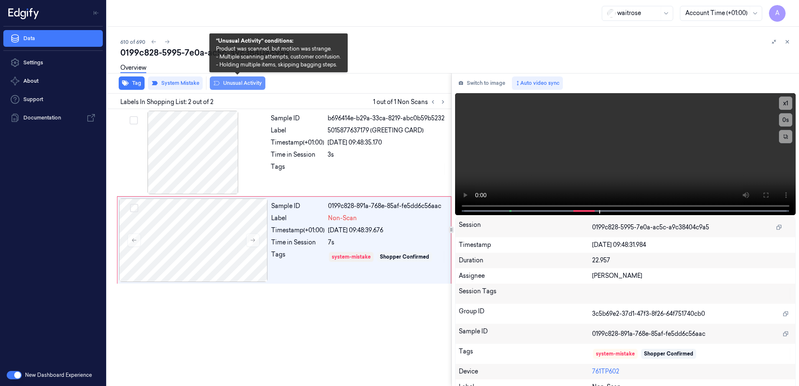
click at [251, 86] on button "Unusual Activity" at bounding box center [238, 83] width 56 height 13
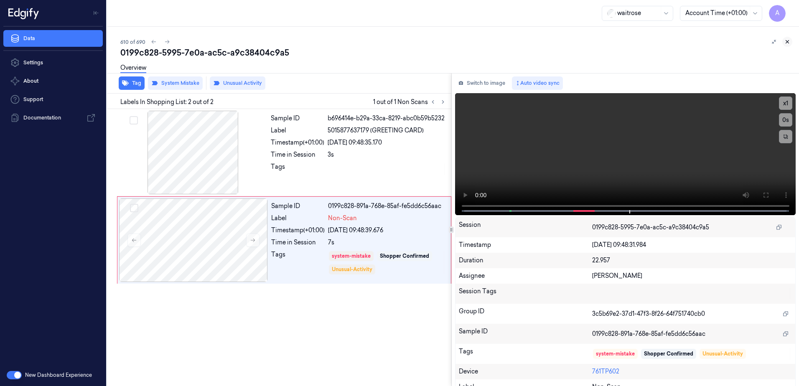
click at [790, 39] on icon at bounding box center [788, 42] width 6 height 6
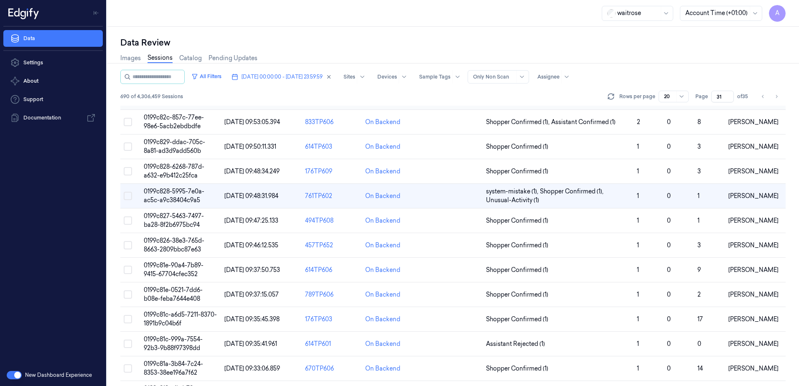
scroll to position [167, 0]
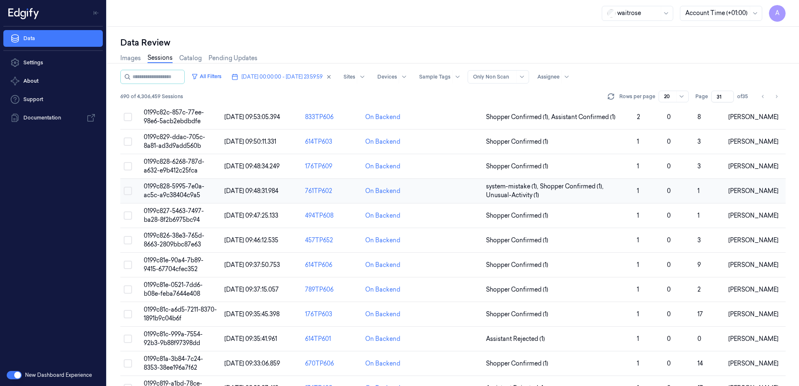
click at [177, 188] on span "0199c828-5995-7e0a-ac5c-a9c38404c9a5" at bounding box center [174, 191] width 61 height 16
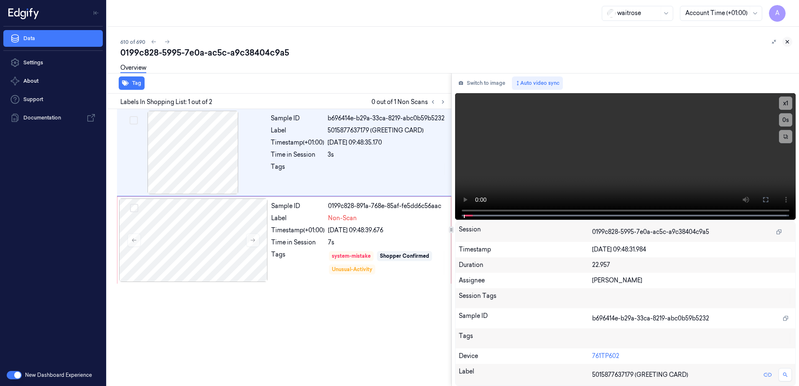
click at [787, 40] on icon at bounding box center [788, 42] width 6 height 6
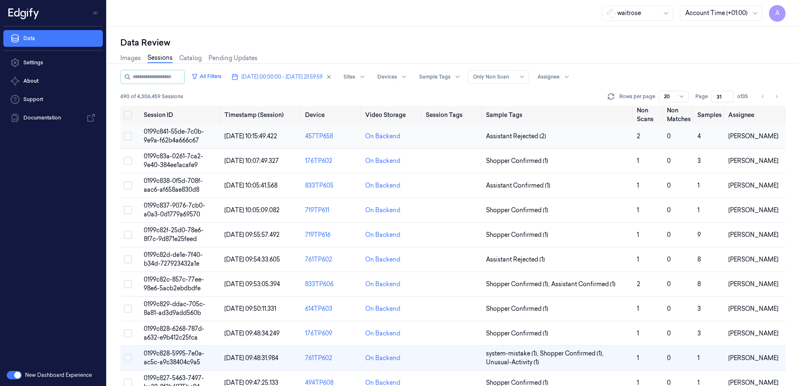
click at [167, 132] on span "0199c841-55de-7c0b-9e9a-f62b4a666c67" at bounding box center [174, 136] width 60 height 16
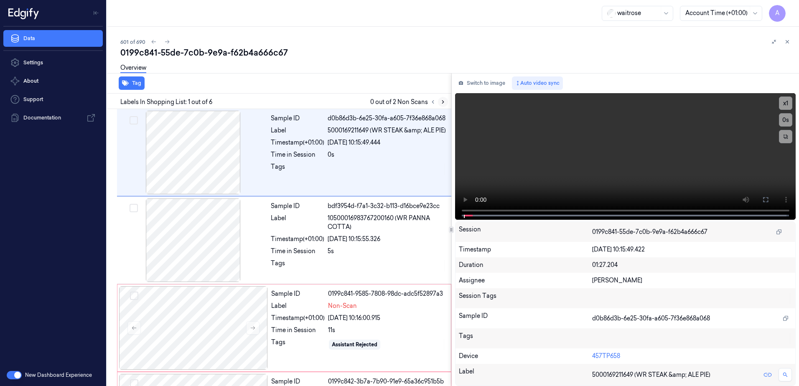
click at [442, 101] on icon at bounding box center [443, 102] width 6 height 6
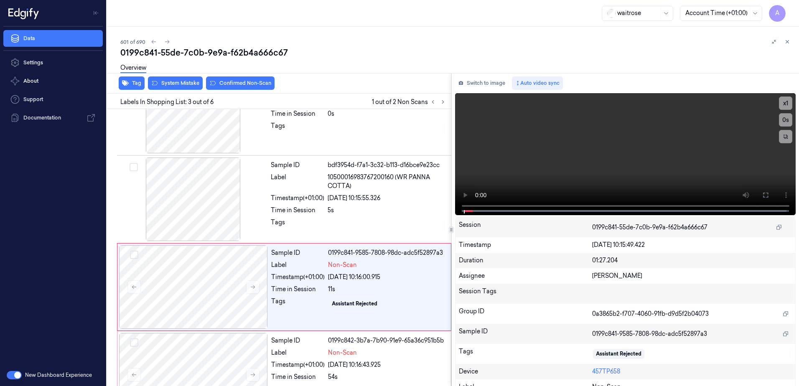
scroll to position [81, 0]
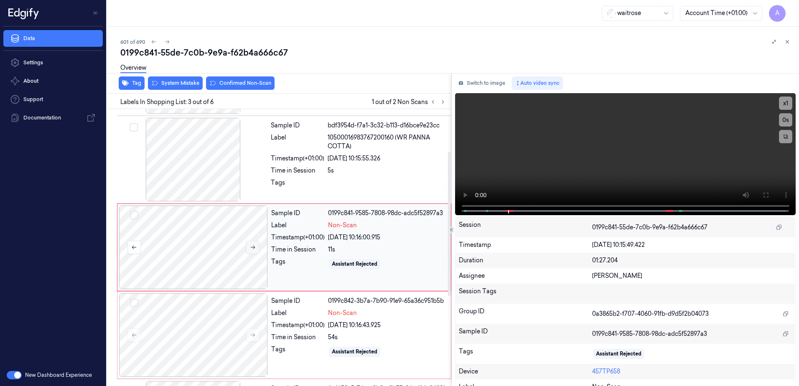
click at [255, 247] on icon at bounding box center [253, 248] width 5 height 4
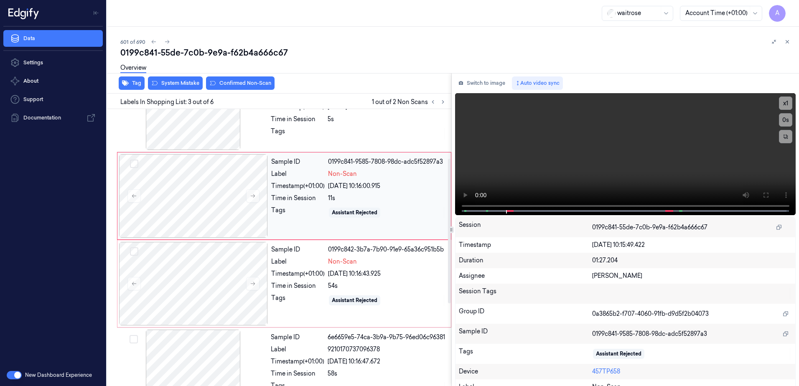
scroll to position [164, 0]
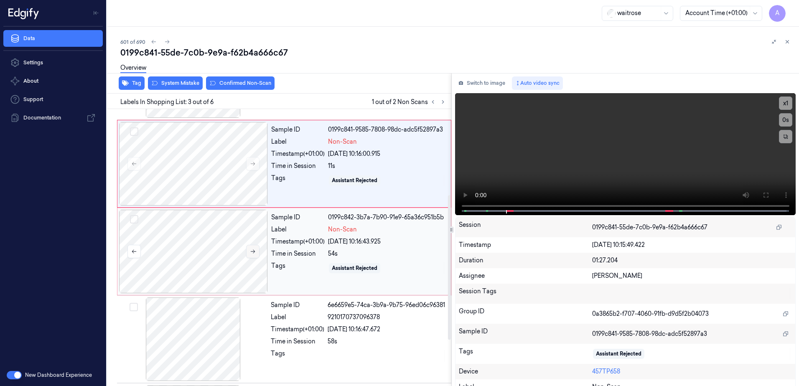
click at [257, 254] on button at bounding box center [252, 251] width 13 height 13
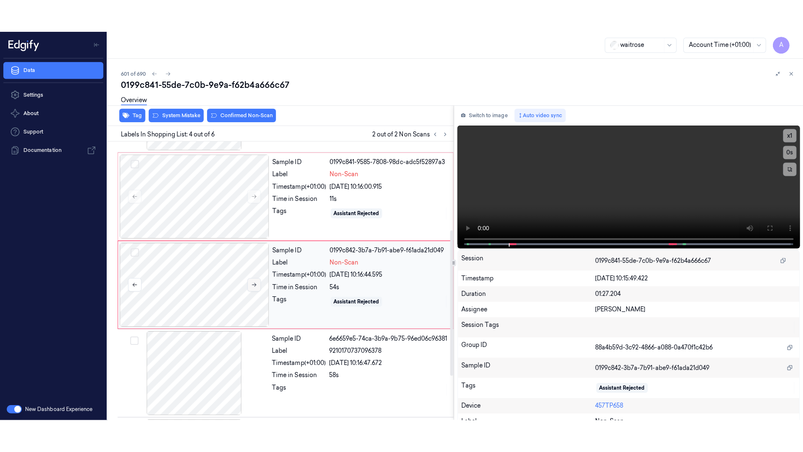
scroll to position [168, 0]
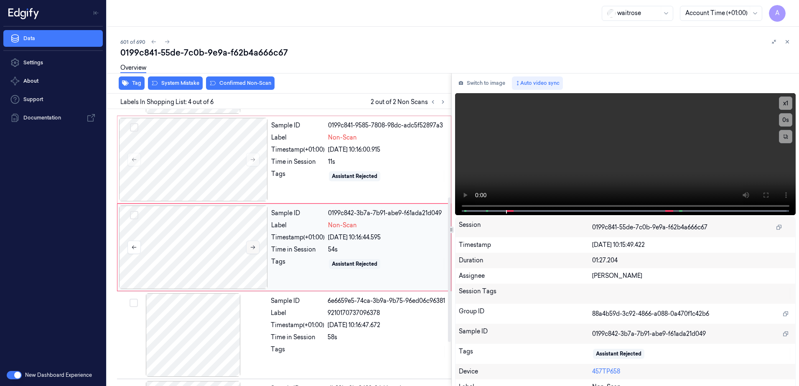
click at [253, 248] on icon at bounding box center [253, 248] width 6 height 6
click at [701, 184] on video at bounding box center [625, 154] width 341 height 122
drag, startPoint x: 765, startPoint y: 199, endPoint x: 766, endPoint y: 242, distance: 43.5
click at [765, 199] on button at bounding box center [765, 195] width 13 height 13
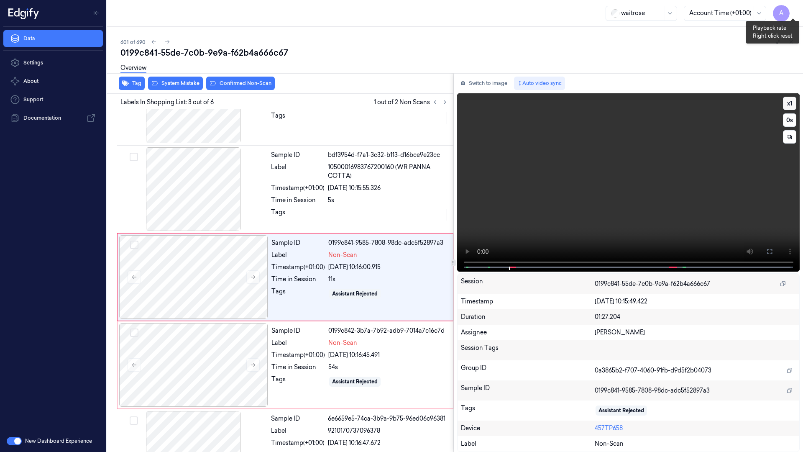
scroll to position [48, 0]
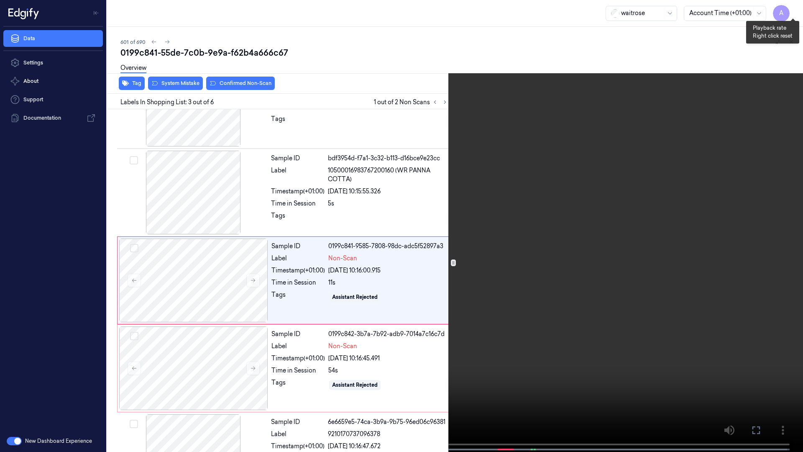
click at [795, 5] on button "x 1" at bounding box center [792, 9] width 13 height 13
click at [795, 5] on button "x 2" at bounding box center [792, 9] width 13 height 13
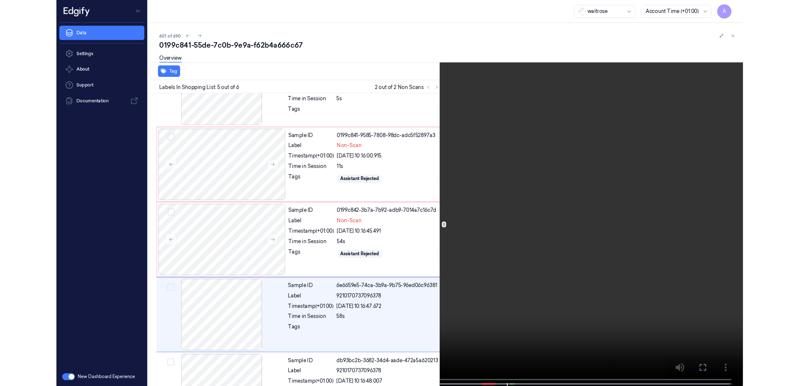
scroll to position [187, 0]
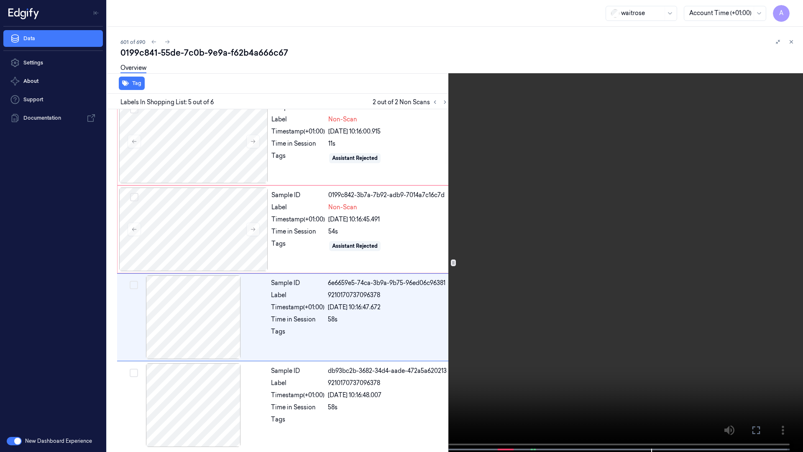
click at [0, 0] on icon at bounding box center [0, 0] width 0 height 0
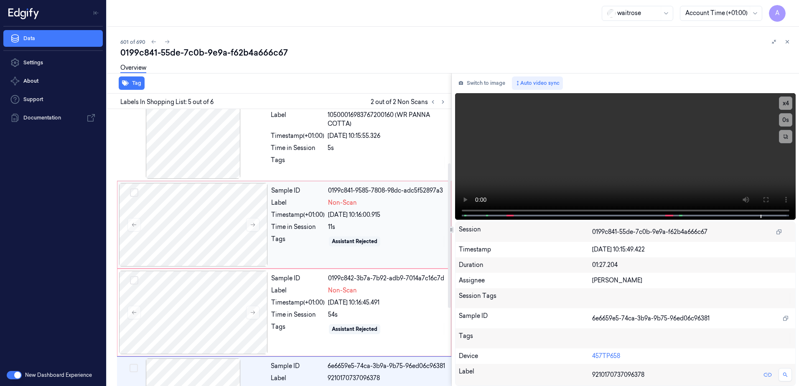
click at [299, 255] on div "Sample ID 0199c841-9585-7808-98dc-adc5f52897a3 Label Non-Scan Timestamp (+01:00…" at bounding box center [358, 225] width 181 height 84
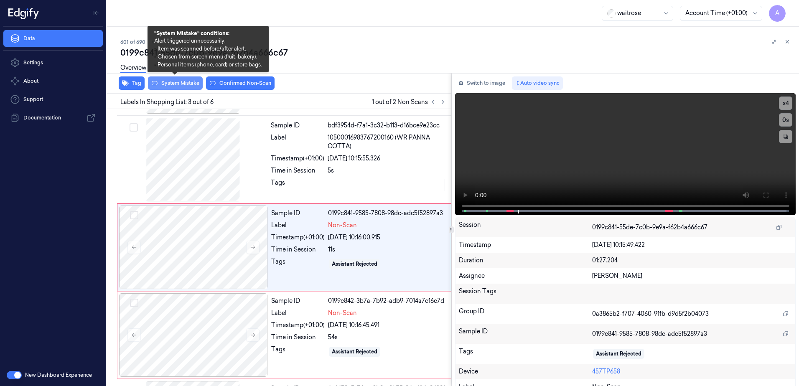
click at [180, 83] on button "System Mistake" at bounding box center [175, 83] width 55 height 13
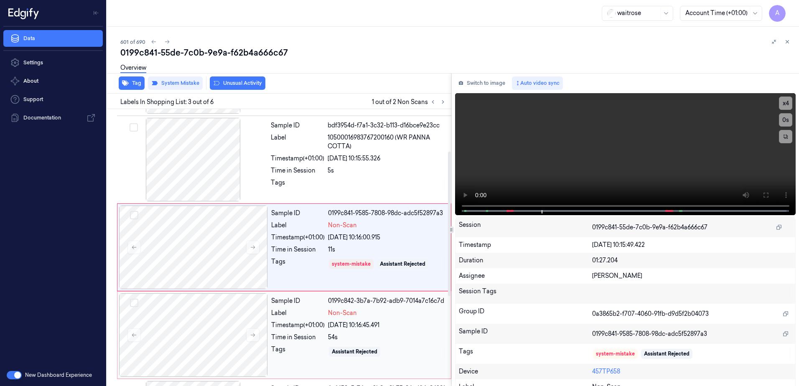
click at [305, 358] on div "Tags" at bounding box center [298, 351] width 54 height 13
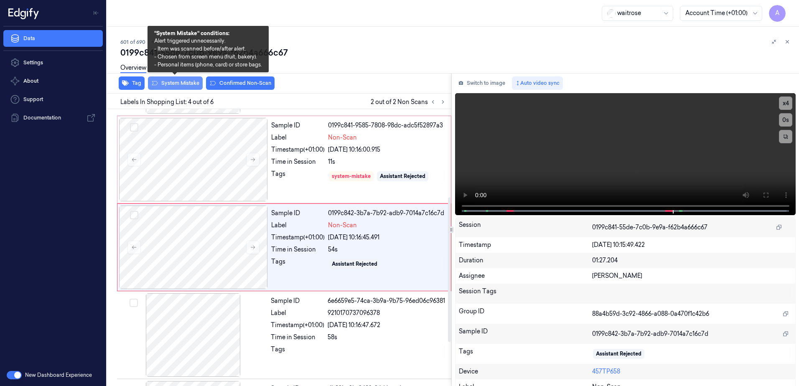
click at [172, 85] on button "System Mistake" at bounding box center [175, 83] width 55 height 13
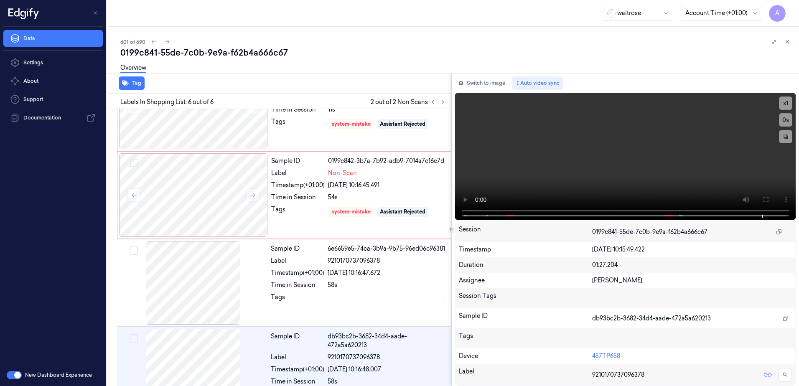
scroll to position [252, 0]
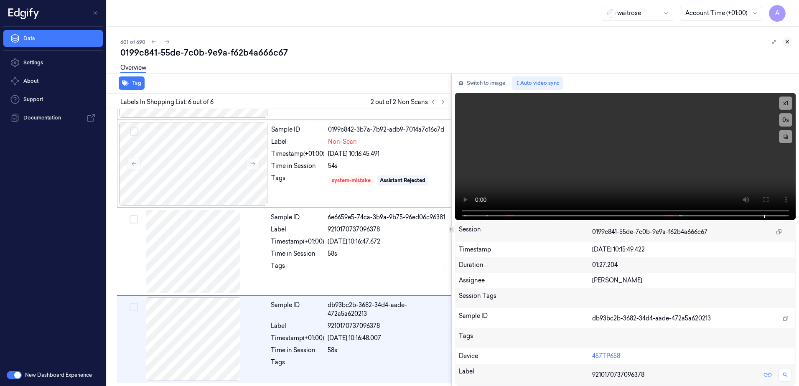
click at [787, 39] on icon at bounding box center [788, 42] width 6 height 6
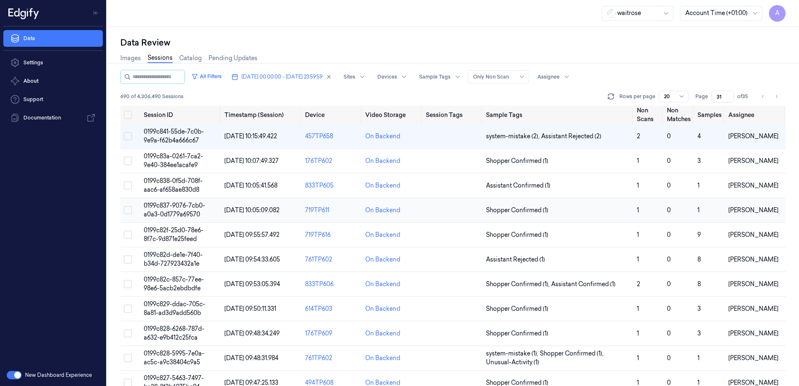
click at [168, 208] on span "0199c837-9076-7cb0-a0a3-0d1779a69570" at bounding box center [174, 210] width 61 height 16
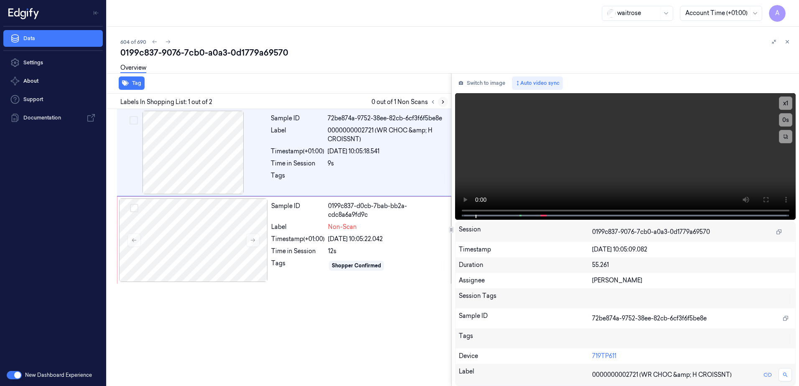
click at [439, 103] on button at bounding box center [443, 102] width 10 height 10
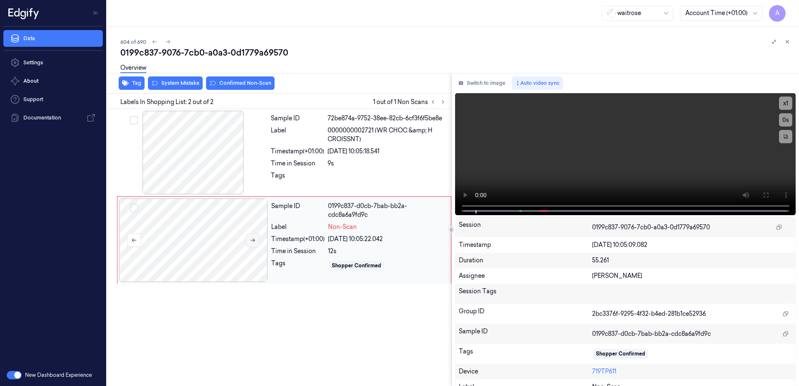
click at [251, 243] on button at bounding box center [252, 240] width 13 height 13
click at [253, 240] on icon at bounding box center [253, 240] width 6 height 6
click at [759, 194] on button at bounding box center [765, 195] width 13 height 13
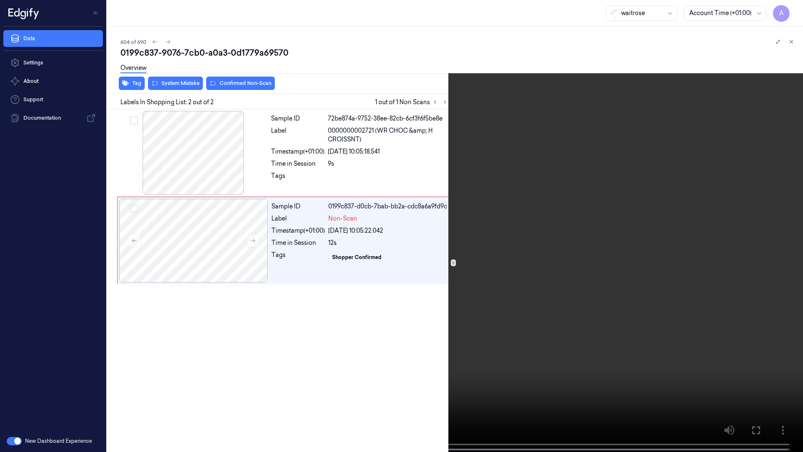
click at [0, 0] on button at bounding box center [0, 0] width 0 height 0
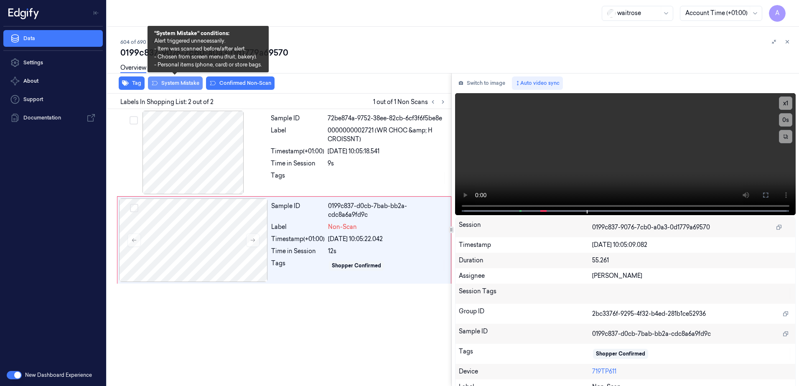
click at [168, 81] on button "System Mistake" at bounding box center [175, 83] width 55 height 13
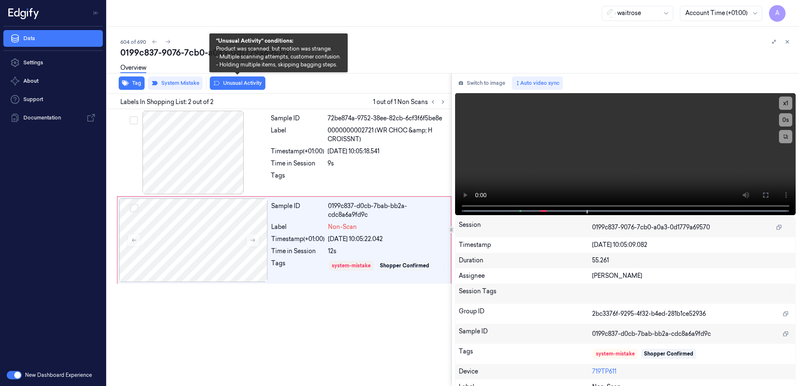
click at [233, 85] on button "Unusual Activity" at bounding box center [238, 83] width 56 height 13
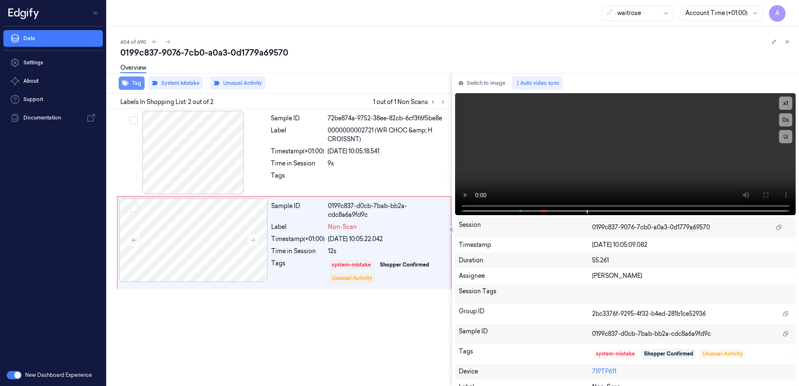
click at [135, 87] on button "Tag" at bounding box center [132, 83] width 26 height 13
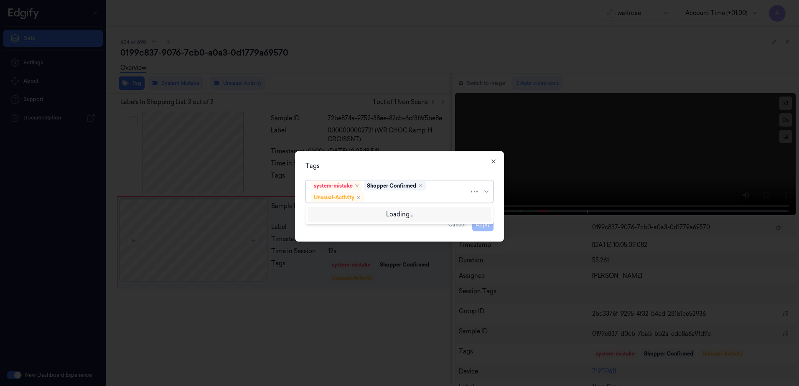
click at [382, 199] on div at bounding box center [418, 197] width 104 height 9
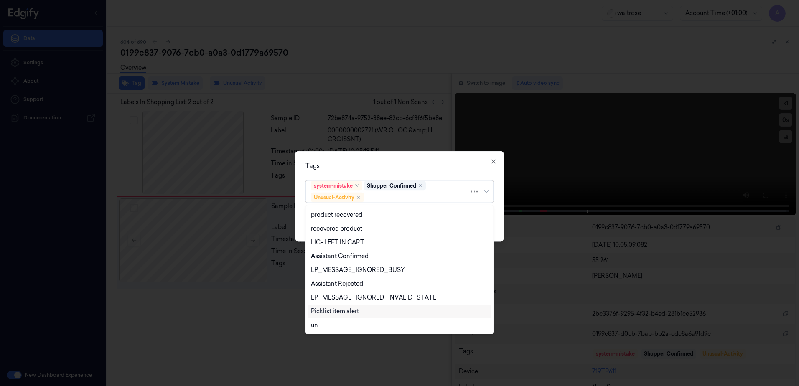
click at [339, 307] on div "Picklist item alert" at bounding box center [335, 311] width 48 height 9
click at [420, 148] on div at bounding box center [399, 193] width 799 height 386
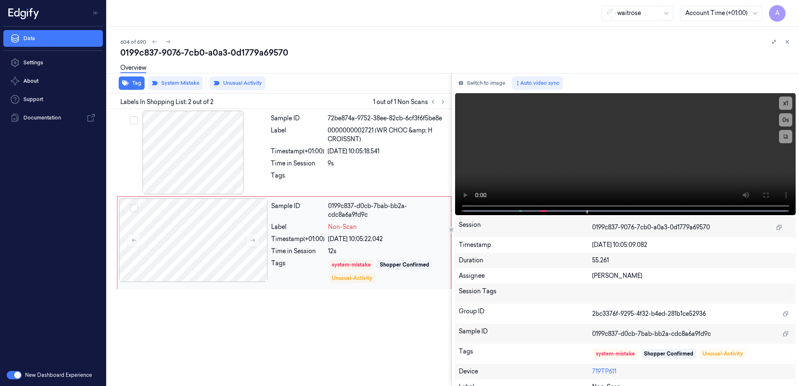
click at [301, 274] on div "Tags" at bounding box center [298, 271] width 54 height 25
click at [131, 88] on button "Tag" at bounding box center [132, 83] width 26 height 13
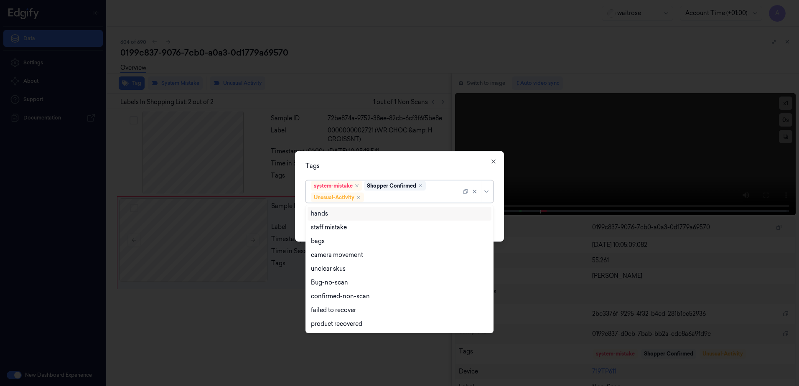
click at [381, 201] on div at bounding box center [413, 197] width 95 height 9
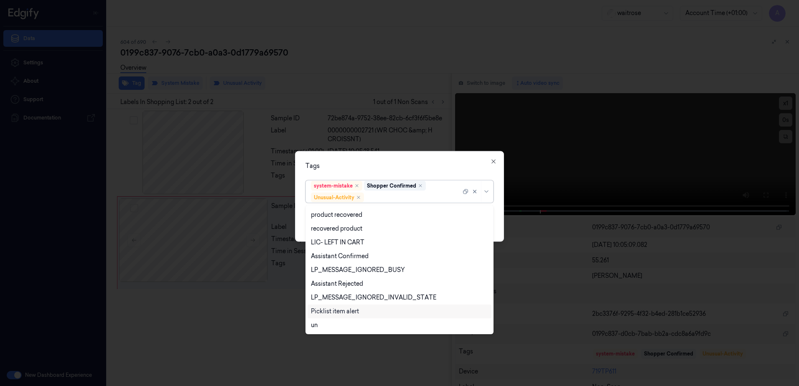
click at [346, 308] on div "Picklist item alert" at bounding box center [335, 311] width 48 height 9
click at [431, 172] on div "Tags option Picklist item alert, selected. 20 results available. Use Up and Dow…" at bounding box center [399, 196] width 209 height 91
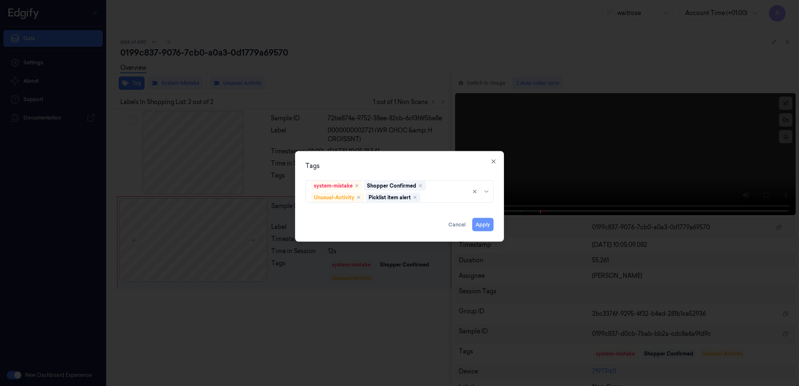
click at [474, 222] on button "Apply" at bounding box center [482, 224] width 21 height 13
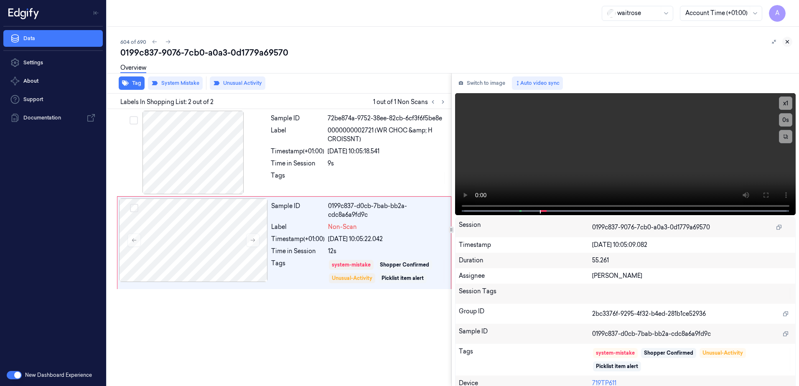
click at [786, 44] on icon at bounding box center [788, 42] width 6 height 6
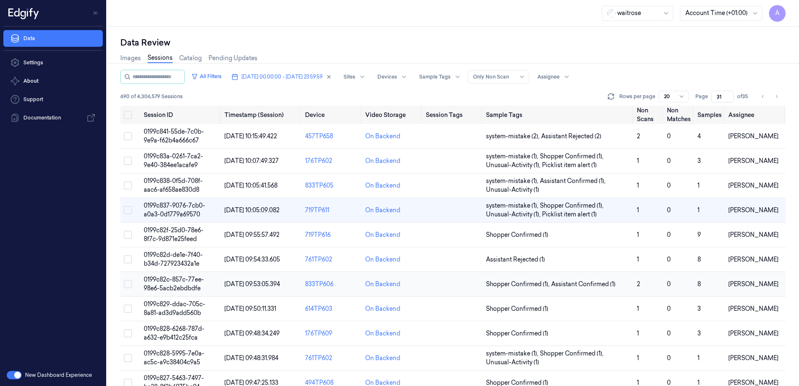
click at [175, 278] on span "0199c82c-857c-77ee-98e6-5acb2ebdbdfe" at bounding box center [174, 284] width 60 height 16
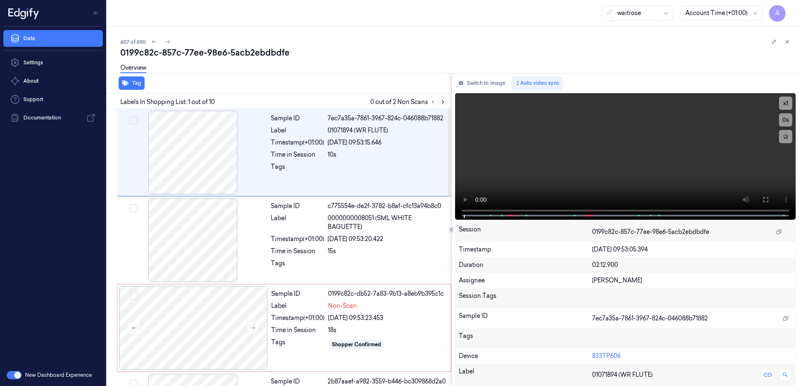
click at [439, 103] on button at bounding box center [443, 102] width 10 height 10
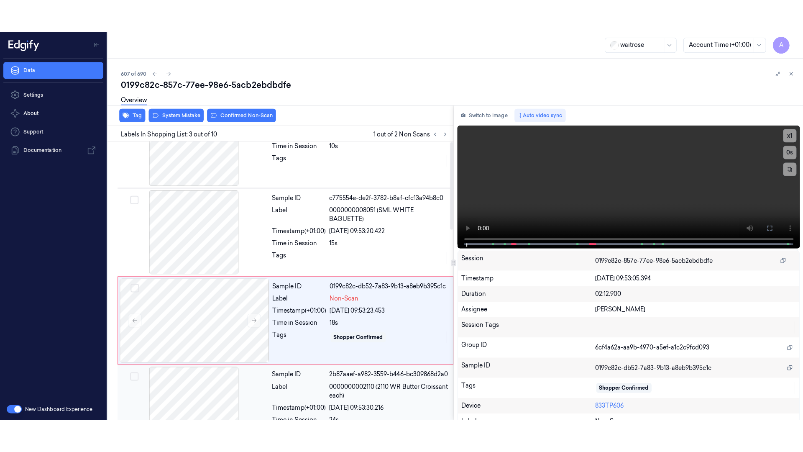
scroll to position [81, 0]
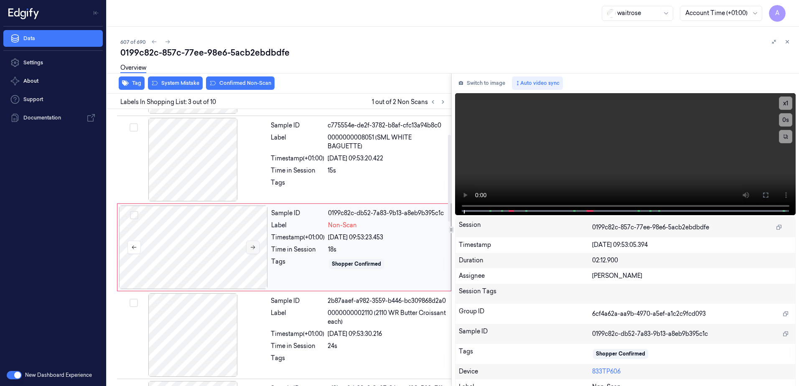
click at [251, 246] on icon at bounding box center [253, 248] width 6 height 6
click at [251, 248] on icon at bounding box center [253, 248] width 6 height 6
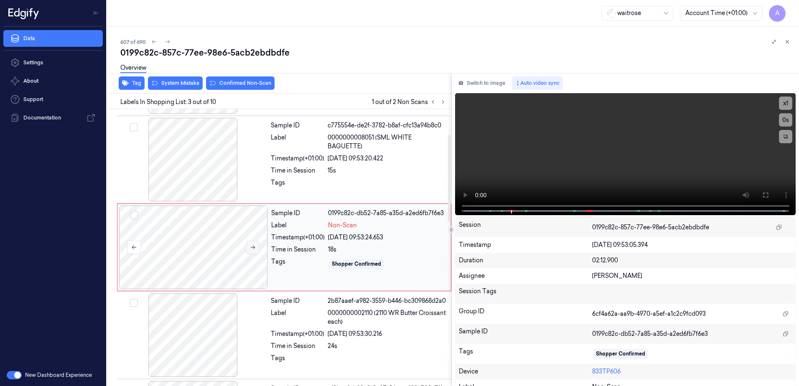
click at [251, 248] on icon at bounding box center [253, 248] width 6 height 6
click at [759, 195] on button at bounding box center [765, 195] width 13 height 13
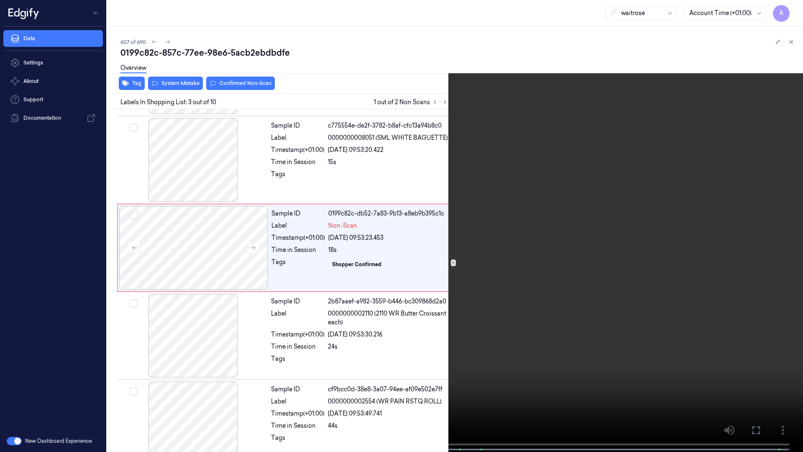
click at [587, 259] on video at bounding box center [401, 226] width 803 height 453
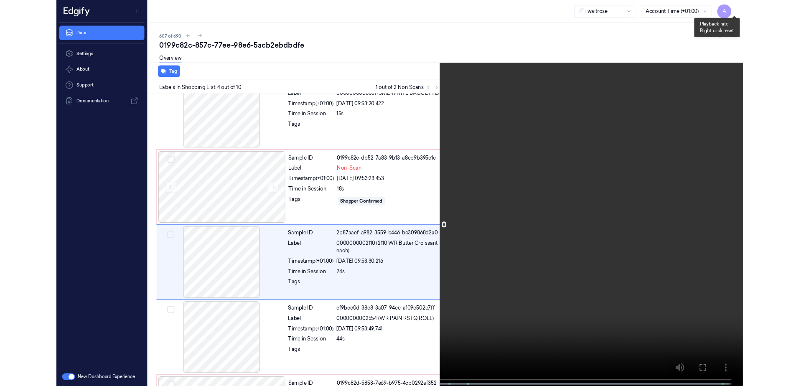
scroll to position [136, 0]
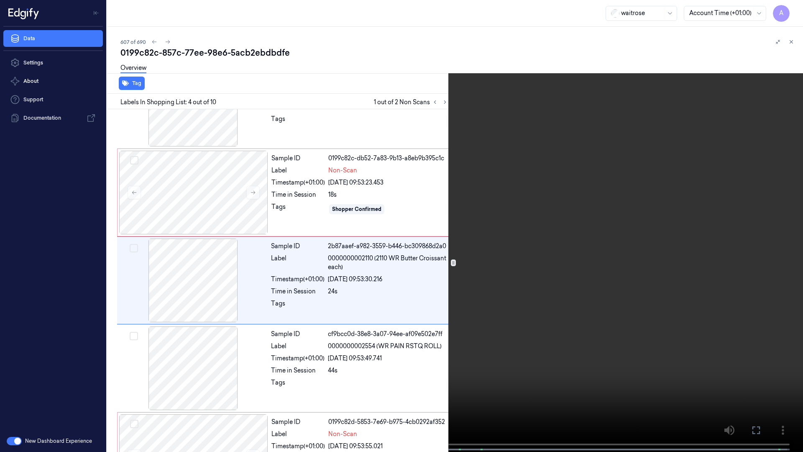
click at [0, 0] on icon at bounding box center [0, 0] width 0 height 0
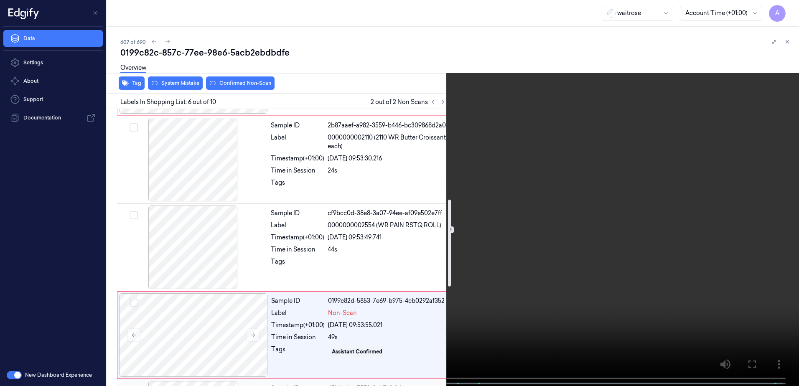
scroll to position [344, 0]
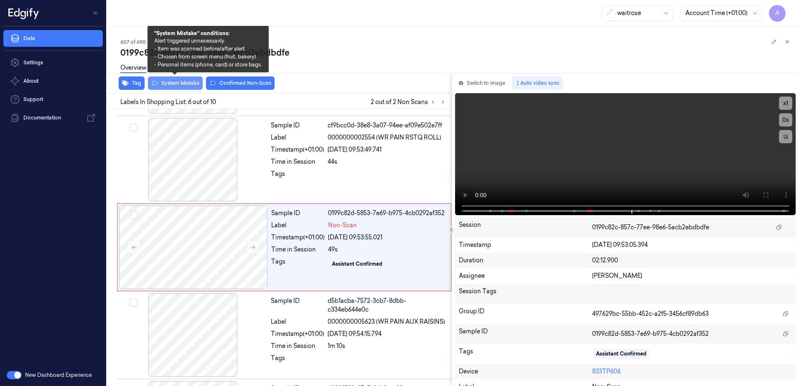
click at [181, 85] on button "System Mistake" at bounding box center [175, 83] width 55 height 13
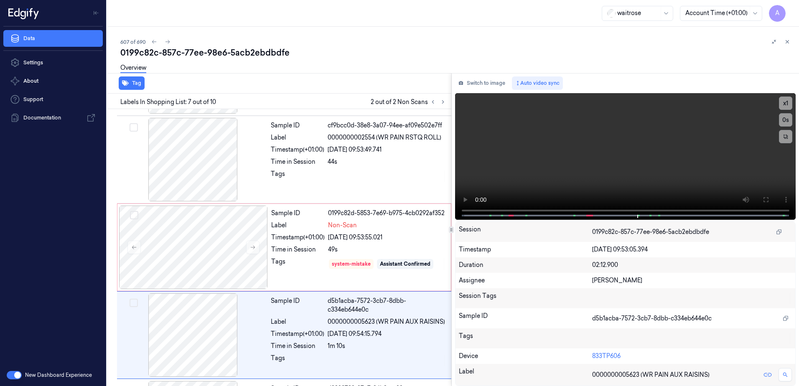
scroll to position [432, 0]
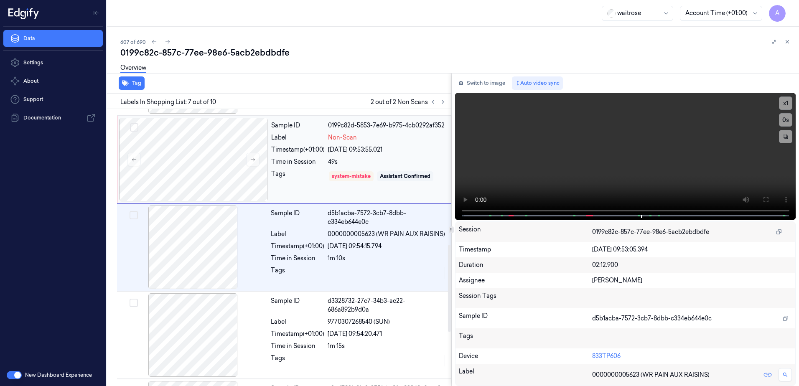
click at [301, 184] on div "Sample ID 0199c82d-5853-7e69-b975-4cb0292af352 Label Non-Scan Timestamp (+01:00…" at bounding box center [358, 160] width 181 height 84
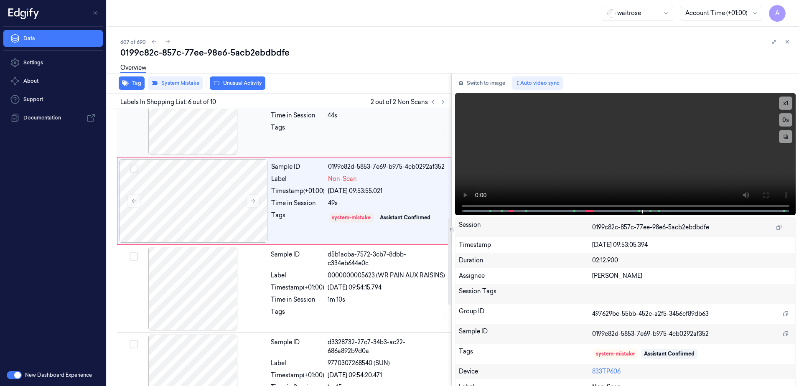
scroll to position [344, 0]
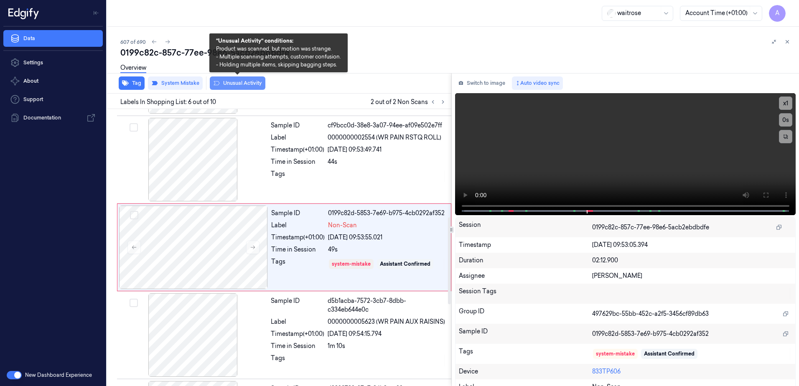
click at [233, 87] on button "Unusual Activity" at bounding box center [238, 83] width 56 height 13
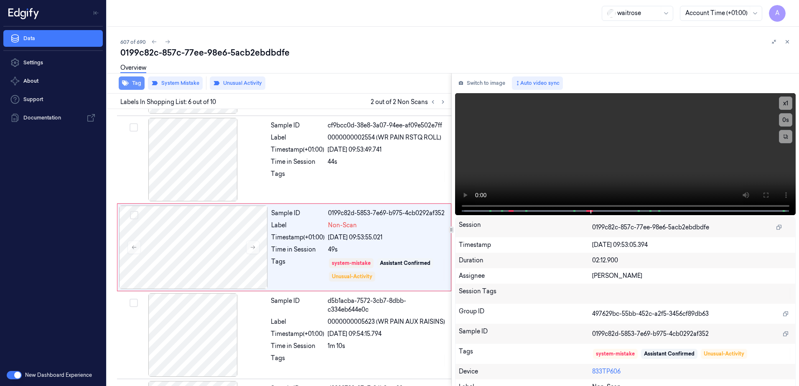
click at [131, 84] on button "Tag" at bounding box center [132, 83] width 26 height 13
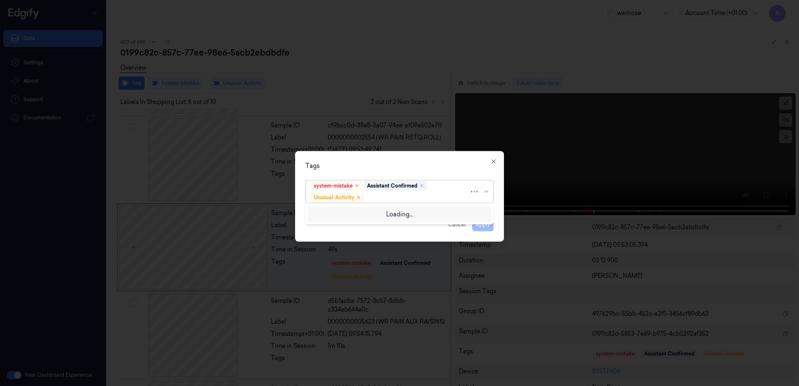
click at [380, 200] on div at bounding box center [418, 197] width 104 height 9
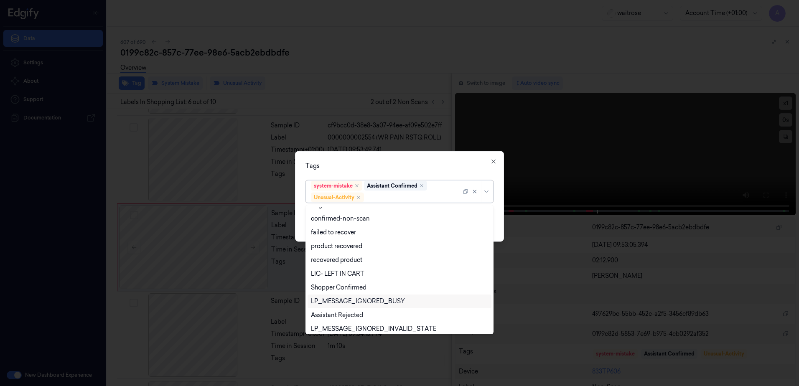
scroll to position [109, 0]
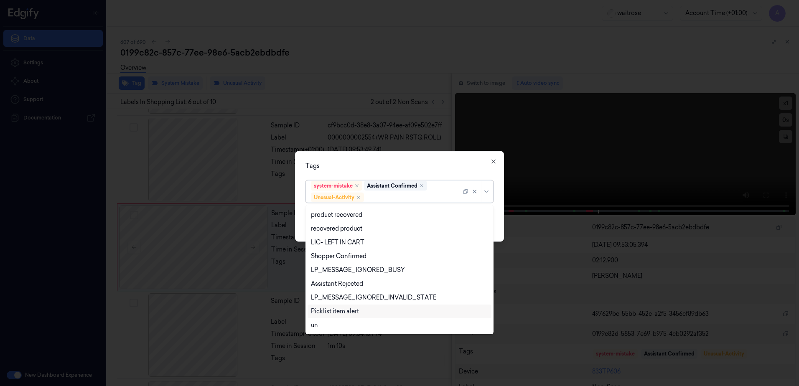
click at [345, 315] on div "Picklist item alert" at bounding box center [335, 311] width 48 height 9
click at [408, 166] on div "Tags" at bounding box center [400, 166] width 188 height 9
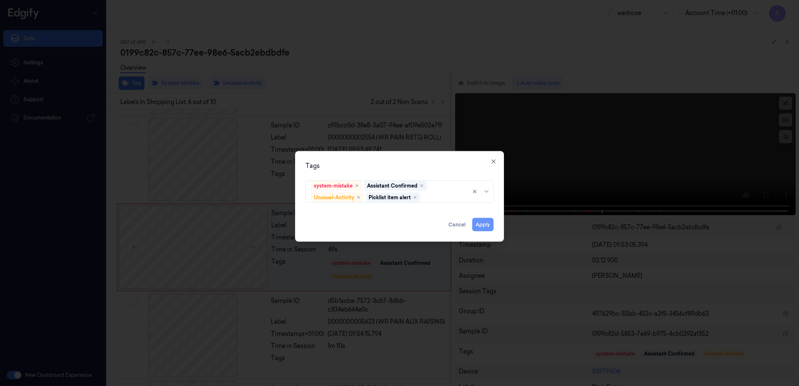
click at [485, 225] on button "Apply" at bounding box center [482, 224] width 21 height 13
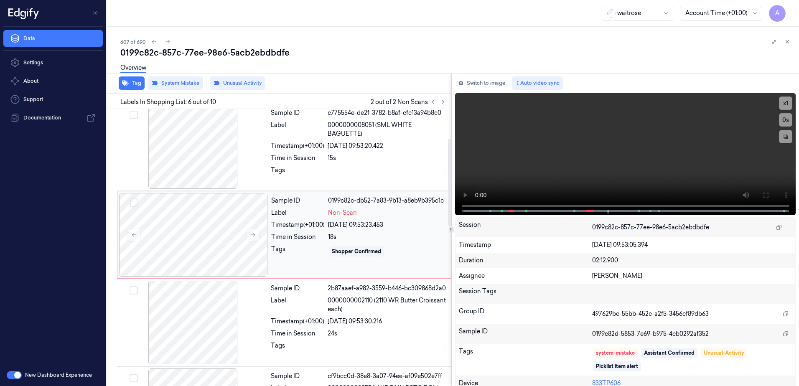
click at [291, 246] on div "Tags" at bounding box center [298, 251] width 54 height 13
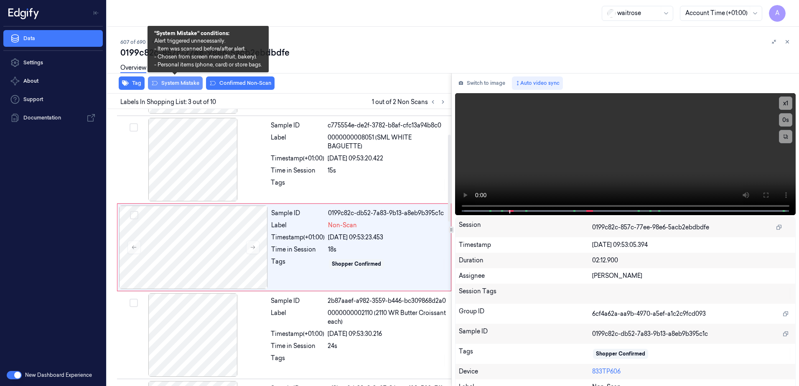
click at [173, 86] on button "System Mistake" at bounding box center [175, 83] width 55 height 13
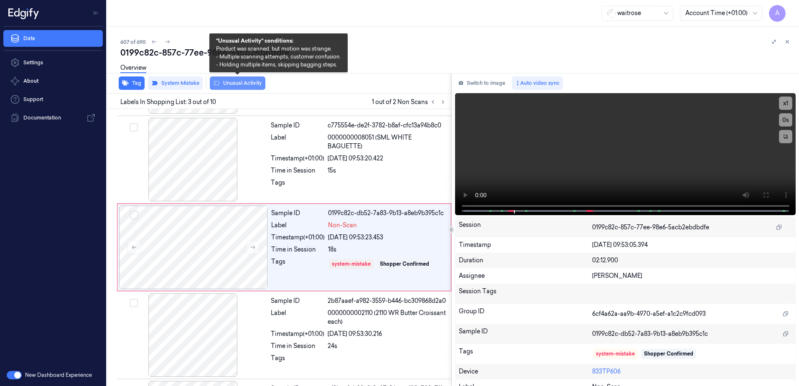
click at [232, 84] on button "Unusual Activity" at bounding box center [238, 83] width 56 height 13
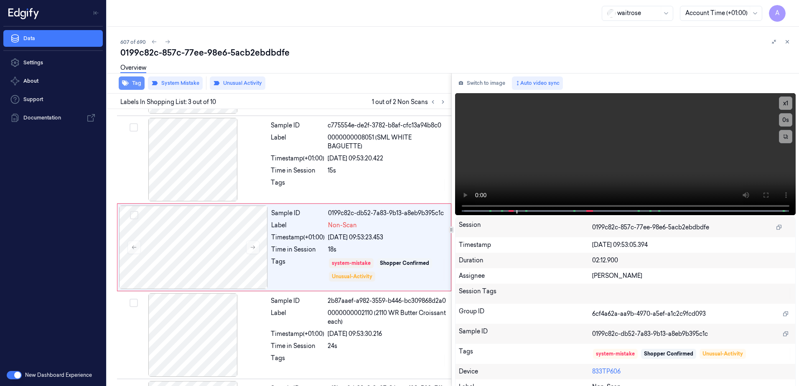
click at [130, 84] on button "Tag" at bounding box center [132, 83] width 26 height 13
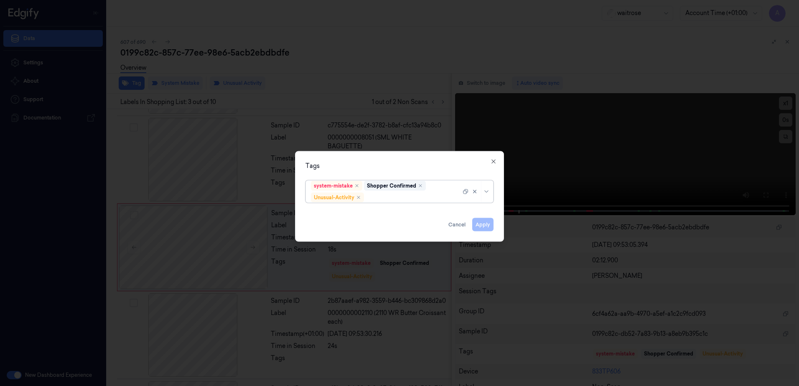
click at [393, 194] on div at bounding box center [413, 197] width 95 height 9
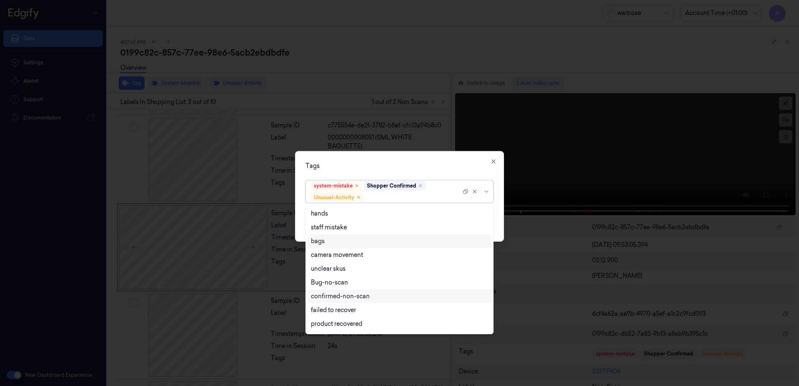
scroll to position [109, 0]
click at [345, 308] on div "Picklist item alert" at bounding box center [335, 311] width 48 height 9
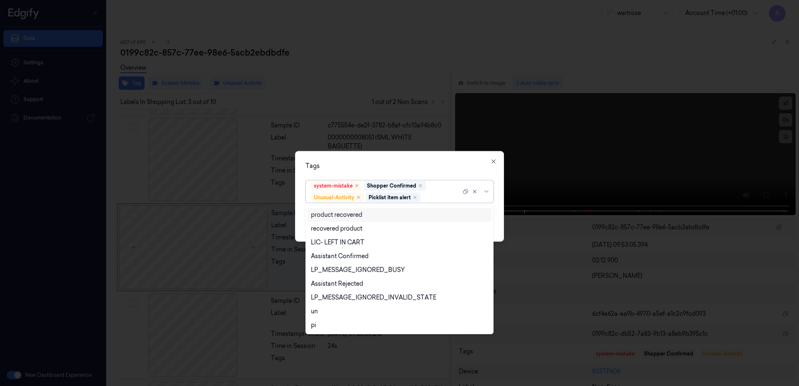
drag, startPoint x: 384, startPoint y: 163, endPoint x: 487, endPoint y: 212, distance: 113.5
click at [384, 163] on div "Tags" at bounding box center [400, 166] width 188 height 9
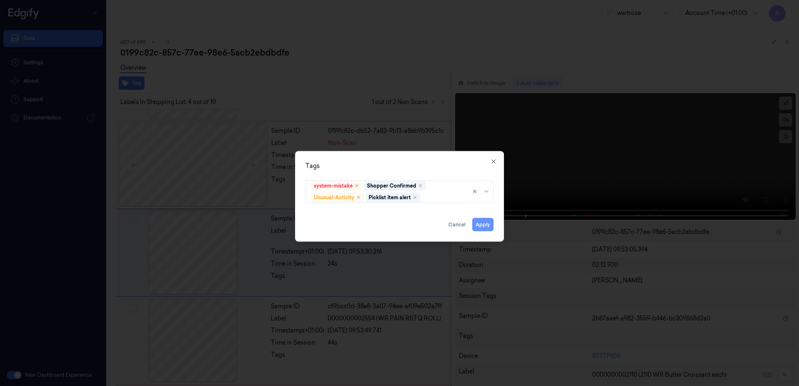
scroll to position [168, 0]
click at [481, 226] on button "Apply" at bounding box center [482, 224] width 21 height 13
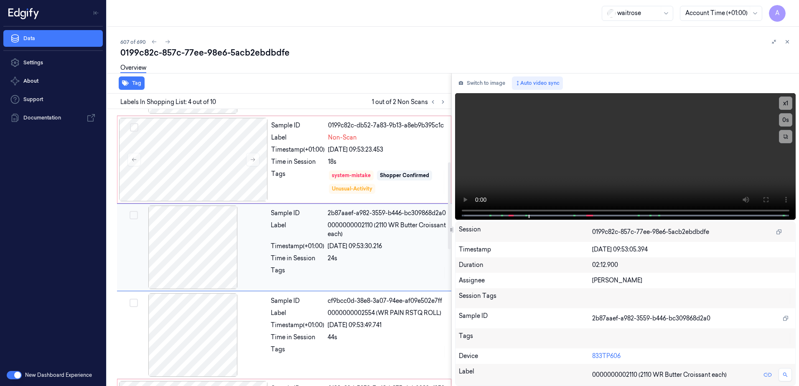
scroll to position [171, 0]
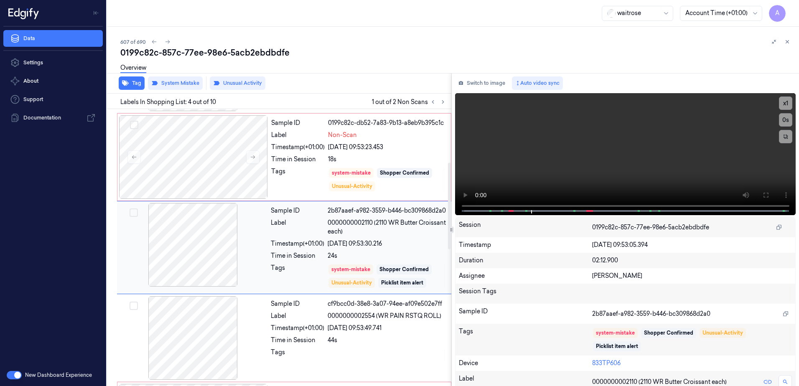
click at [314, 267] on div "Tags" at bounding box center [298, 276] width 54 height 25
click at [129, 84] on button "Tag" at bounding box center [132, 83] width 26 height 13
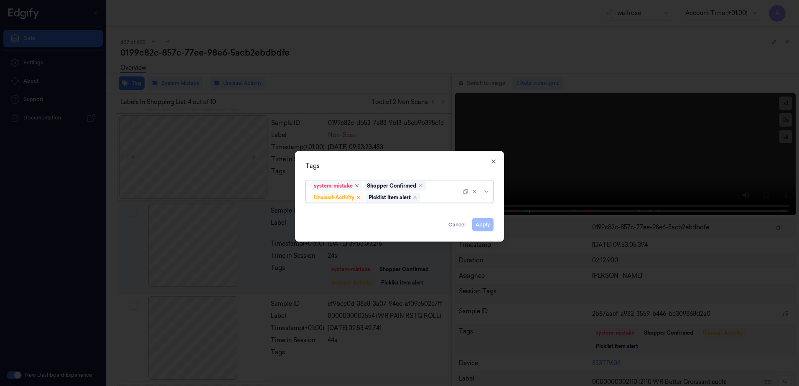
click at [358, 186] on icon "Remove ,system-mistake" at bounding box center [357, 186] width 5 height 5
click at [358, 186] on div "Shopper Confirmed" at bounding box center [338, 186] width 49 height 8
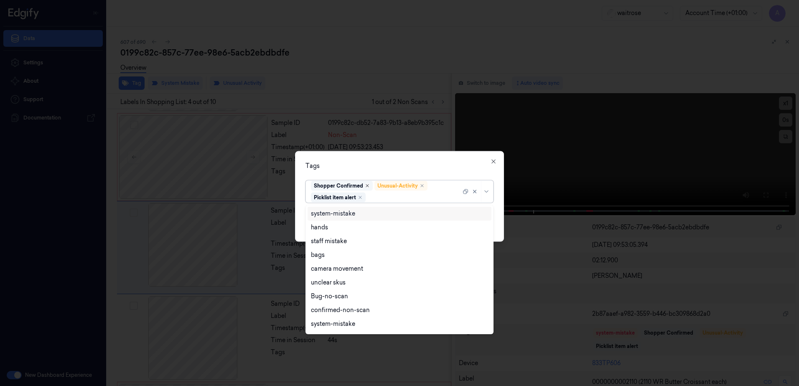
click at [366, 185] on icon "Remove ,Shopper Confirmed" at bounding box center [367, 186] width 5 height 5
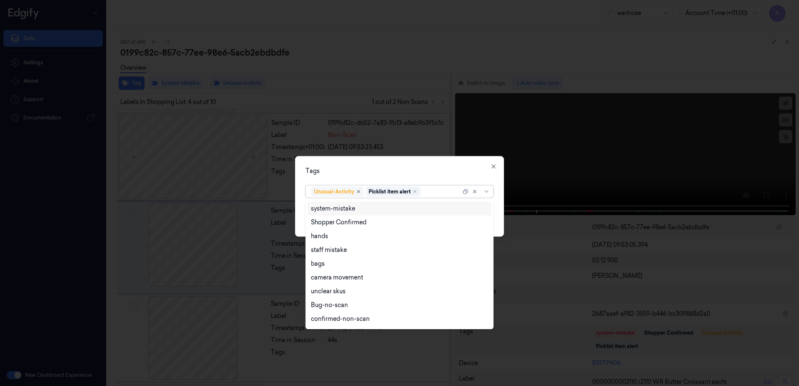
click at [360, 191] on icon "Remove ,Unusual-Activity" at bounding box center [358, 192] width 3 height 3
click at [360, 193] on icon "Remove ,Picklist item alert" at bounding box center [360, 192] width 3 height 3
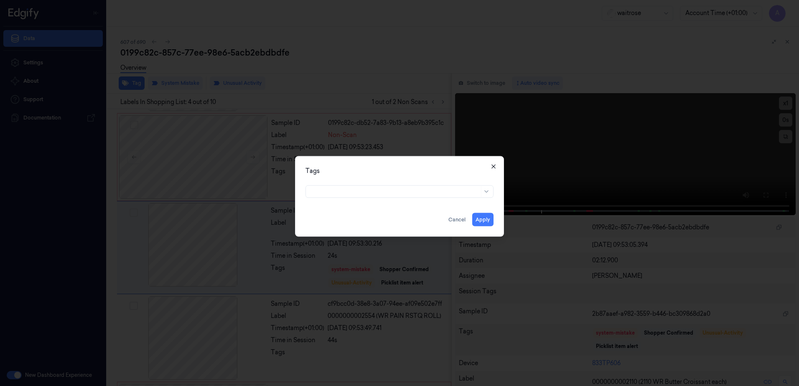
click at [493, 167] on icon "button" at bounding box center [494, 167] width 4 height 4
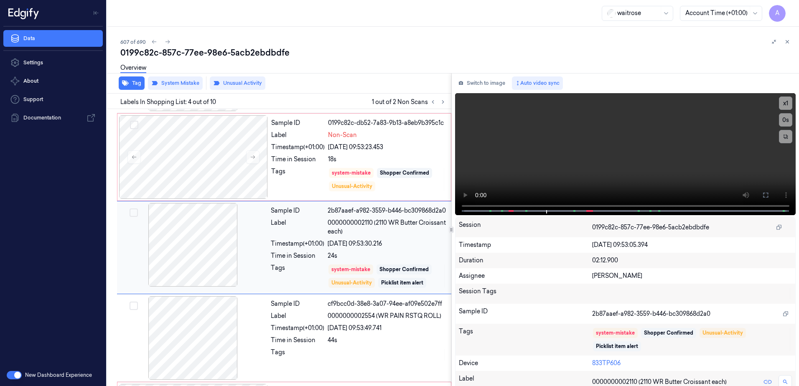
click at [416, 237] on div "Sample ID 2b87aaef-a982-3559-b446-bc309868d2a0 Label 0000000002110 (2110 WR But…" at bounding box center [359, 247] width 182 height 89
click at [129, 87] on button "Tag" at bounding box center [132, 83] width 26 height 13
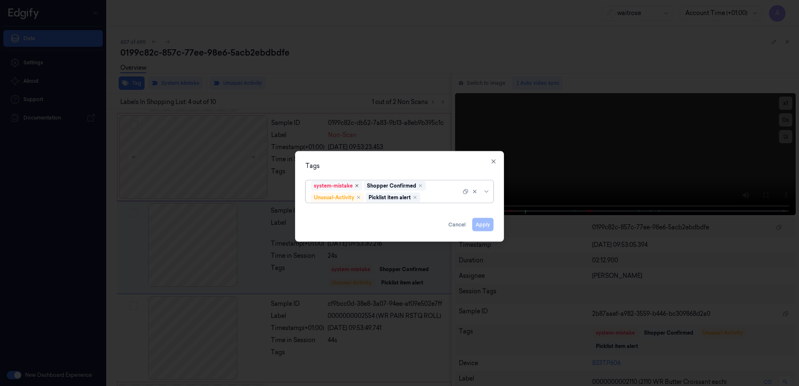
click at [357, 186] on icon "Remove ,system-mistake" at bounding box center [357, 186] width 3 height 3
click at [365, 186] on icon "Remove ,Shopper Confirmed" at bounding box center [367, 186] width 5 height 5
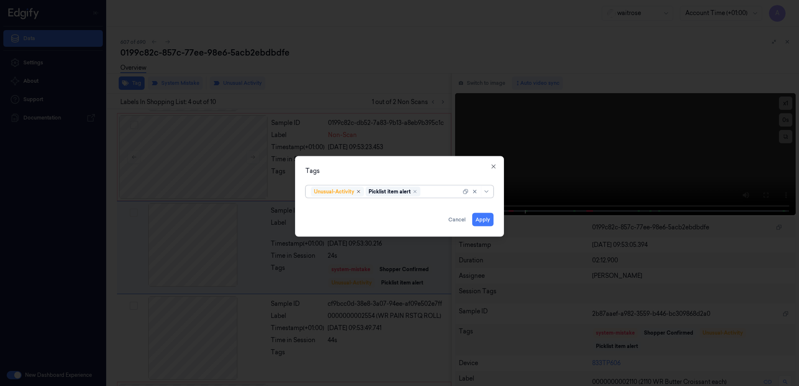
click at [361, 194] on icon "Remove ,Unusual-Activity" at bounding box center [358, 191] width 5 height 5
click at [359, 190] on icon "Remove ,Picklist item alert" at bounding box center [360, 191] width 5 height 5
click at [482, 218] on button "Apply" at bounding box center [482, 219] width 21 height 13
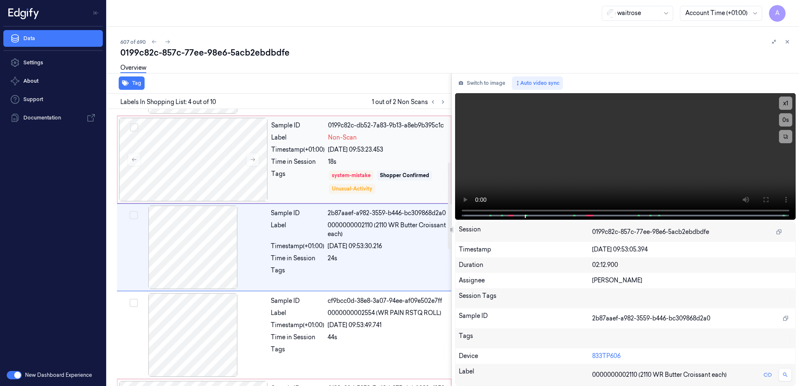
click at [288, 180] on div "Tags" at bounding box center [298, 182] width 54 height 25
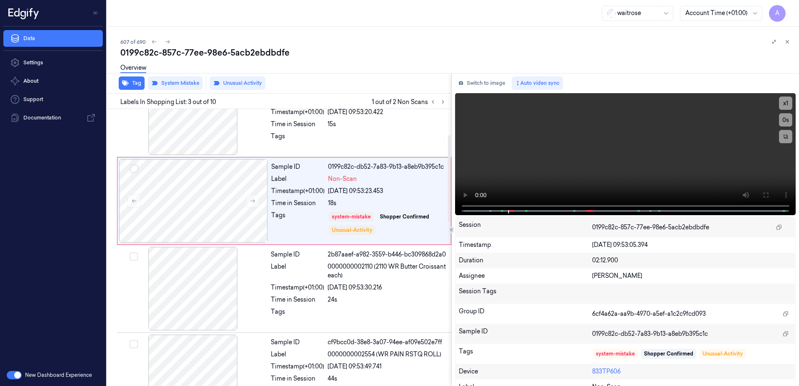
scroll to position [81, 0]
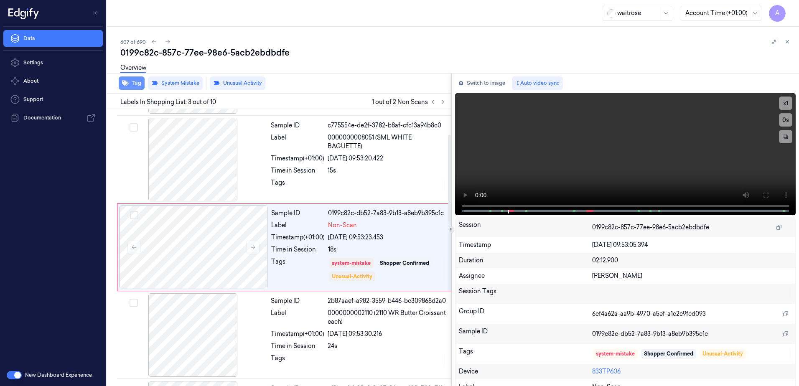
click at [134, 81] on button "Tag" at bounding box center [132, 83] width 26 height 13
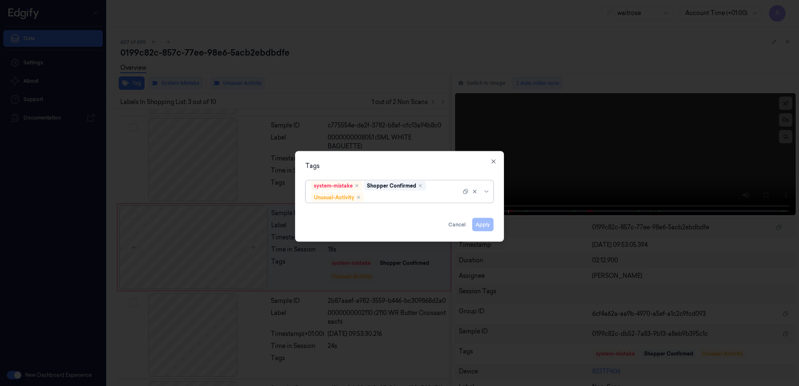
click at [380, 197] on div at bounding box center [413, 197] width 95 height 9
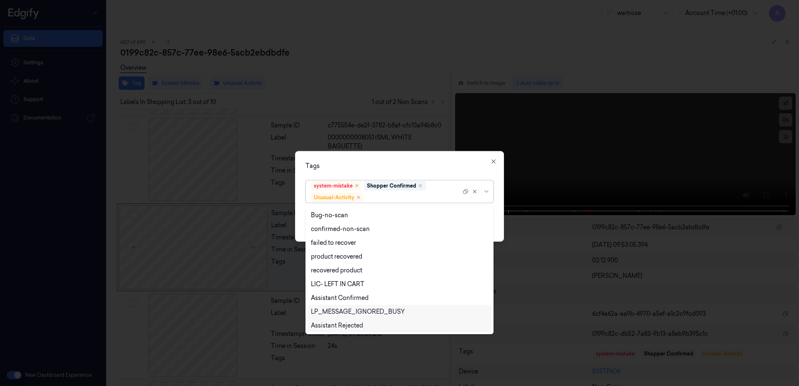
scroll to position [109, 0]
click at [346, 311] on div "Picklist item alert" at bounding box center [335, 311] width 48 height 9
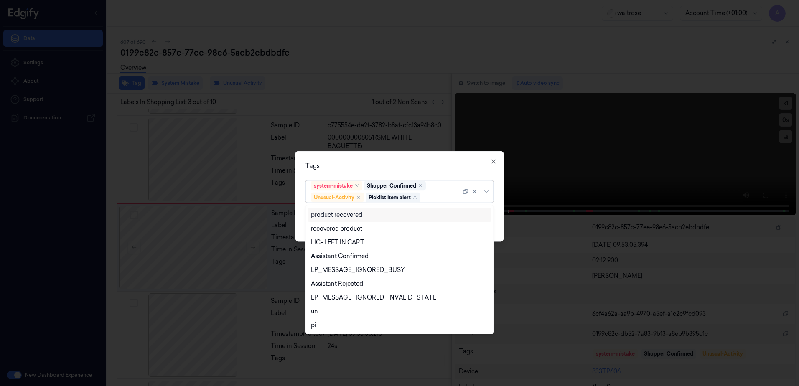
click at [406, 172] on div "Tags option Picklist item alert, selected. 20 results available. Use Up and Dow…" at bounding box center [399, 196] width 209 height 91
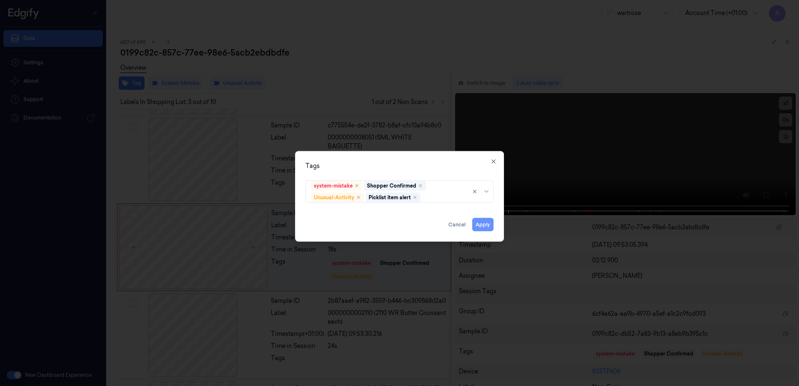
click at [474, 223] on button "Apply" at bounding box center [482, 224] width 21 height 13
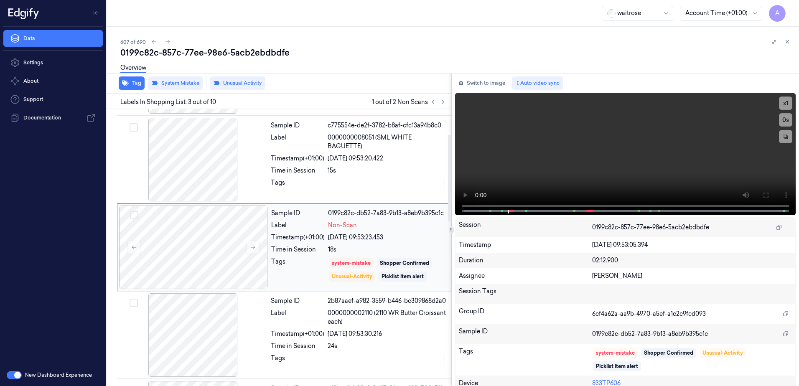
click at [295, 283] on div "Sample ID 0199c82c-db52-7a83-9b13-a8eb9b395c1c Label Non-Scan Timestamp (+01:00…" at bounding box center [358, 248] width 181 height 84
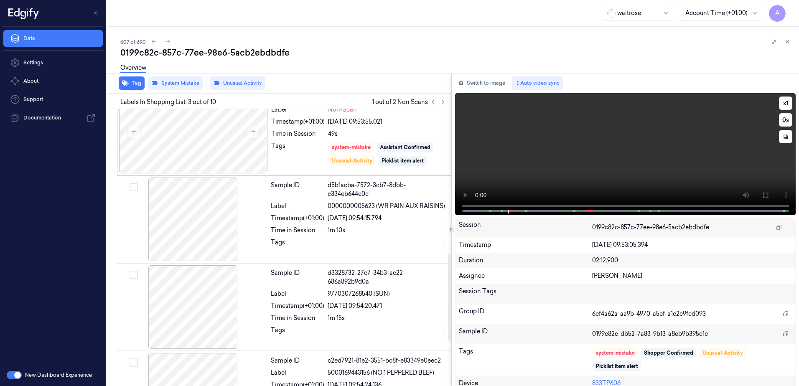
scroll to position [376, 0]
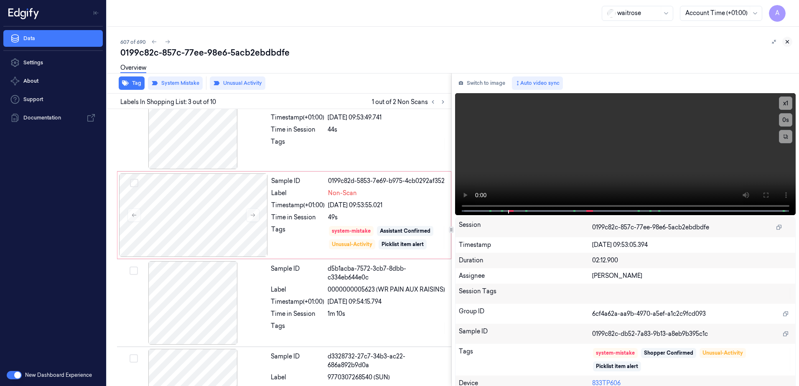
click at [789, 43] on icon at bounding box center [787, 42] width 3 height 3
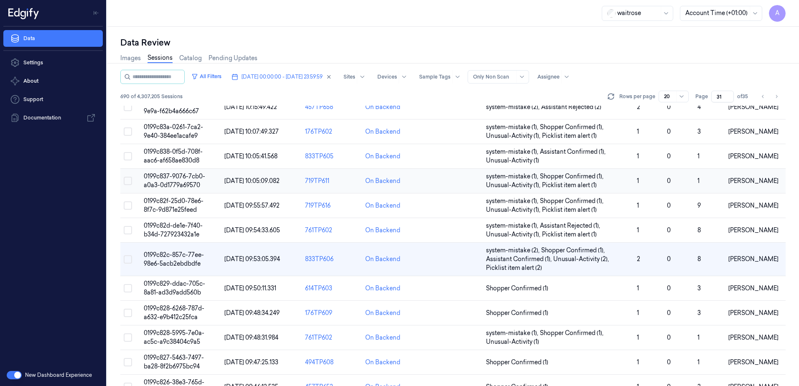
scroll to position [42, 0]
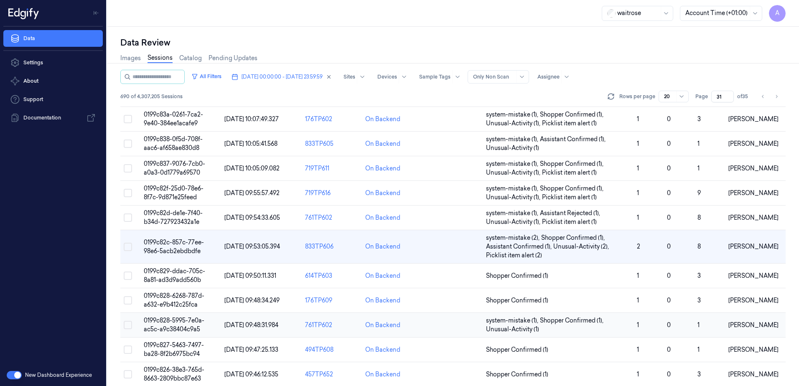
click at [169, 326] on span "0199c828-5995-7e0a-ac5c-a9c38404c9a5" at bounding box center [174, 325] width 61 height 16
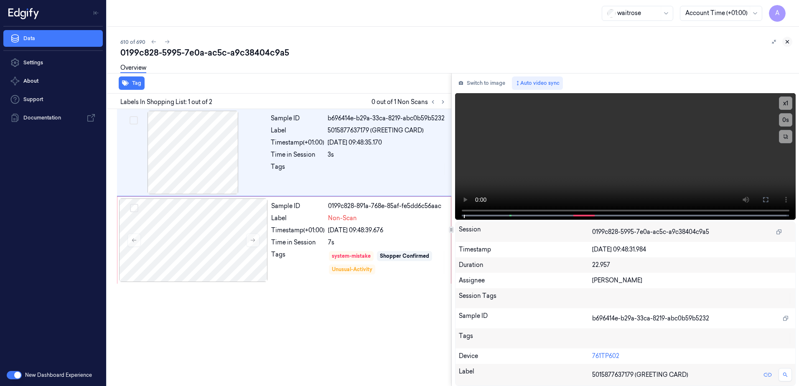
click at [789, 41] on icon at bounding box center [788, 42] width 6 height 6
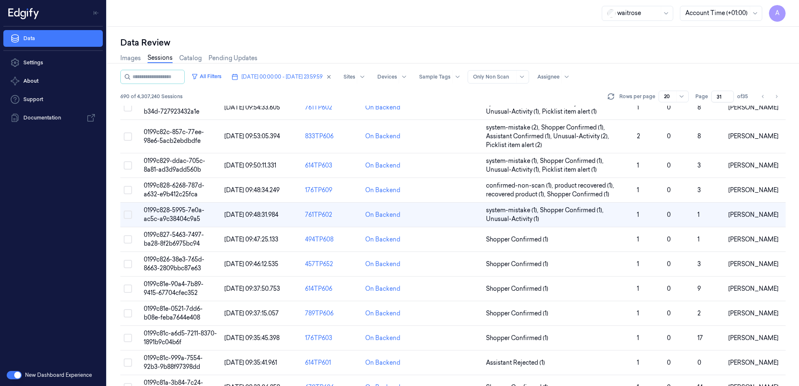
scroll to position [167, 0]
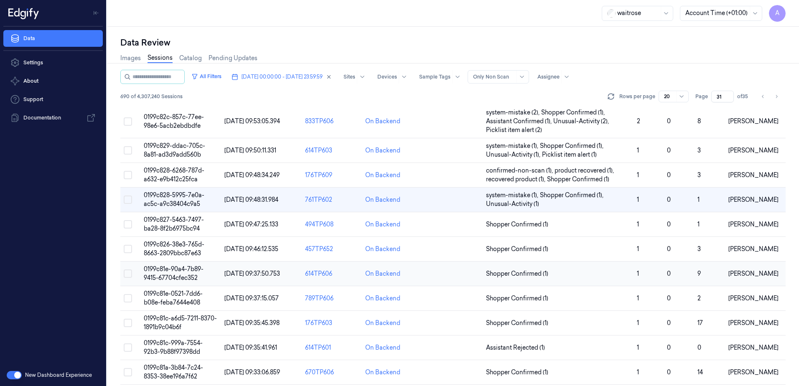
click at [174, 274] on td "0199c81e-90a4-7b89-9415-67704cfec352" at bounding box center [180, 274] width 81 height 25
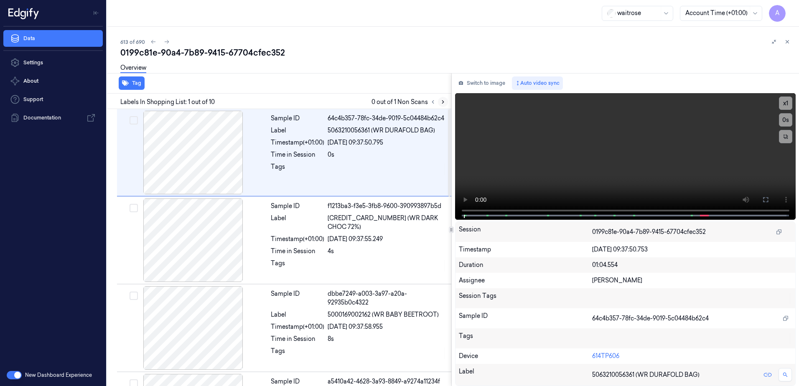
click at [444, 99] on icon at bounding box center [443, 102] width 6 height 6
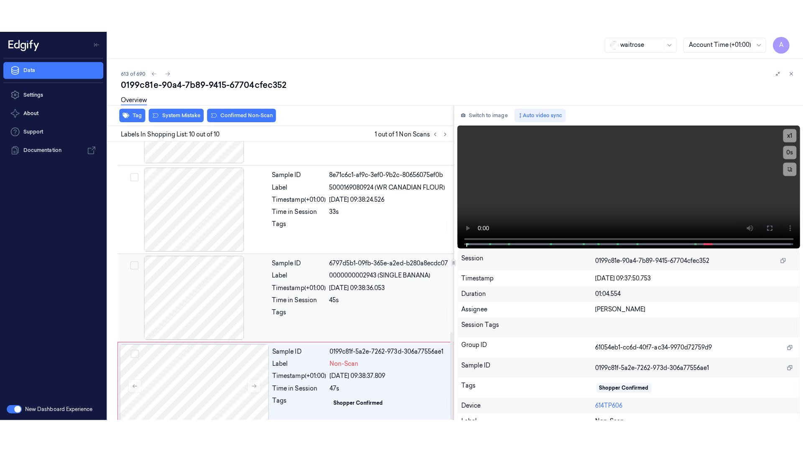
scroll to position [603, 0]
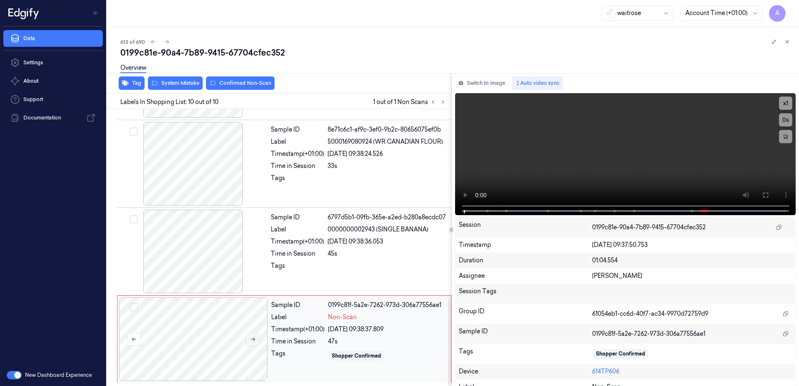
click at [254, 335] on button at bounding box center [252, 339] width 13 height 13
click at [250, 341] on icon at bounding box center [253, 340] width 6 height 6
click at [763, 194] on icon at bounding box center [766, 195] width 7 height 7
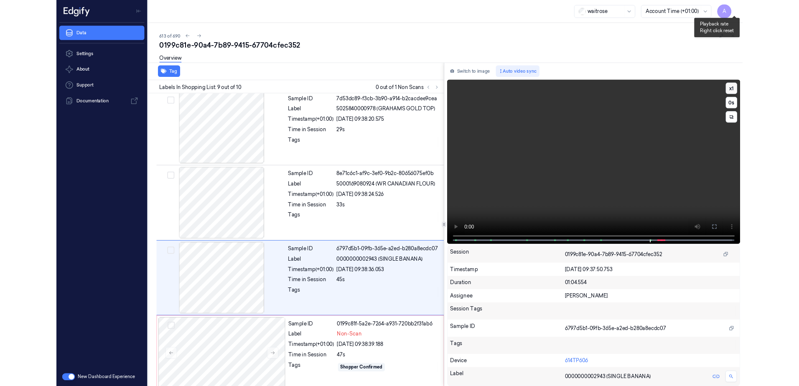
scroll to position [538, 0]
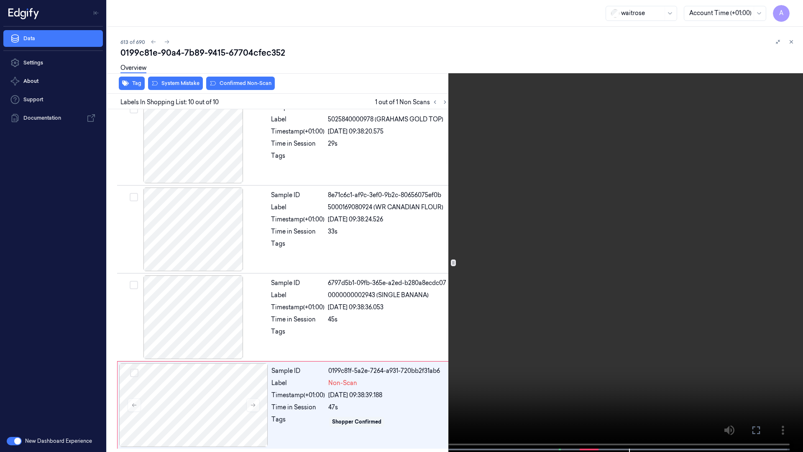
click at [0, 0] on icon at bounding box center [0, 0] width 0 height 0
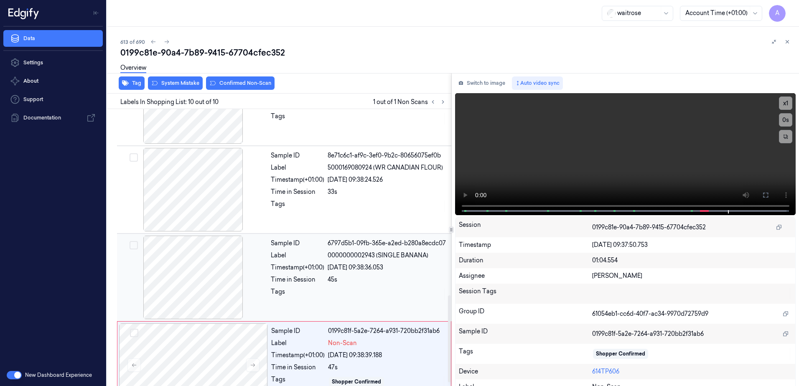
scroll to position [603, 0]
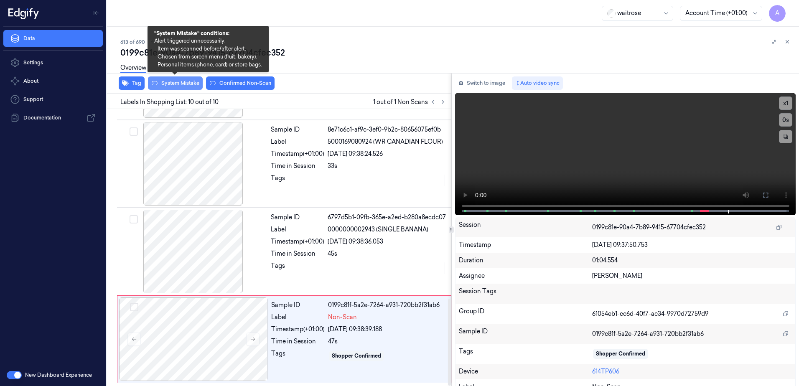
click at [180, 83] on button "System Mistake" at bounding box center [175, 83] width 55 height 13
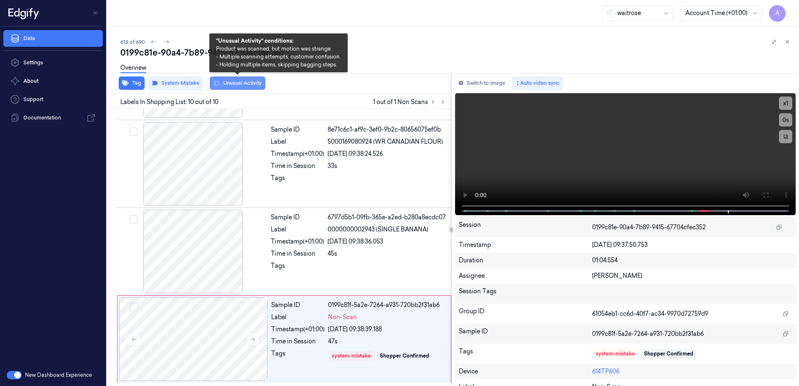
click at [235, 87] on button "Unusual Activity" at bounding box center [238, 83] width 56 height 13
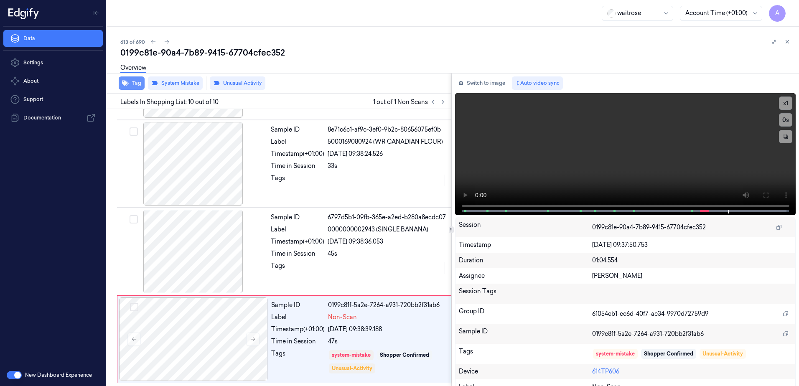
click at [138, 87] on button "Tag" at bounding box center [132, 83] width 26 height 13
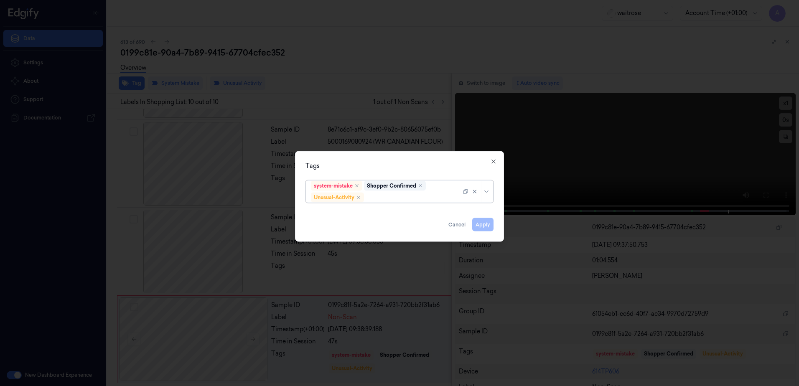
click at [393, 196] on div at bounding box center [413, 197] width 95 height 9
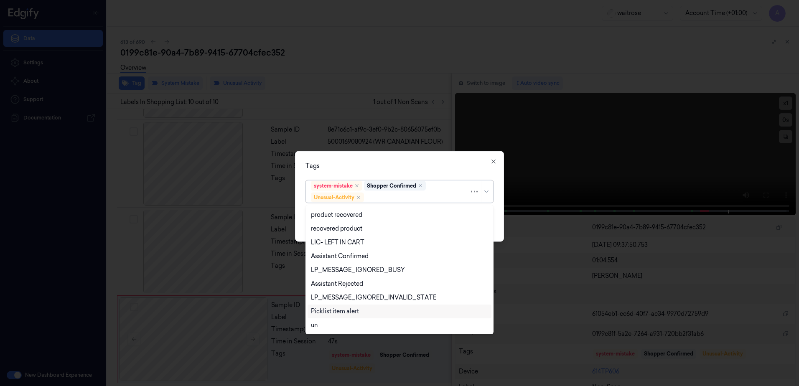
click at [344, 312] on div "Picklist item alert" at bounding box center [335, 311] width 48 height 9
click at [437, 154] on div "Tags option Picklist item alert, selected. 20 results available. Use Up and Dow…" at bounding box center [399, 196] width 209 height 91
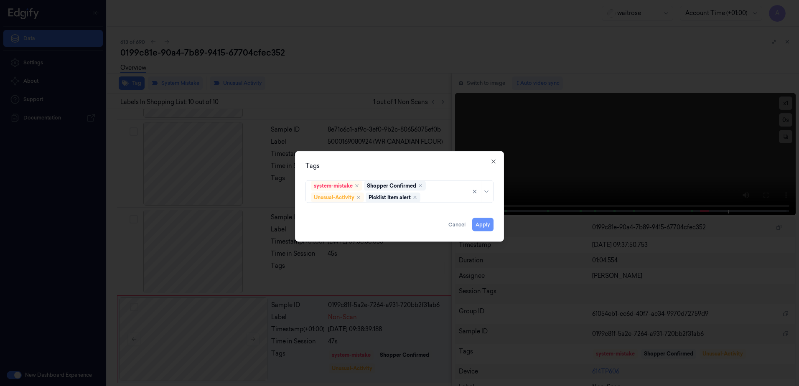
click at [482, 223] on button "Apply" at bounding box center [482, 224] width 21 height 13
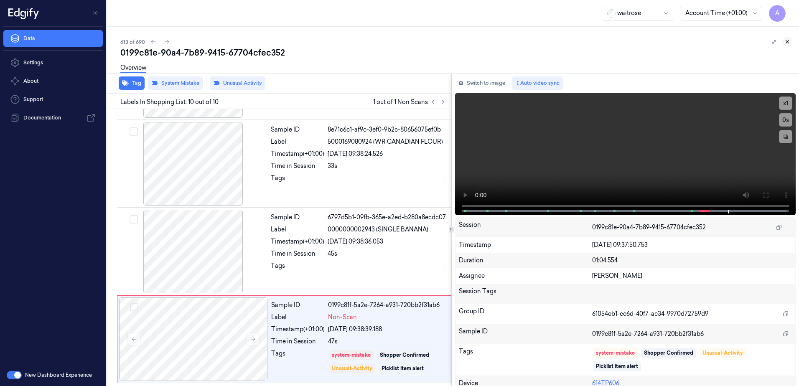
click at [789, 41] on icon at bounding box center [788, 42] width 6 height 6
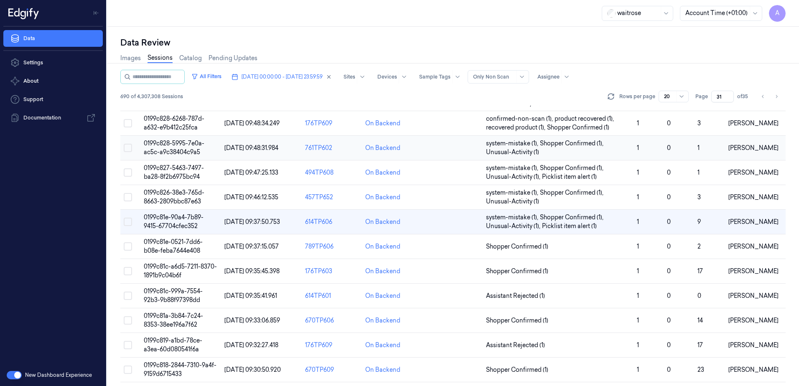
scroll to position [204, 0]
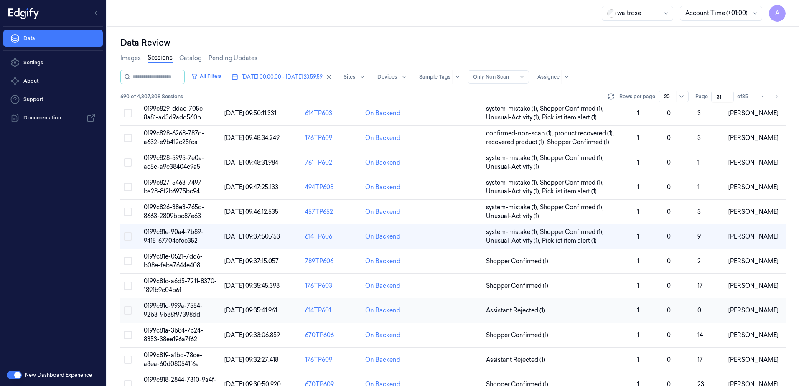
click at [176, 311] on span "0199c81c-999a-7554-92b3-9b88f97398dd" at bounding box center [173, 310] width 59 height 16
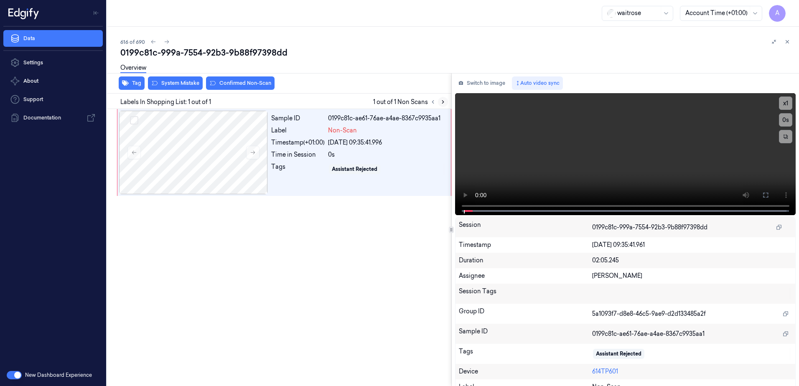
click at [444, 101] on icon at bounding box center [443, 102] width 6 height 6
click at [249, 154] on button at bounding box center [252, 152] width 13 height 13
click at [254, 154] on icon at bounding box center [253, 153] width 6 height 6
click at [764, 194] on icon at bounding box center [766, 195] width 7 height 7
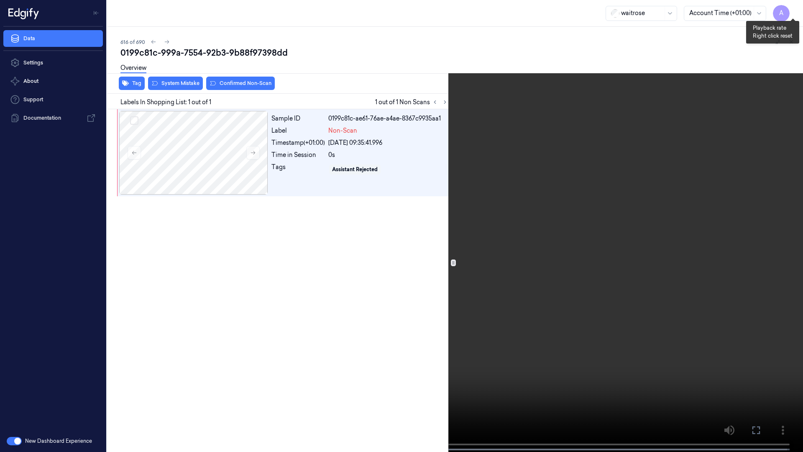
click at [793, 12] on button "x 1" at bounding box center [792, 9] width 13 height 13
click at [793, 12] on button "x 2" at bounding box center [792, 9] width 13 height 13
click at [0, 0] on icon at bounding box center [0, 0] width 0 height 0
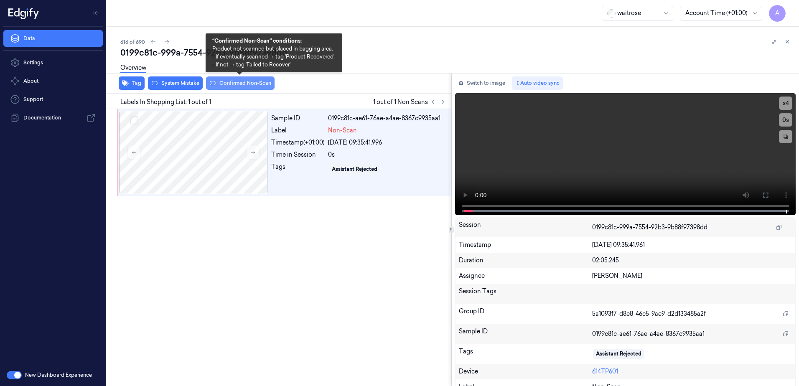
click at [223, 81] on button "Confirmed Non-Scan" at bounding box center [240, 83] width 69 height 13
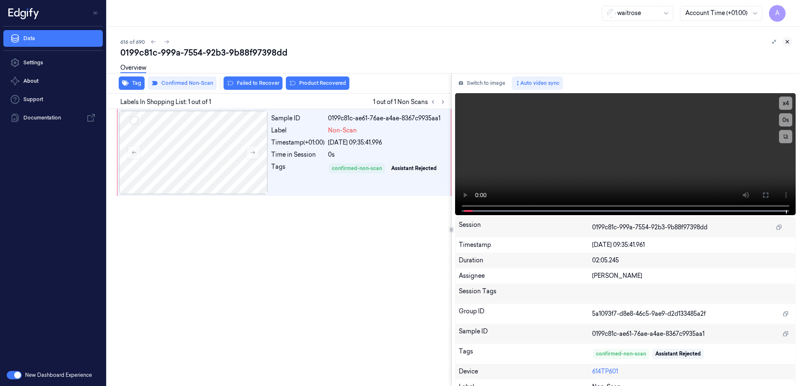
click at [787, 43] on icon at bounding box center [788, 42] width 6 height 6
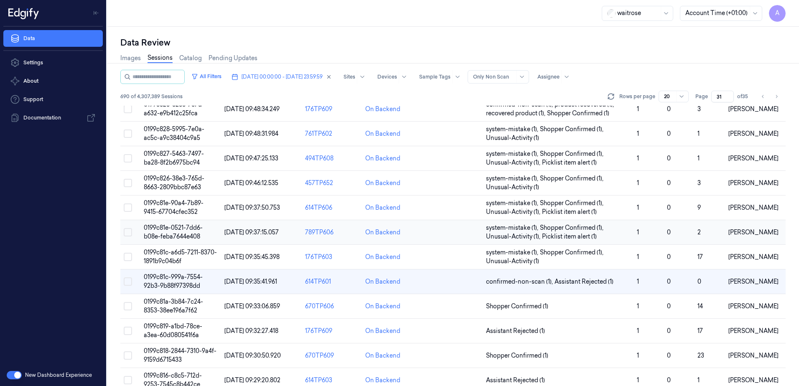
scroll to position [246, 0]
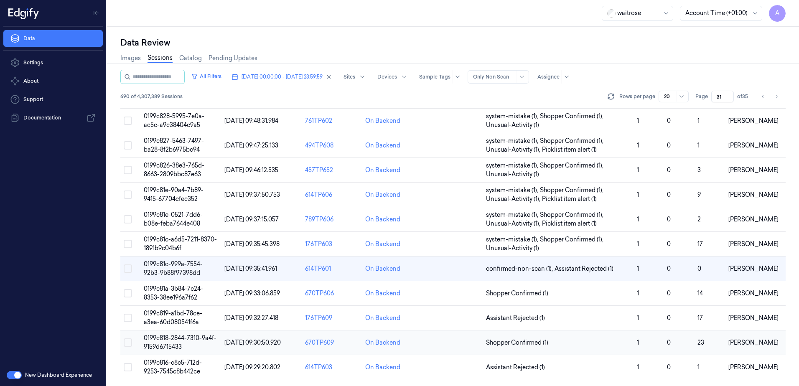
click at [168, 338] on span "0199c818-2844-7310-9a4f-9159d6715433" at bounding box center [180, 342] width 73 height 16
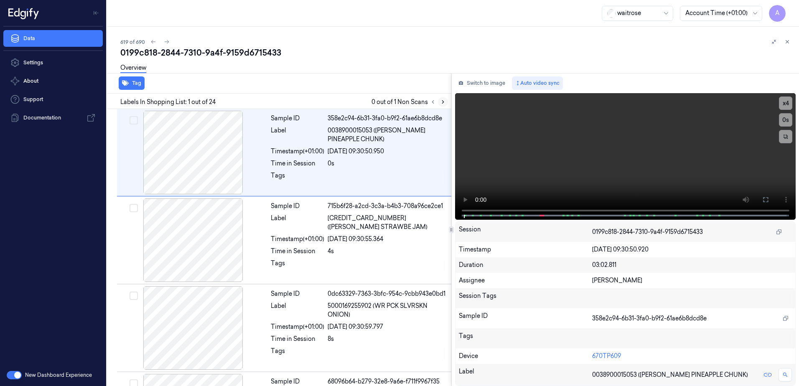
click at [440, 103] on icon at bounding box center [443, 102] width 6 height 6
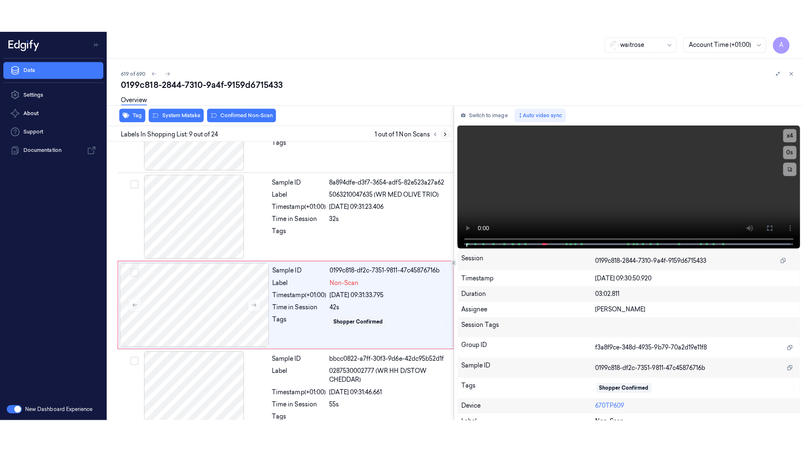
scroll to position [607, 0]
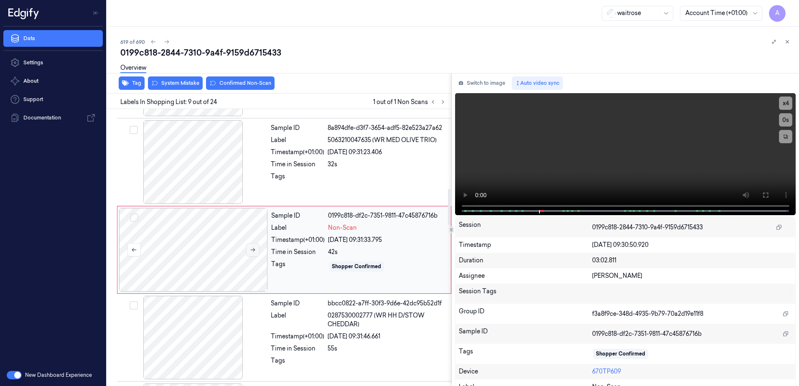
click at [254, 248] on icon at bounding box center [253, 250] width 6 height 6
click at [765, 197] on icon at bounding box center [766, 195] width 7 height 7
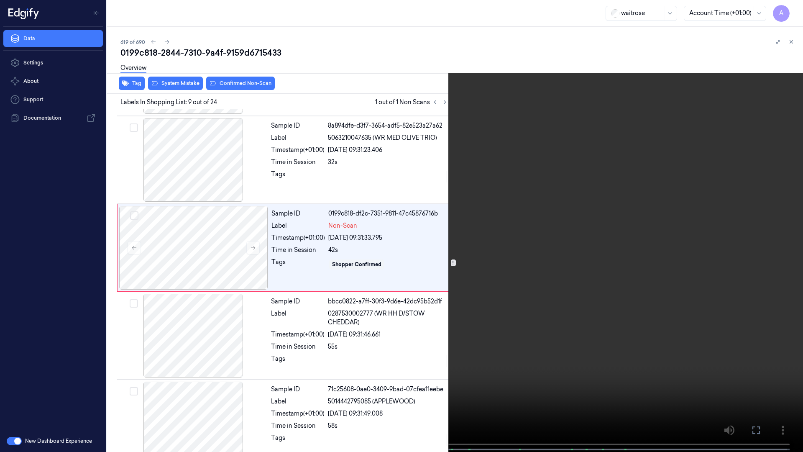
click at [499, 256] on video at bounding box center [401, 226] width 803 height 453
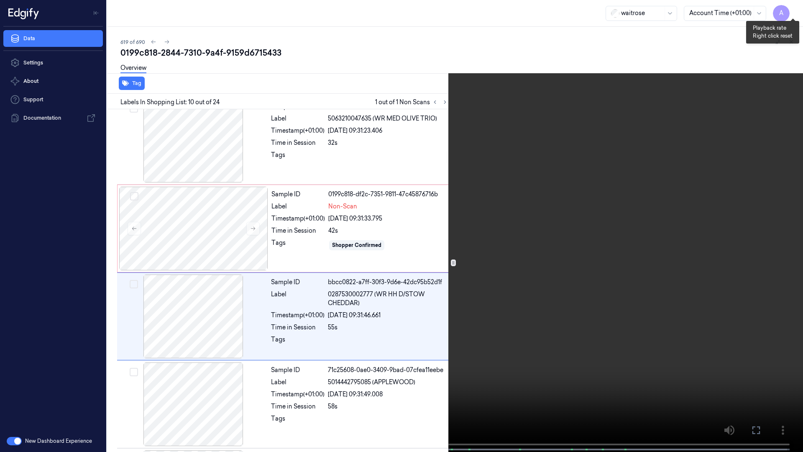
scroll to position [663, 0]
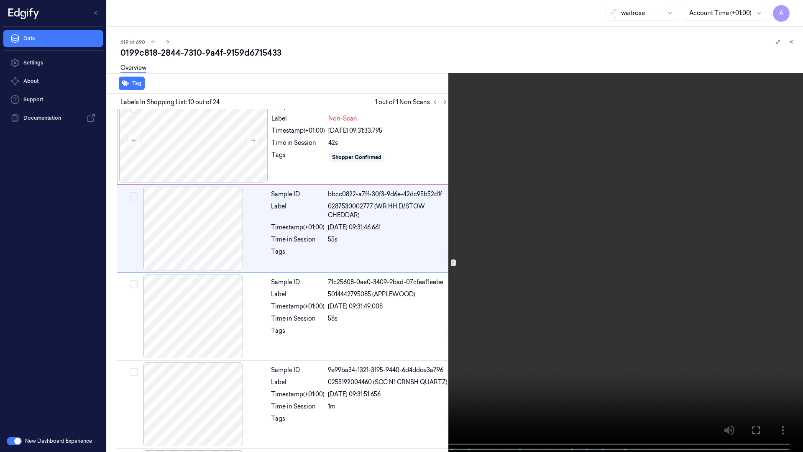
click at [676, 157] on video at bounding box center [401, 226] width 803 height 453
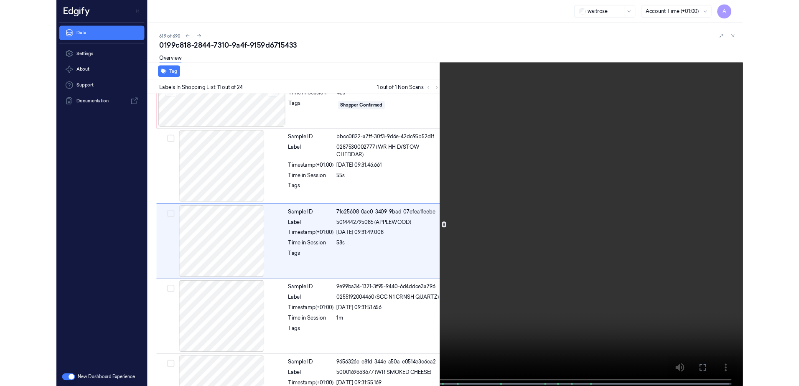
scroll to position [750, 0]
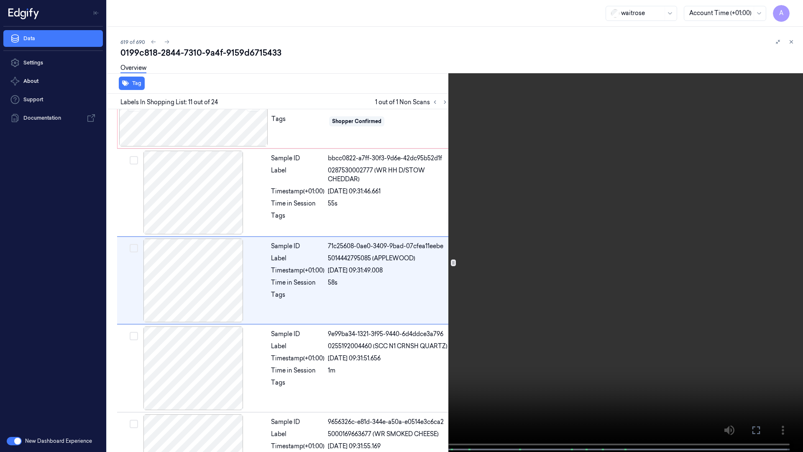
click at [0, 0] on button at bounding box center [0, 0] width 0 height 0
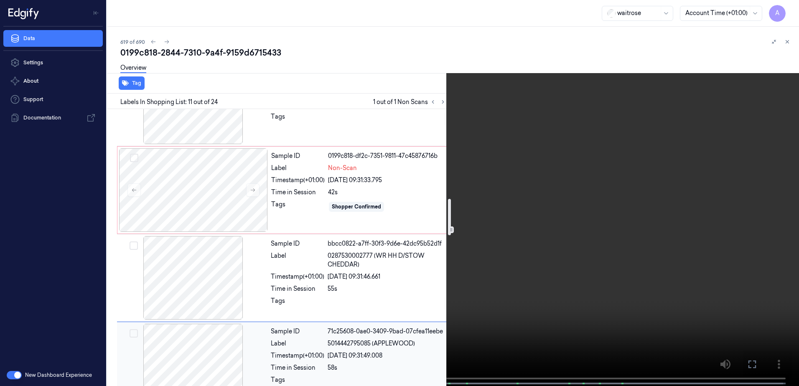
scroll to position [667, 0]
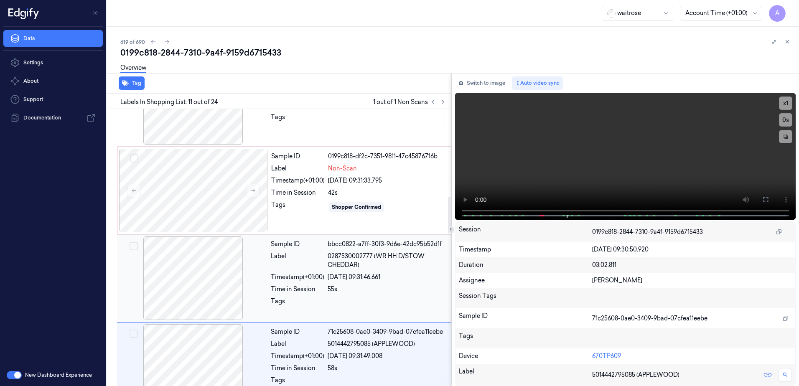
click at [299, 275] on div "Timestamp (+01:00)" at bounding box center [298, 277] width 54 height 9
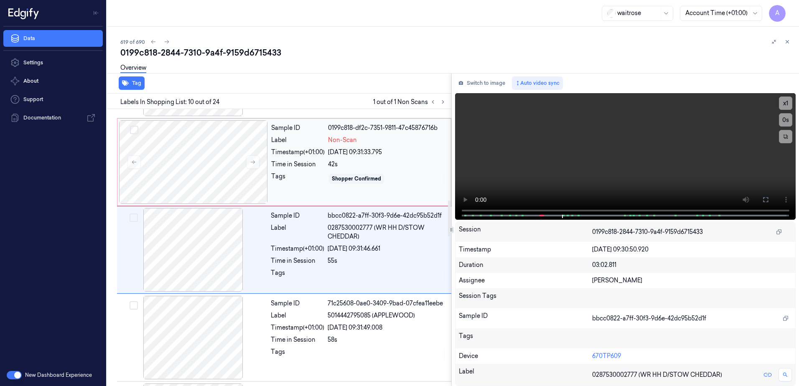
click at [288, 180] on div "Tags" at bounding box center [298, 178] width 54 height 13
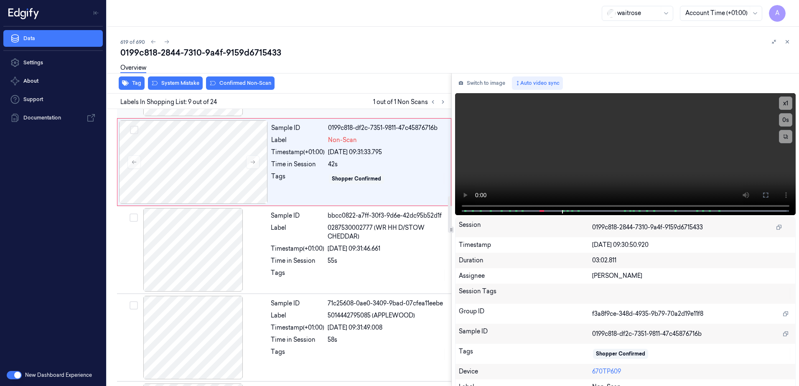
scroll to position [607, 0]
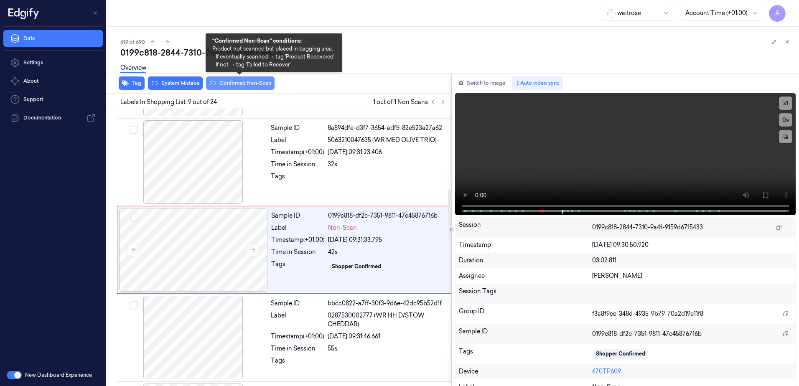
click at [233, 88] on button "Confirmed Non-Scan" at bounding box center [240, 83] width 69 height 13
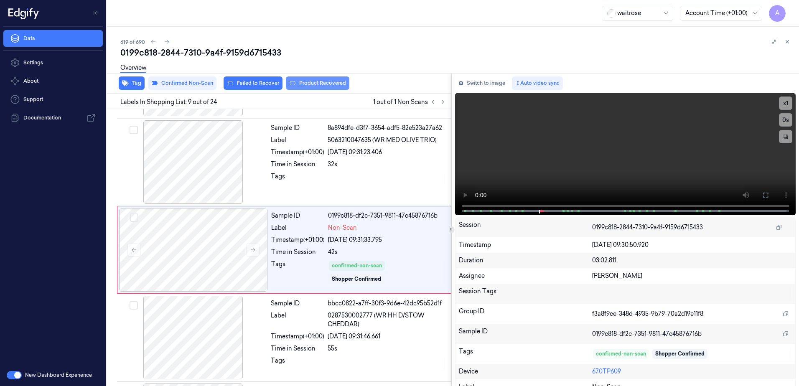
click at [312, 86] on button "Product Recovered" at bounding box center [318, 83] width 64 height 13
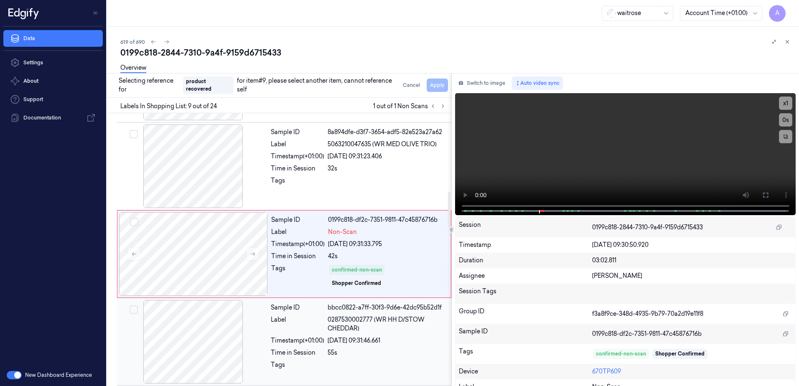
click at [387, 349] on div "55s" at bounding box center [387, 353] width 119 height 9
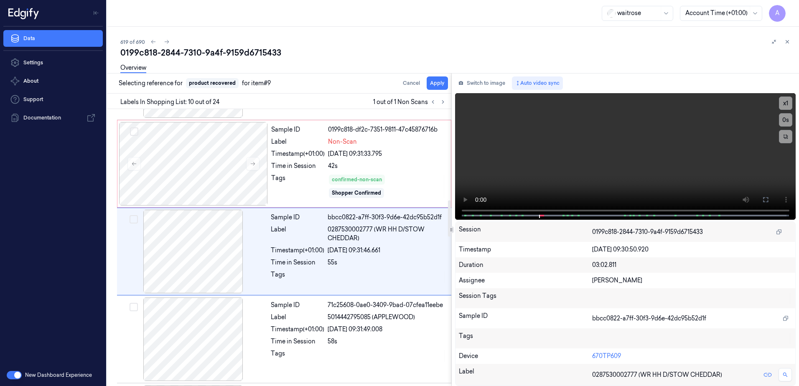
scroll to position [695, 0]
click at [439, 86] on button "Apply" at bounding box center [437, 83] width 21 height 13
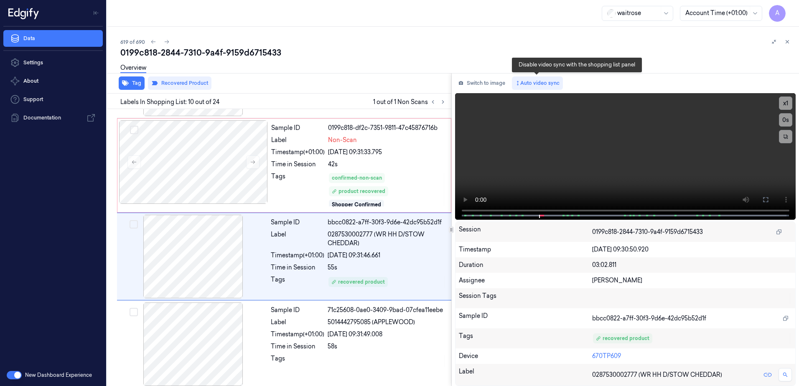
scroll to position [702, 0]
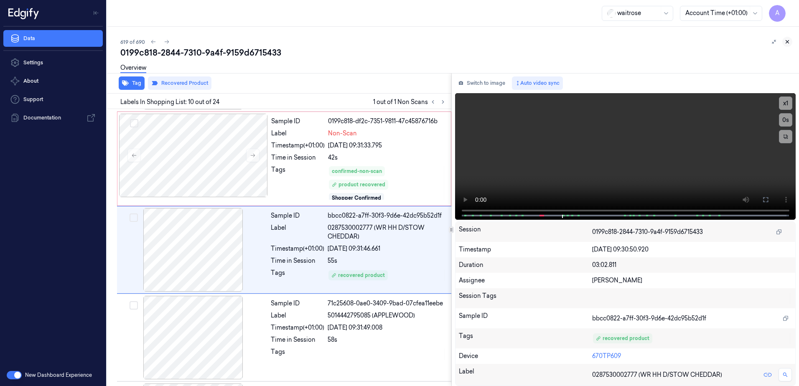
click at [785, 41] on icon at bounding box center [788, 42] width 6 height 6
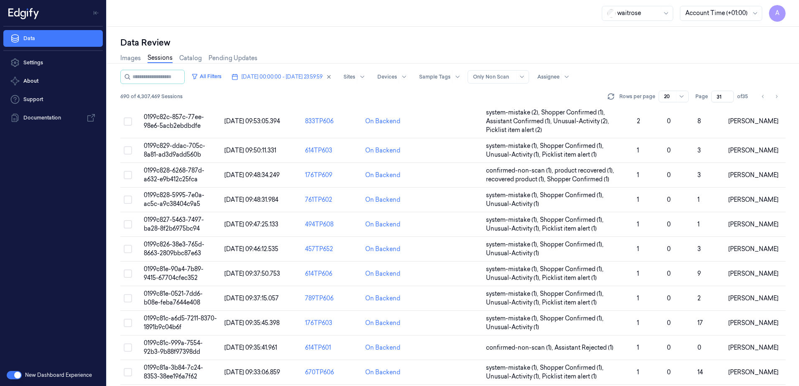
scroll to position [246, 0]
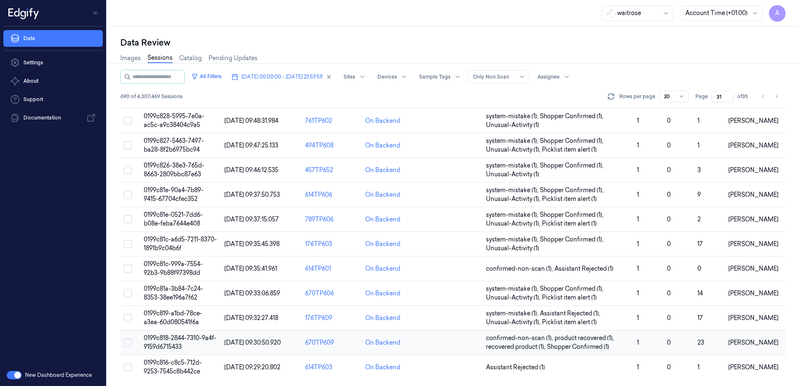
click at [172, 340] on span "0199c818-2844-7310-9a4f-9159d6715433" at bounding box center [180, 342] width 73 height 16
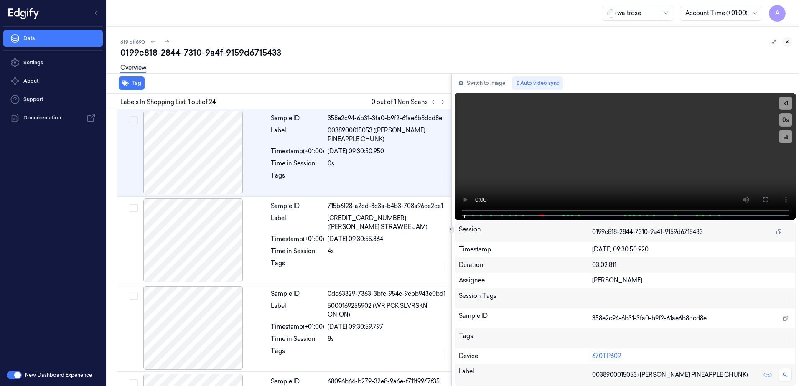
click at [787, 41] on icon at bounding box center [787, 42] width 3 height 3
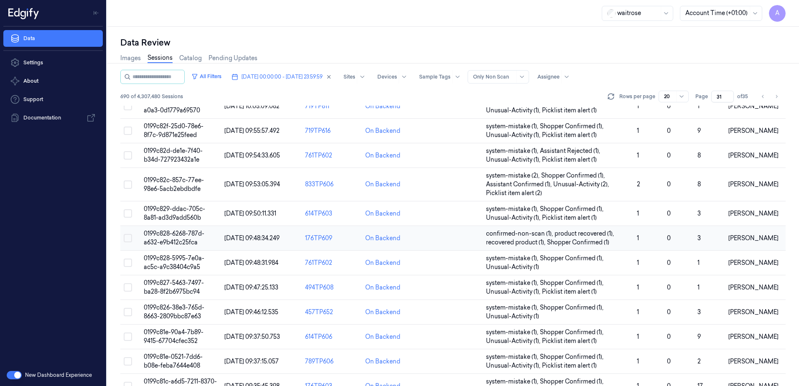
scroll to position [246, 0]
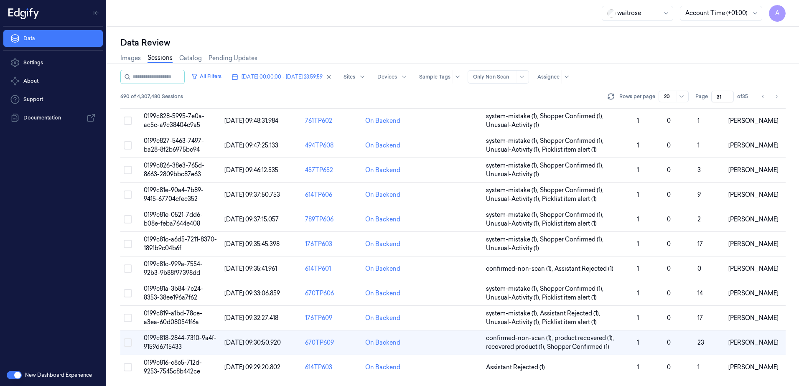
drag, startPoint x: 721, startPoint y: 96, endPoint x: 716, endPoint y: 99, distance: 5.8
click at [716, 99] on input "31" at bounding box center [723, 97] width 23 height 12
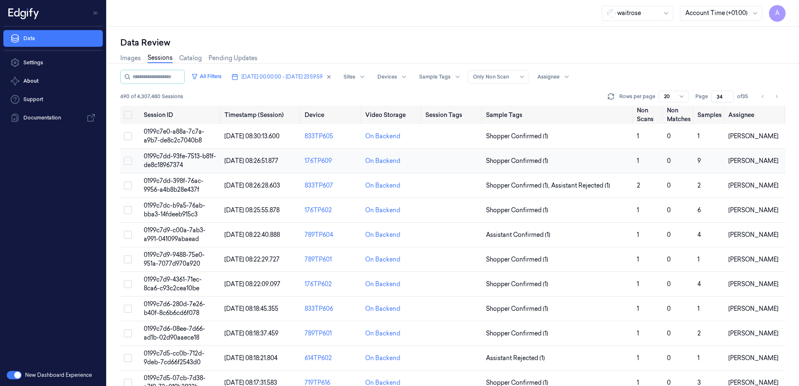
type input "34"
click at [154, 161] on span "0199c7dd-93fe-7513-b81f-de8c18967374" at bounding box center [180, 161] width 72 height 16
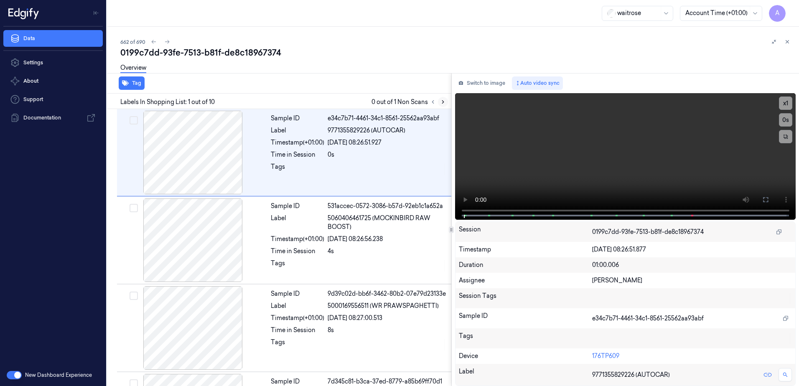
click at [442, 102] on icon at bounding box center [443, 102] width 6 height 6
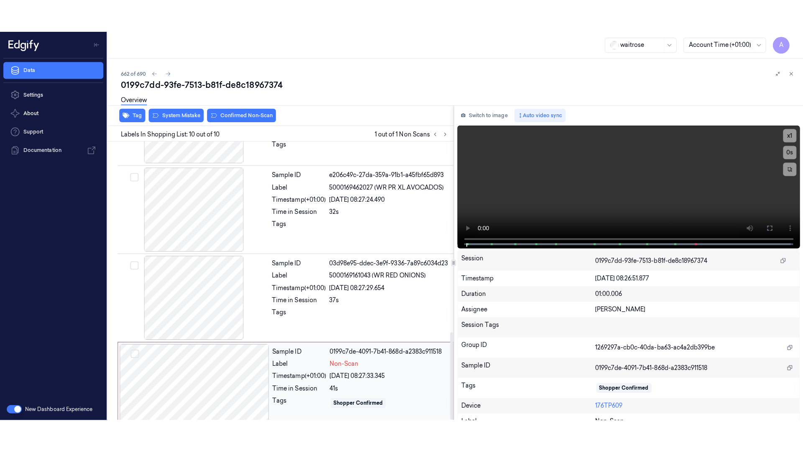
scroll to position [603, 0]
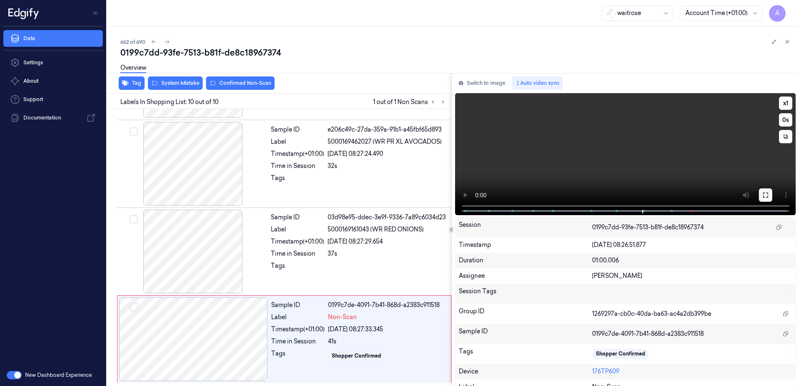
click at [759, 194] on button at bounding box center [765, 195] width 13 height 13
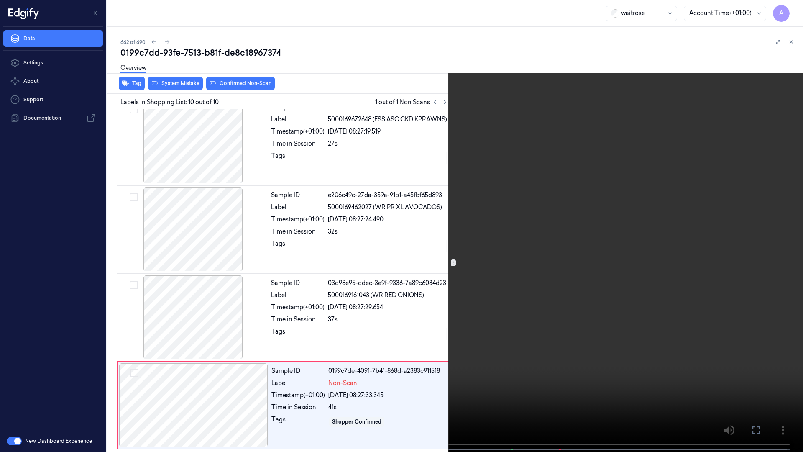
click at [503, 298] on video at bounding box center [401, 226] width 803 height 453
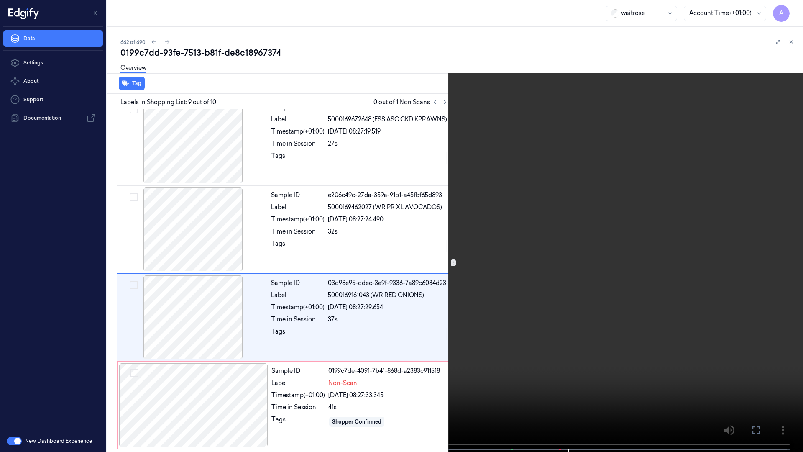
click at [0, 0] on button at bounding box center [0, 0] width 0 height 0
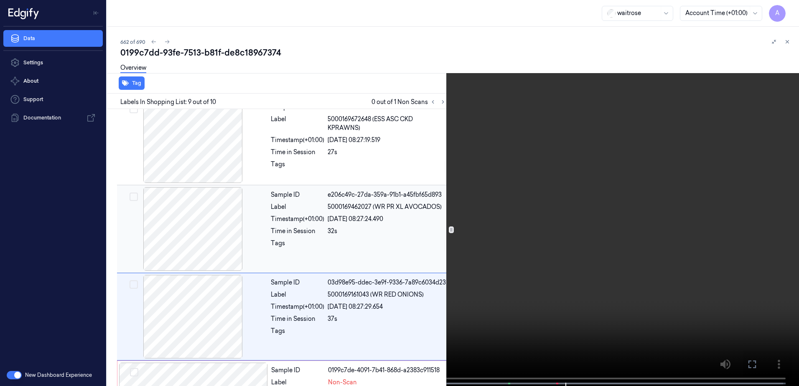
scroll to position [603, 0]
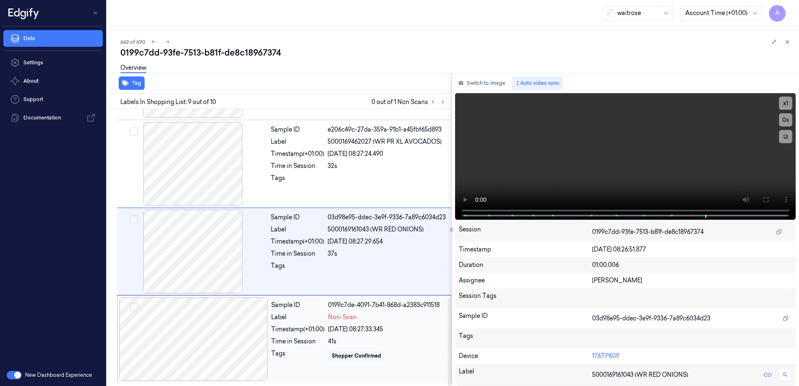
click at [325, 369] on div "Sample ID 0199c7de-4091-7b41-868d-a2383c911518 Label Non-Scan Timestamp (+01:00…" at bounding box center [358, 340] width 181 height 84
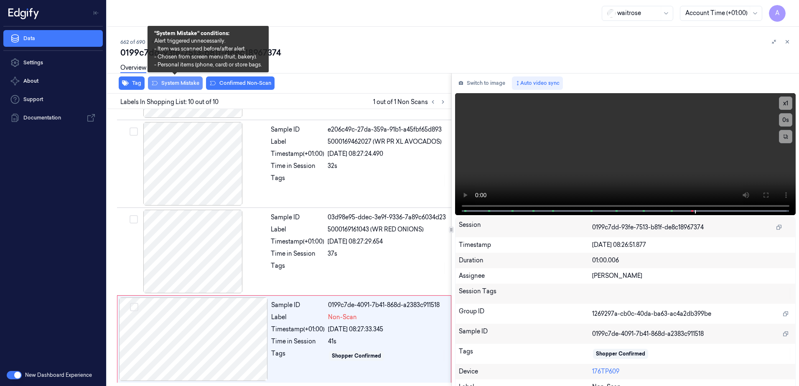
click at [174, 84] on button "System Mistake" at bounding box center [175, 83] width 55 height 13
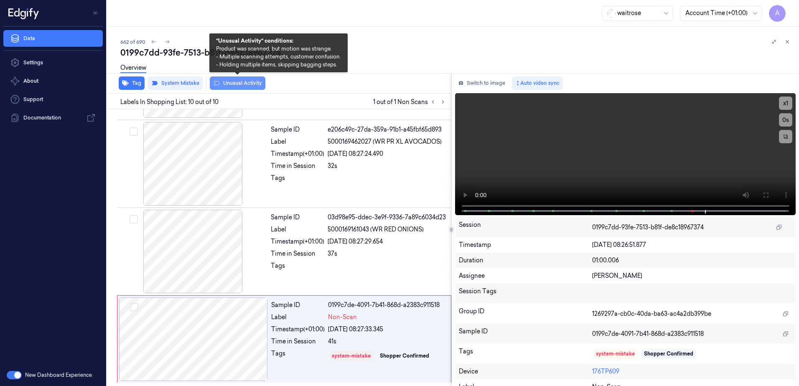
click at [237, 80] on button "Unusual Activity" at bounding box center [238, 83] width 56 height 13
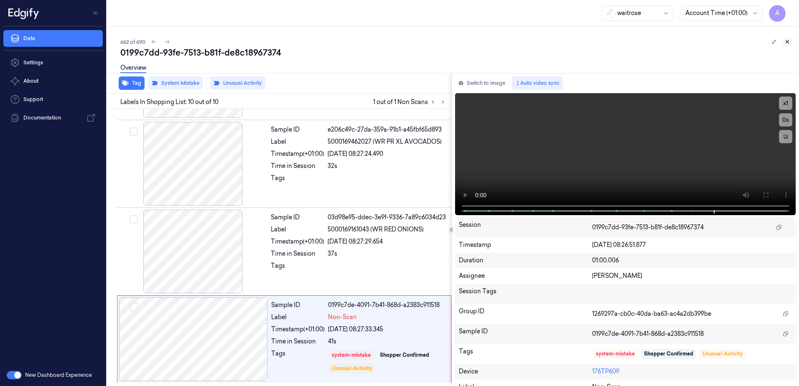
click at [786, 44] on icon at bounding box center [788, 42] width 6 height 6
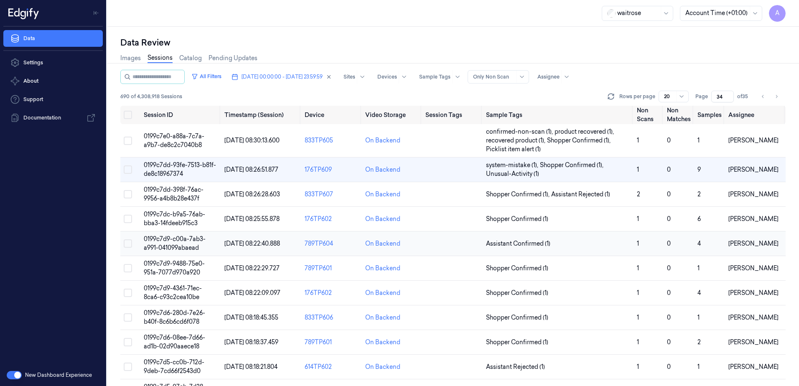
click at [165, 240] on span "0199c7d9-c00a-7ab3-a991-041099abaead" at bounding box center [175, 243] width 62 height 16
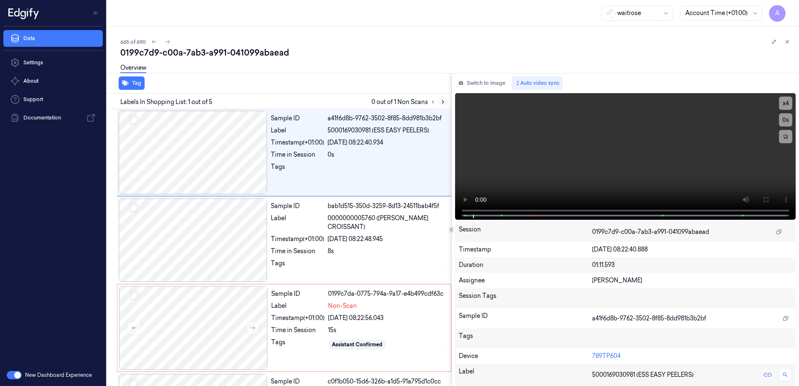
click at [444, 105] on button at bounding box center [443, 102] width 10 height 10
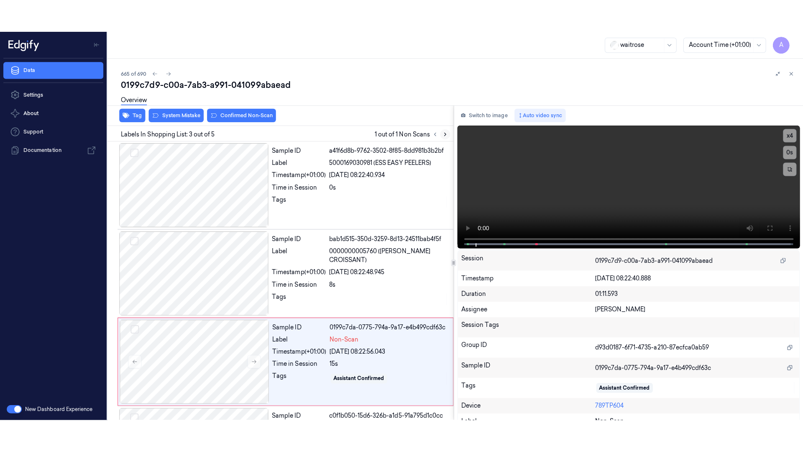
scroll to position [81, 0]
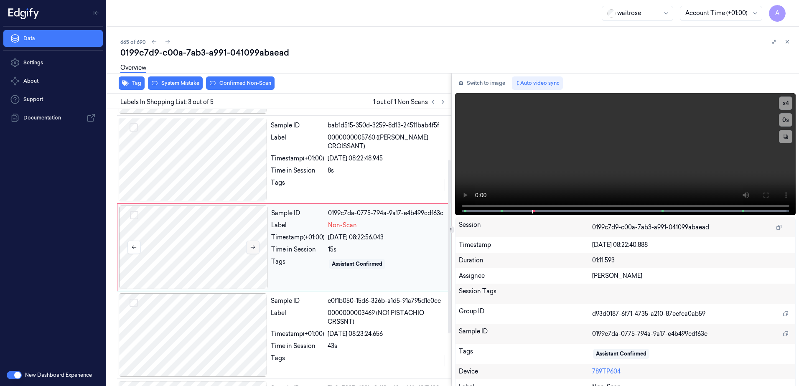
click at [254, 249] on icon at bounding box center [253, 248] width 6 height 6
click at [253, 252] on button at bounding box center [252, 247] width 13 height 13
click at [255, 249] on icon at bounding box center [253, 248] width 6 height 6
click at [257, 247] on button at bounding box center [252, 247] width 13 height 13
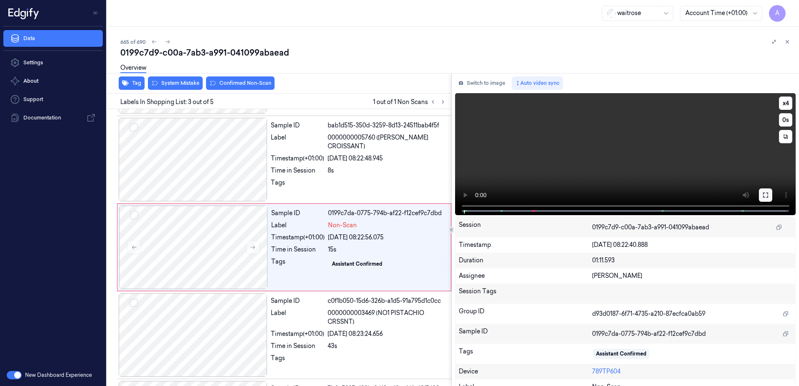
click at [759, 195] on button at bounding box center [765, 195] width 13 height 13
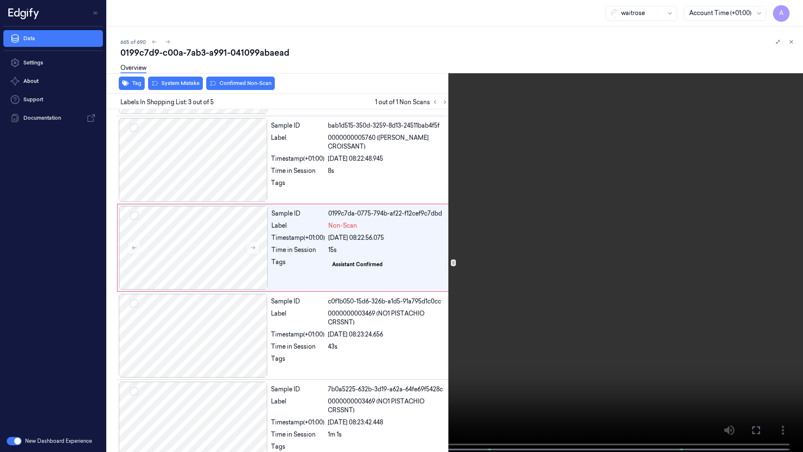
click at [477, 251] on video at bounding box center [401, 226] width 803 height 453
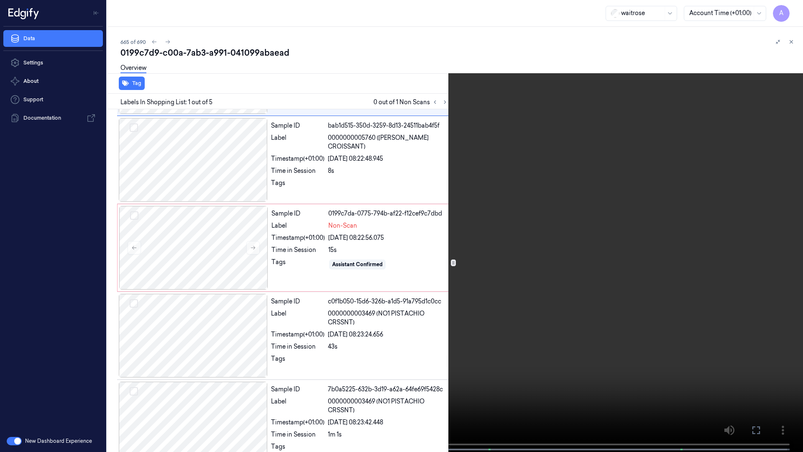
scroll to position [0, 0]
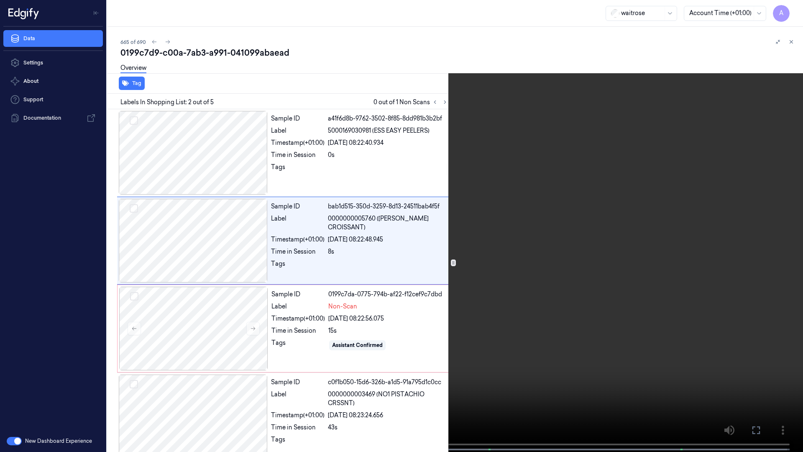
click at [725, 129] on video at bounding box center [401, 226] width 803 height 453
click at [429, 250] on video at bounding box center [401, 226] width 803 height 453
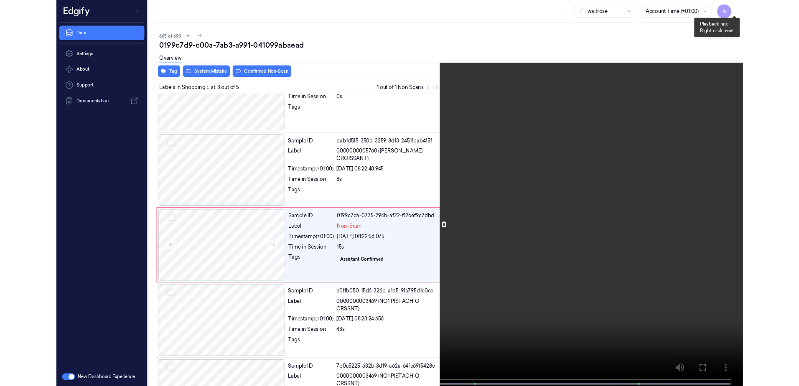
scroll to position [48, 0]
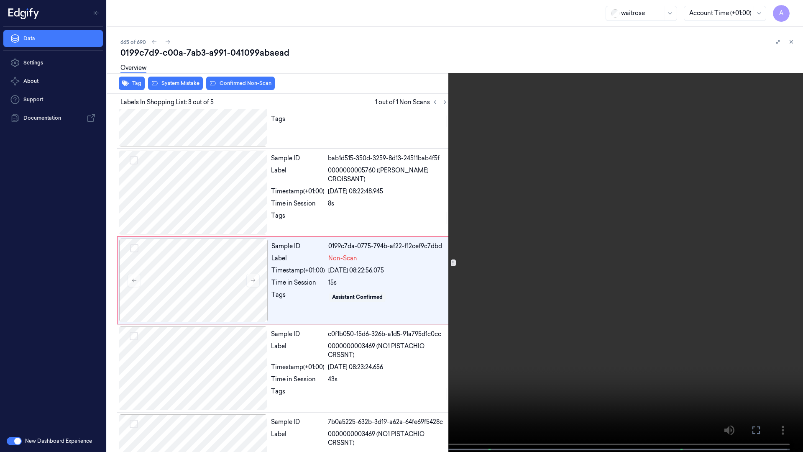
click at [0, 0] on button at bounding box center [0, 0] width 0 height 0
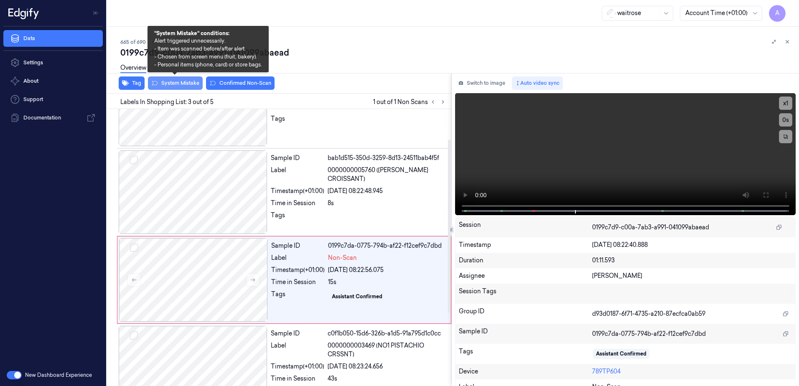
click at [185, 85] on button "System Mistake" at bounding box center [175, 83] width 55 height 13
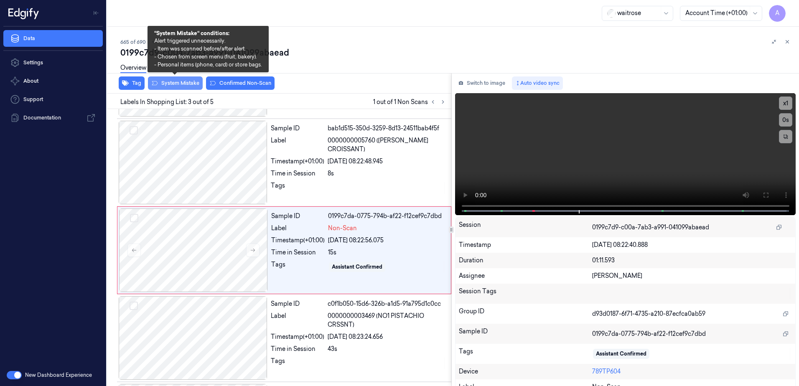
scroll to position [81, 0]
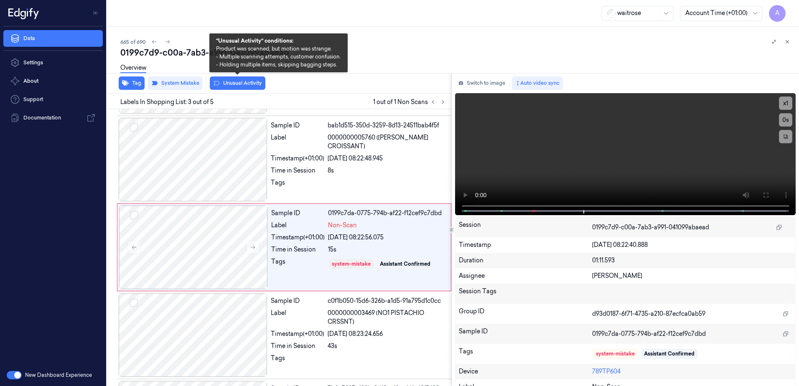
click at [241, 85] on button "Unusual Activity" at bounding box center [238, 83] width 56 height 13
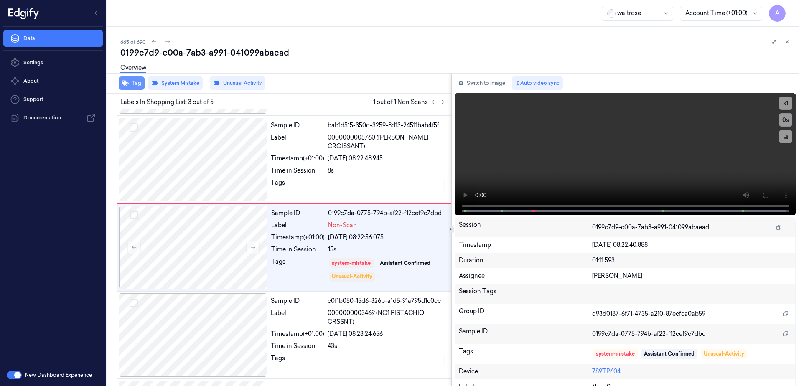
click at [133, 87] on button "Tag" at bounding box center [132, 83] width 26 height 13
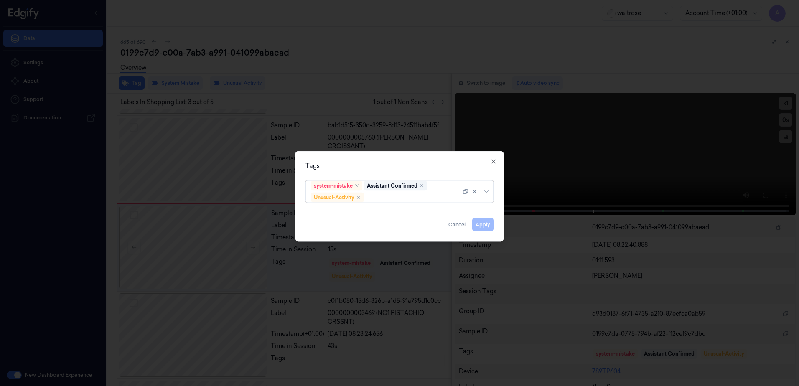
click at [401, 197] on div at bounding box center [413, 197] width 95 height 9
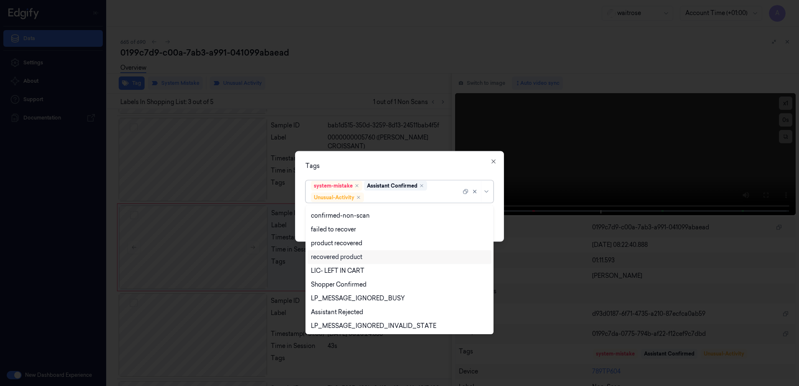
scroll to position [109, 0]
click at [358, 317] on div "Picklist item alert" at bounding box center [400, 312] width 184 height 14
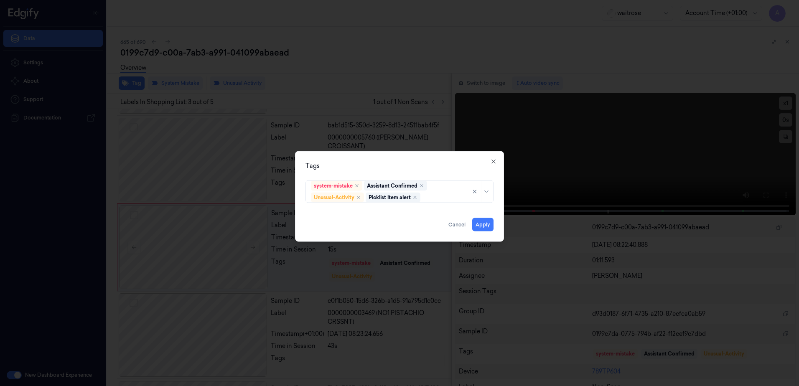
click at [387, 171] on div "Tags system-mistake Assistant Confirmed Unusual-Activity Picklist item alert Ap…" at bounding box center [399, 196] width 209 height 91
click at [485, 225] on button "Apply" at bounding box center [482, 224] width 21 height 13
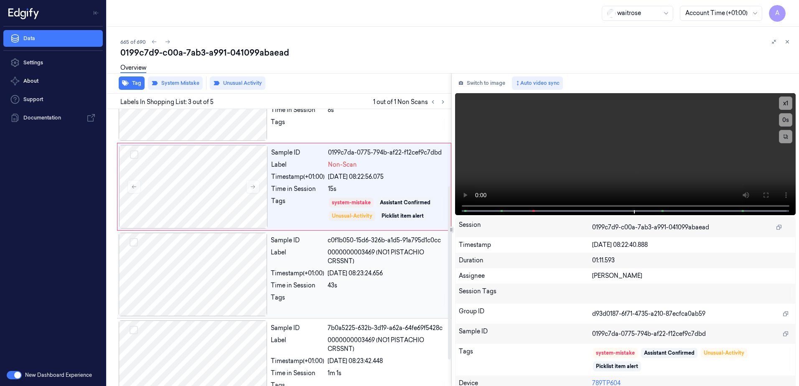
scroll to position [123, 0]
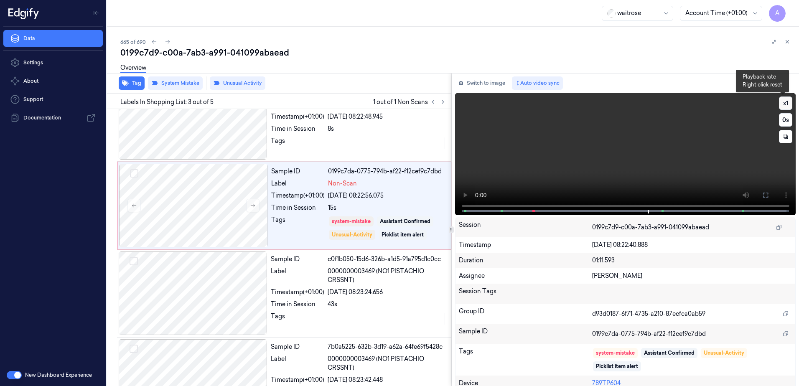
click at [784, 102] on button "x 1" at bounding box center [785, 103] width 13 height 13
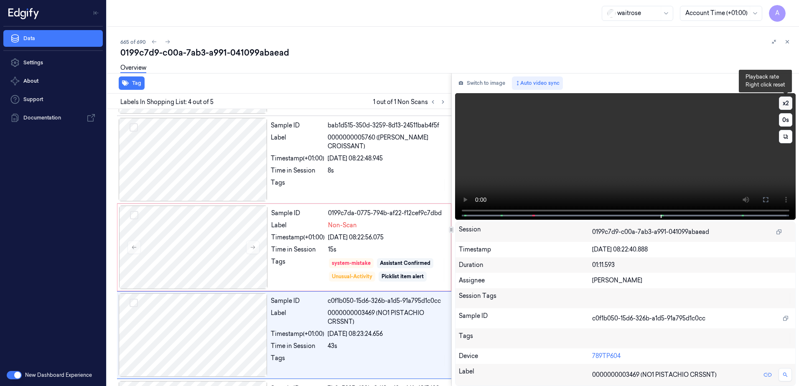
click at [784, 106] on button "x 2" at bounding box center [785, 103] width 13 height 13
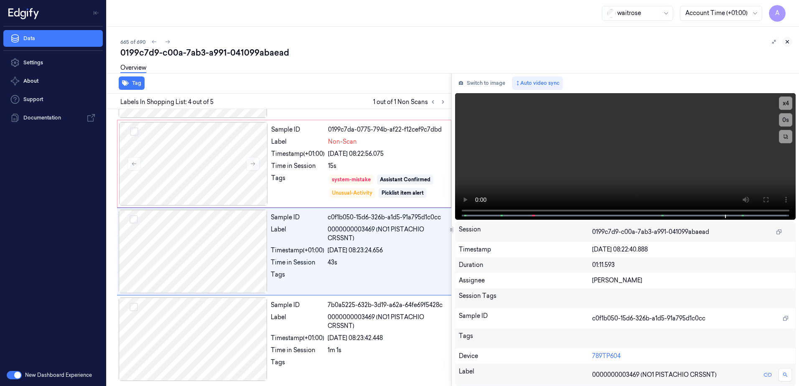
click at [786, 42] on icon at bounding box center [788, 42] width 6 height 6
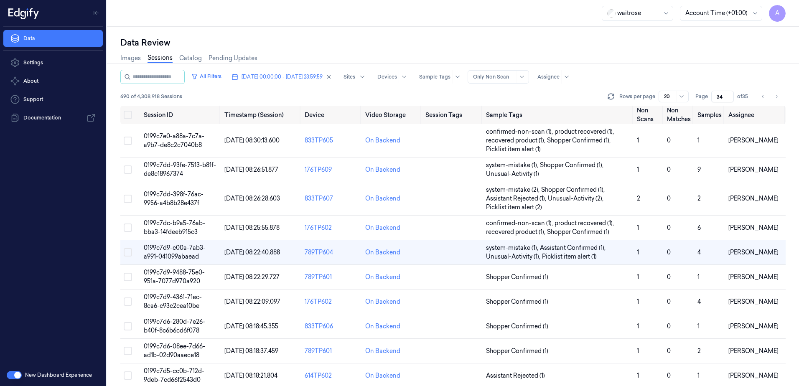
scroll to position [15, 0]
click at [174, 324] on span "0199c7d6-280d-7e26-b40f-8c6b6cd6f078" at bounding box center [174, 326] width 61 height 16
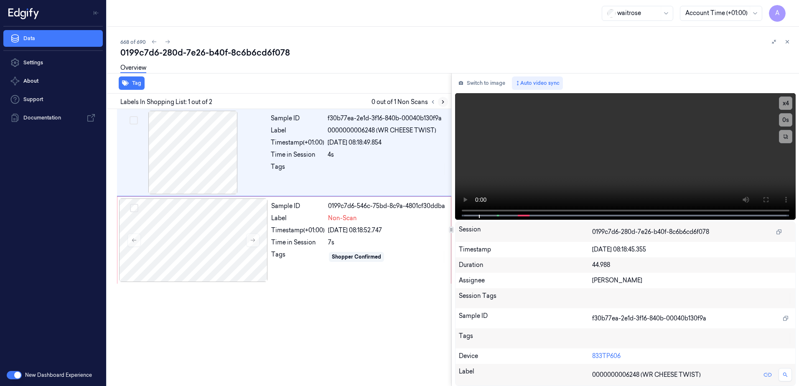
click at [445, 101] on icon at bounding box center [443, 102] width 6 height 6
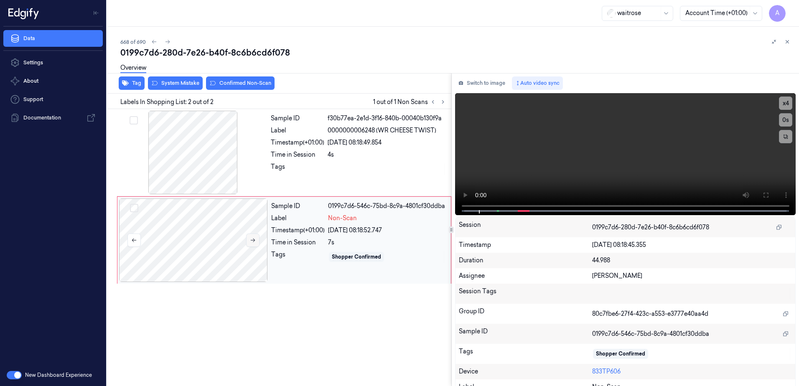
click at [254, 242] on icon at bounding box center [253, 240] width 6 height 6
click at [250, 243] on button at bounding box center [252, 240] width 13 height 13
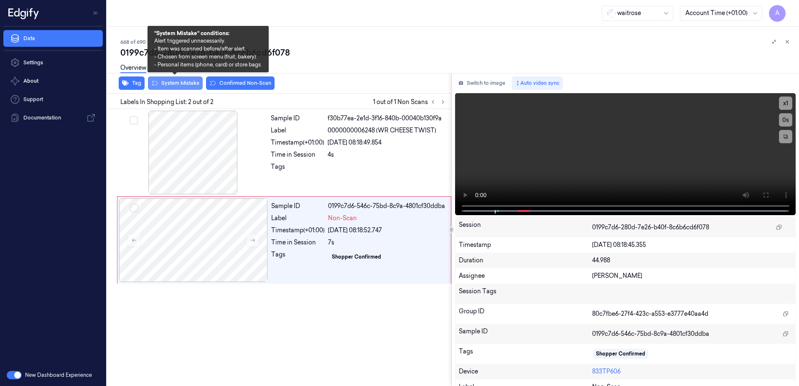
click at [176, 89] on div "Tag System Mistake Confirmed Non-Scan" at bounding box center [278, 83] width 348 height 20
click at [179, 83] on button "System Mistake" at bounding box center [175, 83] width 55 height 13
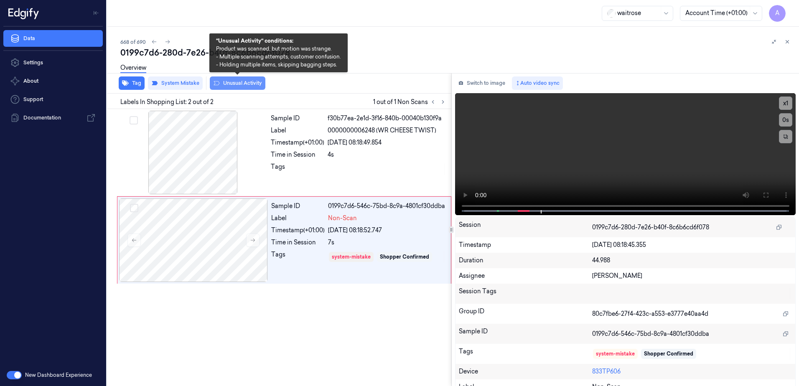
click at [235, 86] on button "Unusual Activity" at bounding box center [238, 83] width 56 height 13
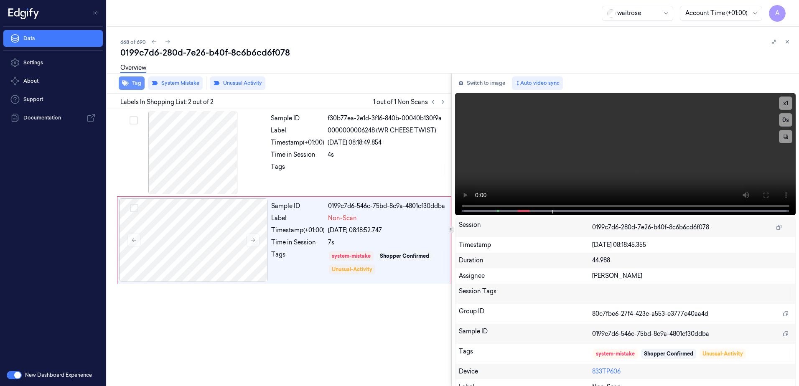
click at [130, 84] on button "Tag" at bounding box center [132, 83] width 26 height 13
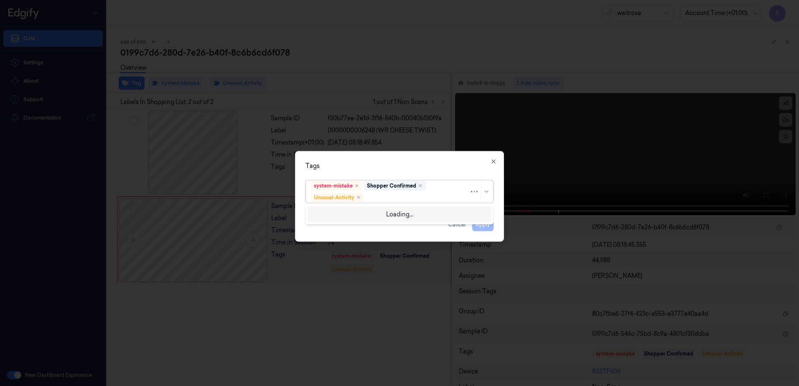
click at [388, 199] on div at bounding box center [418, 197] width 104 height 9
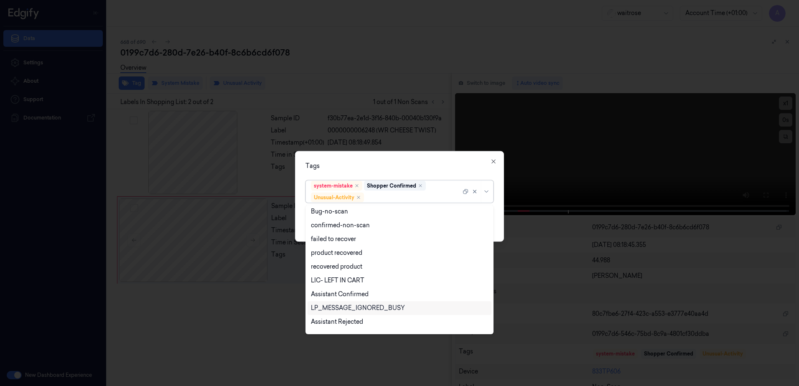
scroll to position [109, 0]
click at [355, 307] on div "Picklist item alert" at bounding box center [335, 311] width 48 height 9
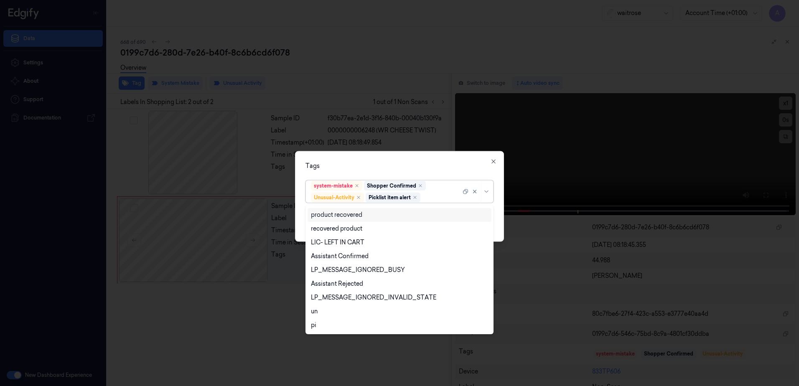
click at [414, 166] on div "Tags" at bounding box center [400, 166] width 188 height 9
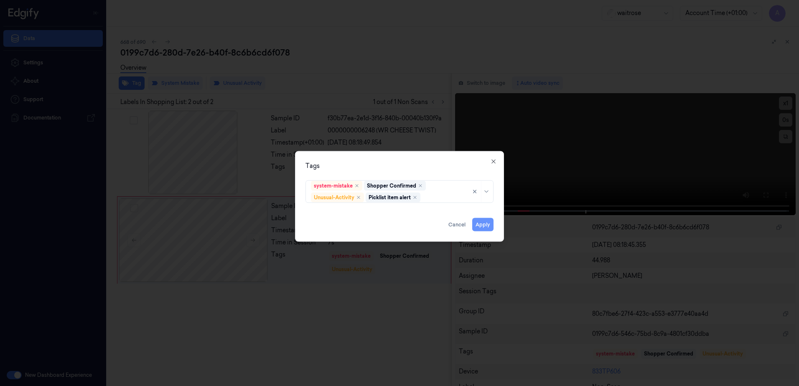
click at [481, 225] on button "Apply" at bounding box center [482, 224] width 21 height 13
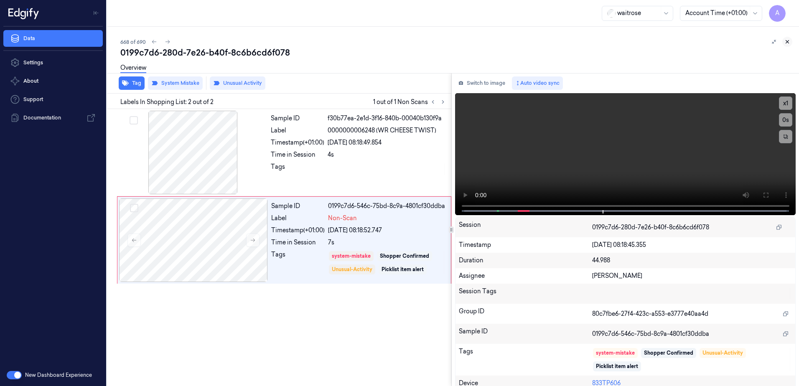
click at [786, 45] on button at bounding box center [788, 42] width 10 height 10
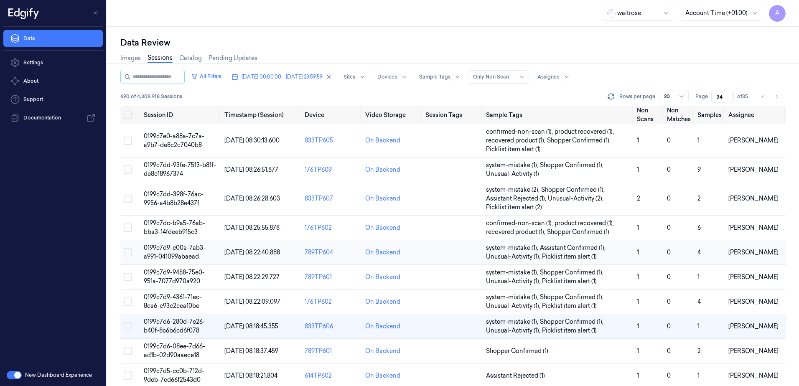
scroll to position [84, 0]
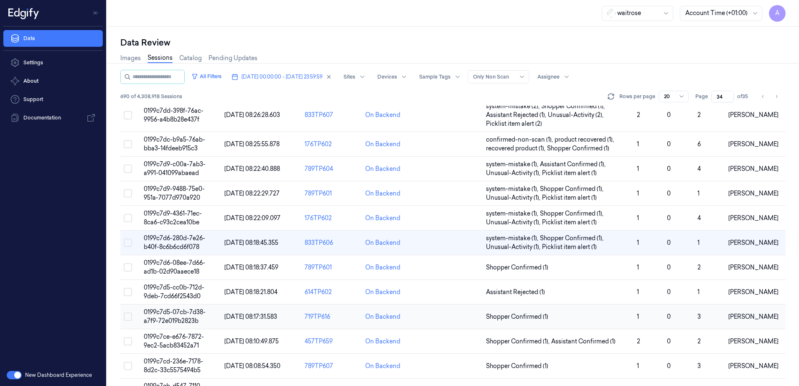
click at [183, 318] on span "0199c7d5-07cb-7d38-a7f9-72e019b2823b" at bounding box center [175, 317] width 62 height 16
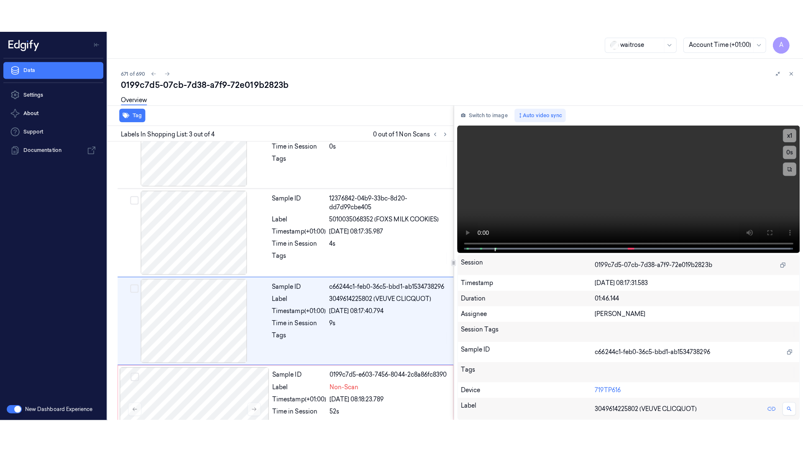
scroll to position [77, 0]
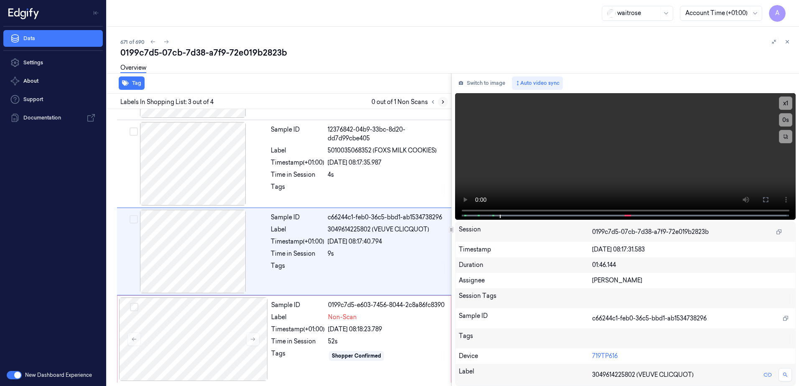
click at [441, 101] on icon at bounding box center [443, 102] width 6 height 6
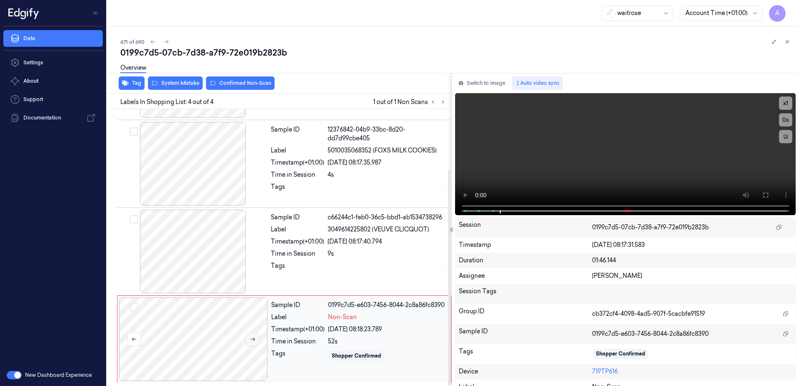
click at [250, 345] on button at bounding box center [252, 339] width 13 height 13
click at [255, 339] on icon at bounding box center [253, 340] width 6 height 6
drag, startPoint x: 763, startPoint y: 197, endPoint x: 765, endPoint y: 240, distance: 43.5
click at [763, 197] on icon at bounding box center [766, 195] width 7 height 7
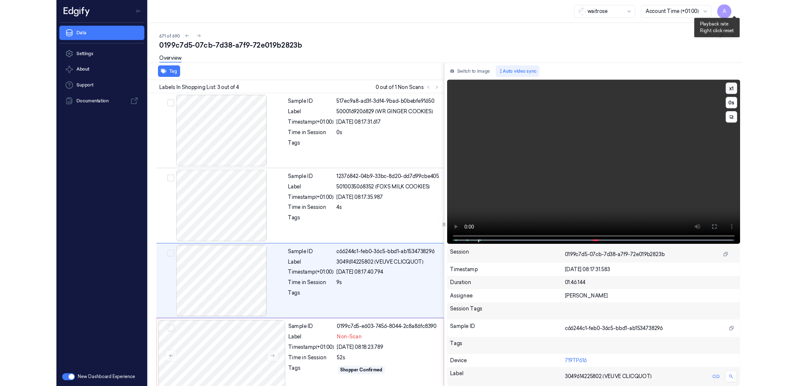
scroll to position [11, 0]
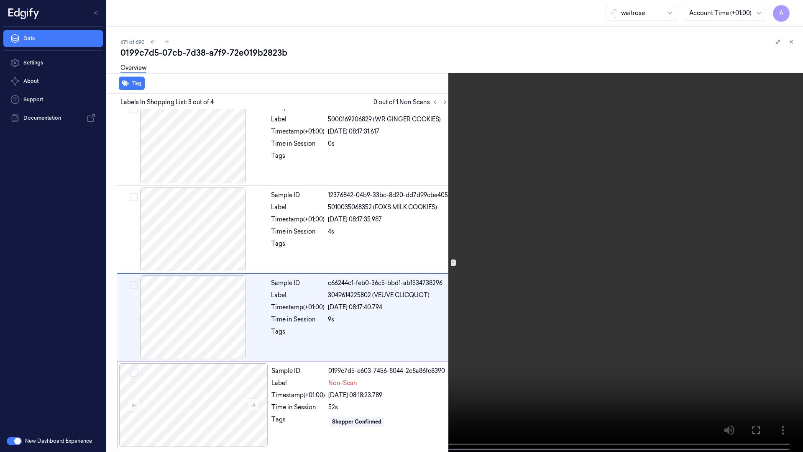
click at [615, 164] on video at bounding box center [401, 226] width 803 height 453
click at [515, 269] on video at bounding box center [401, 226] width 803 height 453
click at [0, 0] on button at bounding box center [0, 0] width 0 height 0
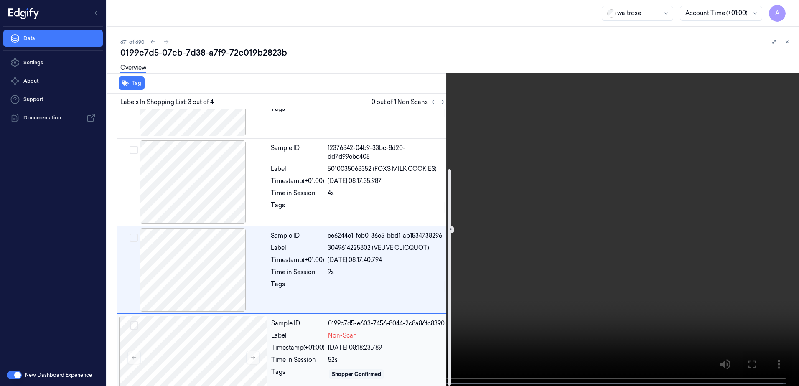
scroll to position [77, 0]
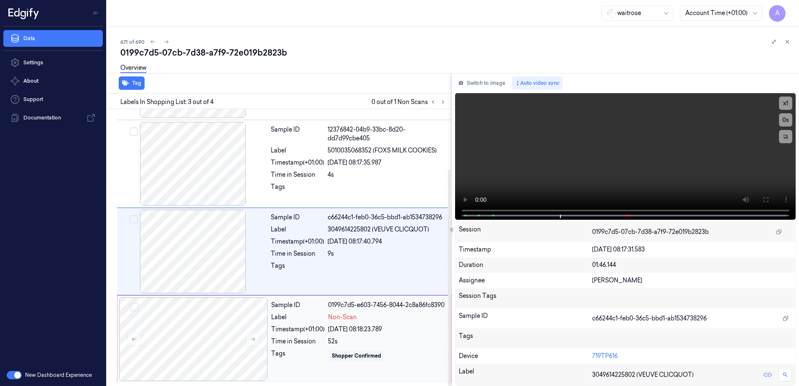
click at [303, 352] on div "Tags" at bounding box center [298, 356] width 54 height 13
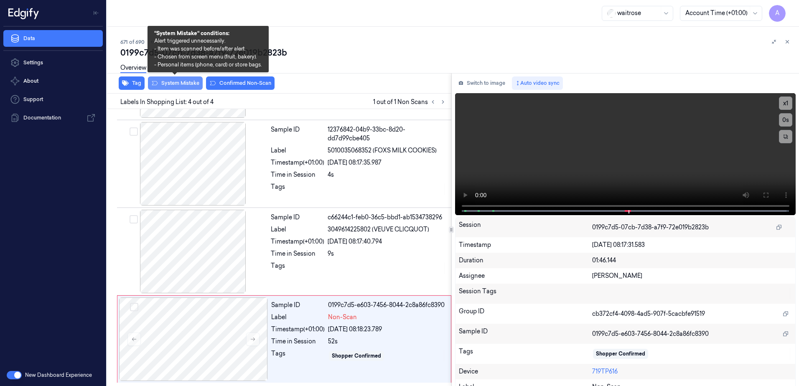
click at [172, 87] on button "System Mistake" at bounding box center [175, 83] width 55 height 13
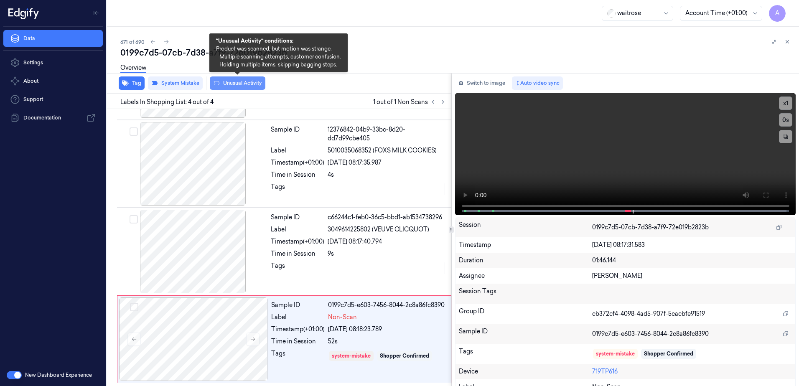
click at [238, 86] on button "Unusual Activity" at bounding box center [238, 83] width 56 height 13
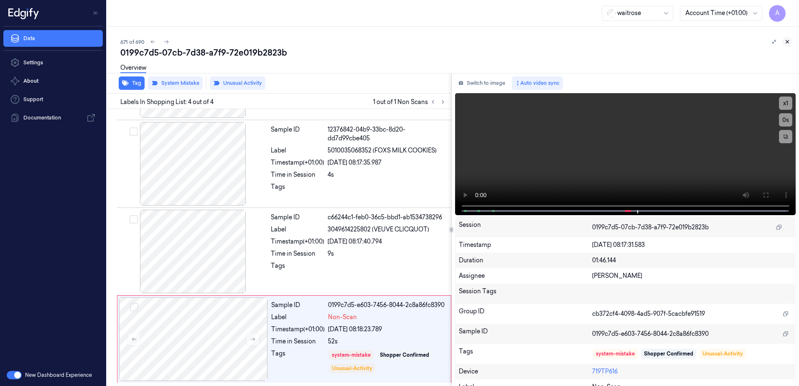
click at [789, 44] on icon at bounding box center [788, 42] width 6 height 6
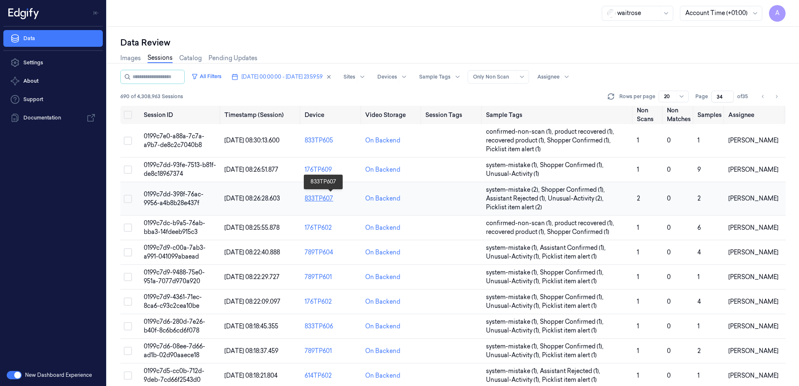
scroll to position [167, 0]
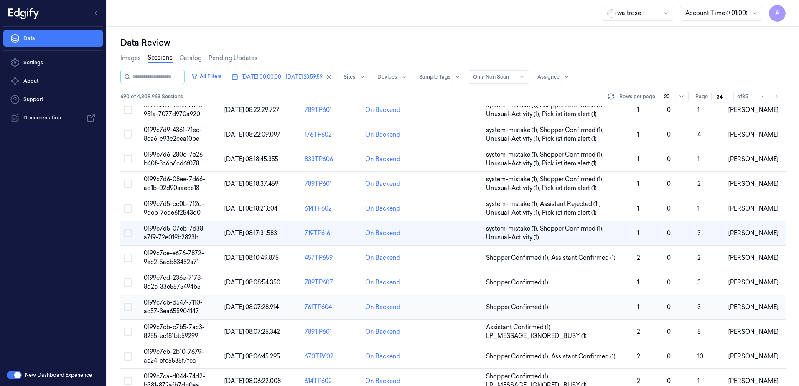
click at [172, 306] on td "0199c7cb-d547-7110-ac57-3ea655904147" at bounding box center [180, 307] width 81 height 25
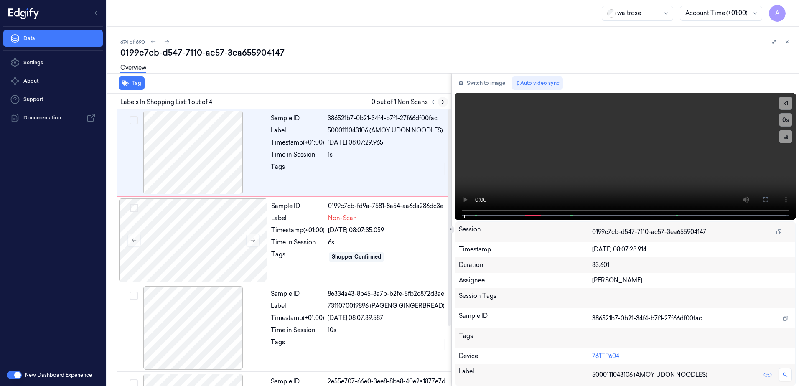
click at [447, 104] on button at bounding box center [443, 102] width 10 height 10
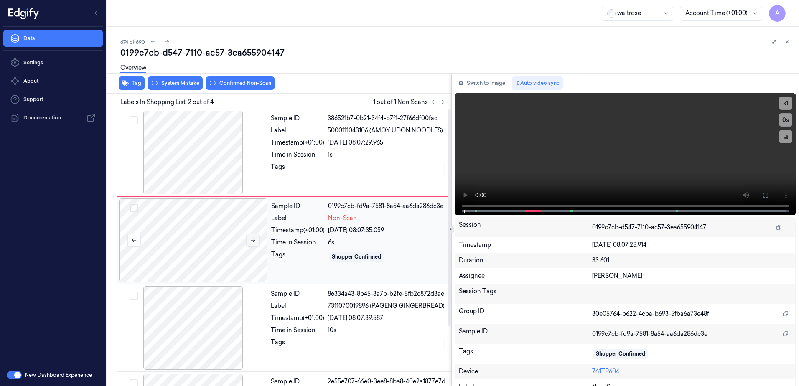
click at [247, 241] on button at bounding box center [252, 240] width 13 height 13
click at [252, 242] on icon at bounding box center [253, 240] width 6 height 6
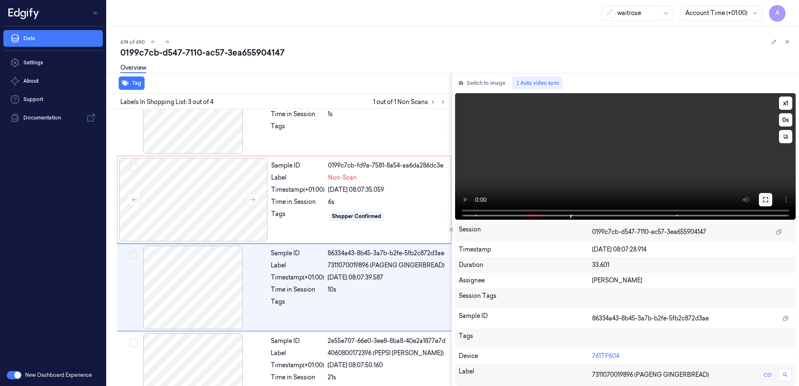
scroll to position [77, 0]
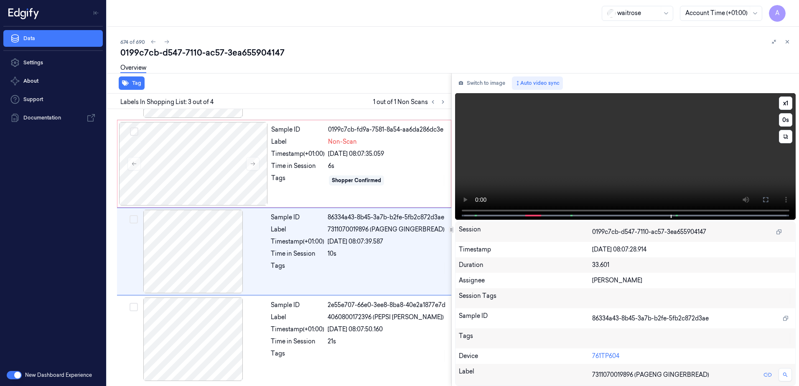
click at [613, 167] on video at bounding box center [625, 156] width 341 height 127
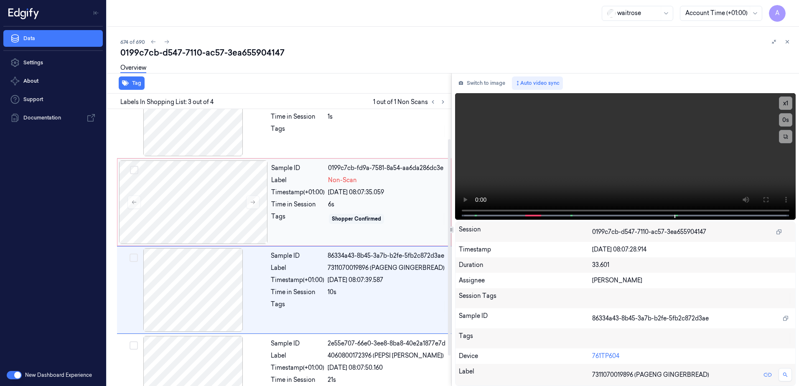
scroll to position [0, 0]
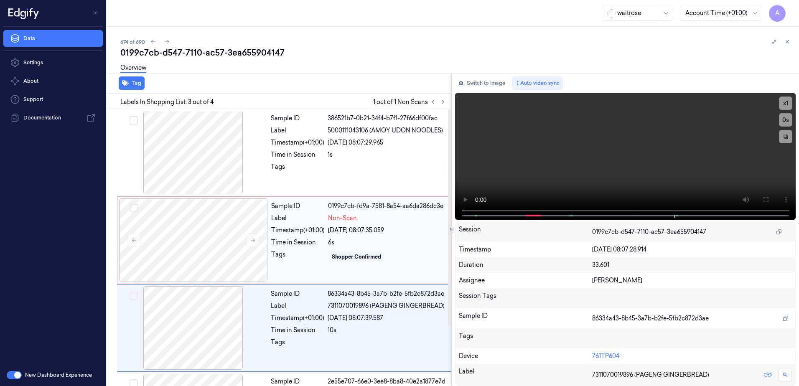
click at [403, 257] on div "Shopper Confirmed" at bounding box center [387, 256] width 118 height 13
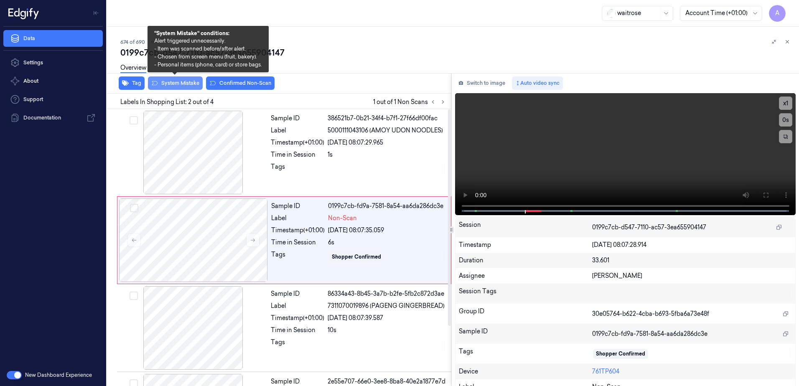
click at [173, 83] on button "System Mistake" at bounding box center [175, 83] width 55 height 13
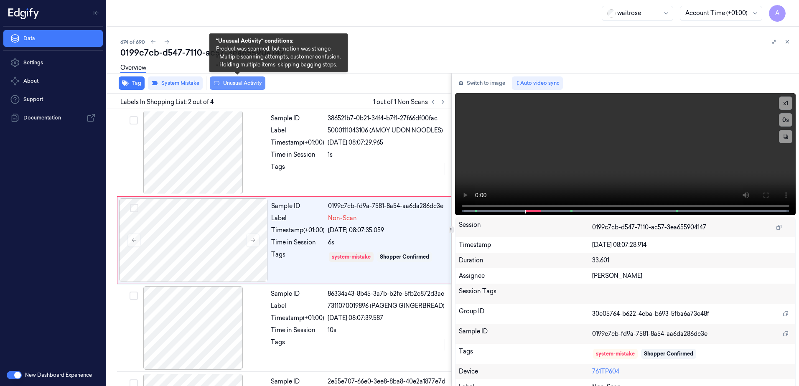
click at [233, 82] on button "Unusual Activity" at bounding box center [238, 83] width 56 height 13
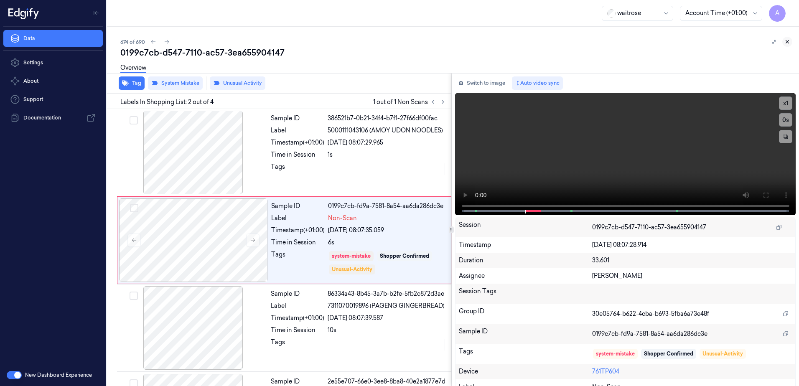
click at [789, 42] on icon at bounding box center [788, 42] width 6 height 6
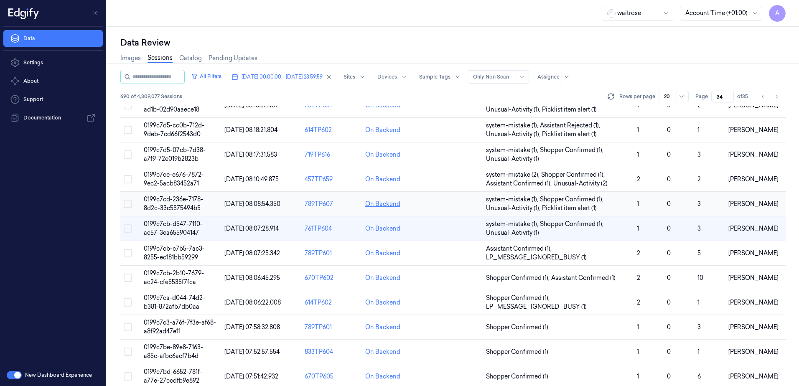
scroll to position [255, 0]
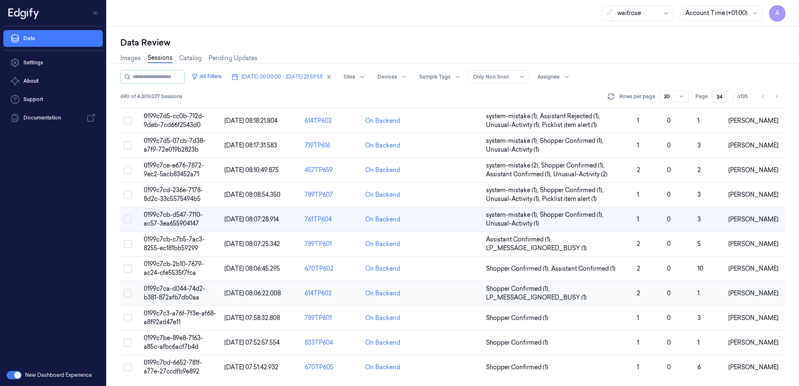
click at [174, 289] on span "0199c7ca-d044-74d2-b381-872afb7db0aa" at bounding box center [174, 293] width 61 height 16
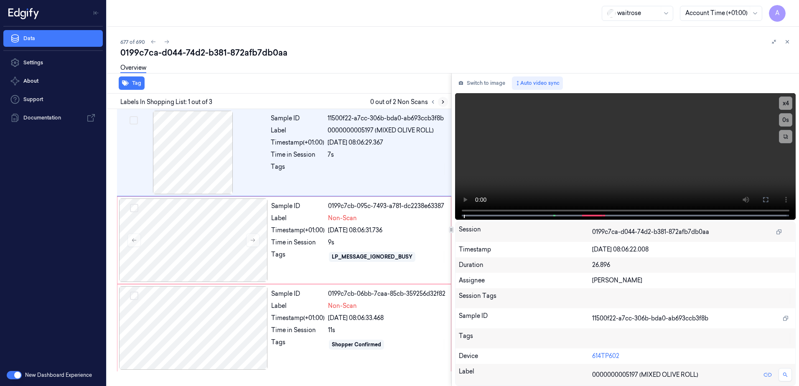
click at [441, 103] on icon at bounding box center [443, 102] width 6 height 6
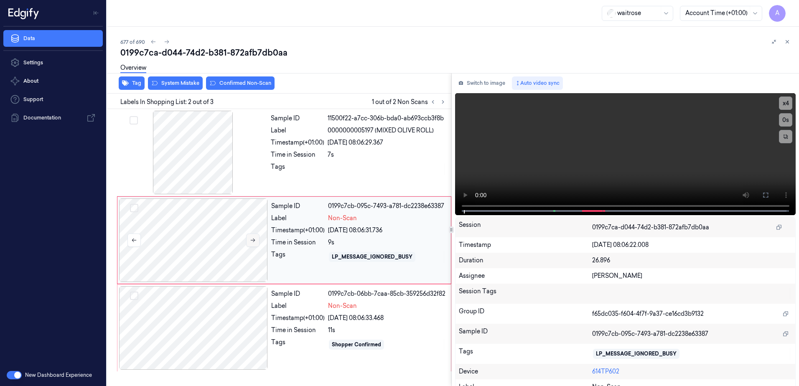
click at [252, 240] on icon at bounding box center [253, 240] width 6 height 6
click at [260, 334] on div at bounding box center [193, 328] width 149 height 84
click at [169, 92] on div "Tag System Mistake Confirmed Non-Scan" at bounding box center [278, 83] width 348 height 20
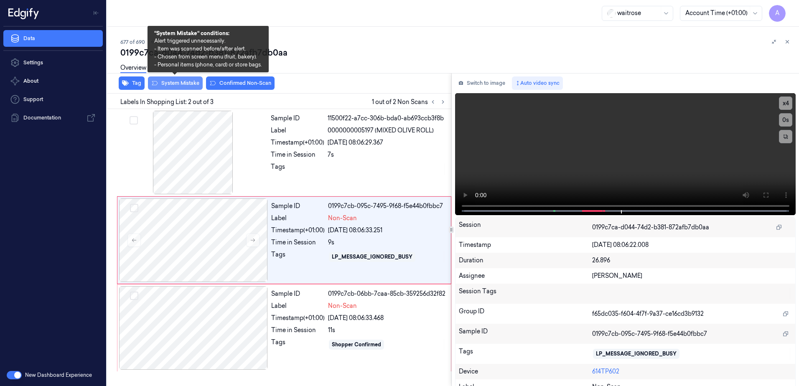
click at [172, 87] on button "System Mistake" at bounding box center [175, 83] width 55 height 13
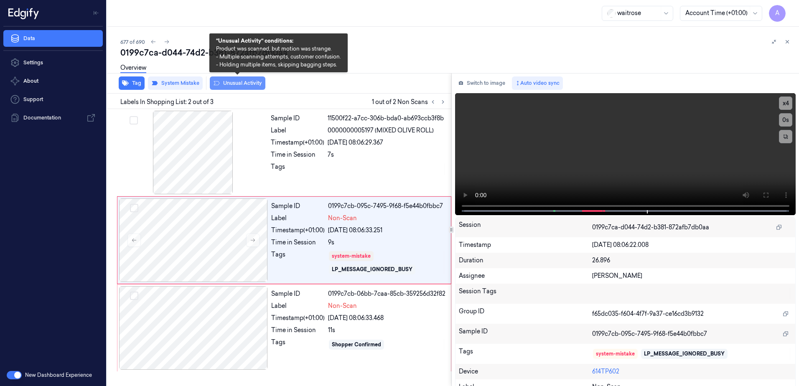
click at [237, 86] on button "Unusual Activity" at bounding box center [238, 83] width 56 height 13
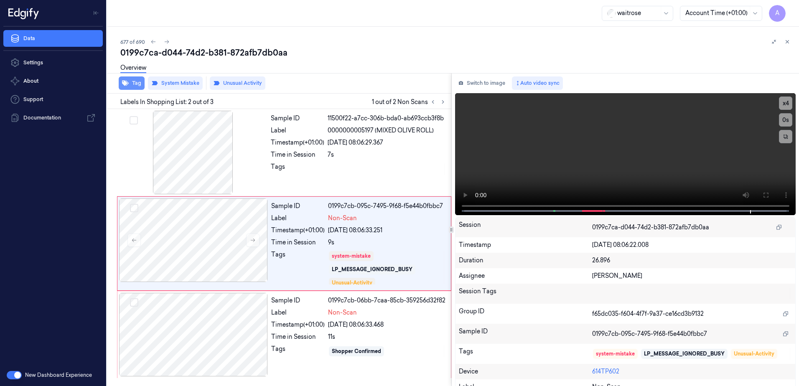
click at [137, 88] on button "Tag" at bounding box center [132, 83] width 26 height 13
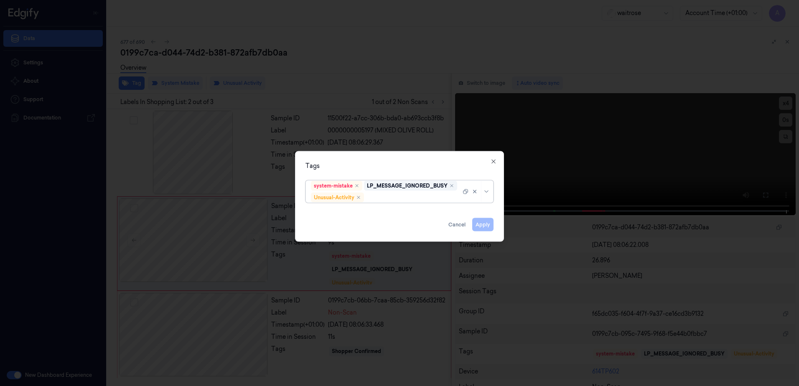
click at [385, 197] on div at bounding box center [413, 197] width 95 height 9
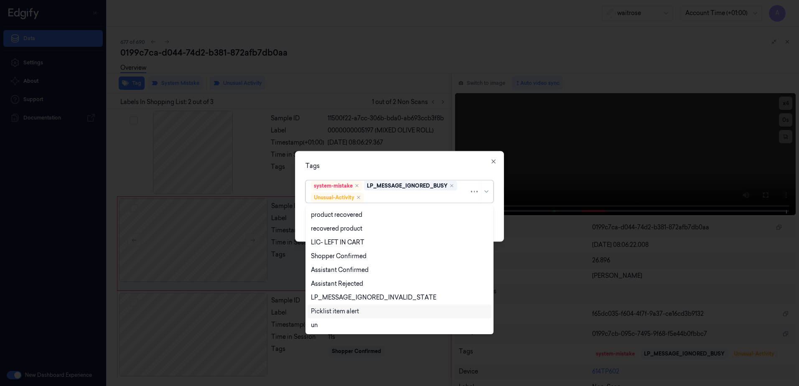
click at [334, 311] on div "Picklist item alert" at bounding box center [335, 311] width 48 height 9
click at [408, 166] on div "Tags" at bounding box center [400, 166] width 188 height 9
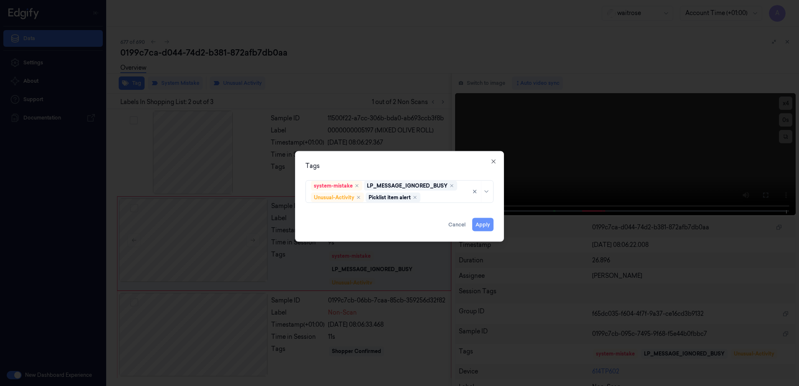
click at [485, 224] on button "Apply" at bounding box center [482, 224] width 21 height 13
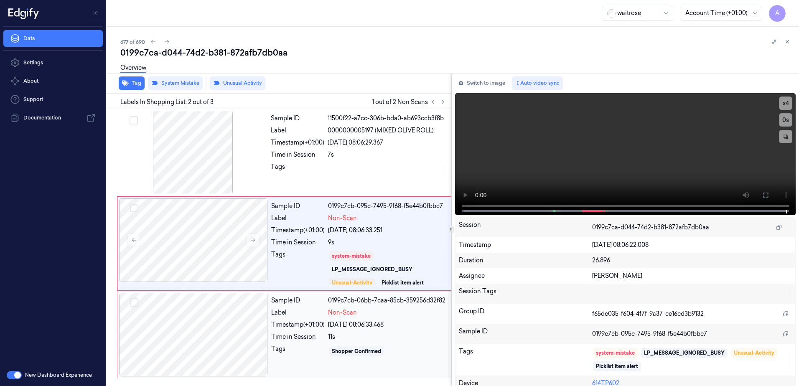
click at [410, 338] on div "11s" at bounding box center [387, 337] width 118 height 9
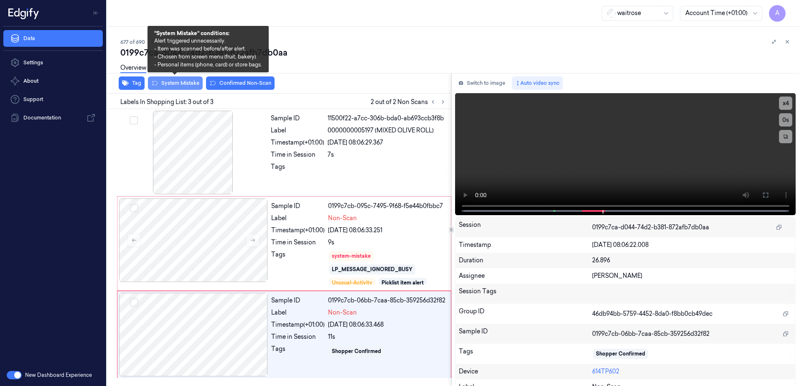
click at [167, 85] on button "System Mistake" at bounding box center [175, 83] width 55 height 13
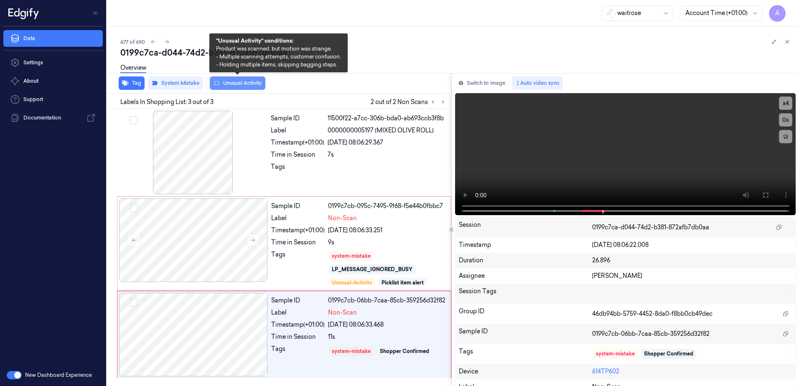
click at [230, 85] on button "Unusual Activity" at bounding box center [238, 83] width 56 height 13
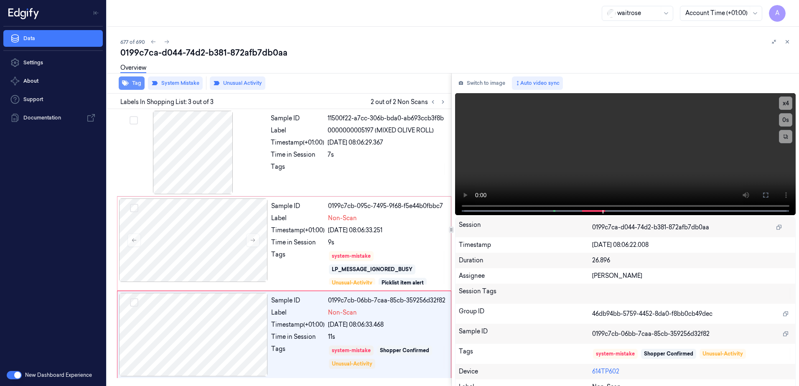
click at [132, 88] on button "Tag" at bounding box center [132, 83] width 26 height 13
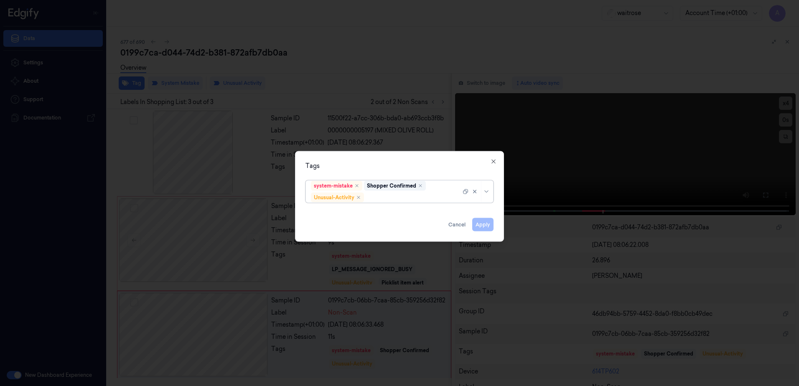
click at [376, 199] on div at bounding box center [413, 197] width 95 height 9
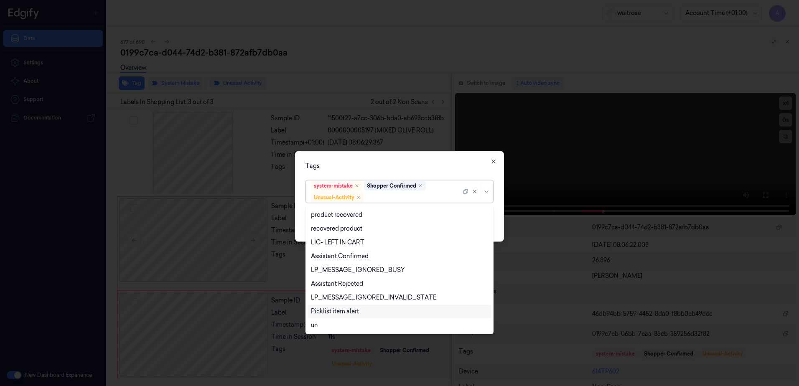
click at [344, 309] on div "Picklist item alert" at bounding box center [335, 311] width 48 height 9
click at [412, 162] on div "Tags" at bounding box center [400, 166] width 188 height 9
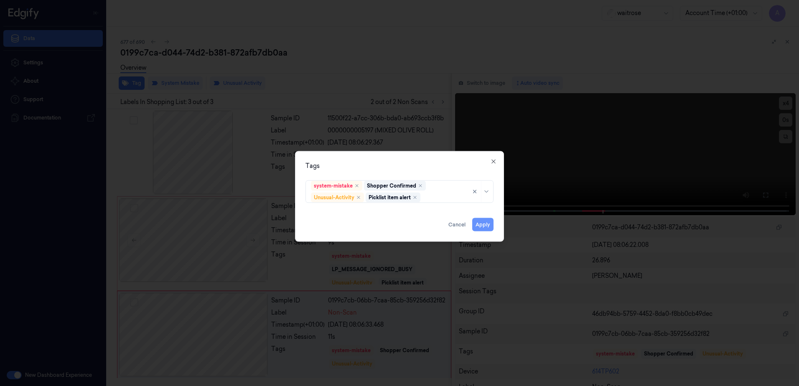
click at [477, 226] on button "Apply" at bounding box center [482, 224] width 21 height 13
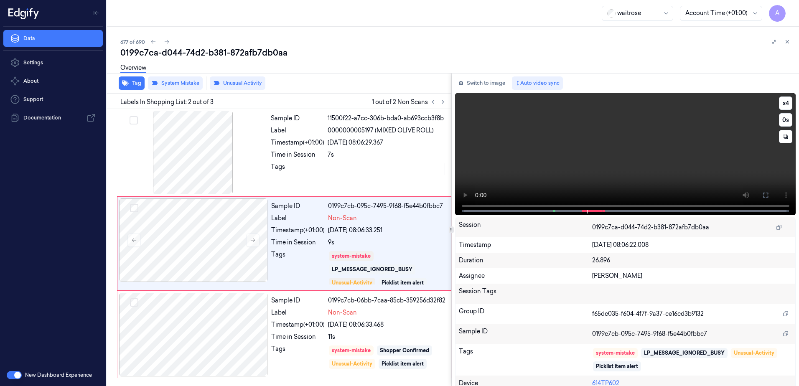
click at [592, 184] on video at bounding box center [625, 154] width 341 height 122
click at [786, 42] on icon at bounding box center [788, 42] width 6 height 6
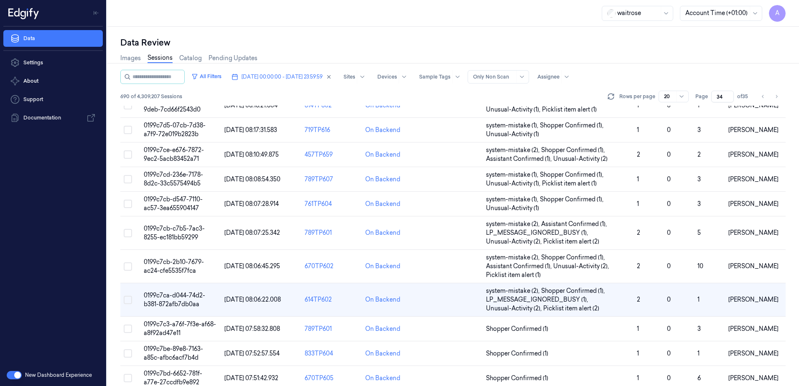
scroll to position [281, 0]
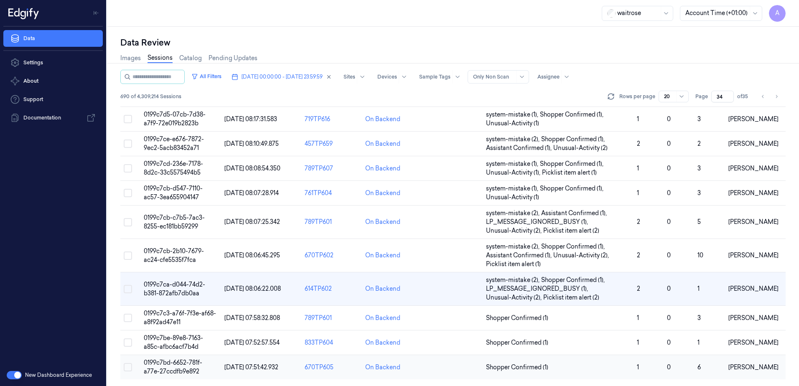
click at [176, 366] on span "0199c7bd-6652-781f-a77e-27ccdfb9e892" at bounding box center [173, 367] width 59 height 16
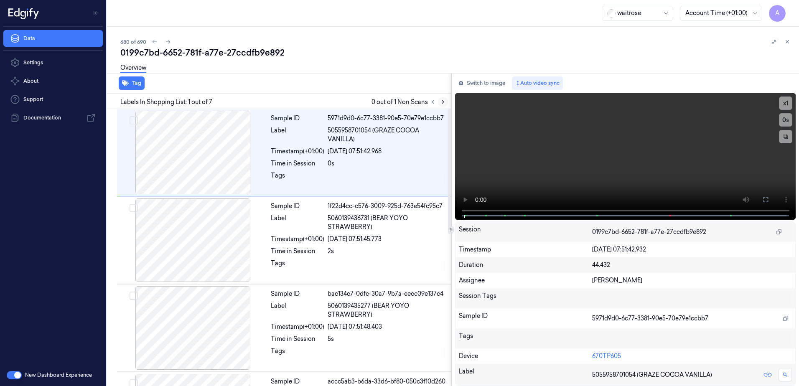
click at [442, 102] on icon at bounding box center [443, 102] width 6 height 6
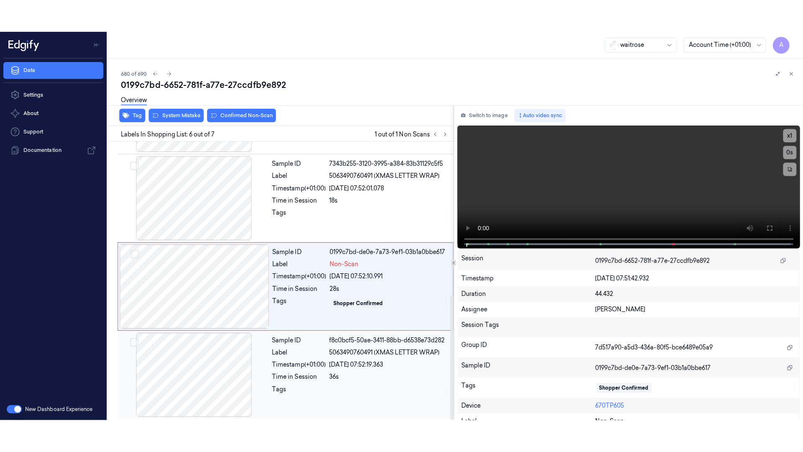
scroll to position [340, 0]
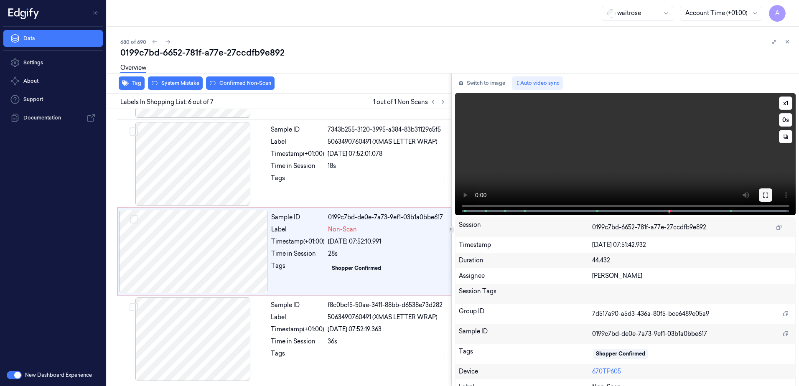
click at [763, 194] on icon at bounding box center [766, 195] width 7 height 7
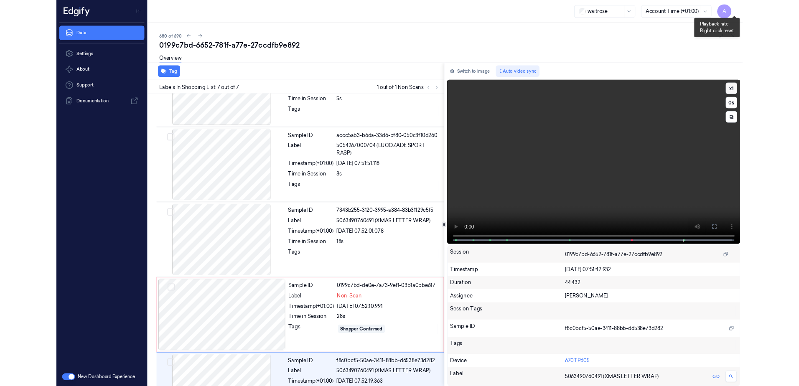
scroll to position [275, 0]
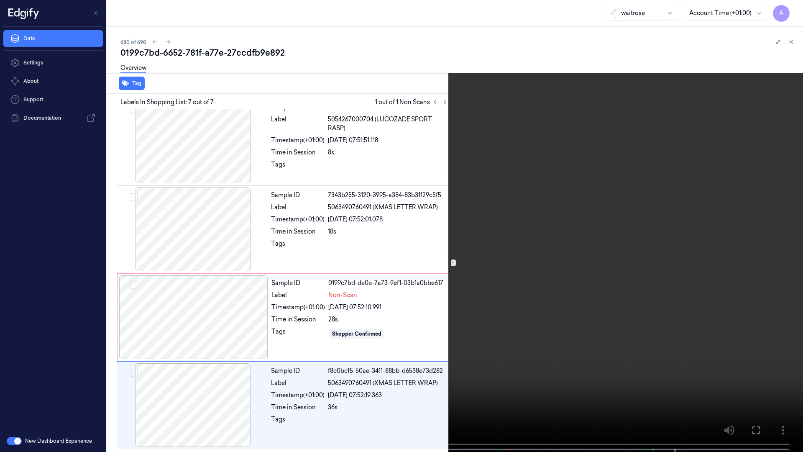
click at [0, 0] on icon at bounding box center [0, 0] width 0 height 0
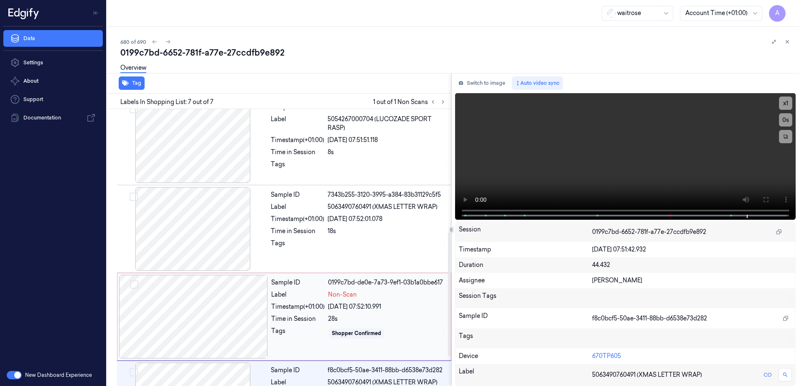
click at [307, 329] on div "Tags" at bounding box center [298, 333] width 54 height 13
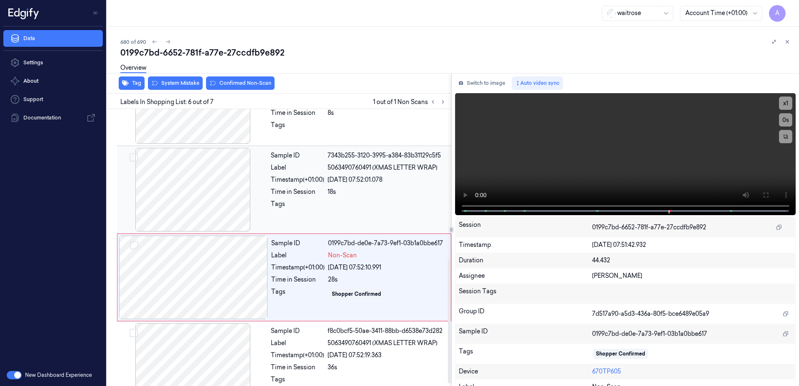
scroll to position [340, 0]
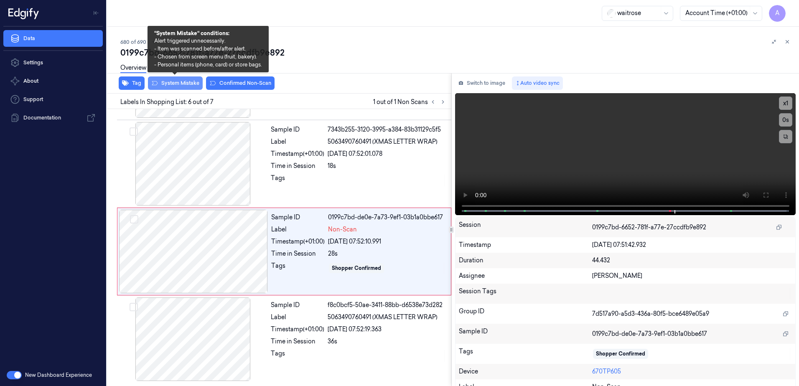
click at [176, 86] on button "System Mistake" at bounding box center [175, 83] width 55 height 13
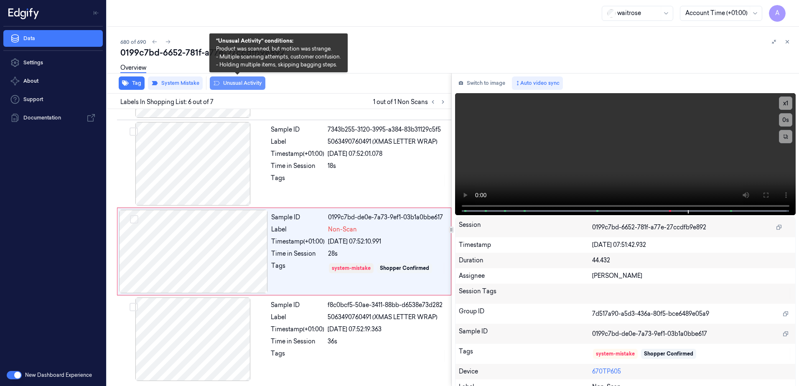
click at [226, 81] on button "Unusual Activity" at bounding box center [238, 83] width 56 height 13
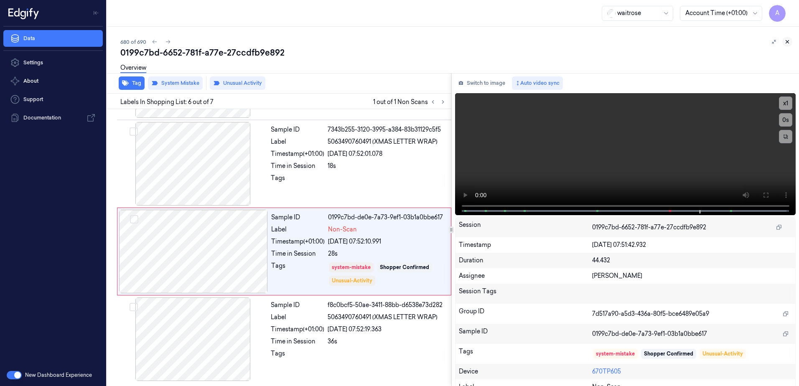
click at [789, 43] on icon at bounding box center [787, 42] width 3 height 3
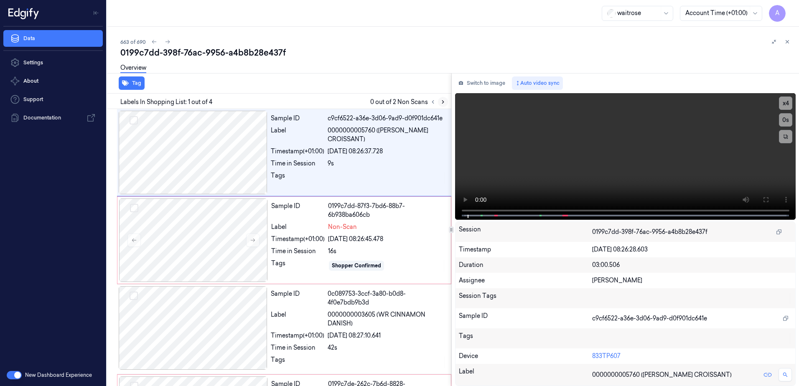
click at [443, 105] on icon at bounding box center [443, 102] width 6 height 6
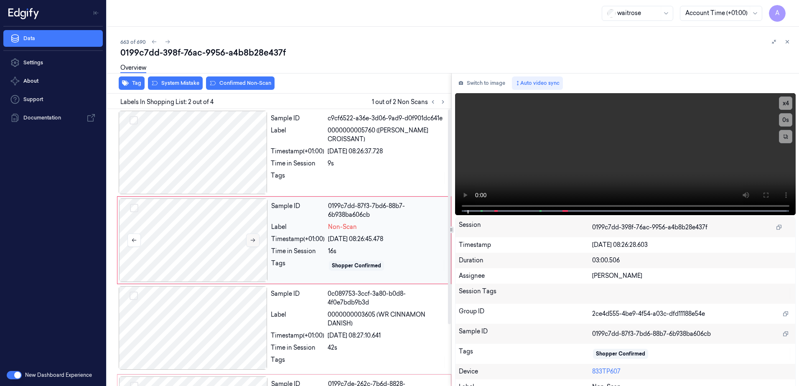
click at [251, 241] on icon at bounding box center [253, 240] width 6 height 6
click at [255, 241] on icon at bounding box center [253, 241] width 5 height 4
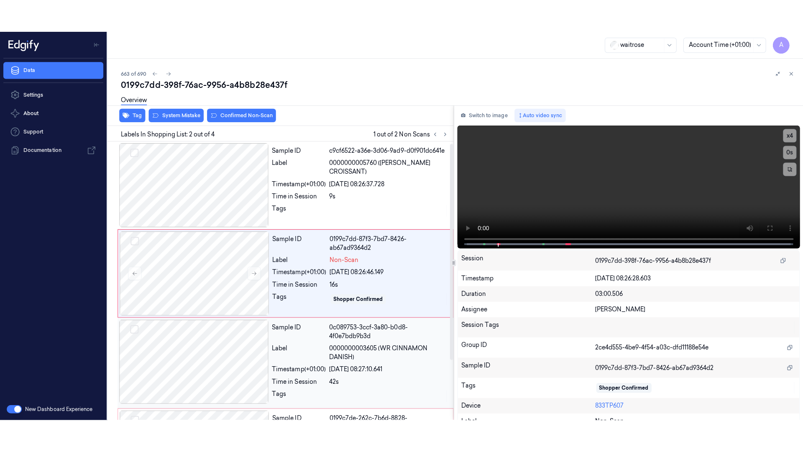
scroll to position [79, 0]
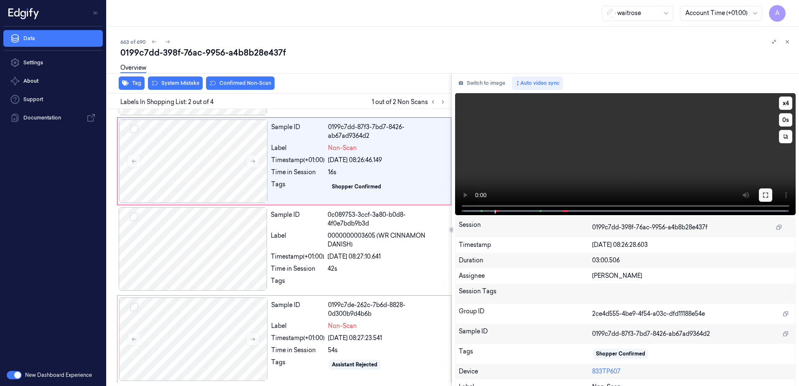
click at [763, 195] on icon at bounding box center [766, 195] width 7 height 7
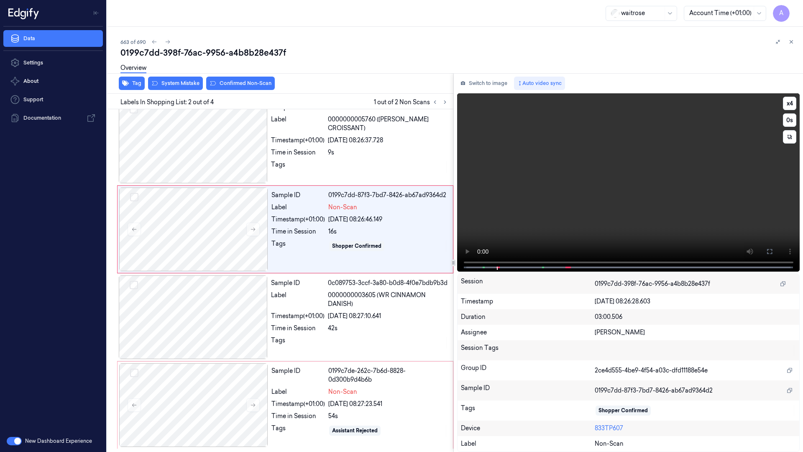
scroll to position [11, 0]
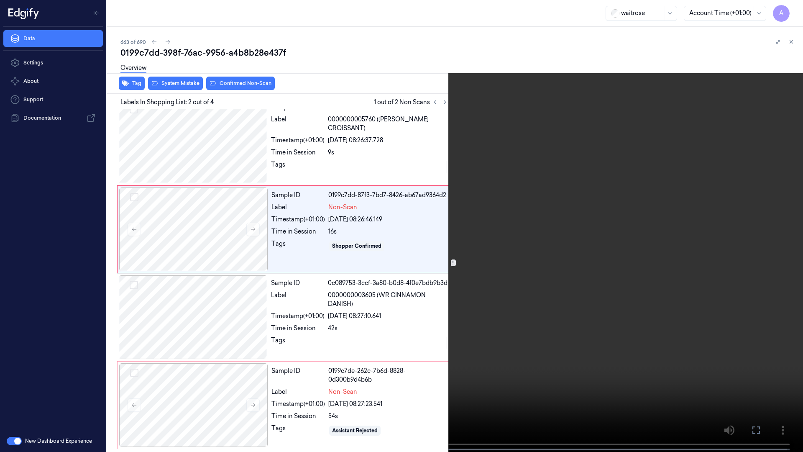
click at [563, 245] on video at bounding box center [401, 226] width 803 height 453
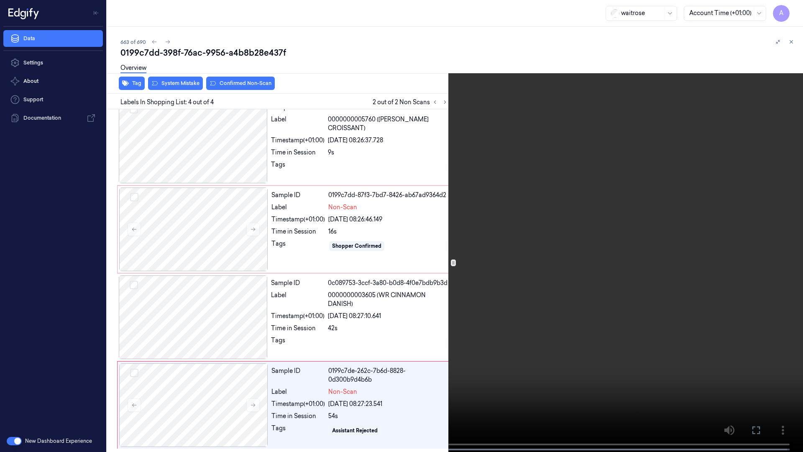
click at [0, 0] on icon at bounding box center [0, 0] width 0 height 0
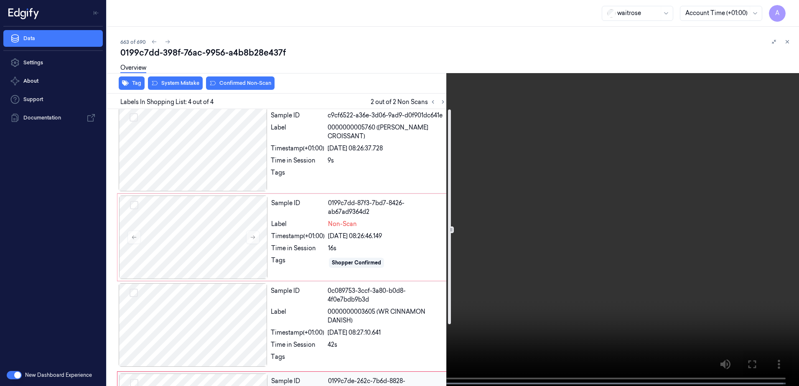
scroll to position [0, 0]
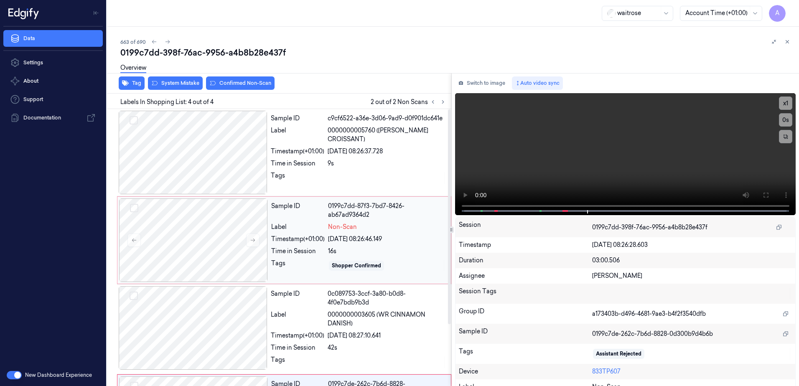
click at [307, 223] on div "Label" at bounding box center [298, 227] width 54 height 9
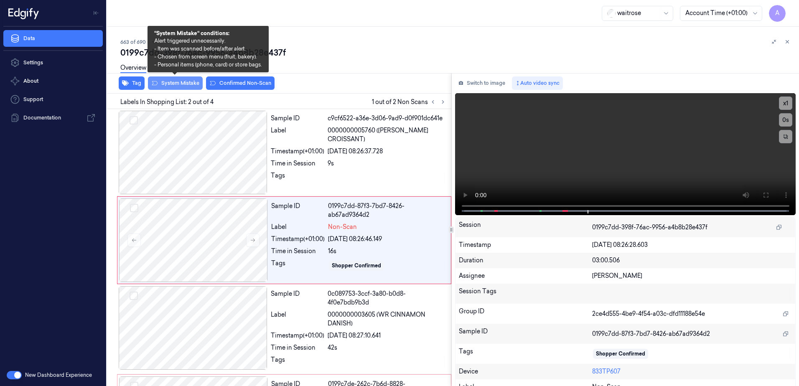
click at [162, 83] on button "System Mistake" at bounding box center [175, 83] width 55 height 13
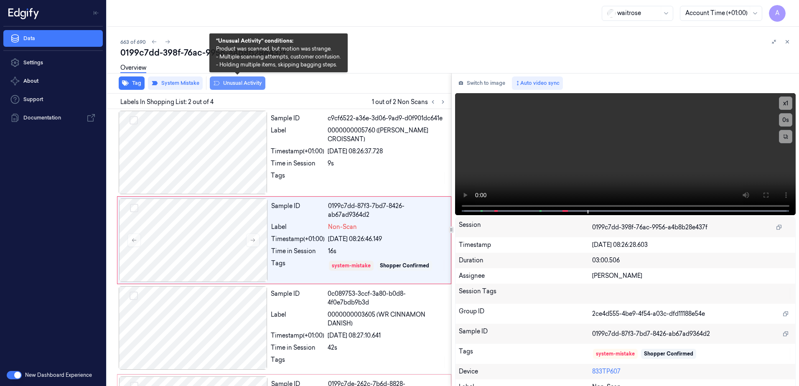
click at [232, 87] on button "Unusual Activity" at bounding box center [238, 83] width 56 height 13
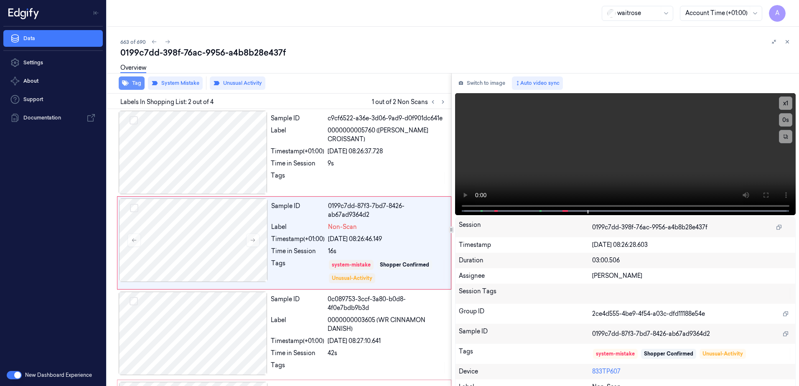
click at [132, 86] on button "Tag" at bounding box center [132, 83] width 26 height 13
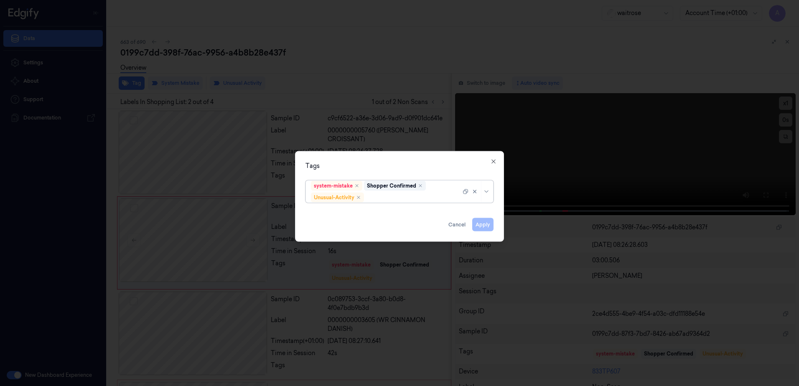
click at [373, 197] on div at bounding box center [413, 197] width 95 height 9
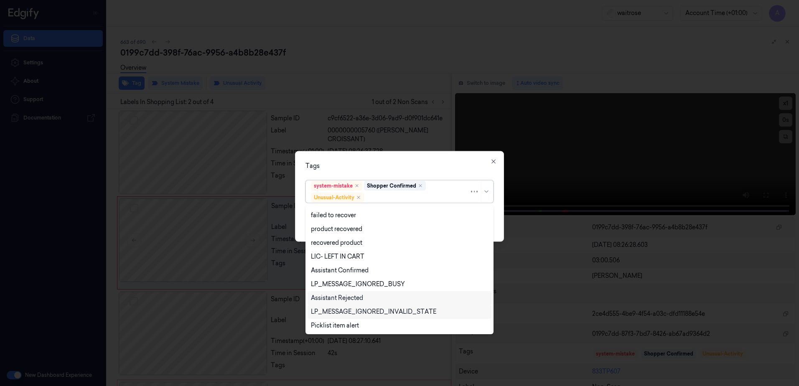
scroll to position [109, 0]
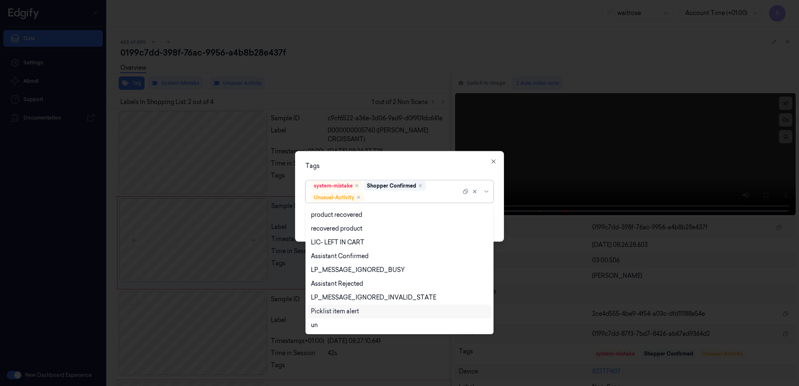
click at [355, 312] on div "Picklist item alert" at bounding box center [335, 311] width 48 height 9
click at [410, 162] on div "Tags" at bounding box center [400, 166] width 188 height 9
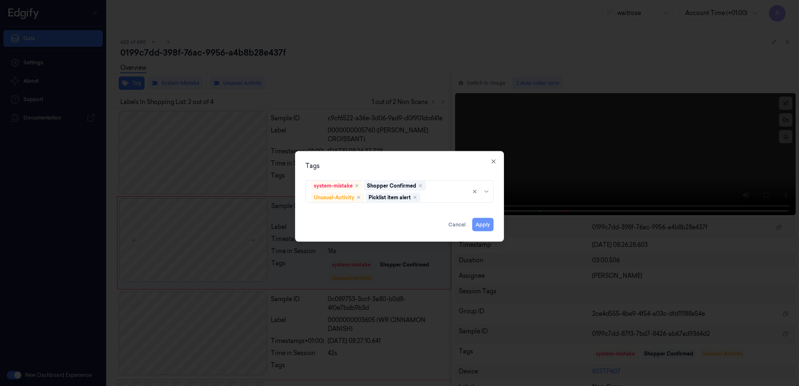
click at [479, 224] on button "Apply" at bounding box center [482, 224] width 21 height 13
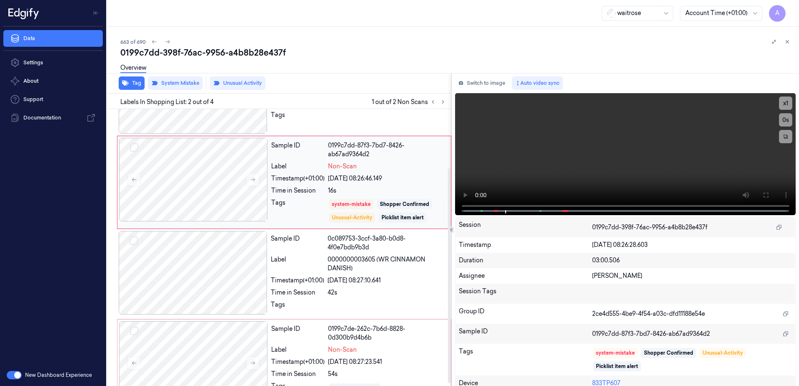
scroll to position [79, 0]
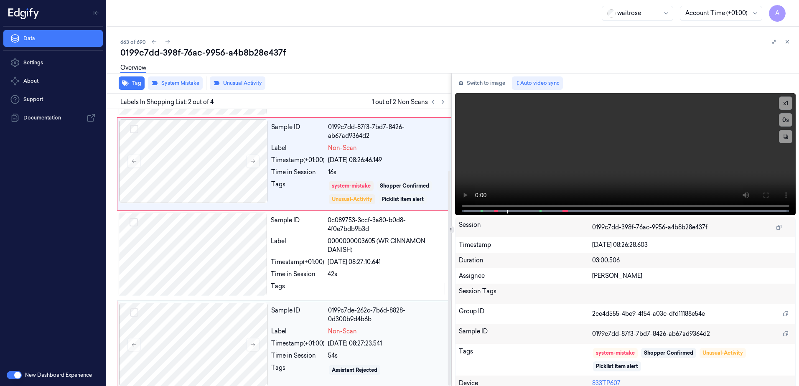
click at [394, 364] on div "Assistant Rejected" at bounding box center [387, 370] width 118 height 13
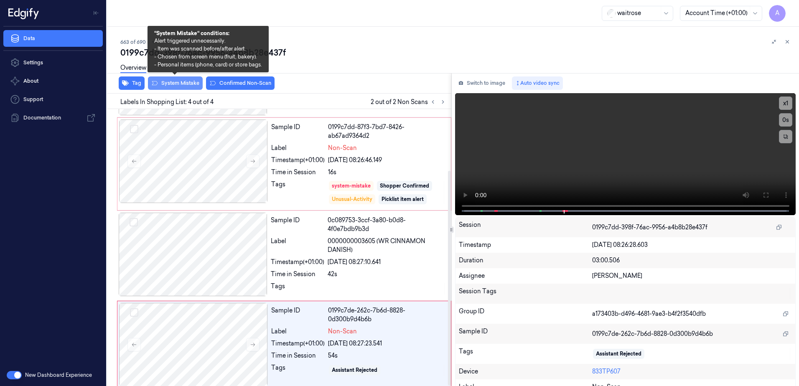
click at [189, 89] on button "System Mistake" at bounding box center [175, 83] width 55 height 13
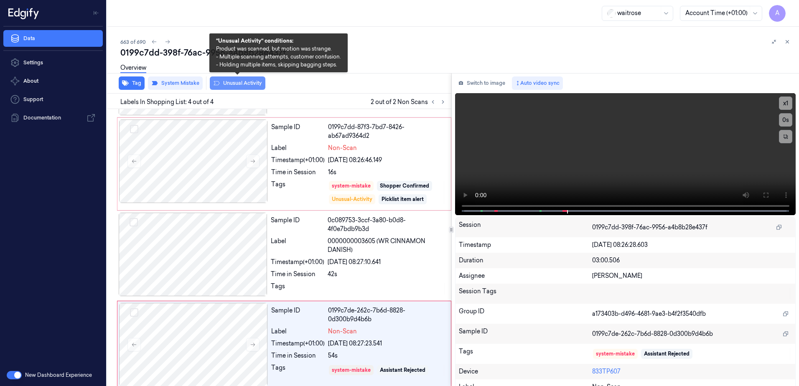
click at [224, 89] on button "Unusual Activity" at bounding box center [238, 83] width 56 height 13
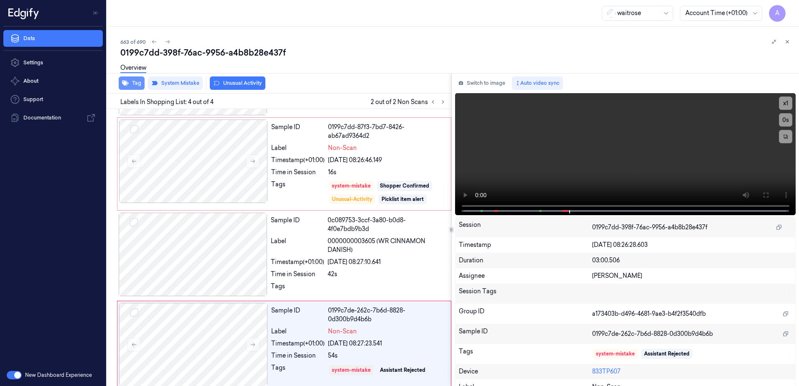
scroll to position [84, 0]
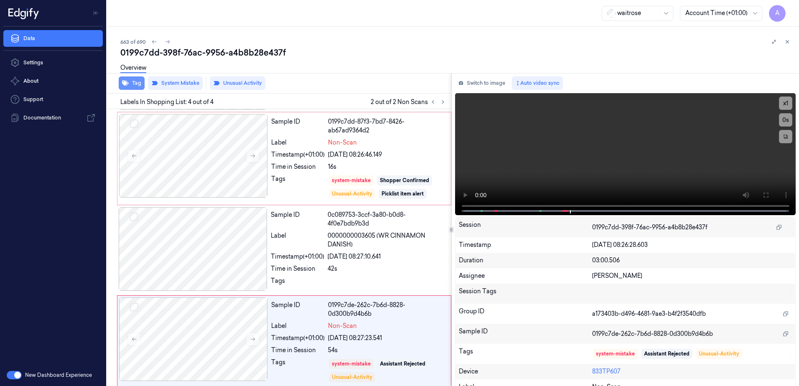
click at [135, 86] on button "Tag" at bounding box center [132, 83] width 26 height 13
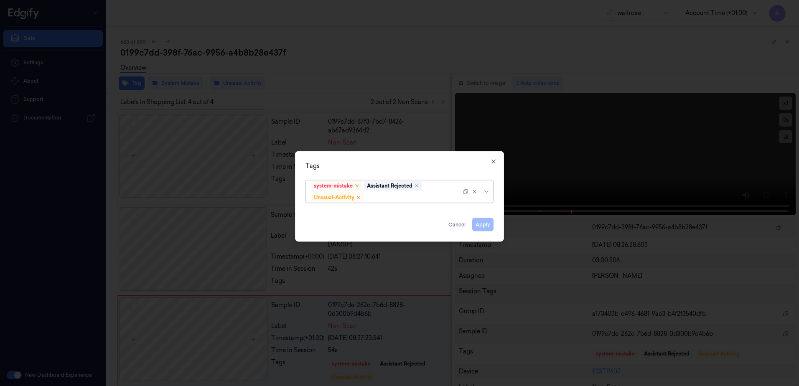
click at [397, 198] on div at bounding box center [413, 197] width 95 height 9
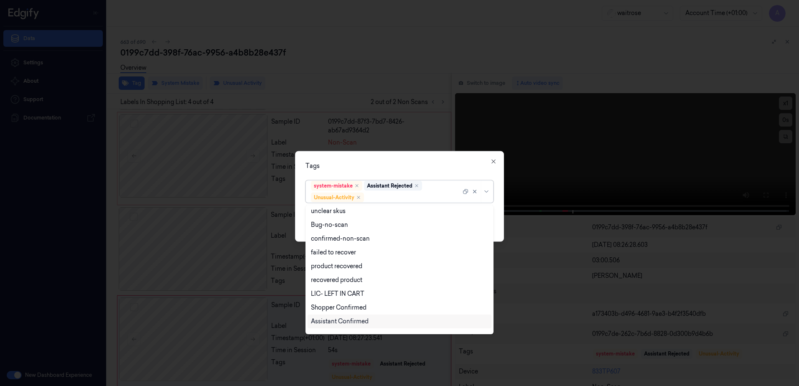
scroll to position [109, 0]
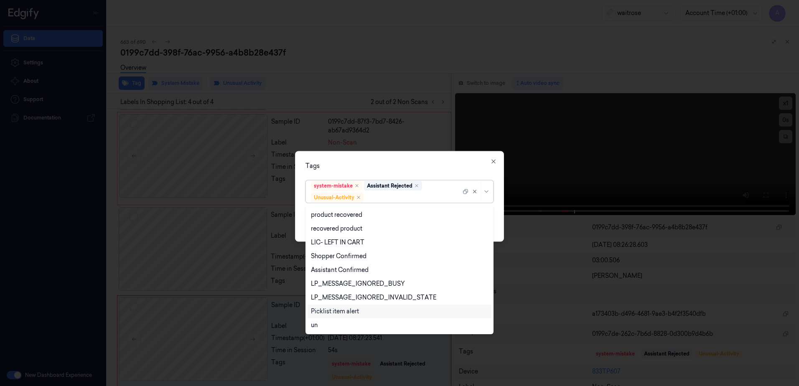
click at [351, 314] on div "Picklist item alert" at bounding box center [335, 311] width 48 height 9
click at [431, 168] on div "Tags" at bounding box center [400, 166] width 188 height 9
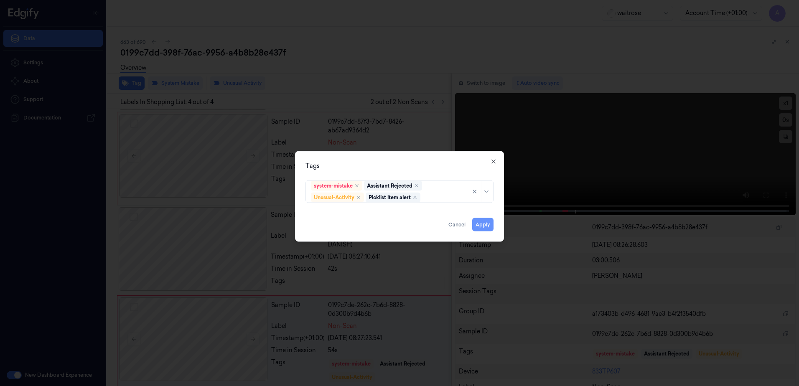
click at [485, 224] on button "Apply" at bounding box center [482, 224] width 21 height 13
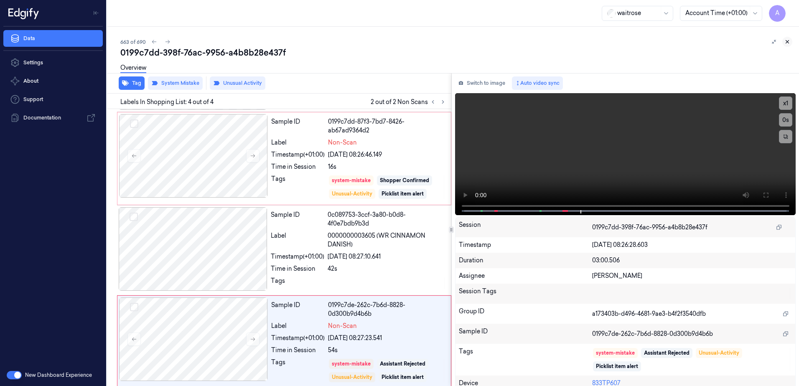
click at [790, 42] on icon at bounding box center [788, 42] width 6 height 6
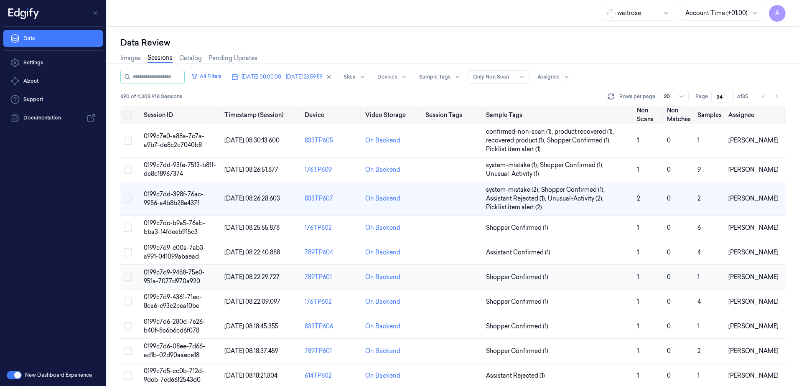
click at [171, 278] on span "0199c7d9-9488-75e0-951a-7077d970a920" at bounding box center [174, 277] width 61 height 16
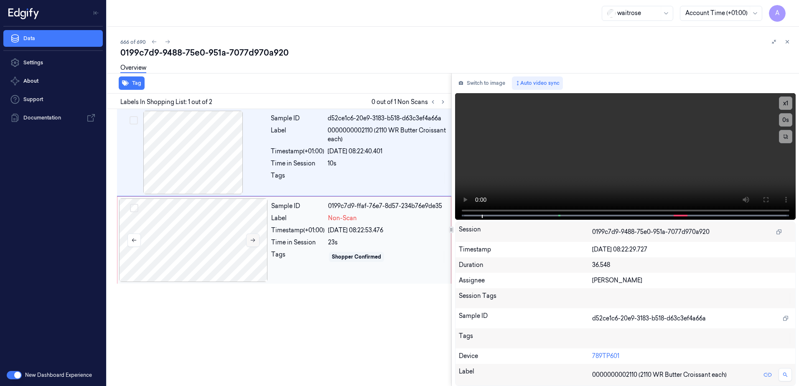
click at [253, 242] on icon at bounding box center [253, 240] width 6 height 6
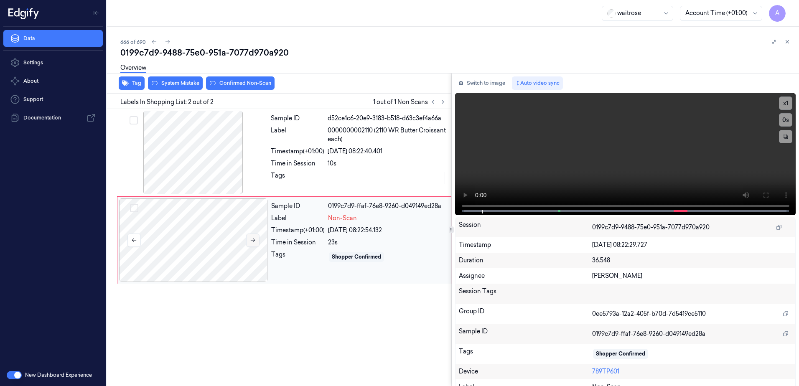
click at [248, 242] on button at bounding box center [252, 240] width 13 height 13
click at [762, 199] on button at bounding box center [765, 195] width 13 height 13
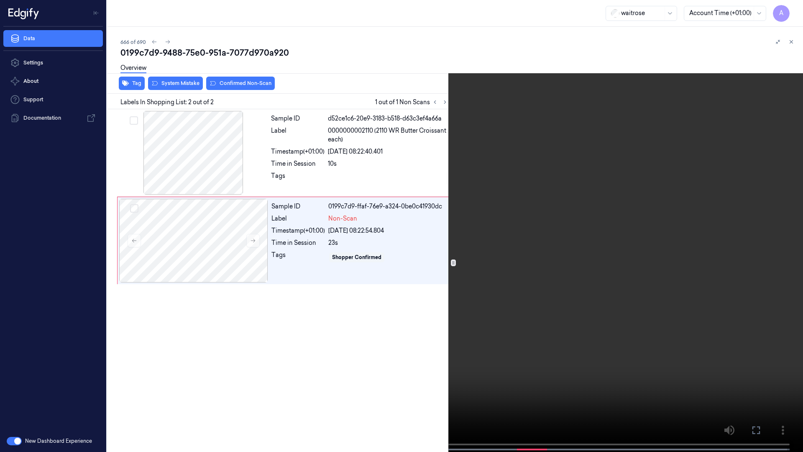
click at [0, 0] on icon at bounding box center [0, 0] width 0 height 0
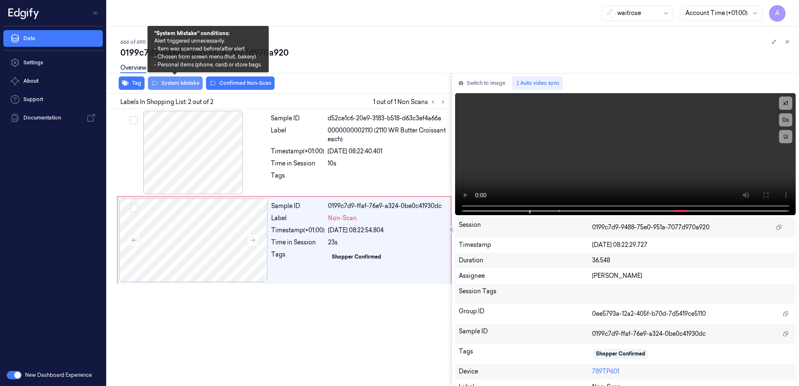
click at [177, 86] on button "System Mistake" at bounding box center [175, 83] width 55 height 13
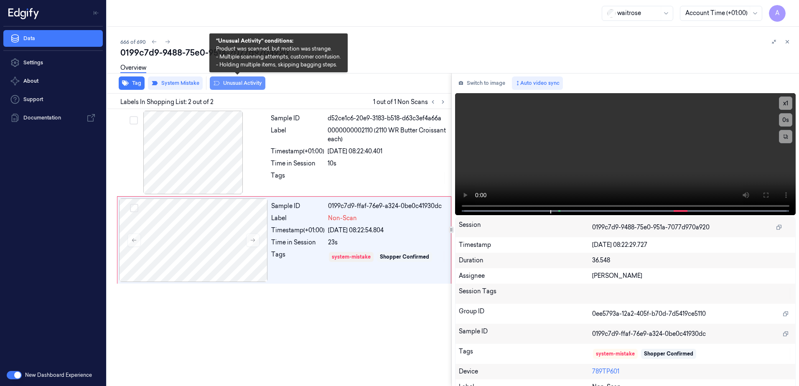
click at [238, 85] on button "Unusual Activity" at bounding box center [238, 83] width 56 height 13
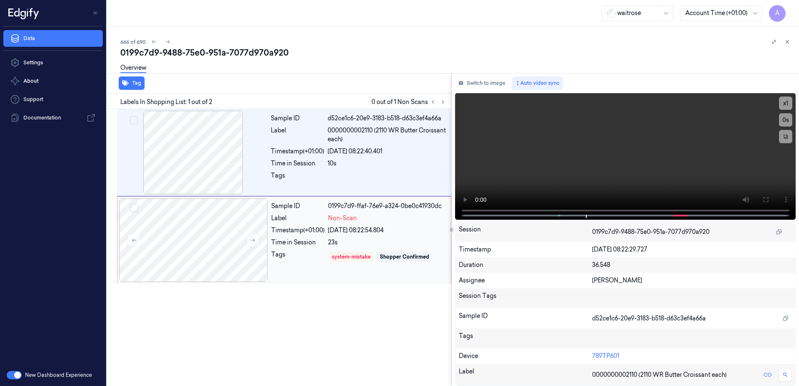
click at [313, 281] on div "Sample ID 0199c7d9-ffaf-76e9-a324-0be0c41930dc Label Non-Scan Timestamp (+01:00…" at bounding box center [358, 241] width 181 height 84
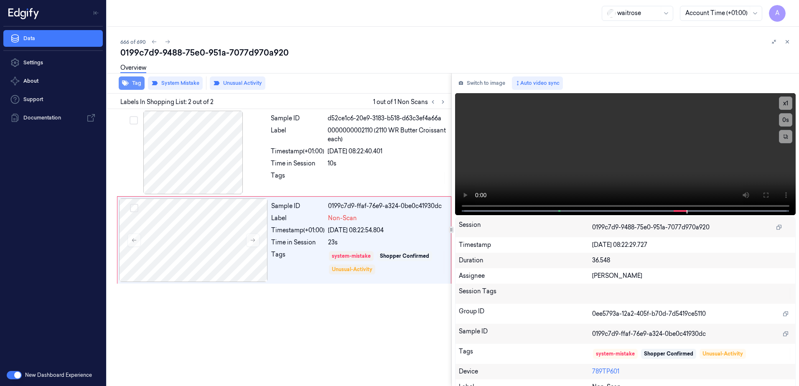
click at [136, 81] on button "Tag" at bounding box center [132, 83] width 26 height 13
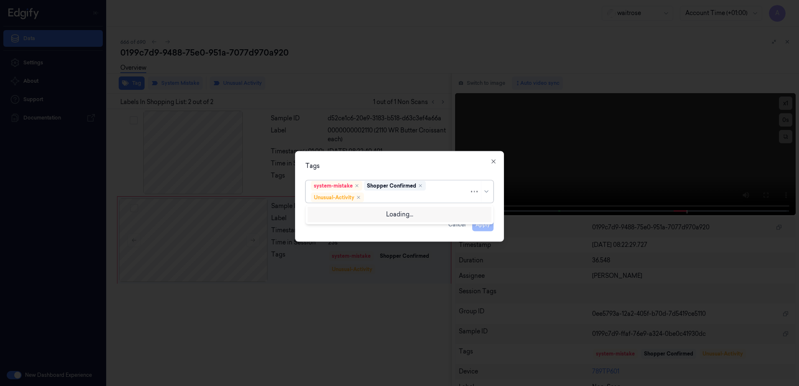
click at [389, 199] on div at bounding box center [418, 197] width 104 height 9
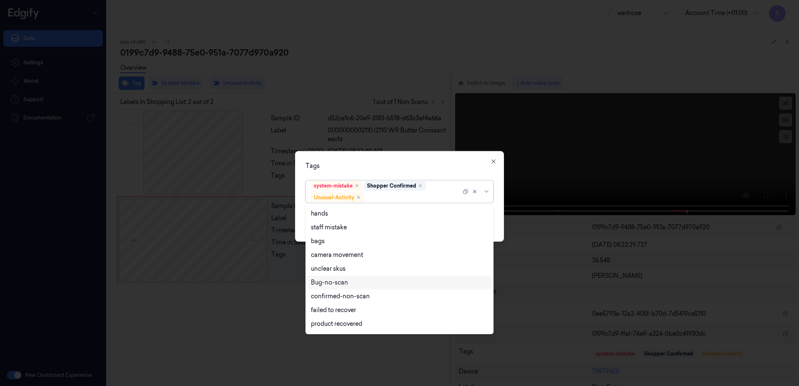
scroll to position [109, 0]
click at [358, 308] on div "Picklist item alert" at bounding box center [335, 311] width 48 height 9
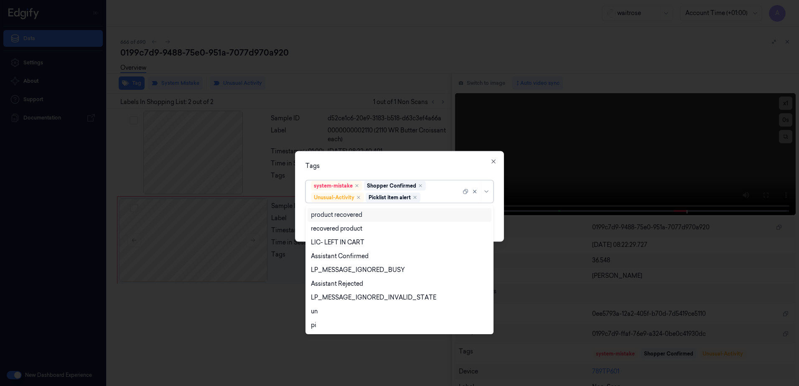
click at [392, 163] on div "Tags" at bounding box center [400, 166] width 188 height 9
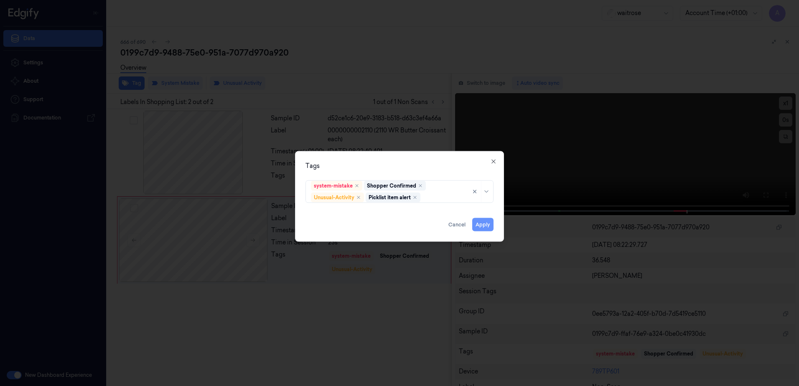
click at [486, 226] on button "Apply" at bounding box center [482, 224] width 21 height 13
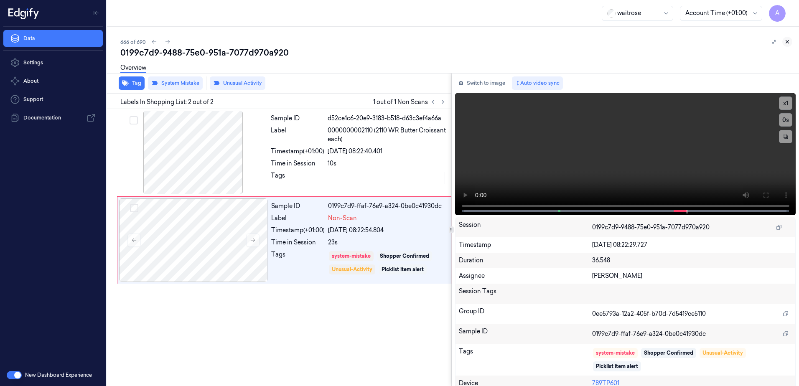
click at [787, 42] on icon at bounding box center [788, 42] width 6 height 6
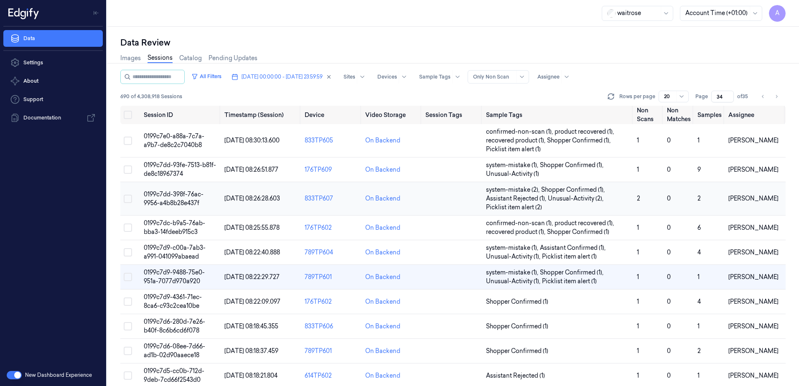
scroll to position [42, 0]
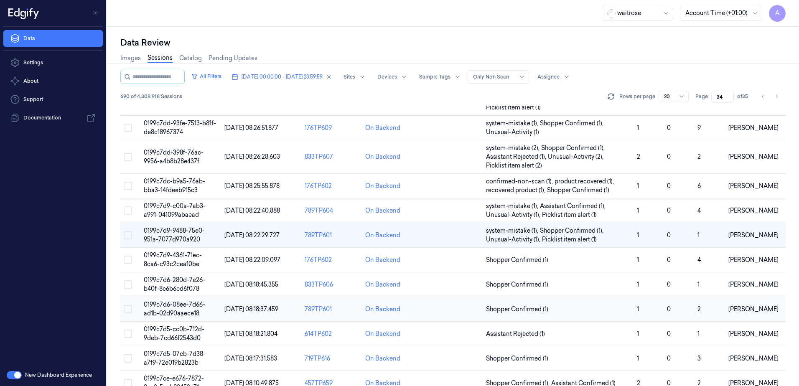
click at [180, 310] on span "0199c7d6-08ee-7d66-ad1b-02d90aaece18" at bounding box center [174, 309] width 61 height 16
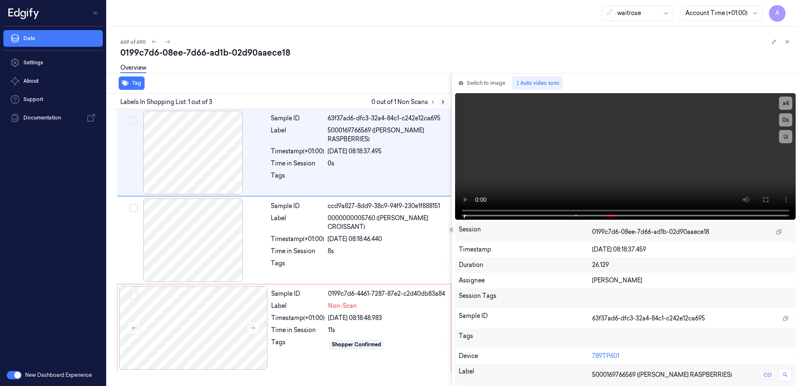
click at [443, 104] on icon at bounding box center [443, 102] width 6 height 6
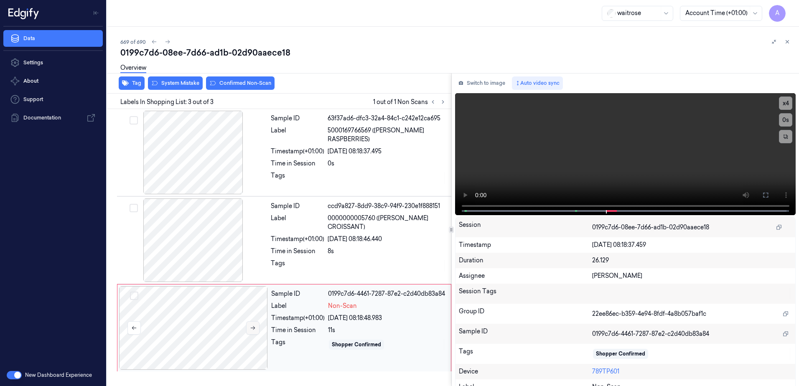
click at [250, 328] on icon at bounding box center [253, 328] width 6 height 6
click at [250, 332] on button at bounding box center [252, 328] width 13 height 13
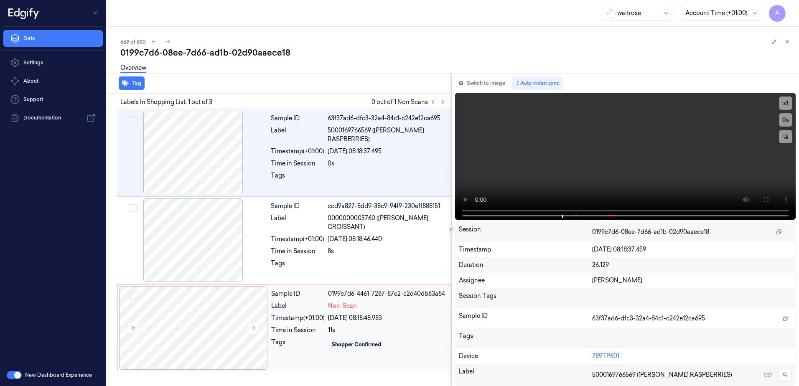
click at [396, 338] on div "Shopper Confirmed" at bounding box center [387, 344] width 118 height 13
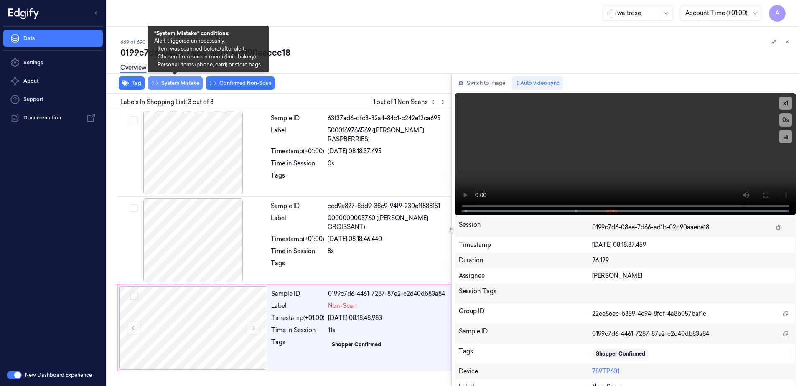
click at [179, 84] on button "System Mistake" at bounding box center [175, 83] width 55 height 13
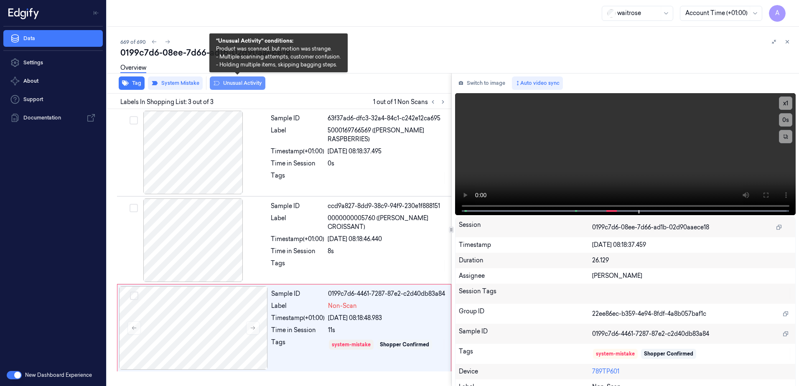
click at [242, 89] on button "Unusual Activity" at bounding box center [238, 83] width 56 height 13
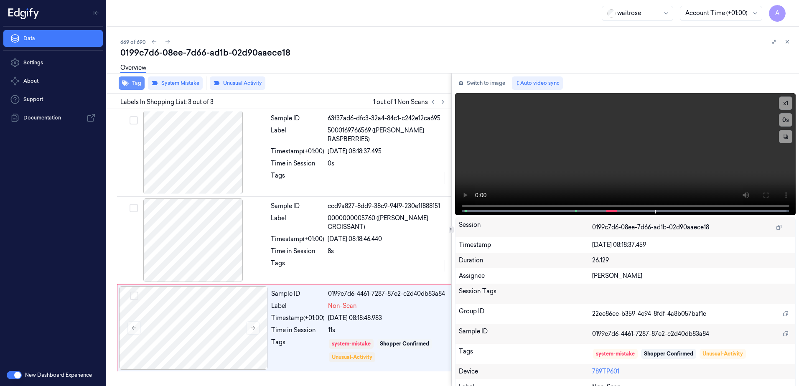
click at [131, 85] on button "Tag" at bounding box center [132, 83] width 26 height 13
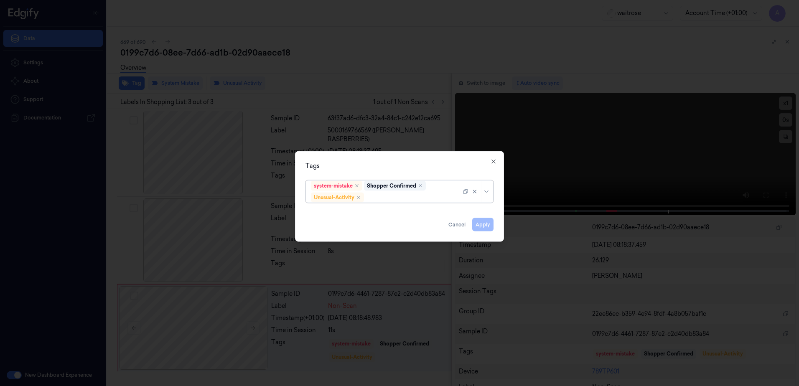
click at [387, 198] on div at bounding box center [413, 197] width 95 height 9
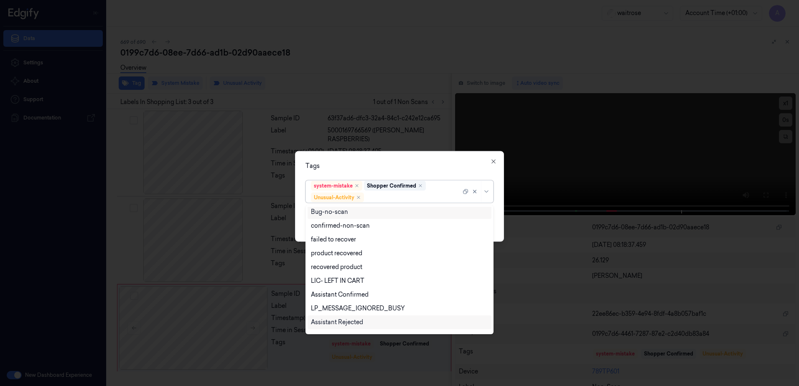
scroll to position [109, 0]
click at [357, 314] on div "Picklist item alert" at bounding box center [335, 311] width 48 height 9
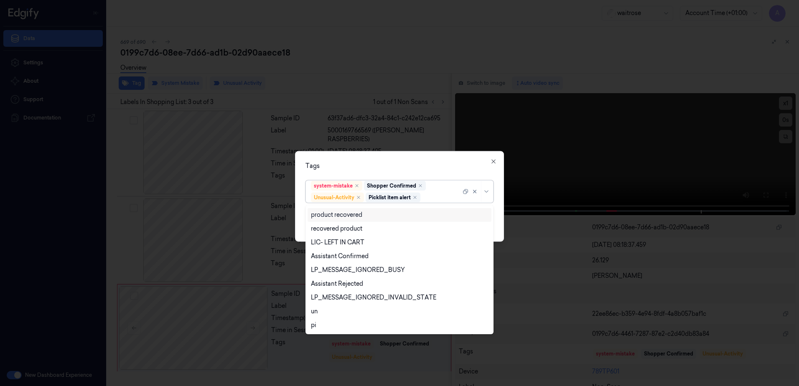
click at [408, 166] on div "Tags" at bounding box center [400, 166] width 188 height 9
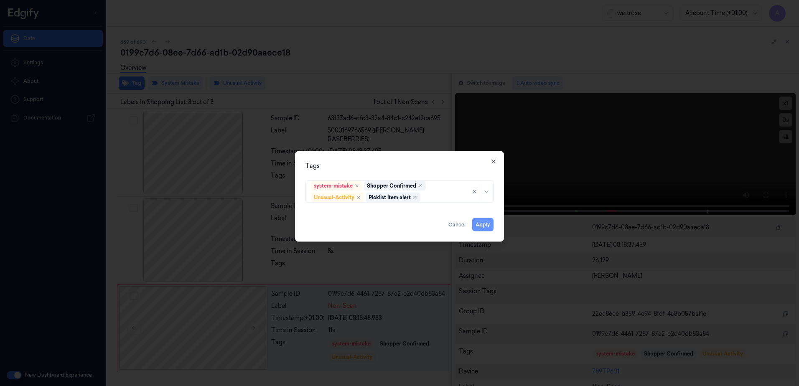
click at [482, 228] on button "Apply" at bounding box center [482, 224] width 21 height 13
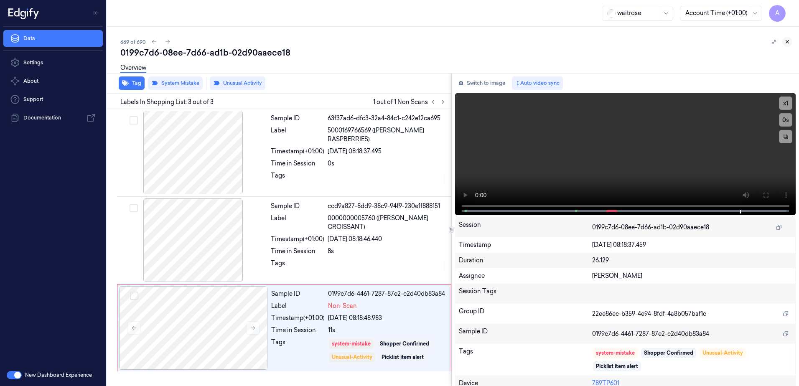
click at [786, 43] on icon at bounding box center [788, 42] width 6 height 6
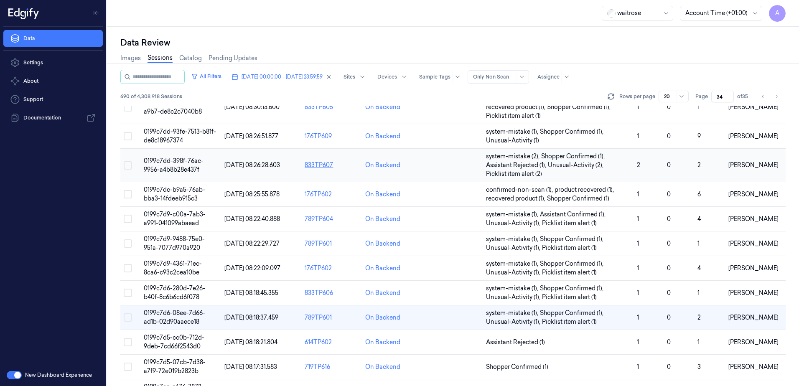
scroll to position [84, 0]
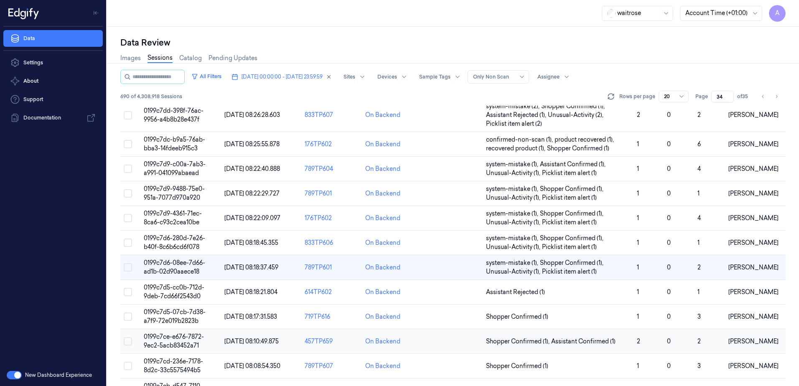
click at [171, 337] on span "0199c7ce-e676-7872-9ec2-5acb83452a71" at bounding box center [174, 341] width 60 height 16
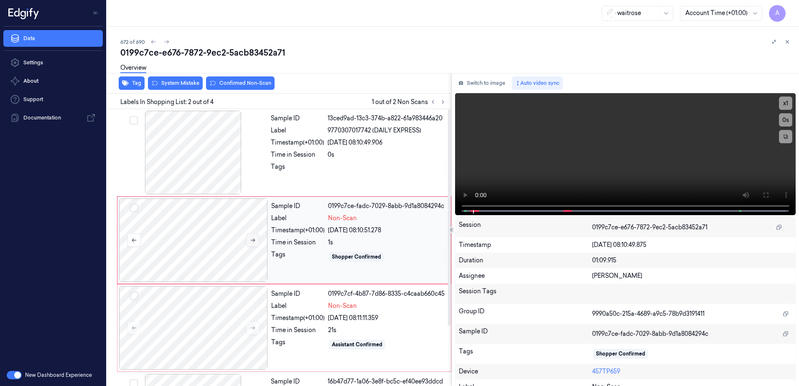
click at [258, 243] on button at bounding box center [252, 240] width 13 height 13
click at [253, 332] on button at bounding box center [252, 328] width 13 height 13
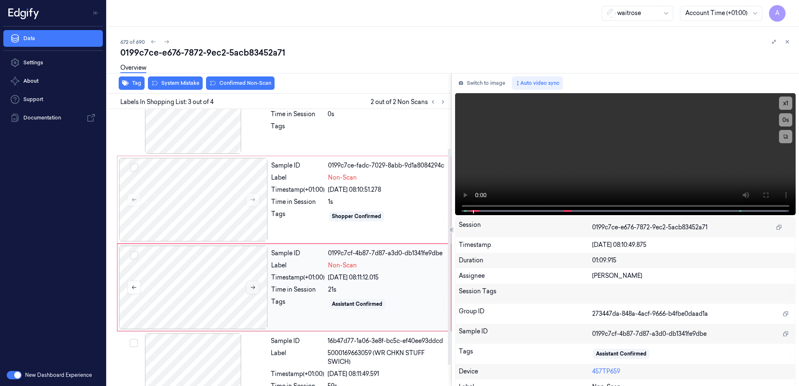
scroll to position [77, 0]
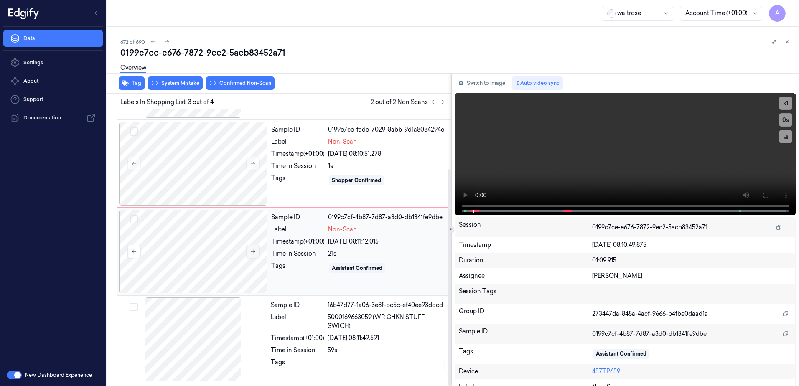
click at [251, 252] on icon at bounding box center [253, 252] width 6 height 6
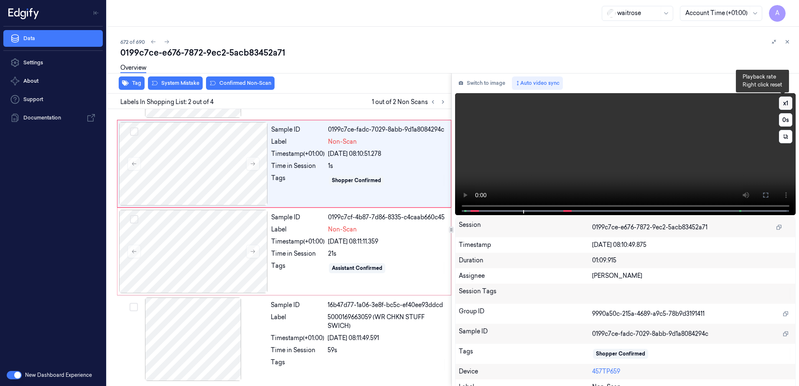
click at [785, 101] on button "x 1" at bounding box center [785, 103] width 13 height 13
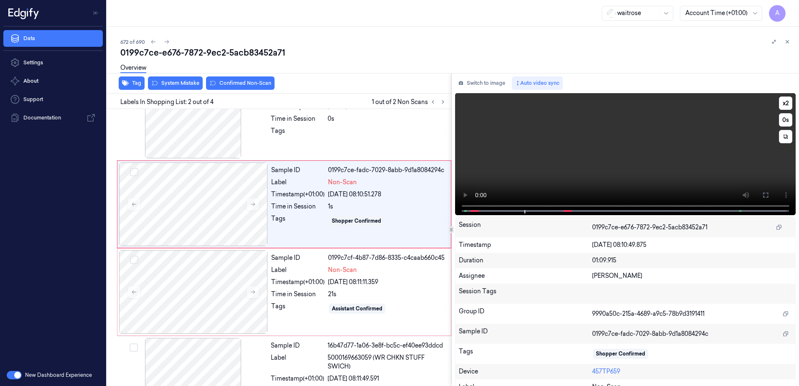
scroll to position [0, 0]
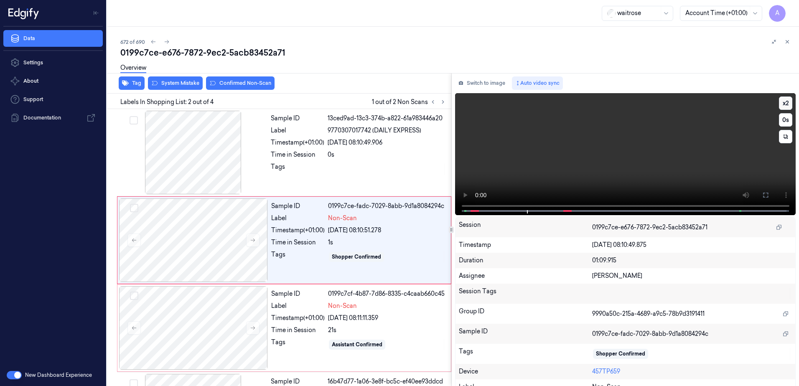
click at [784, 107] on button "x 2" at bounding box center [785, 103] width 13 height 13
click at [411, 255] on div "Shopper Confirmed" at bounding box center [387, 256] width 118 height 13
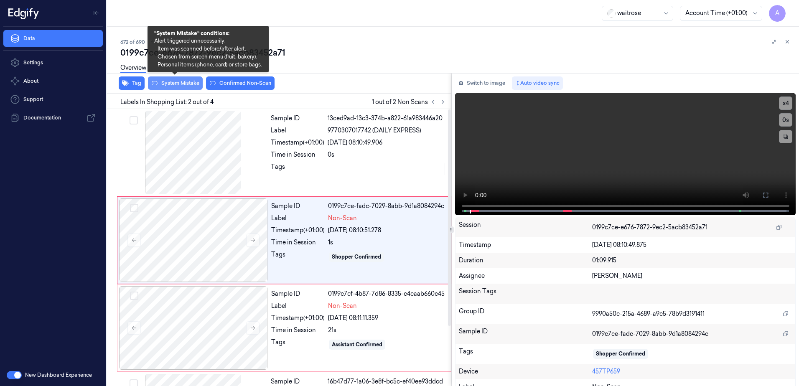
click at [185, 83] on button "System Mistake" at bounding box center [175, 83] width 55 height 13
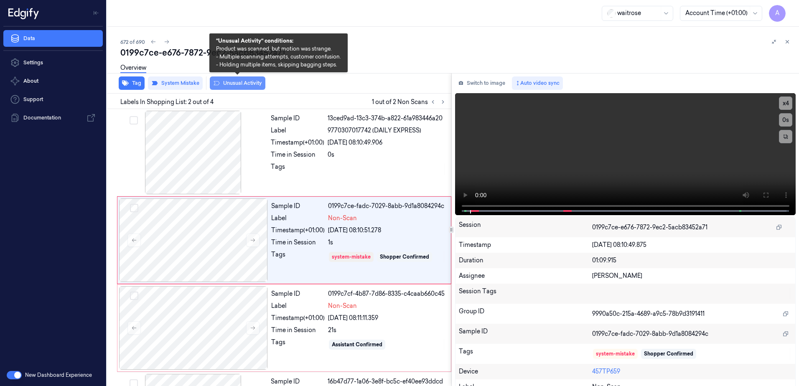
click at [237, 87] on button "Unusual Activity" at bounding box center [238, 83] width 56 height 13
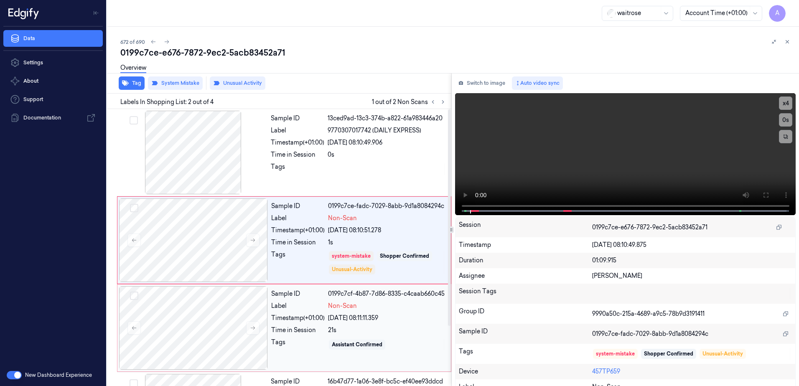
click at [391, 329] on div "21s" at bounding box center [387, 330] width 118 height 9
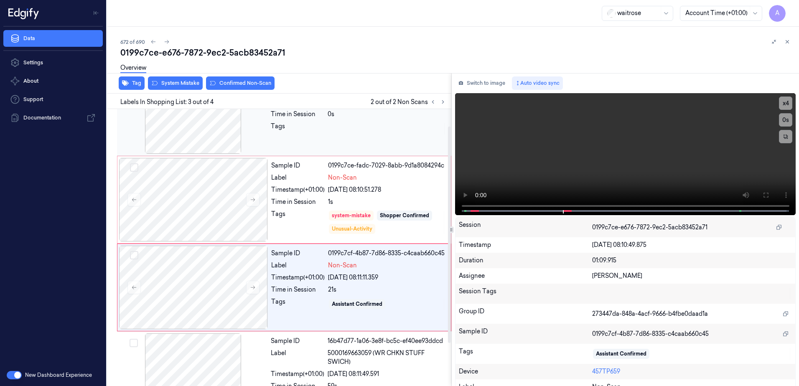
scroll to position [77, 0]
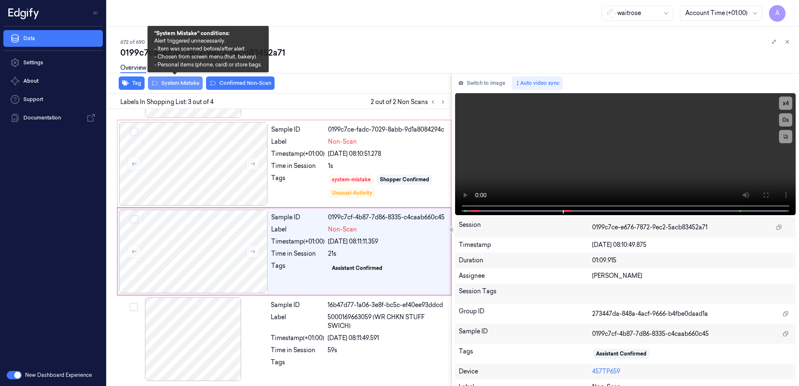
click at [170, 86] on button "System Mistake" at bounding box center [175, 83] width 55 height 13
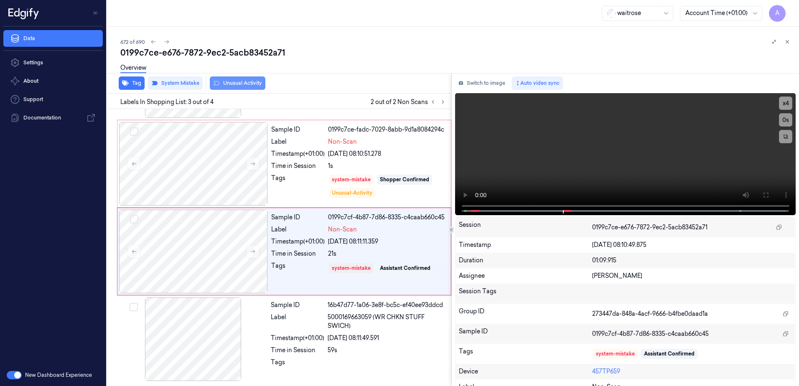
click at [235, 84] on button "Unusual Activity" at bounding box center [238, 83] width 56 height 13
click at [792, 41] on button at bounding box center [788, 42] width 10 height 10
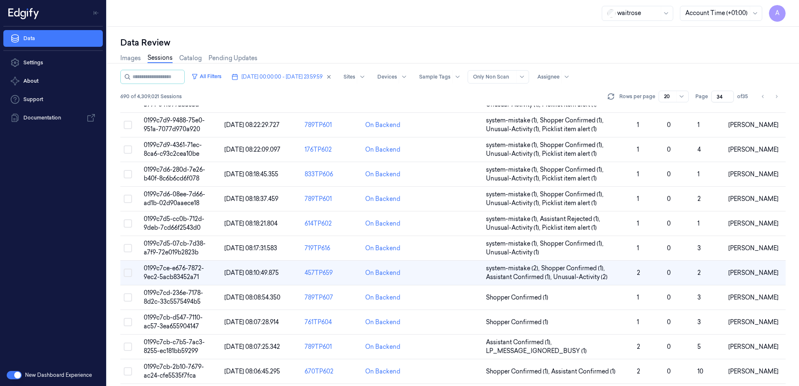
scroll to position [167, 0]
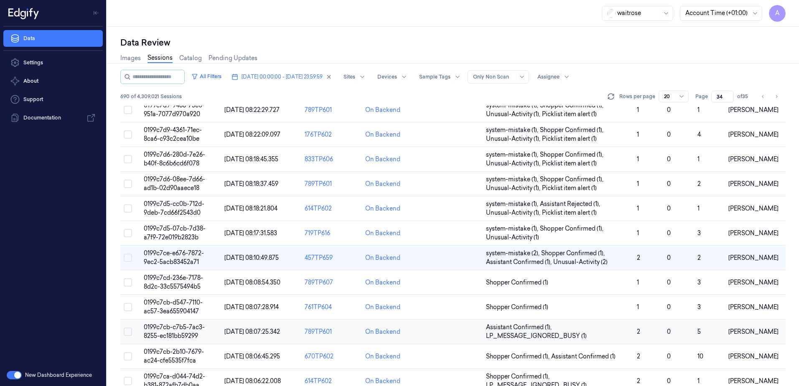
click at [184, 328] on span "0199c7cb-c7b5-7ac3-8255-ec181bb59299" at bounding box center [174, 332] width 61 height 16
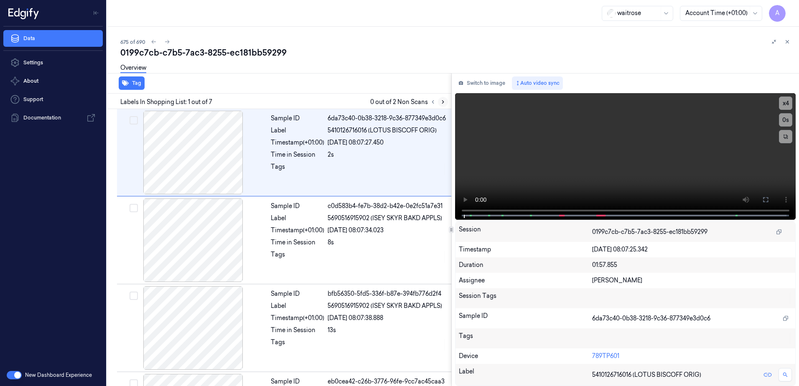
click at [444, 103] on icon at bounding box center [443, 102] width 6 height 6
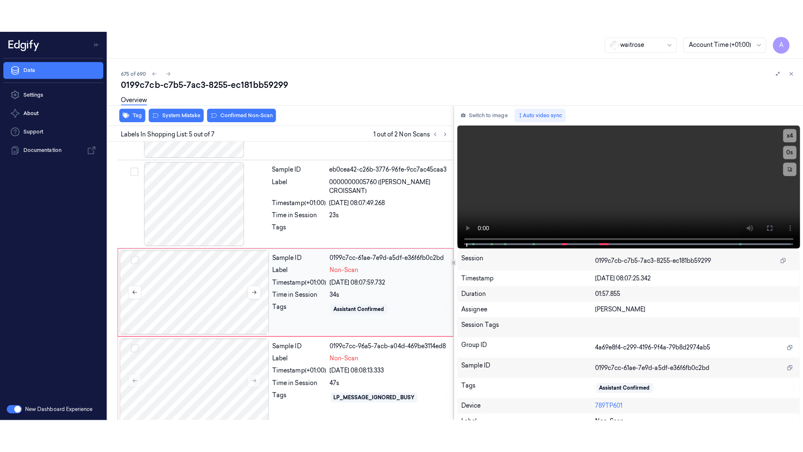
scroll to position [256, 0]
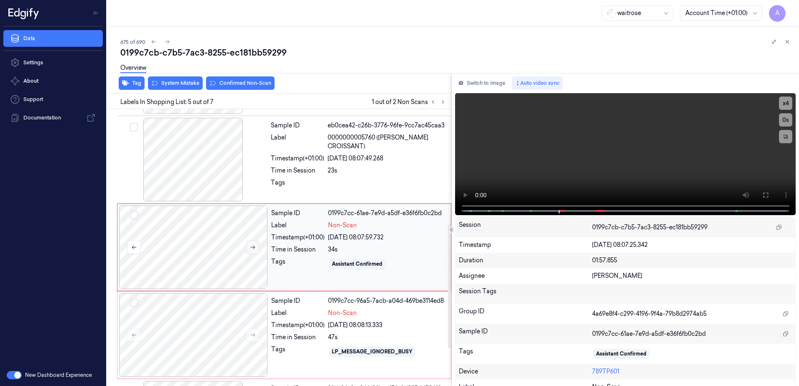
click at [253, 248] on icon at bounding box center [253, 248] width 6 height 6
click at [253, 251] on button at bounding box center [252, 247] width 13 height 13
click at [763, 192] on icon at bounding box center [766, 195] width 7 height 7
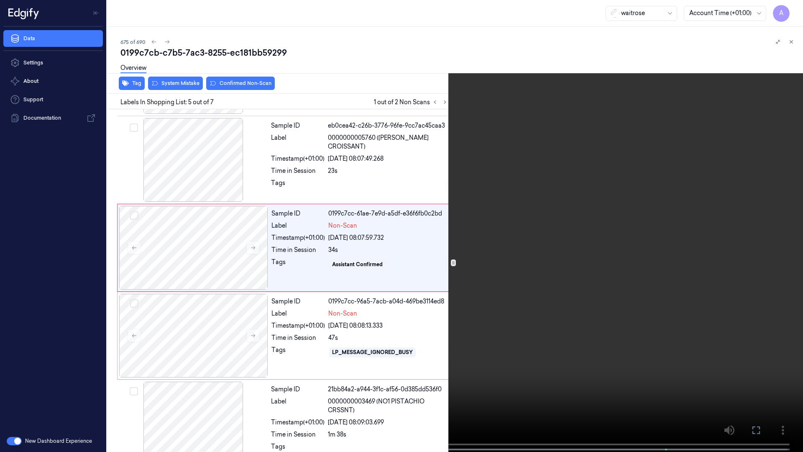
click at [520, 249] on video at bounding box center [401, 226] width 803 height 453
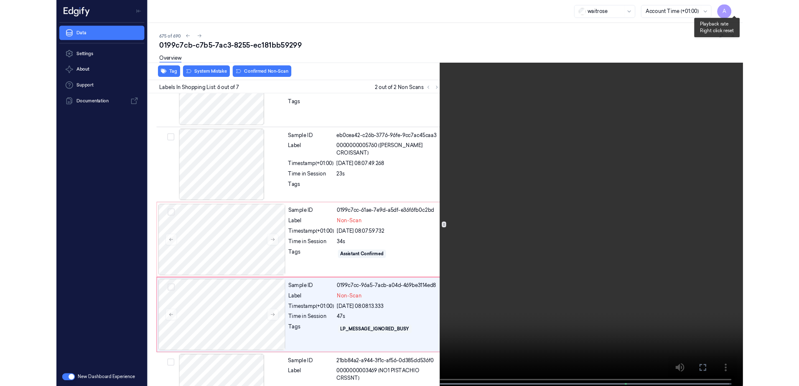
scroll to position [275, 0]
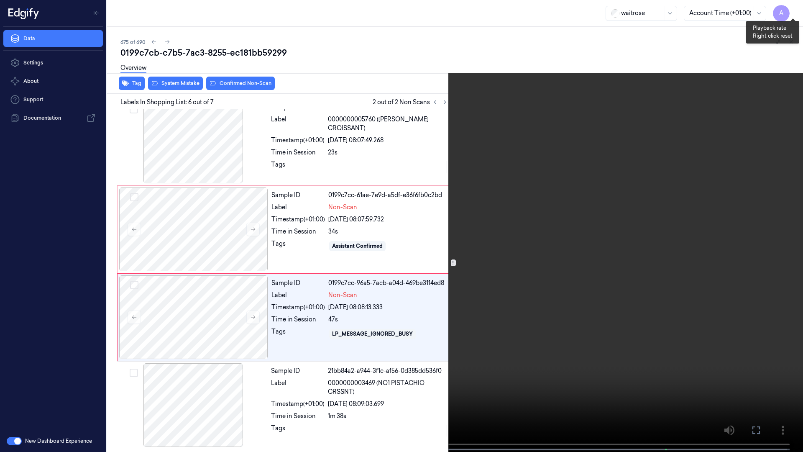
click at [790, 7] on button "x 1" at bounding box center [792, 9] width 13 height 13
click at [792, 13] on button "x 2" at bounding box center [792, 9] width 13 height 13
click at [0, 0] on icon at bounding box center [0, 0] width 0 height 0
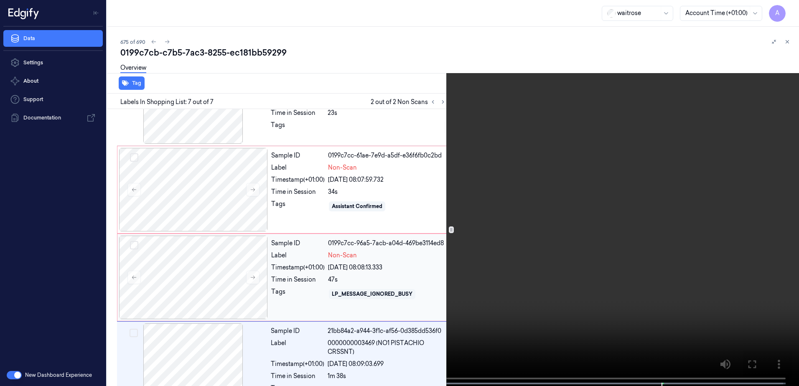
scroll to position [340, 0]
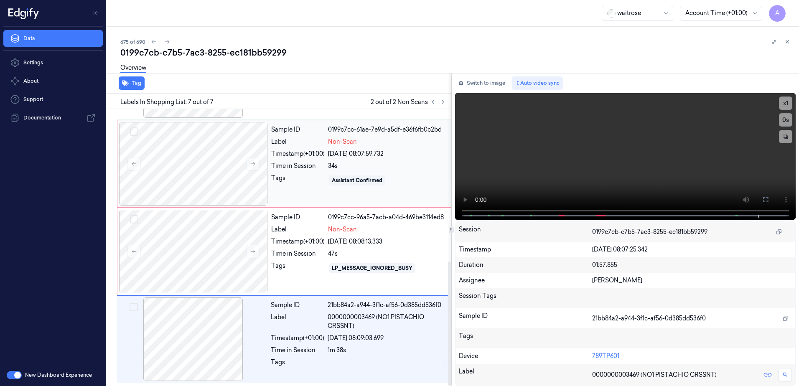
click at [293, 185] on div "Tags" at bounding box center [298, 180] width 54 height 13
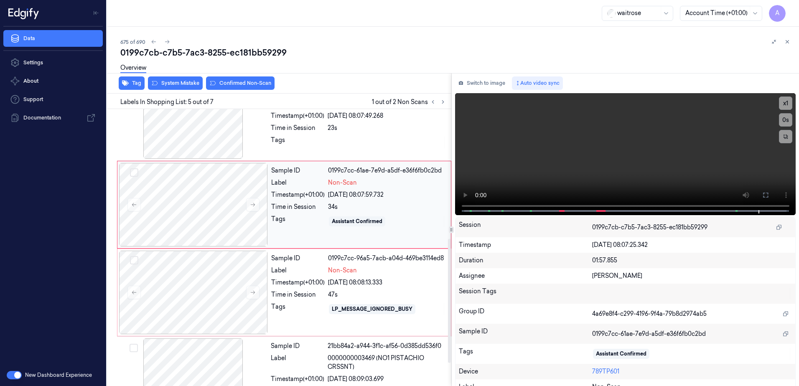
scroll to position [256, 0]
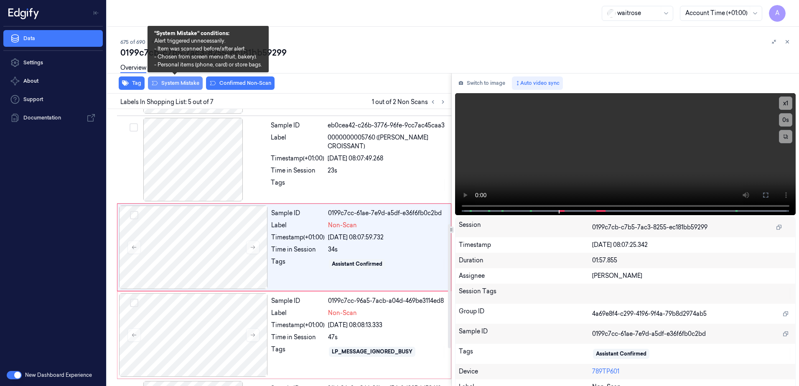
click at [171, 87] on button "System Mistake" at bounding box center [175, 83] width 55 height 13
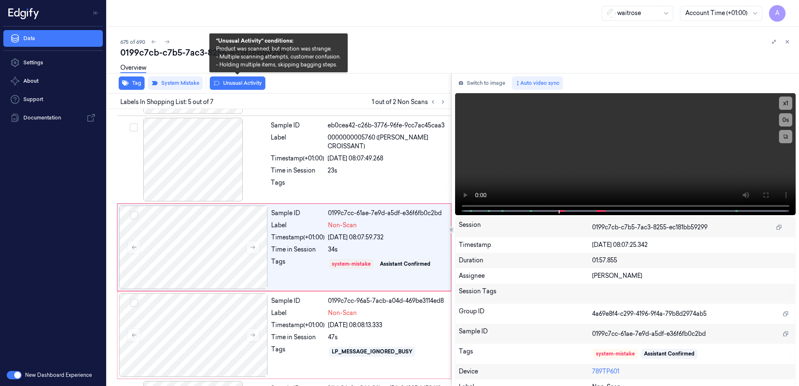
click at [237, 87] on button "Unusual Activity" at bounding box center [238, 83] width 56 height 13
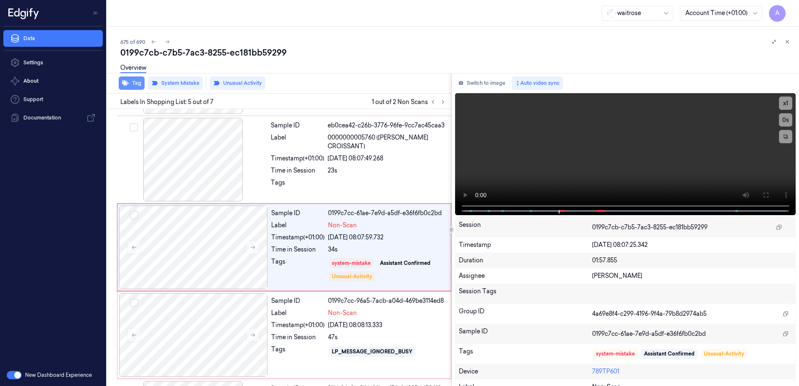
click at [133, 86] on button "Tag" at bounding box center [132, 83] width 26 height 13
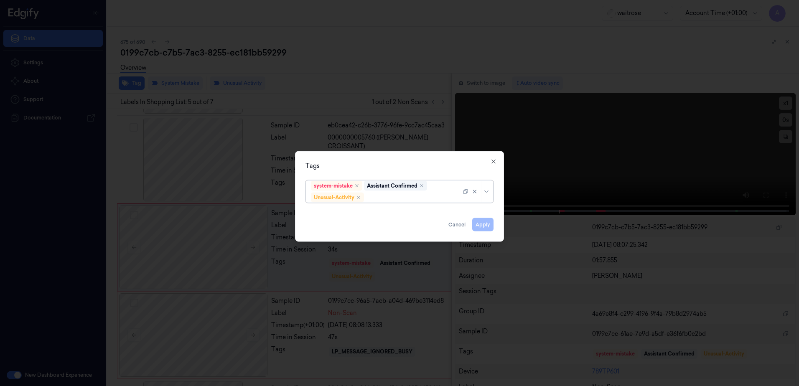
click at [386, 201] on div at bounding box center [413, 197] width 95 height 9
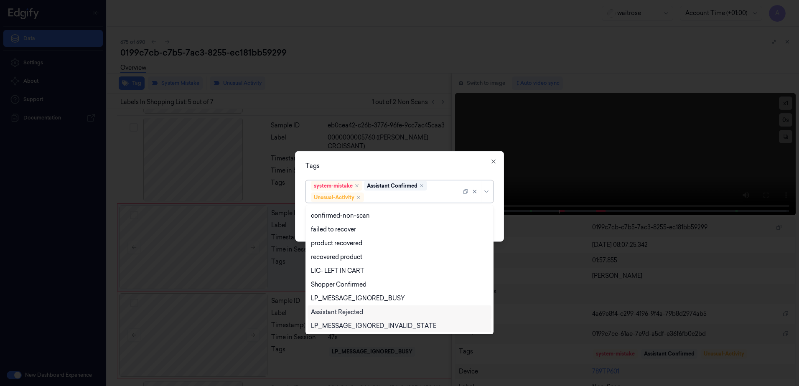
scroll to position [109, 0]
click at [343, 311] on div "Picklist item alert" at bounding box center [335, 311] width 48 height 9
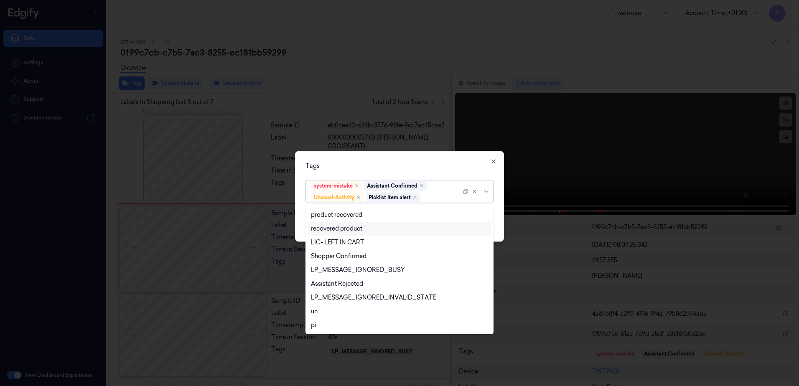
click at [421, 159] on div "Tags option Picklist item alert, selected. 20 results available. Use Up and Dow…" at bounding box center [399, 196] width 209 height 91
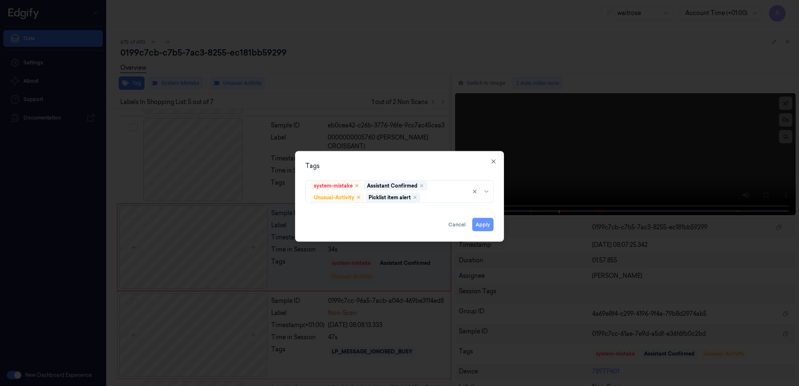
click at [482, 225] on button "Apply" at bounding box center [482, 224] width 21 height 13
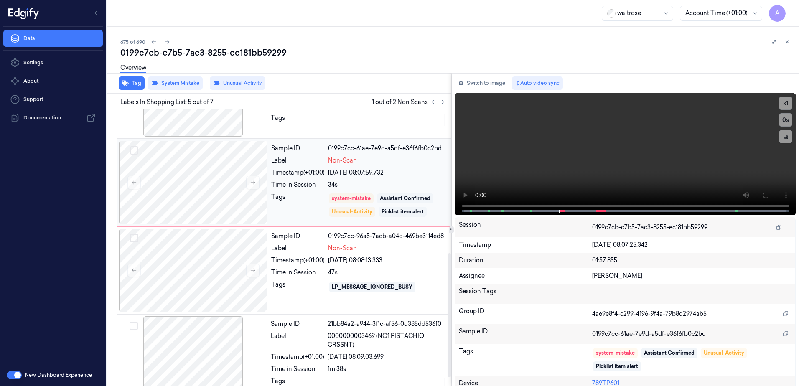
scroll to position [340, 0]
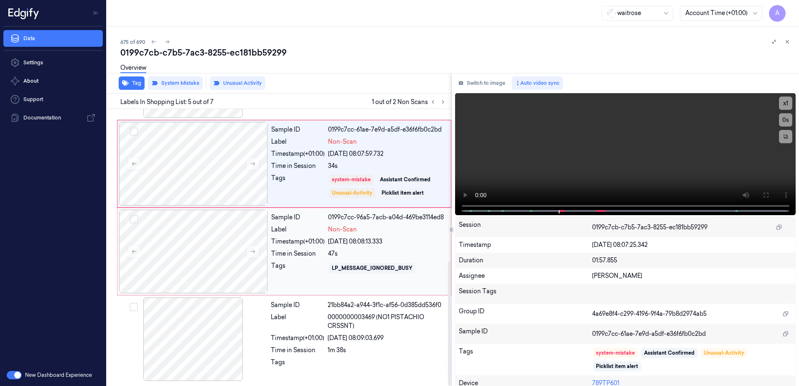
click at [305, 276] on div "Sample ID 0199c7cc-96a5-7acb-a04d-469be3114ed8 Label Non-Scan Timestamp (+01:00…" at bounding box center [358, 252] width 181 height 84
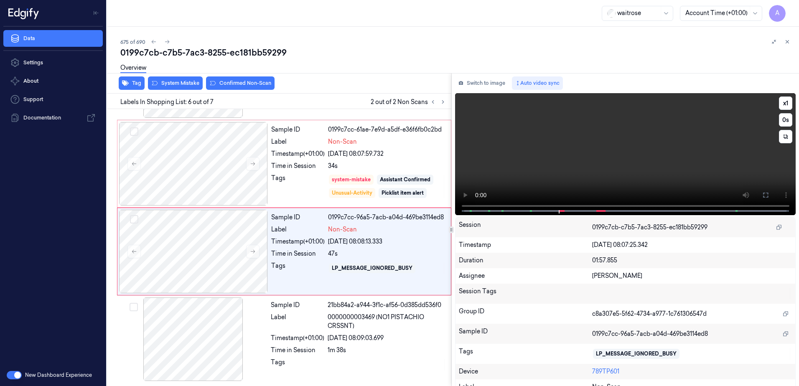
click at [544, 180] on video at bounding box center [625, 154] width 341 height 122
click at [781, 100] on button "x 1" at bounding box center [785, 103] width 13 height 13
click at [782, 103] on button "x 2" at bounding box center [785, 103] width 13 height 13
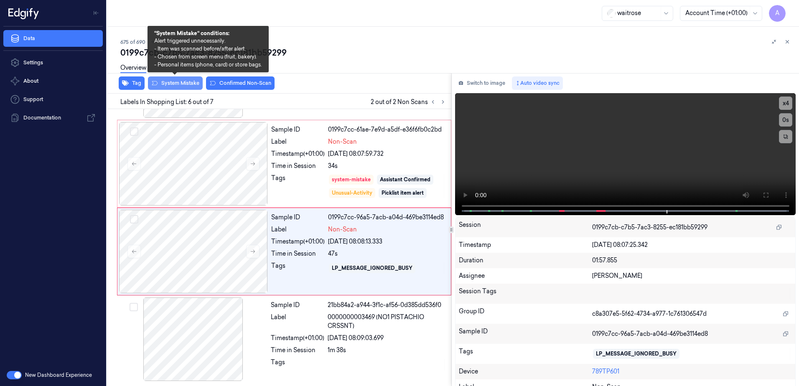
click at [168, 85] on button "System Mistake" at bounding box center [175, 83] width 55 height 13
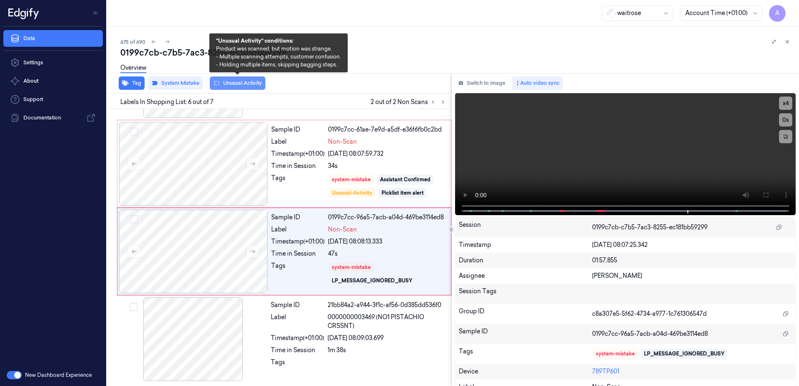
click at [231, 87] on button "Unusual Activity" at bounding box center [238, 83] width 56 height 13
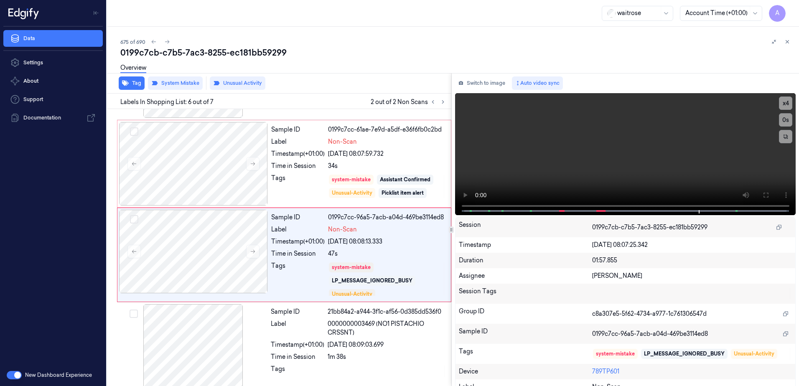
scroll to position [347, 0]
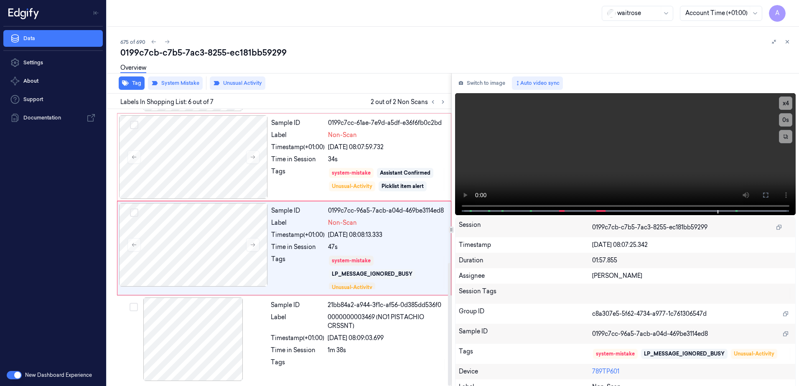
click at [138, 79] on div "Overview" at bounding box center [133, 69] width 26 height 21
click at [133, 87] on button "Tag" at bounding box center [132, 83] width 26 height 13
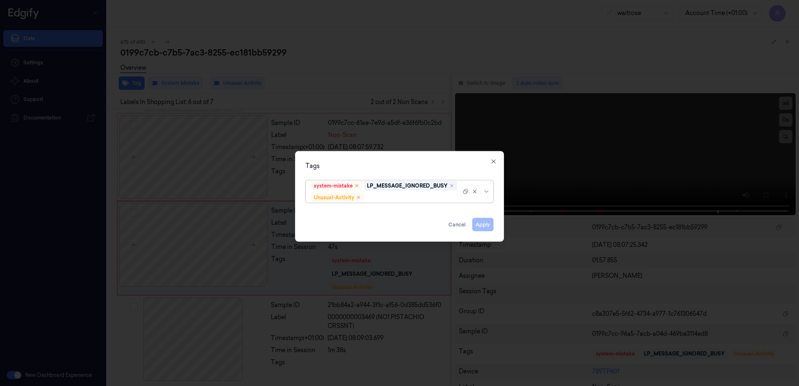
click at [384, 199] on div at bounding box center [413, 197] width 95 height 9
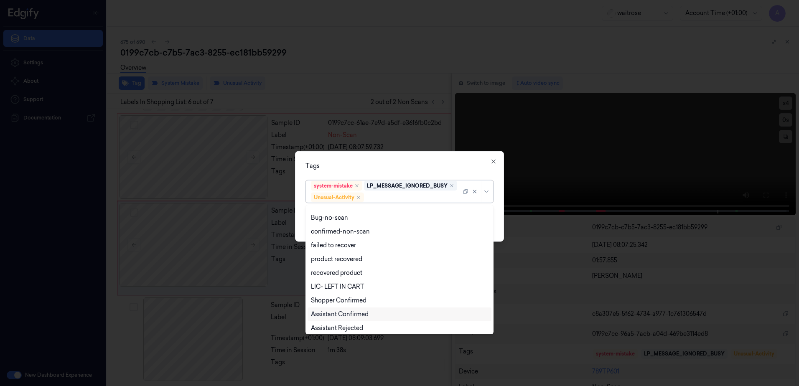
scroll to position [109, 0]
click at [355, 315] on div "Picklist item alert" at bounding box center [335, 311] width 48 height 9
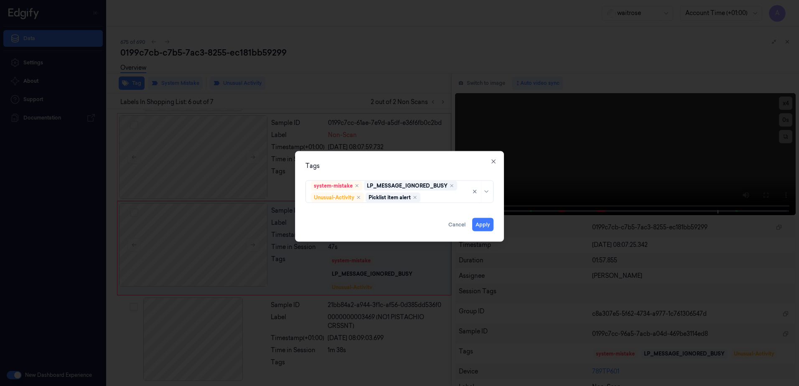
click at [398, 163] on div "Tags" at bounding box center [400, 166] width 188 height 9
click at [484, 227] on button "Apply" at bounding box center [482, 224] width 21 height 13
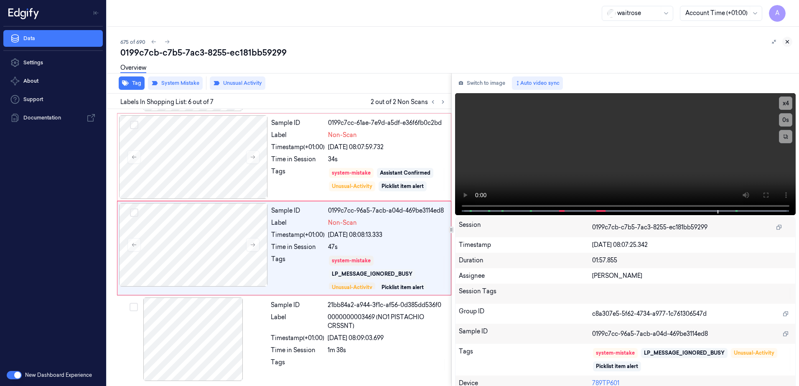
click at [786, 42] on icon at bounding box center [788, 42] width 6 height 6
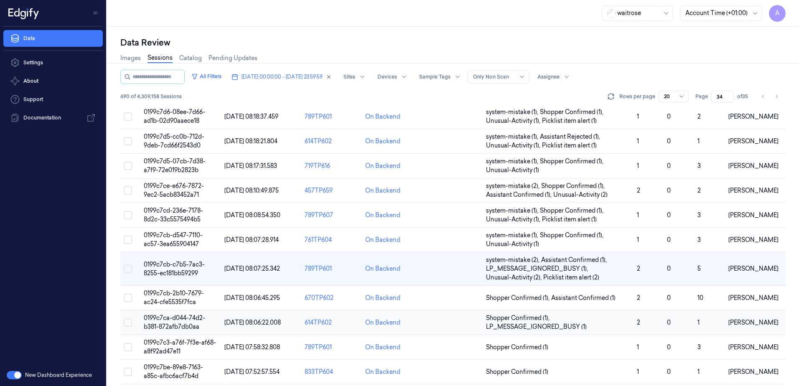
scroll to position [264, 0]
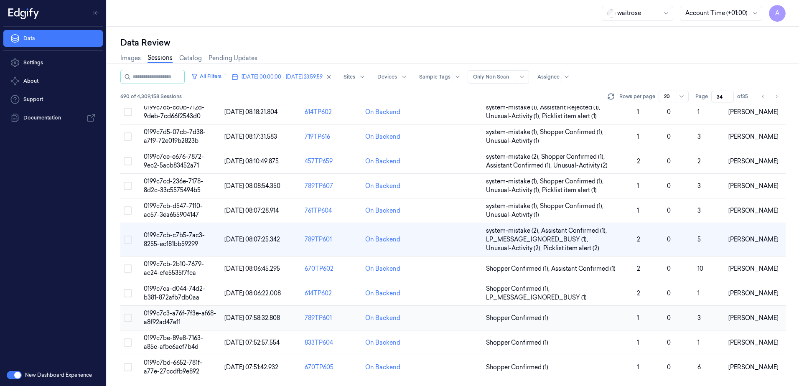
click at [167, 321] on span "0199c7c3-a76f-7f3e-af68-a8f92ad47e11" at bounding box center [180, 318] width 72 height 16
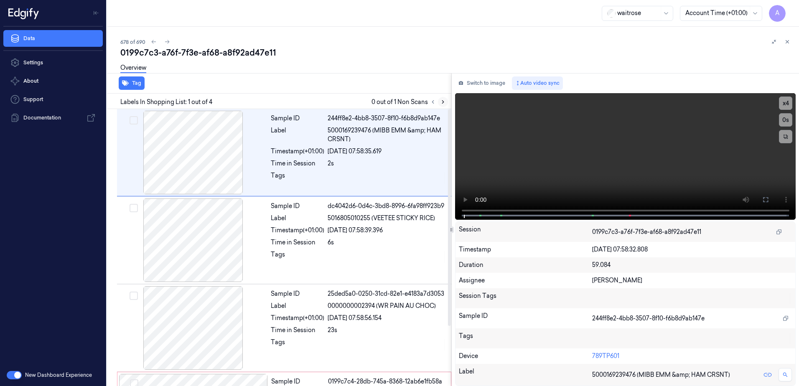
click at [442, 103] on icon at bounding box center [443, 102] width 6 height 6
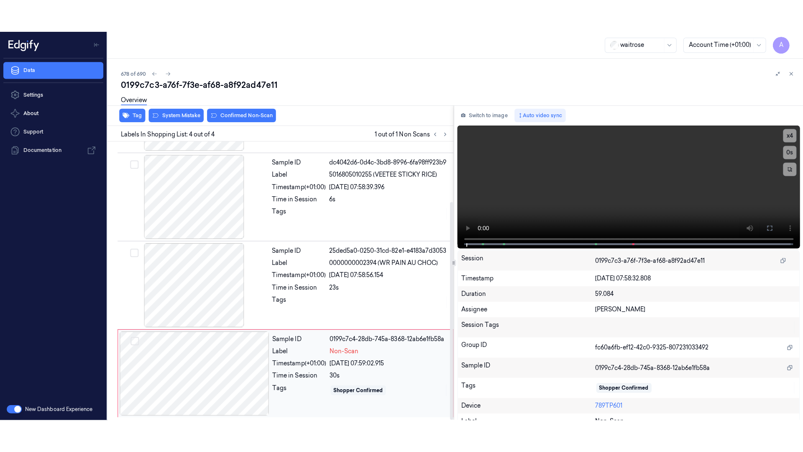
scroll to position [77, 0]
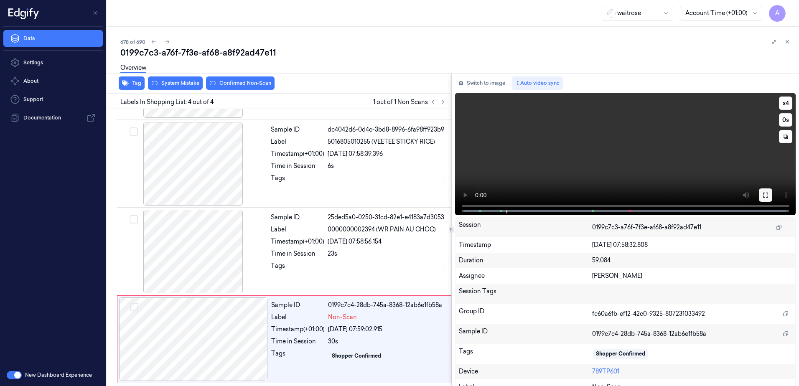
click at [763, 191] on button at bounding box center [765, 195] width 13 height 13
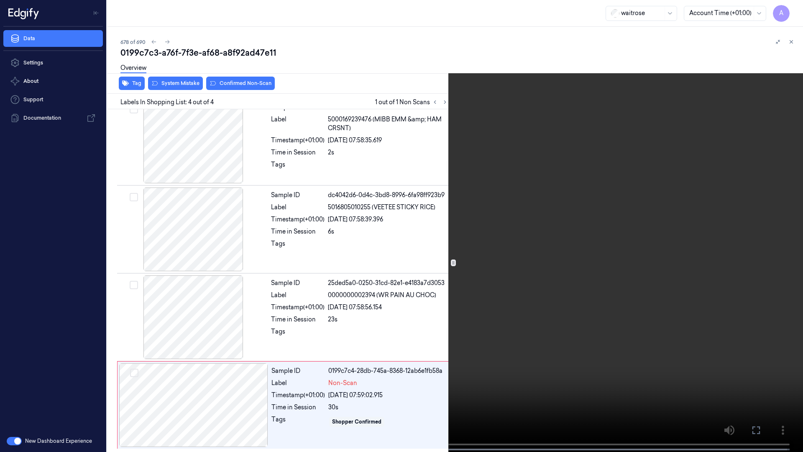
click at [576, 266] on video at bounding box center [401, 226] width 803 height 453
click at [796, 9] on button "x 1" at bounding box center [792, 9] width 13 height 13
click at [0, 0] on icon at bounding box center [0, 0] width 0 height 0
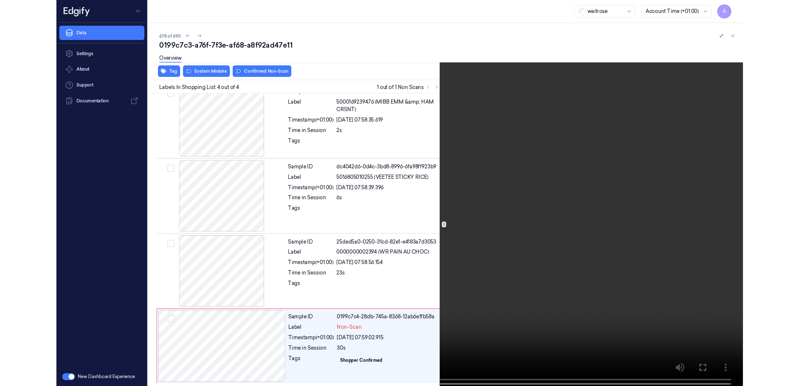
scroll to position [77, 0]
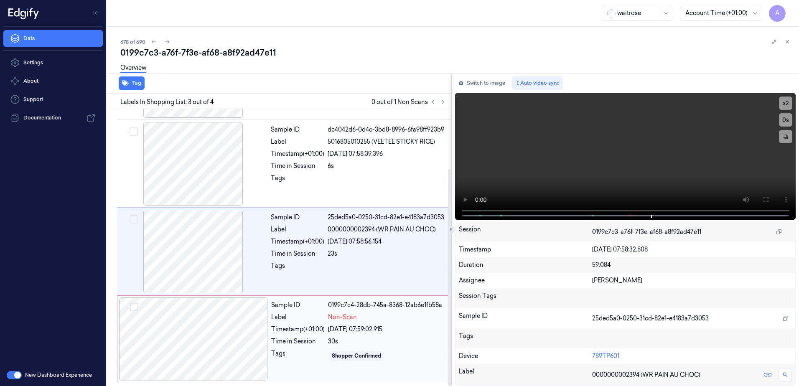
click at [316, 360] on div "Tags" at bounding box center [298, 356] width 54 height 13
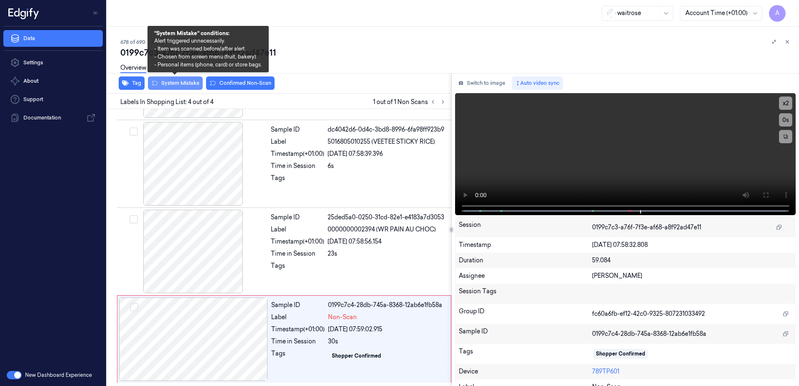
click at [178, 85] on button "System Mistake" at bounding box center [175, 83] width 55 height 13
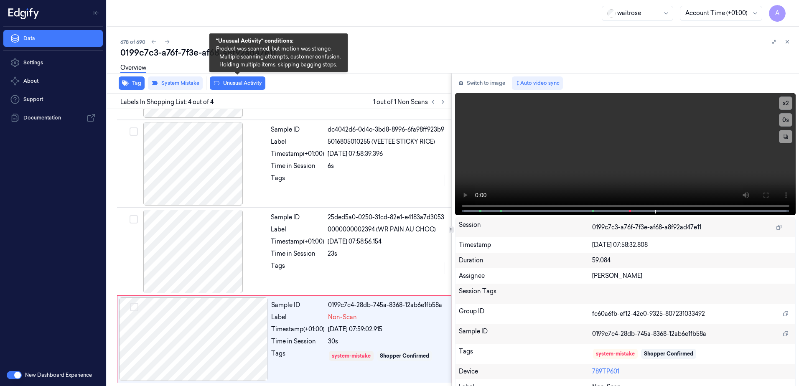
click at [234, 85] on button "Unusual Activity" at bounding box center [238, 83] width 56 height 13
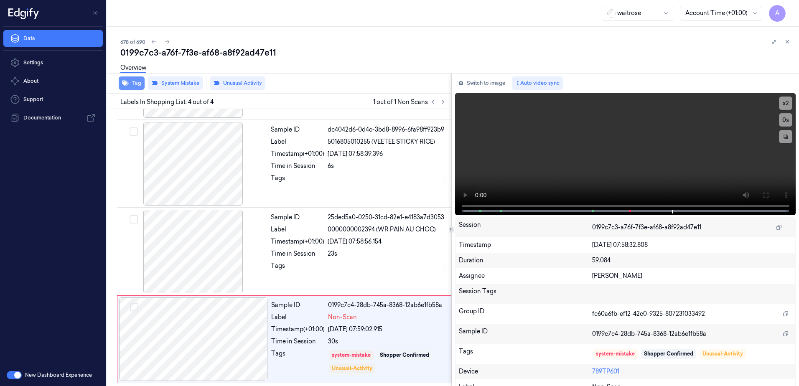
click at [139, 86] on button "Tag" at bounding box center [132, 83] width 26 height 13
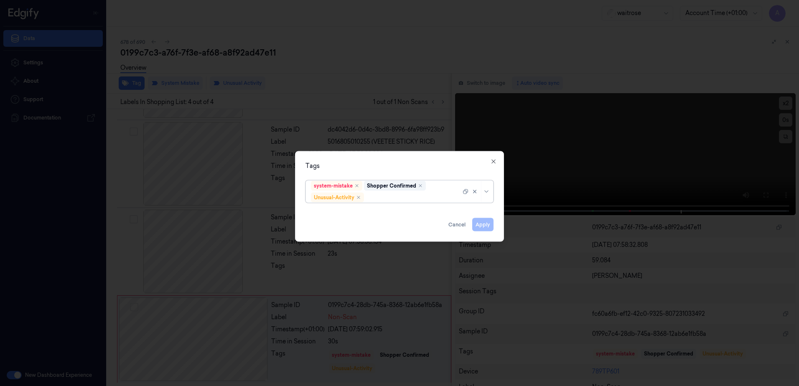
click at [391, 197] on div at bounding box center [413, 197] width 95 height 9
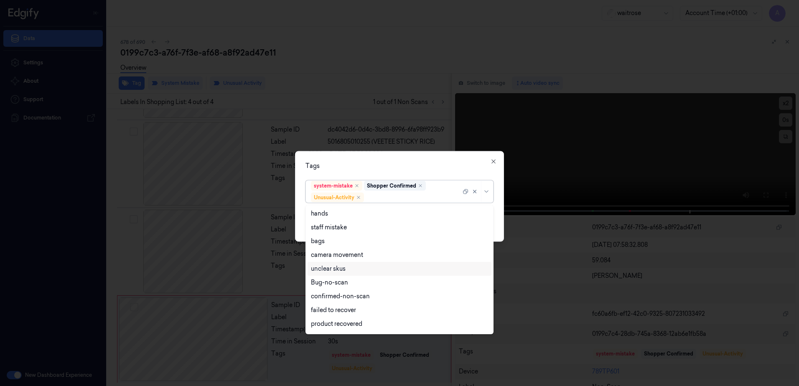
scroll to position [109, 0]
click at [352, 307] on div "Picklist item alert" at bounding box center [335, 311] width 48 height 9
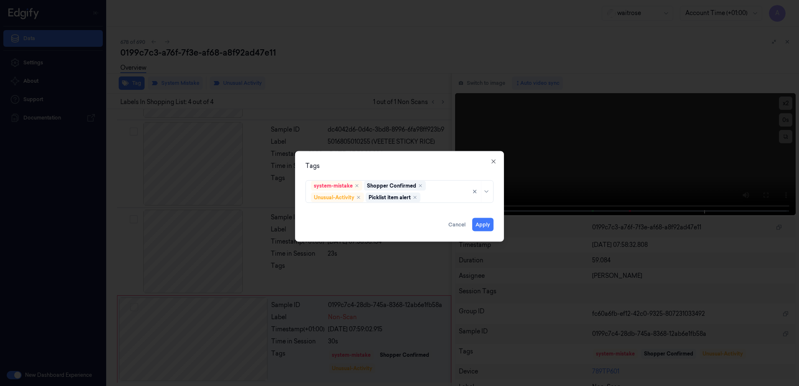
click at [428, 167] on div "Tags" at bounding box center [400, 166] width 188 height 9
click at [480, 225] on button "Apply" at bounding box center [482, 224] width 21 height 13
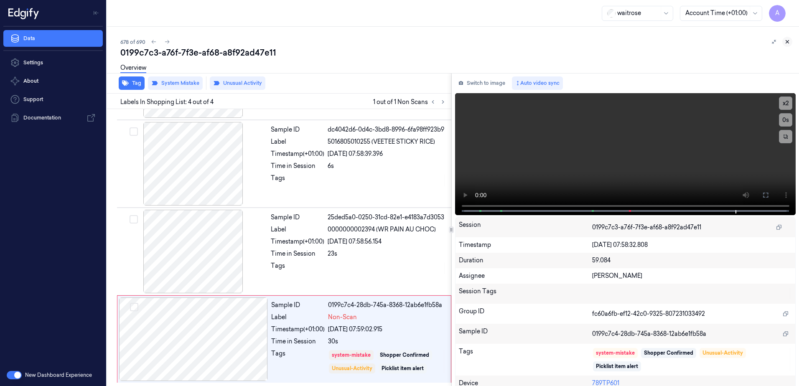
click at [788, 43] on icon at bounding box center [788, 42] width 6 height 6
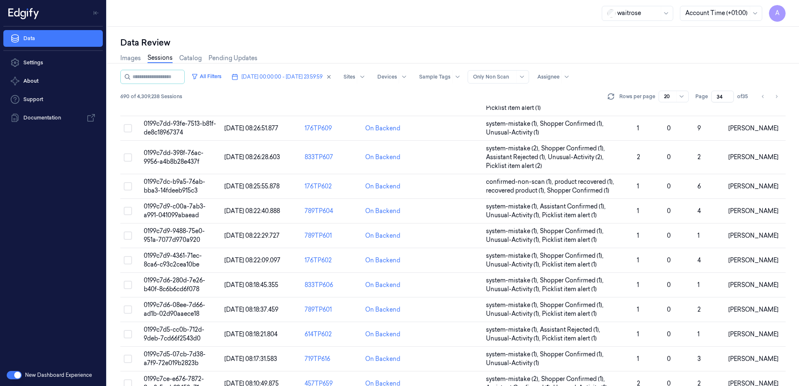
scroll to position [281, 0]
